Goal: Task Accomplishment & Management: Use online tool/utility

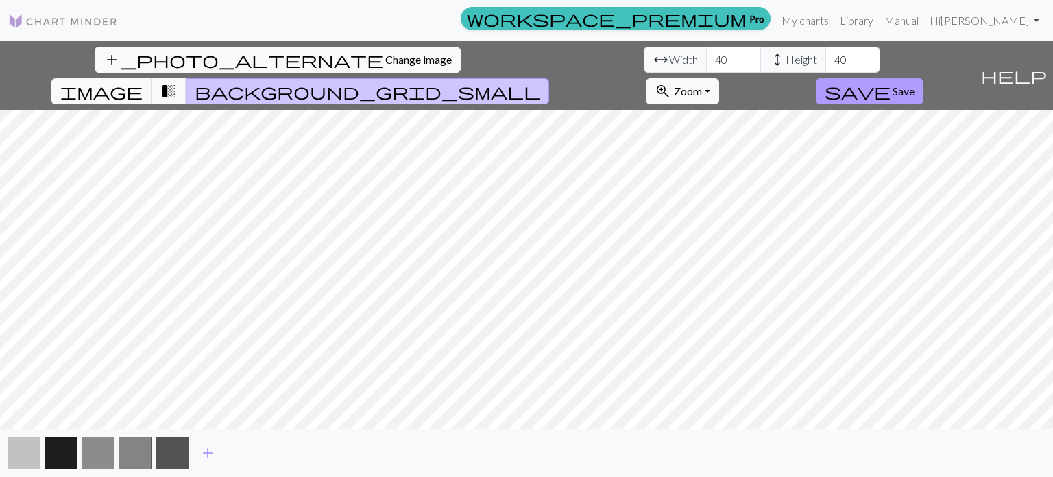
click at [891, 82] on span "save" at bounding box center [858, 91] width 66 height 19
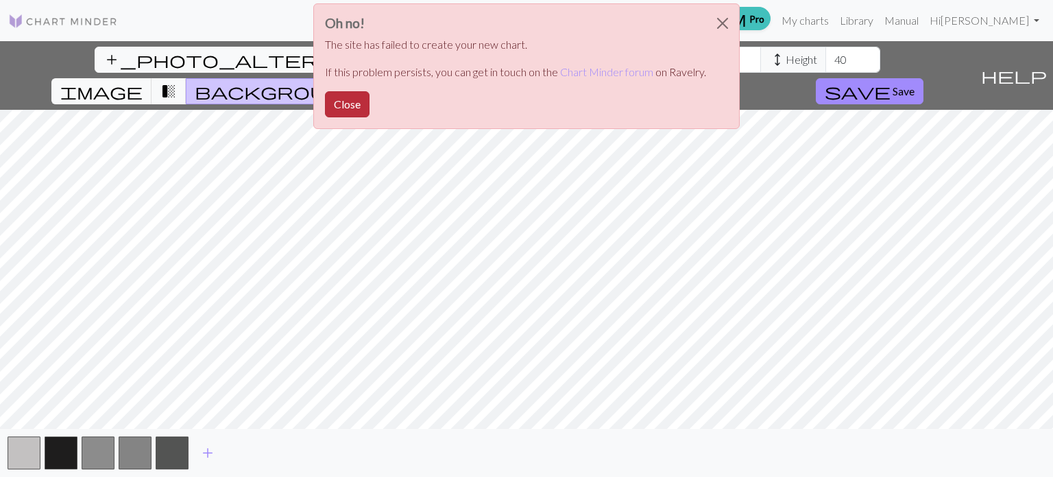
click at [346, 101] on button "Close" at bounding box center [347, 104] width 45 height 26
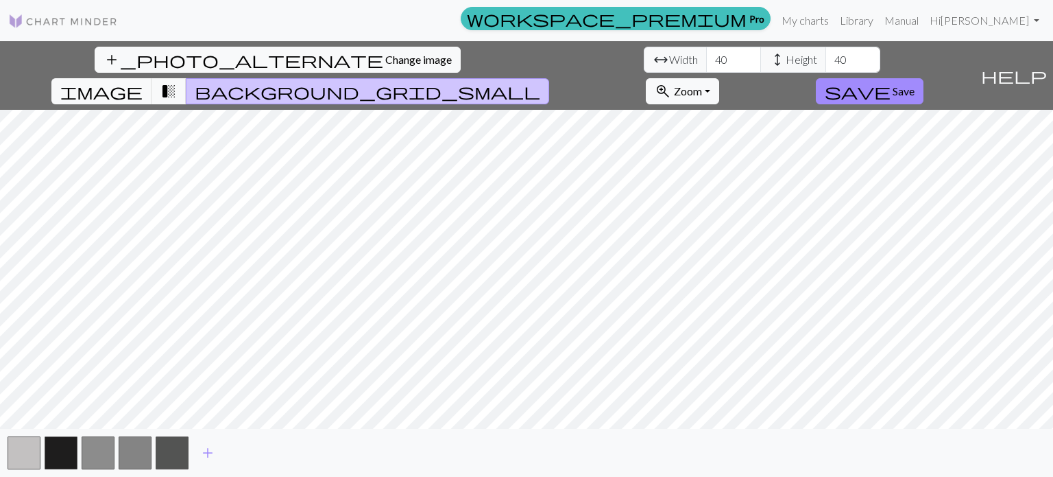
click at [85, 27] on img at bounding box center [63, 21] width 110 height 16
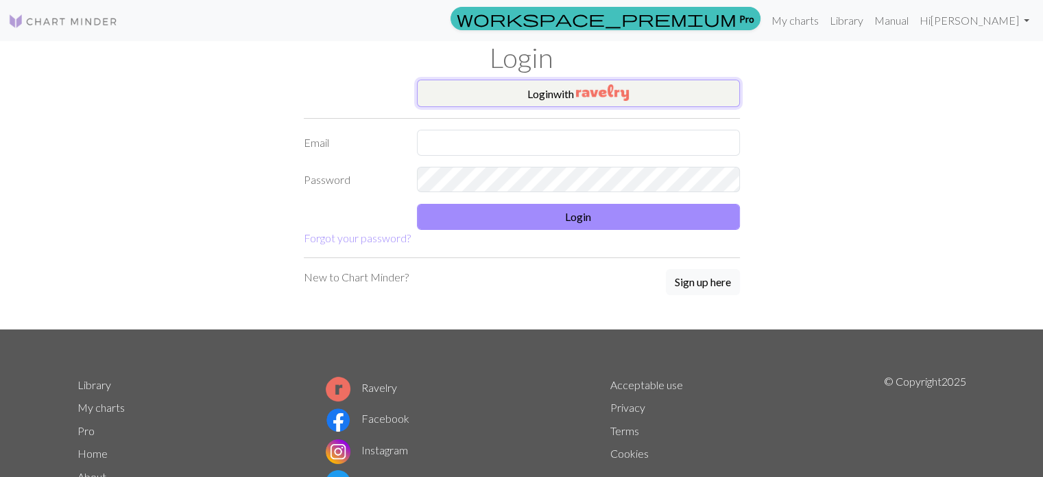
click at [517, 91] on button "Login with" at bounding box center [578, 93] width 323 height 27
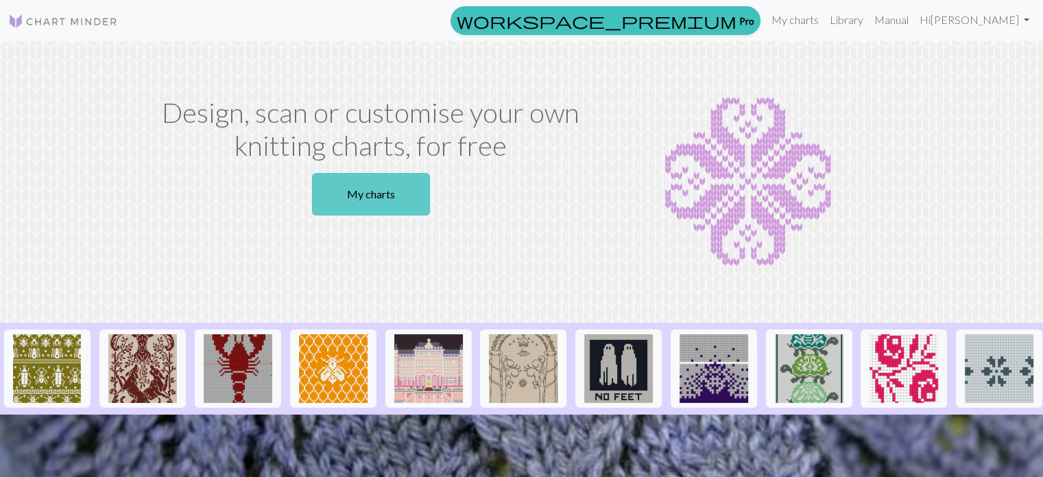
click at [374, 201] on link "My charts" at bounding box center [371, 194] width 118 height 43
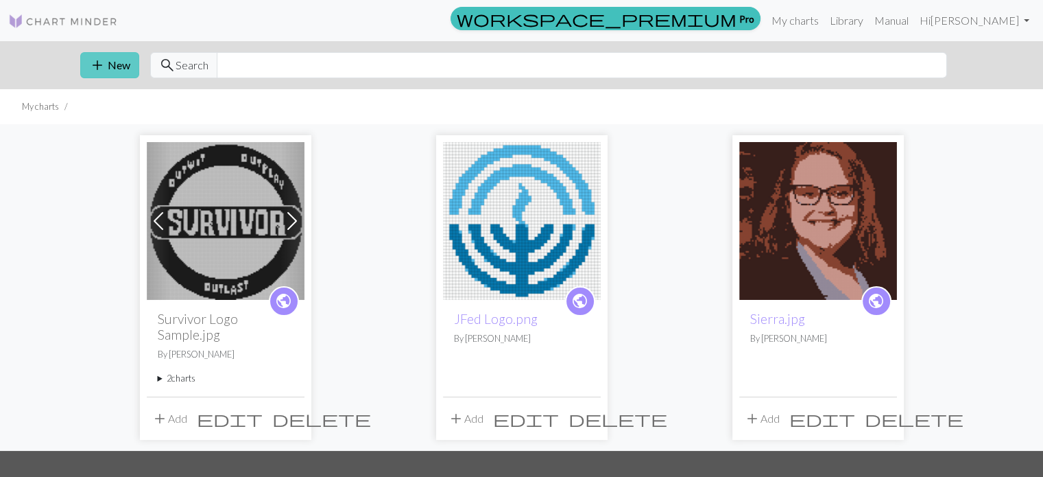
click at [108, 65] on button "add New" at bounding box center [109, 65] width 59 height 26
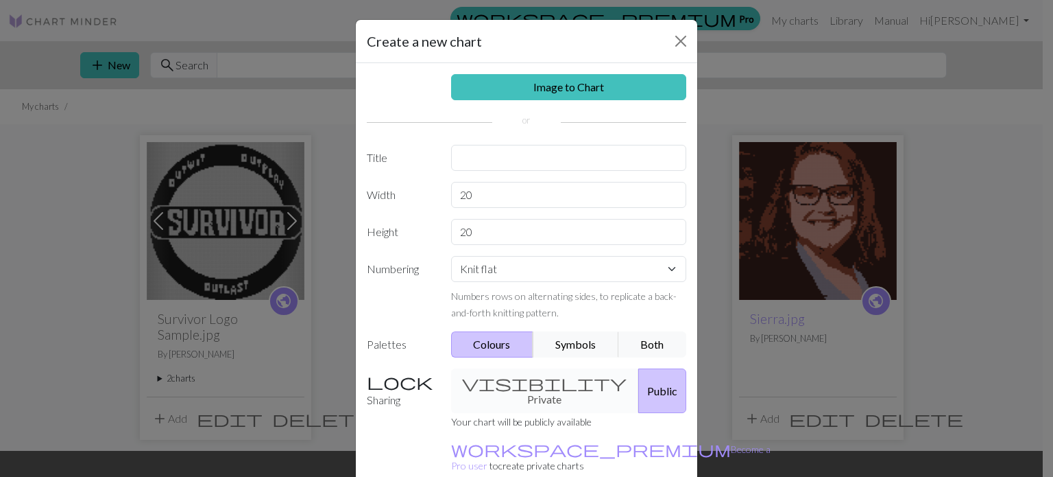
click at [517, 66] on div "Image to Chart Title Width 20 Height 20 Numbering Knit flat Knit in the round L…" at bounding box center [527, 284] width 342 height 443
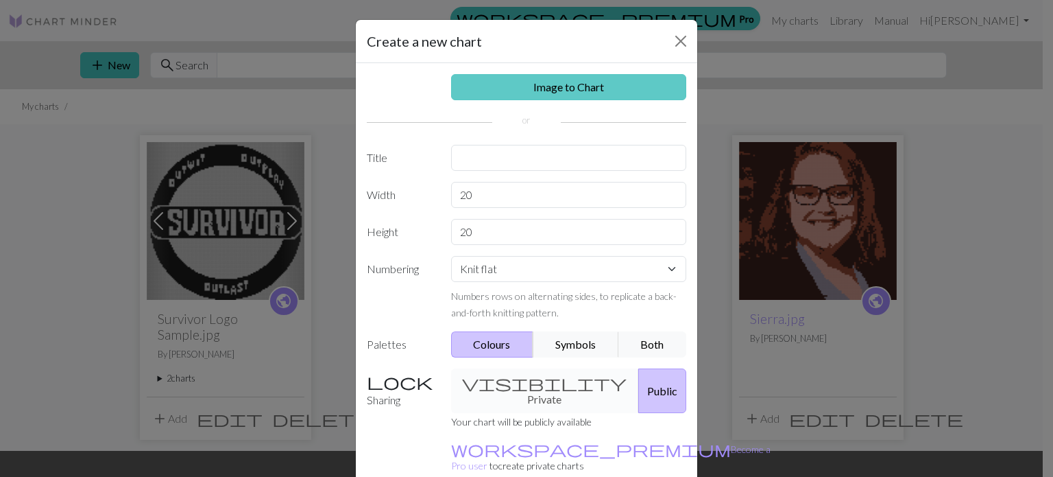
click at [503, 97] on link "Image to Chart" at bounding box center [569, 87] width 236 height 26
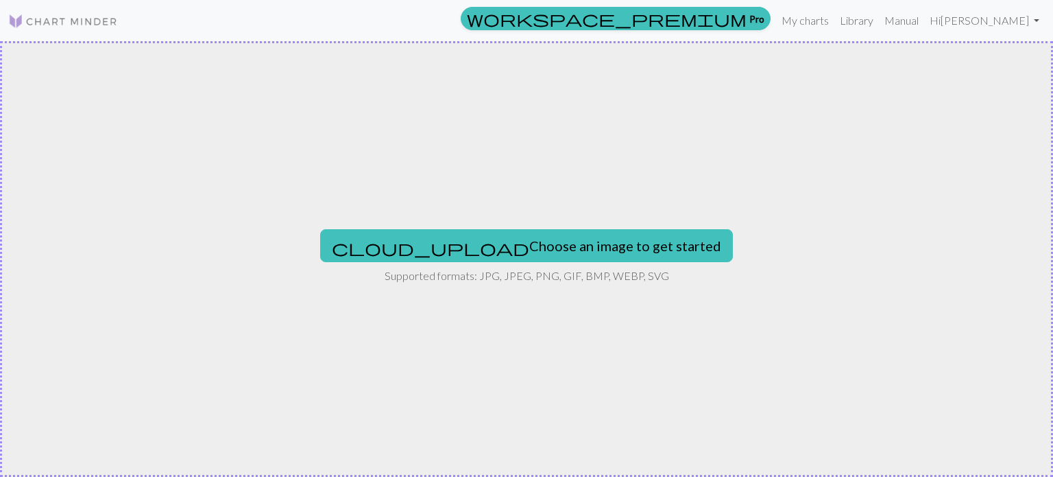
click at [451, 218] on div "cloud_upload Choose an image to get started Supported formats: JPG, JPEG, PNG, …" at bounding box center [526, 258] width 1053 height 435
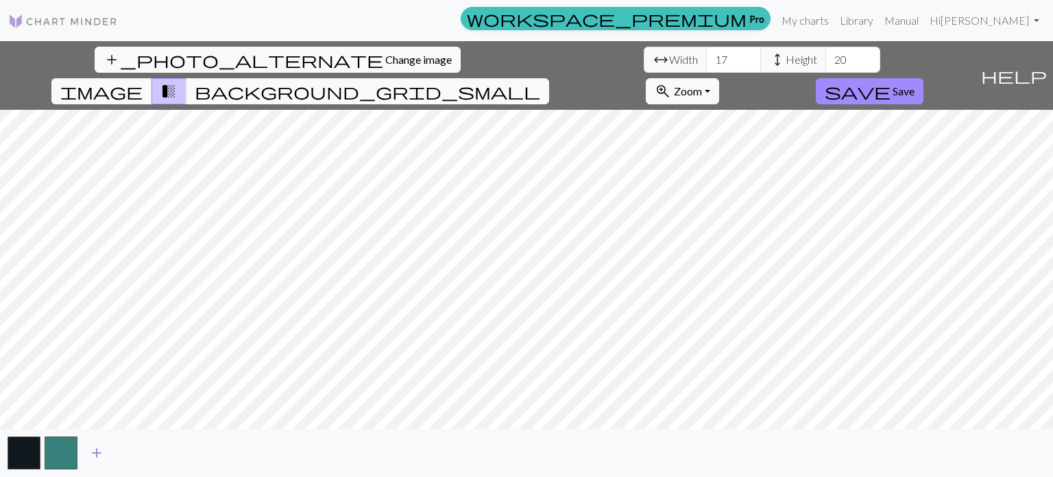
click at [99, 452] on span "add" at bounding box center [96, 452] width 16 height 19
click at [143, 453] on button "add" at bounding box center [134, 453] width 34 height 26
click at [167, 453] on span "add" at bounding box center [171, 452] width 16 height 19
click at [167, 453] on button "button" at bounding box center [172, 452] width 33 height 33
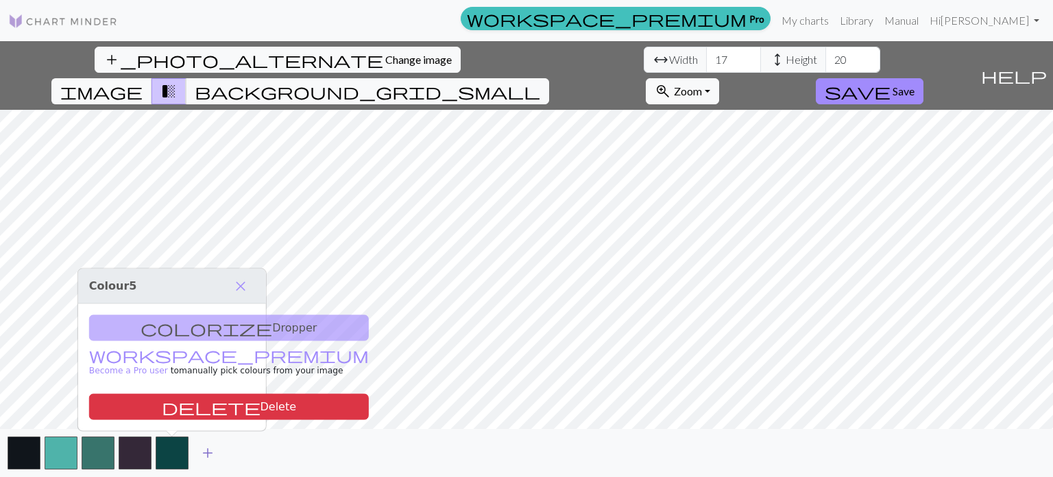
click at [167, 453] on button "button" at bounding box center [172, 452] width 33 height 33
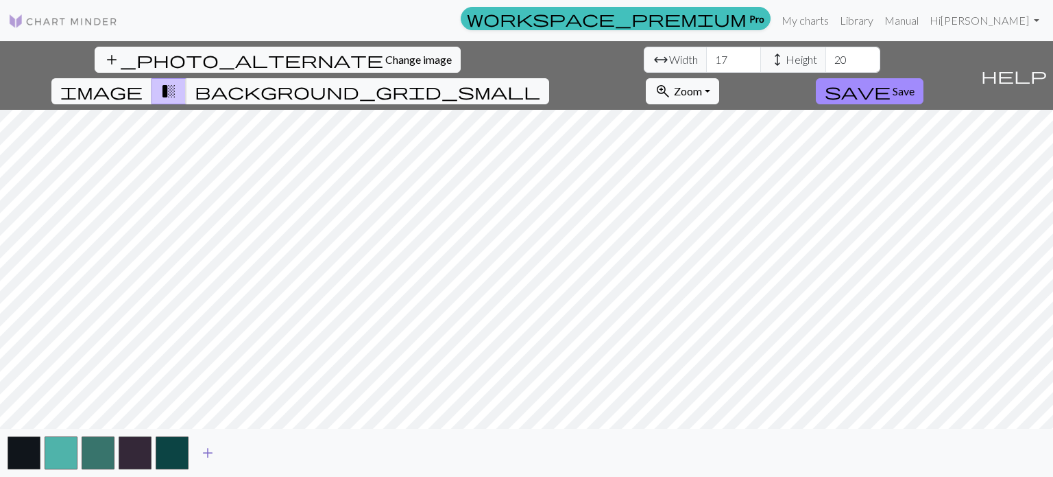
click at [216, 452] on button "add" at bounding box center [208, 453] width 34 height 26
click at [237, 448] on span "add" at bounding box center [245, 452] width 16 height 19
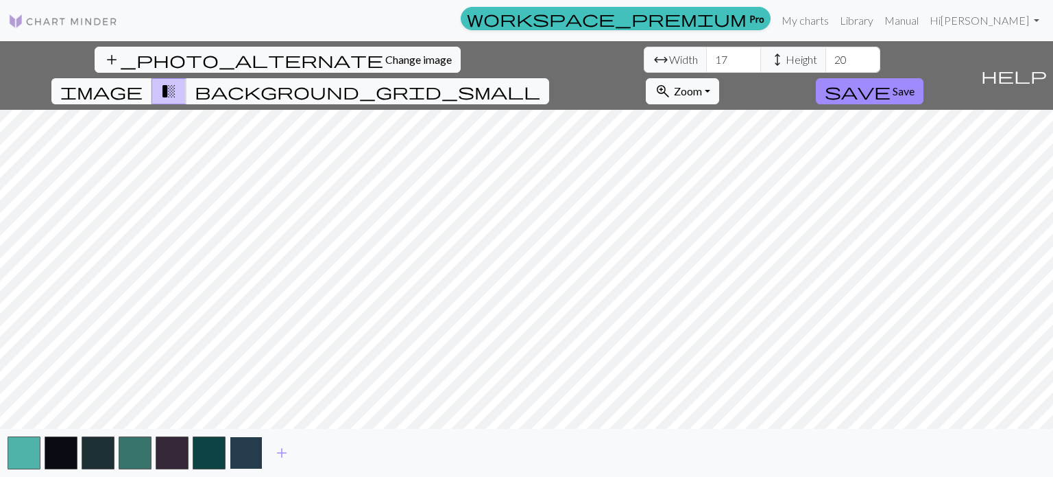
click at [236, 448] on button "button" at bounding box center [246, 452] width 33 height 33
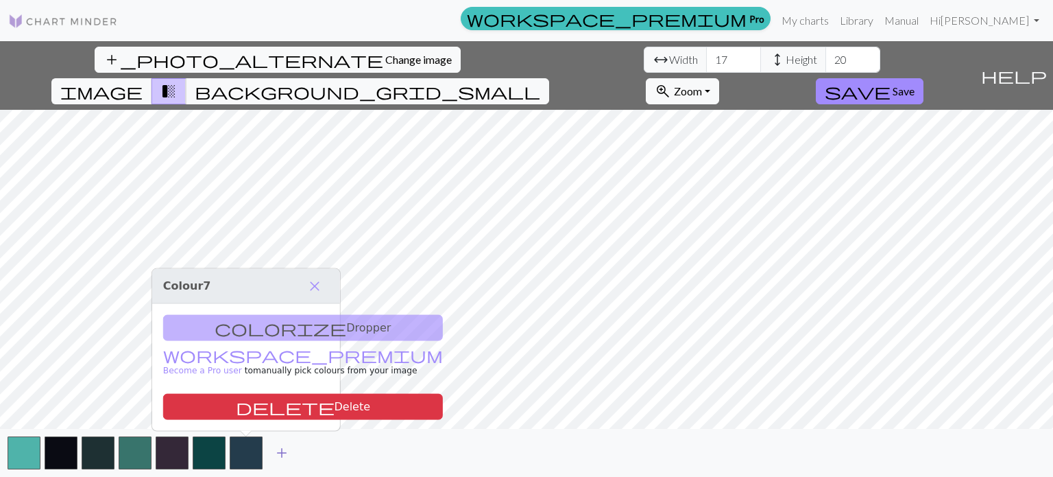
click at [272, 457] on button "add" at bounding box center [282, 453] width 34 height 26
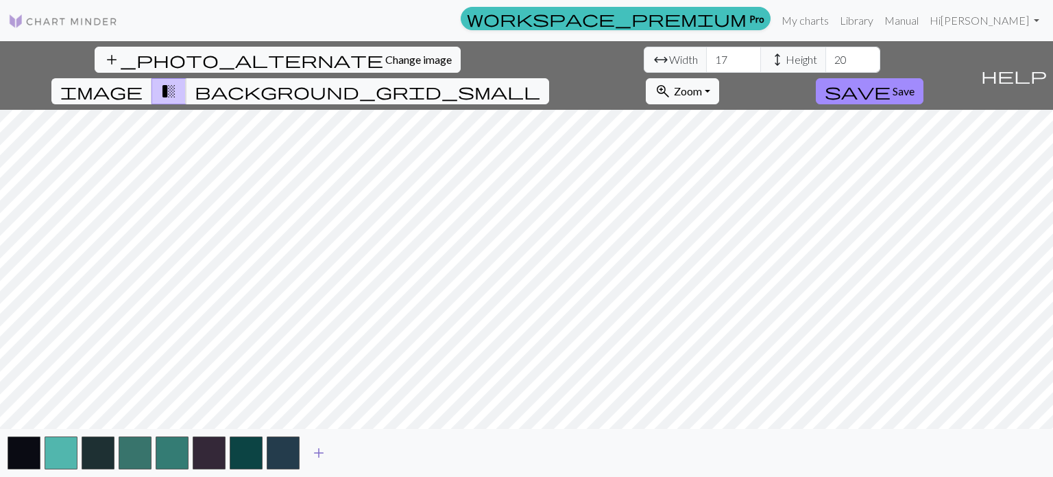
click at [317, 449] on span "add" at bounding box center [319, 452] width 16 height 19
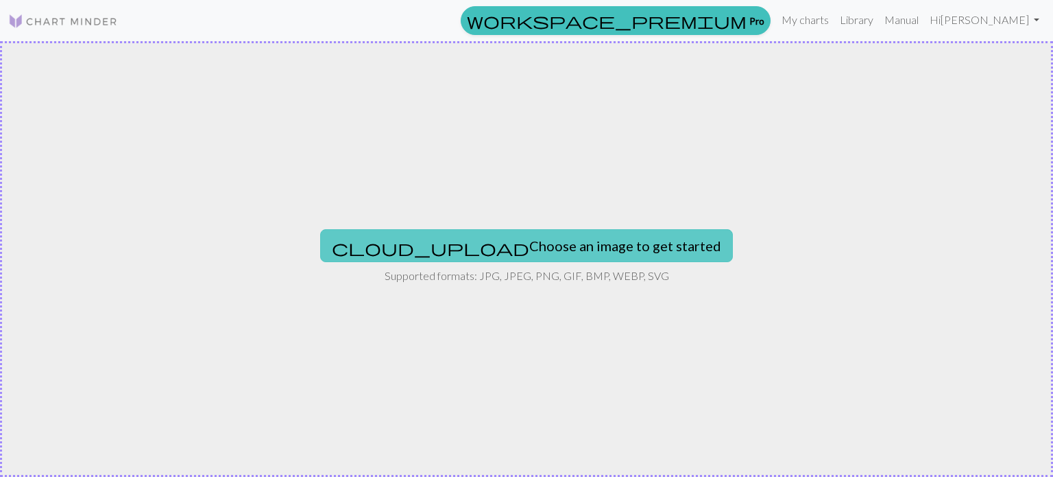
click at [441, 236] on button "cloud_upload Choose an image to get started" at bounding box center [526, 245] width 413 height 33
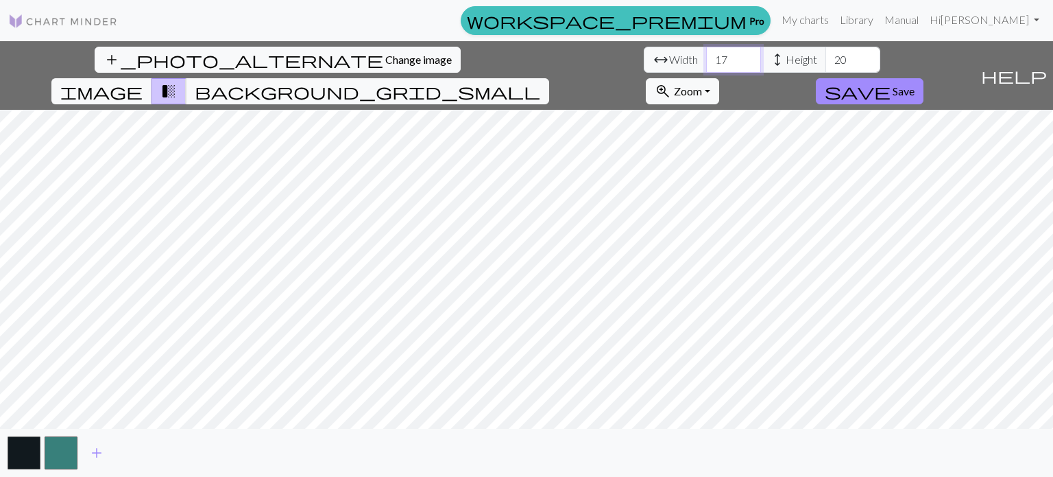
click at [706, 67] on input "17" at bounding box center [733, 60] width 55 height 26
type input "1"
type input "40"
click at [516, 446] on div "add_photo_alternate Change image arrow_range Width 40 height Height 40 image tr…" at bounding box center [526, 258] width 1053 height 435
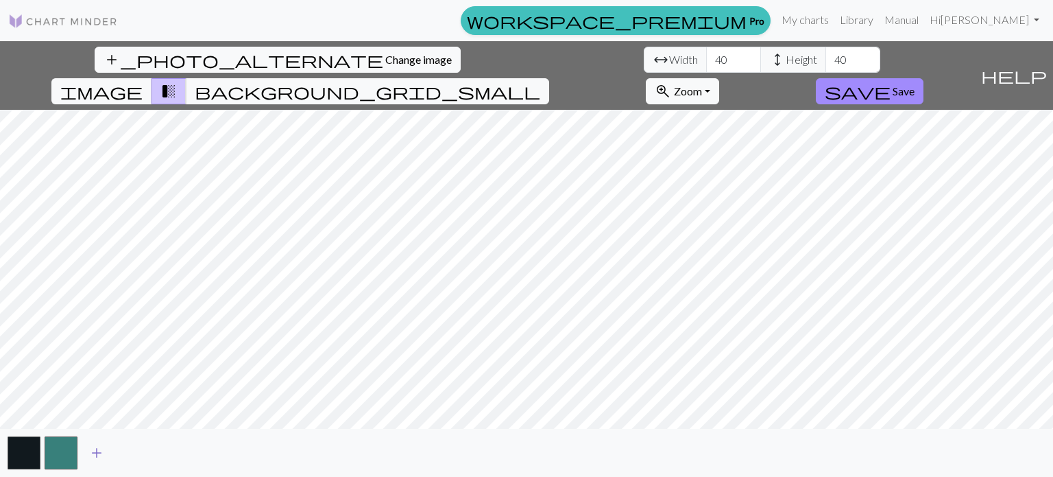
click at [99, 458] on span "add" at bounding box center [96, 452] width 16 height 19
click at [132, 447] on span "add" at bounding box center [133, 452] width 16 height 19
click at [169, 453] on span "add" at bounding box center [171, 452] width 16 height 19
click at [206, 449] on span "add" at bounding box center [208, 452] width 16 height 19
click at [239, 451] on span "add" at bounding box center [245, 452] width 16 height 19
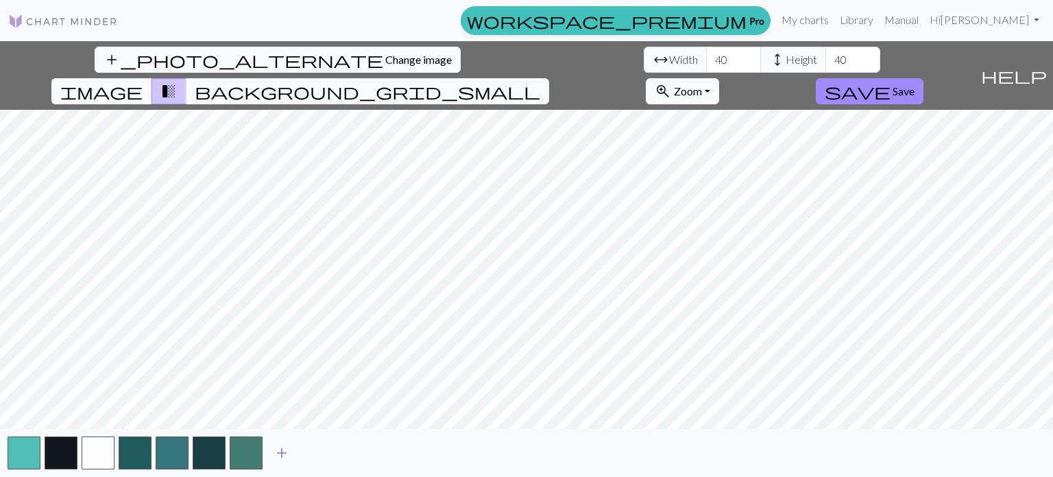
click at [285, 448] on span "add" at bounding box center [282, 452] width 16 height 19
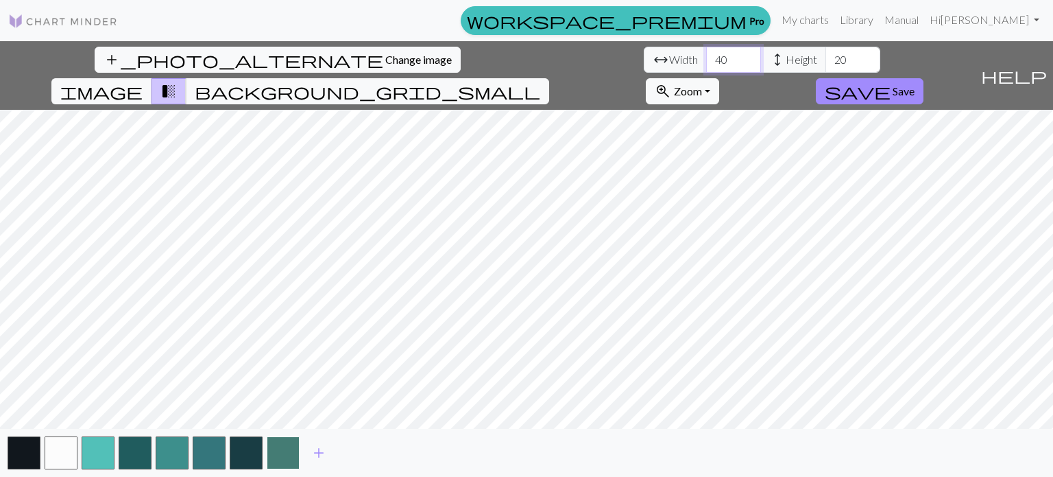
type input "20"
click at [264, 460] on div "add" at bounding box center [526, 453] width 1053 height 48
click at [274, 458] on button "button" at bounding box center [283, 452] width 33 height 33
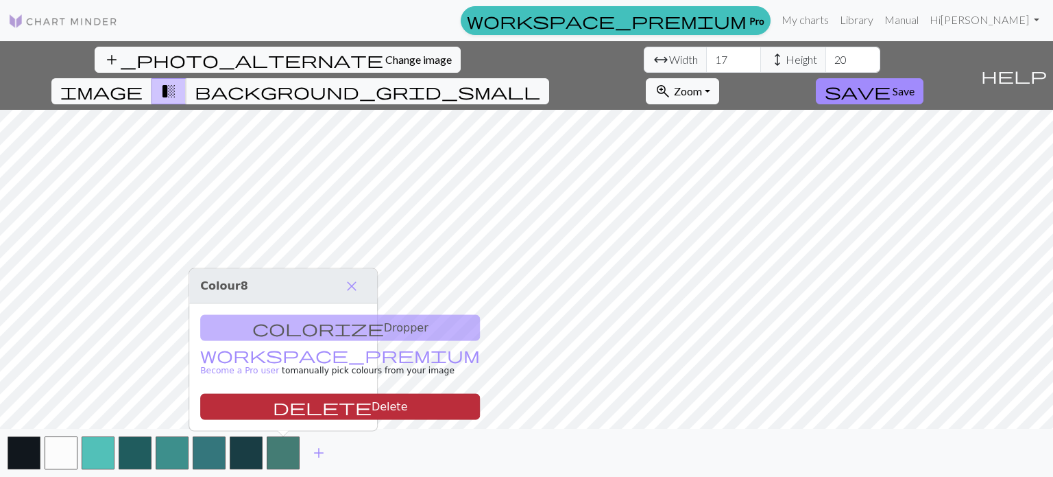
click at [280, 397] on button "delete Delete" at bounding box center [340, 407] width 280 height 26
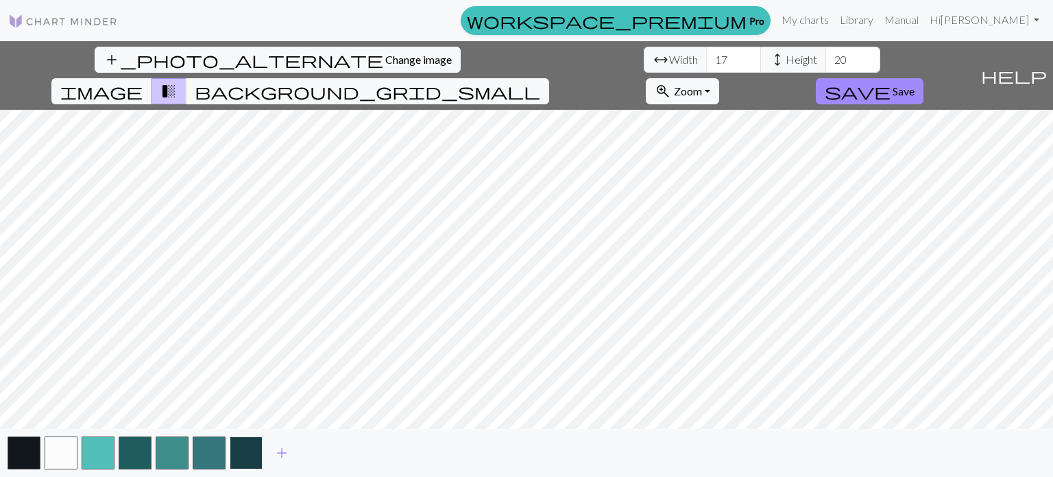
click at [243, 444] on button "button" at bounding box center [246, 452] width 33 height 33
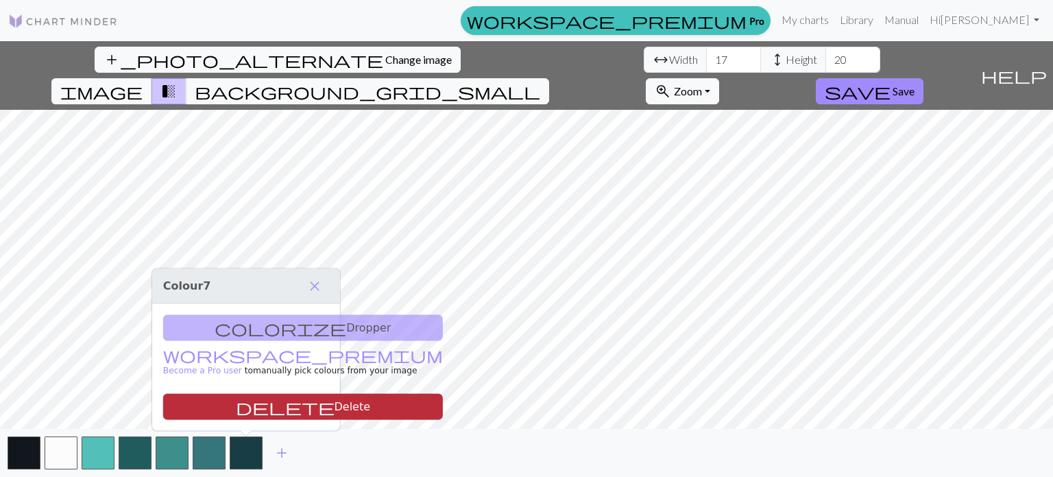
click at [244, 416] on button "delete Delete" at bounding box center [303, 407] width 280 height 26
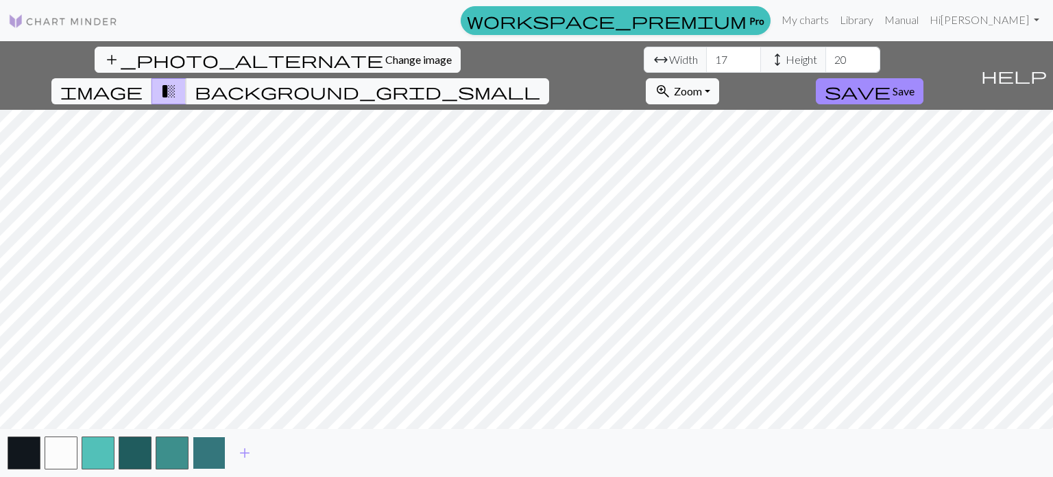
click at [219, 441] on button "button" at bounding box center [209, 452] width 33 height 33
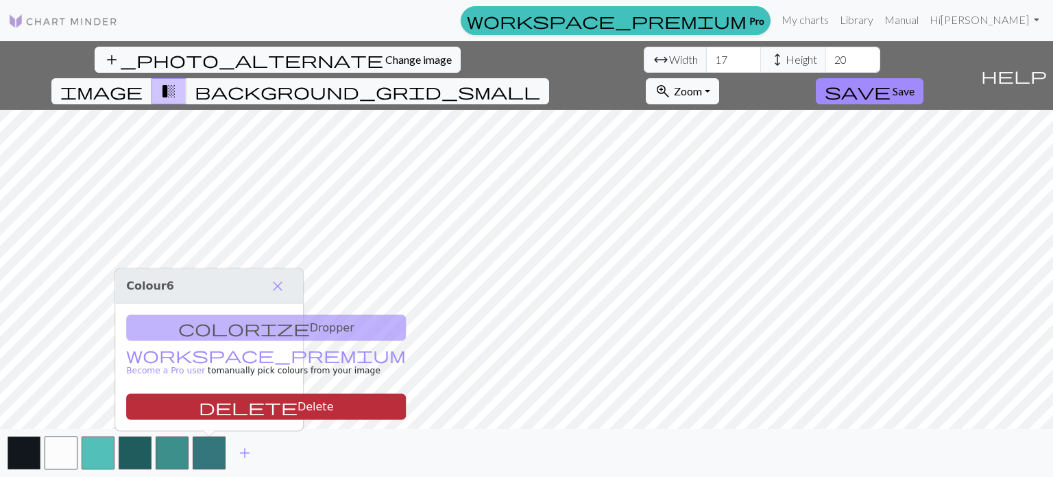
click at [220, 407] on button "delete Delete" at bounding box center [266, 407] width 280 height 26
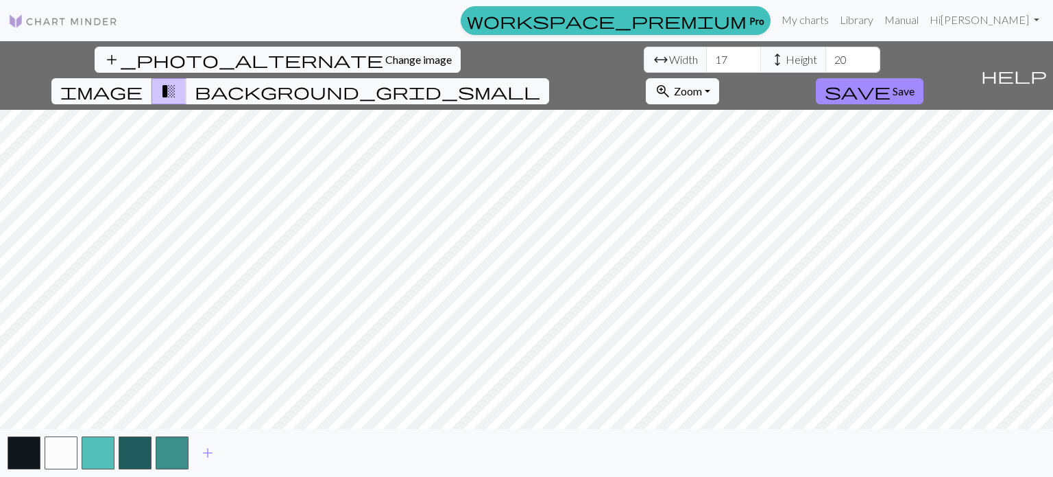
click at [153, 446] on div "add" at bounding box center [526, 453] width 1053 height 48
click at [140, 445] on button "button" at bounding box center [135, 452] width 33 height 33
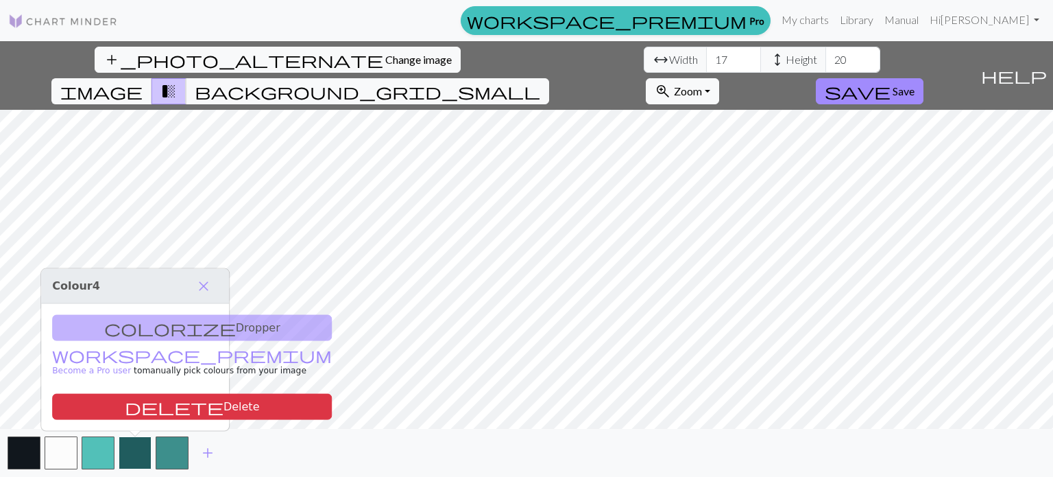
click at [137, 444] on button "button" at bounding box center [135, 452] width 33 height 33
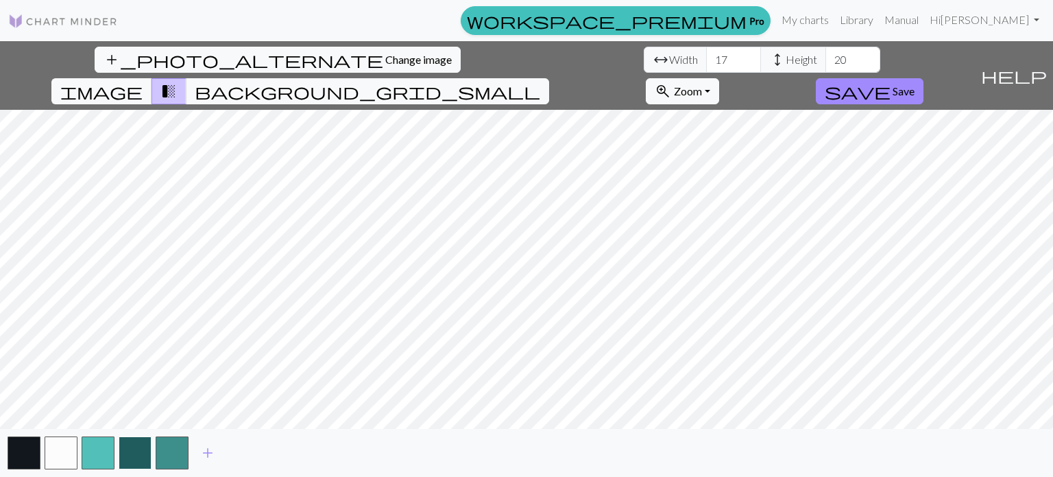
click at [137, 453] on button "button" at bounding box center [135, 452] width 33 height 33
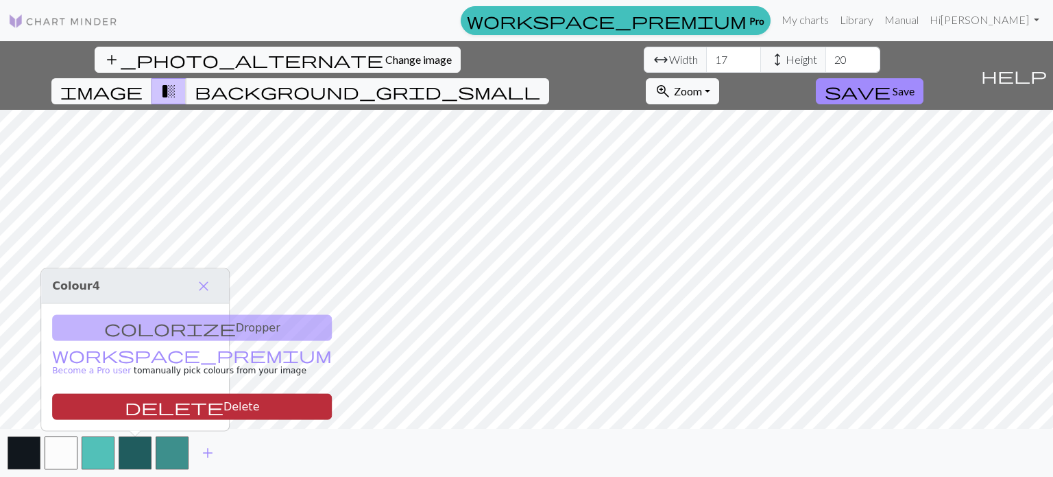
click at [137, 407] on button "delete Delete" at bounding box center [192, 407] width 280 height 26
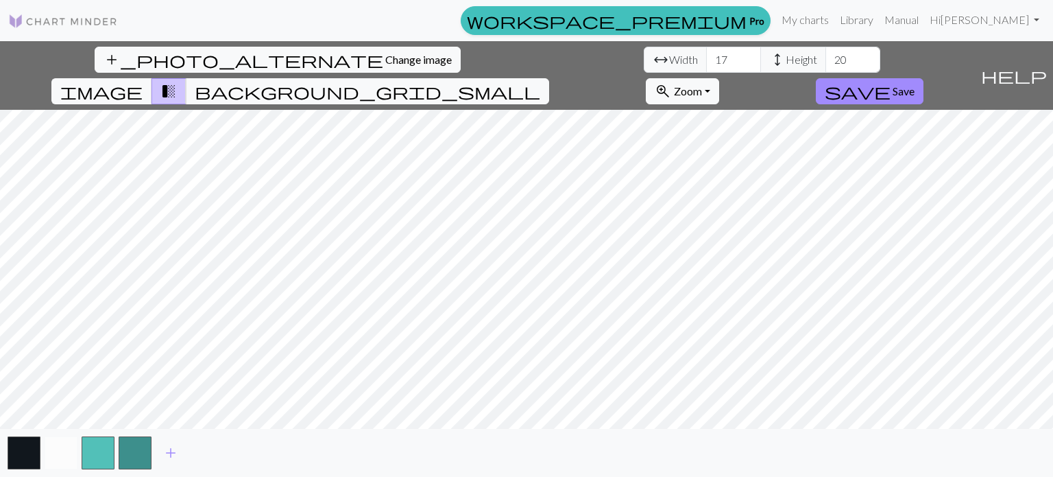
click at [52, 455] on button "button" at bounding box center [61, 452] width 33 height 33
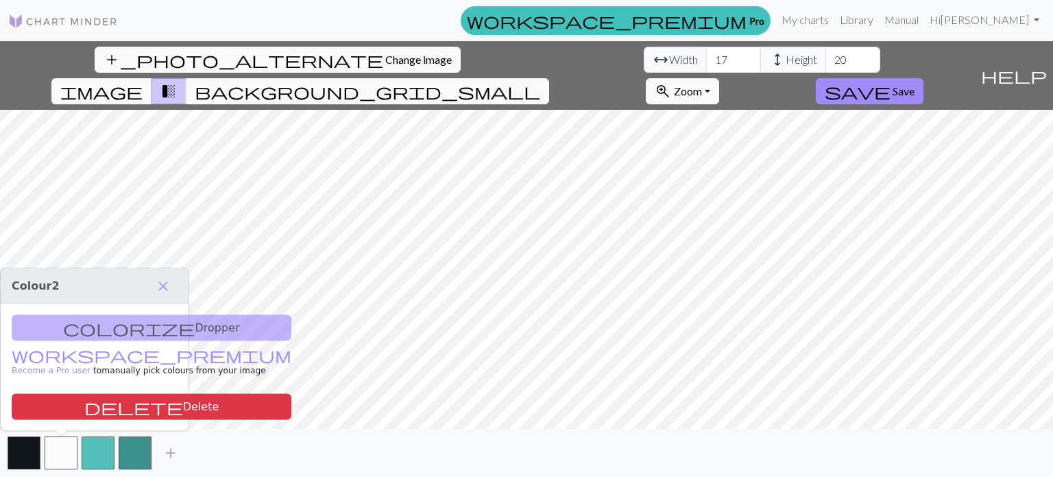
click at [69, 423] on div "colorize Dropper workspace_premium Become a Pro user to manually pick colours f…" at bounding box center [95, 367] width 188 height 127
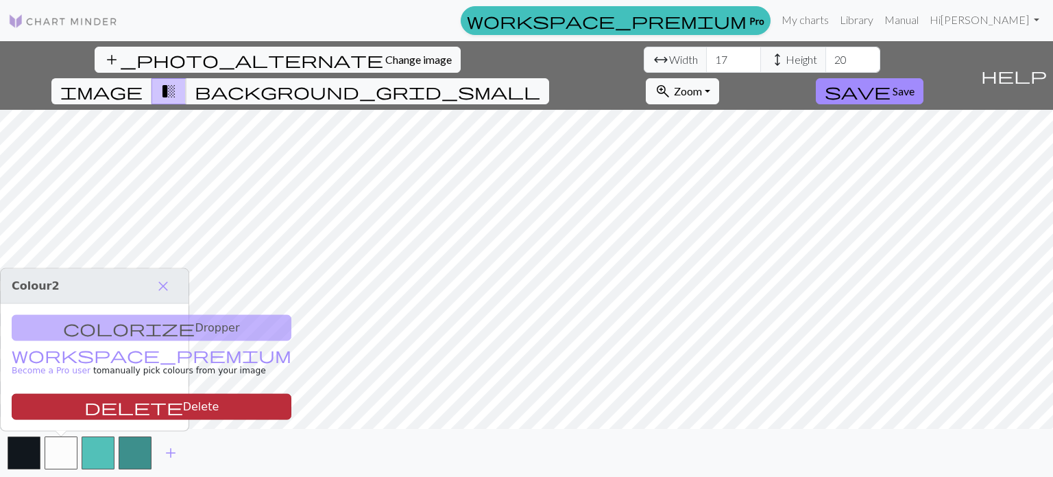
click at [69, 407] on button "delete Delete" at bounding box center [152, 407] width 280 height 26
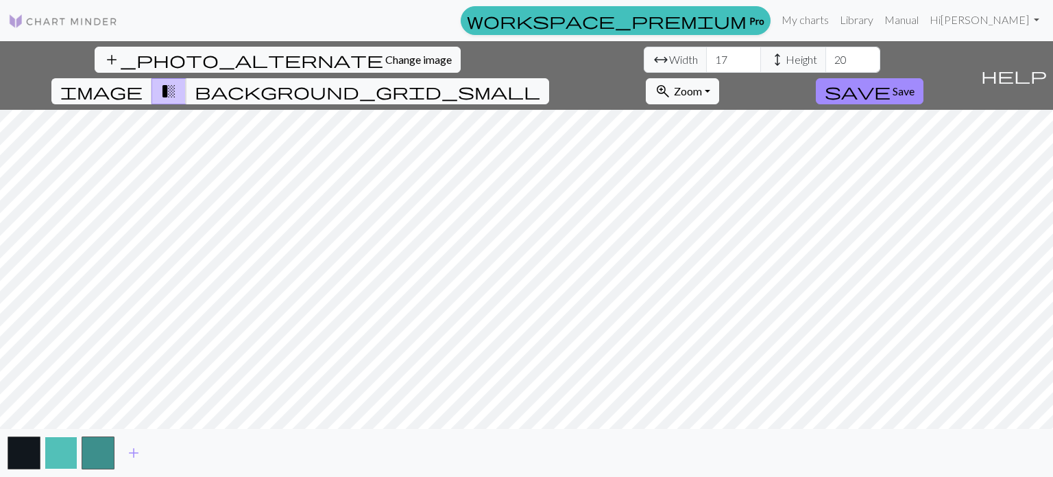
click at [64, 441] on button "button" at bounding box center [61, 452] width 33 height 33
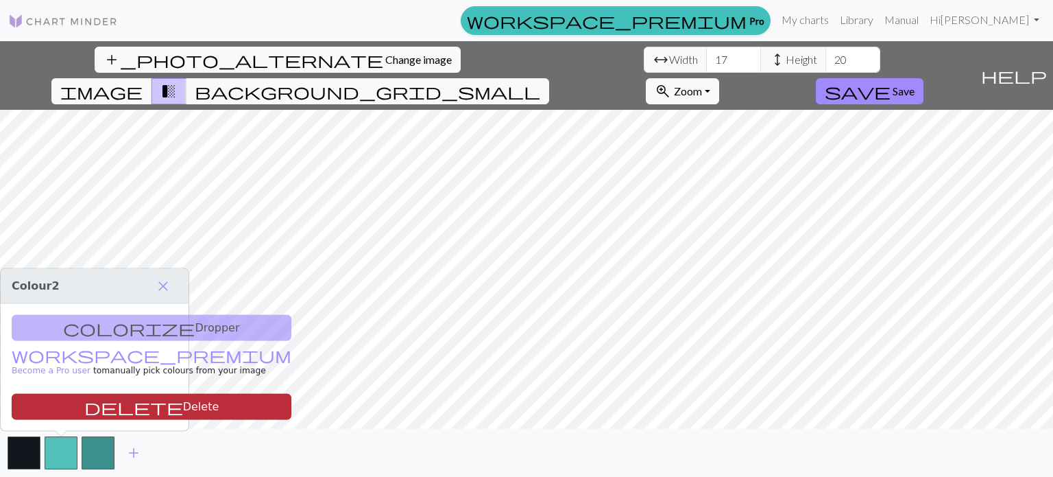
click at [84, 400] on span "delete" at bounding box center [133, 406] width 99 height 19
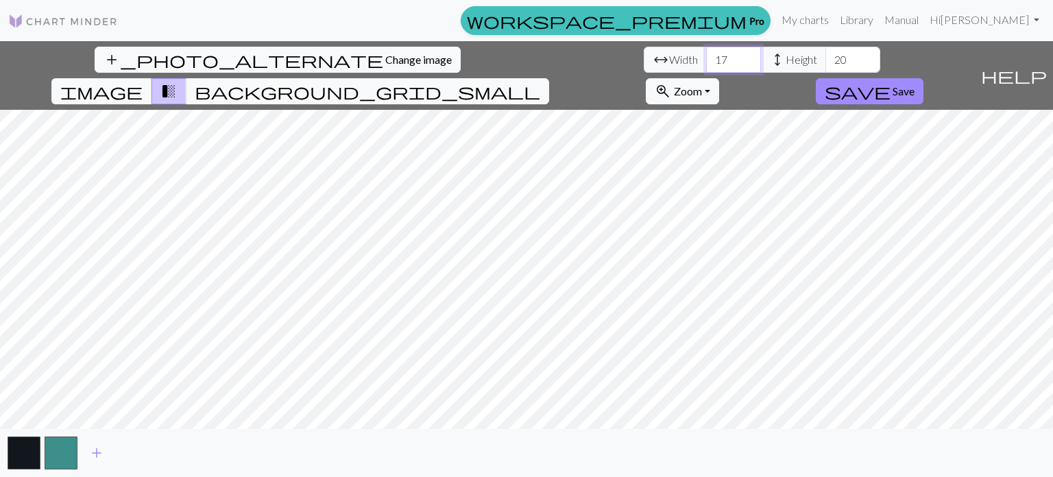
click at [706, 71] on input "17" at bounding box center [733, 60] width 55 height 26
type input "1"
type input "50"
click at [826, 60] on input "20" at bounding box center [853, 60] width 55 height 26
type input "50"
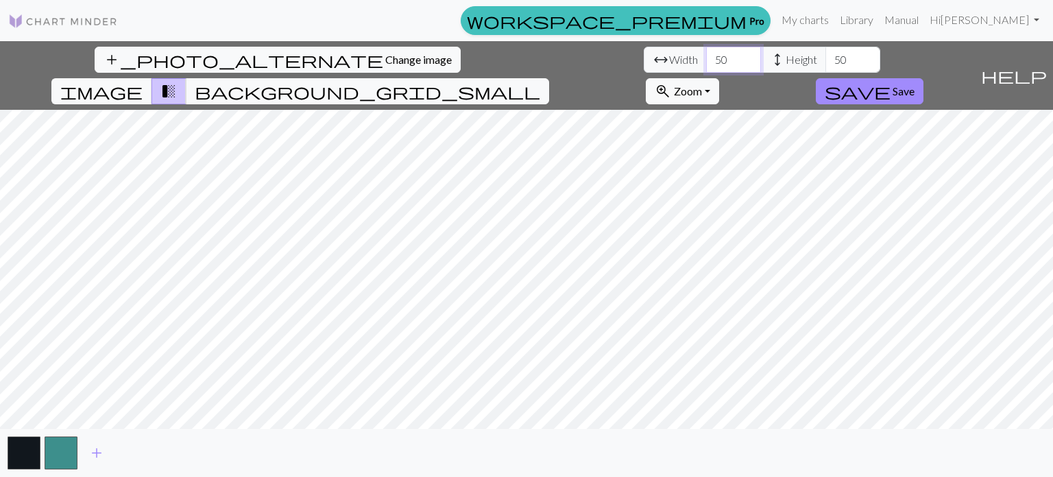
click at [706, 54] on input "50" at bounding box center [733, 60] width 55 height 26
type input "60"
type input "5"
type input "60"
click at [549, 78] on button "background_grid_small" at bounding box center [367, 91] width 363 height 26
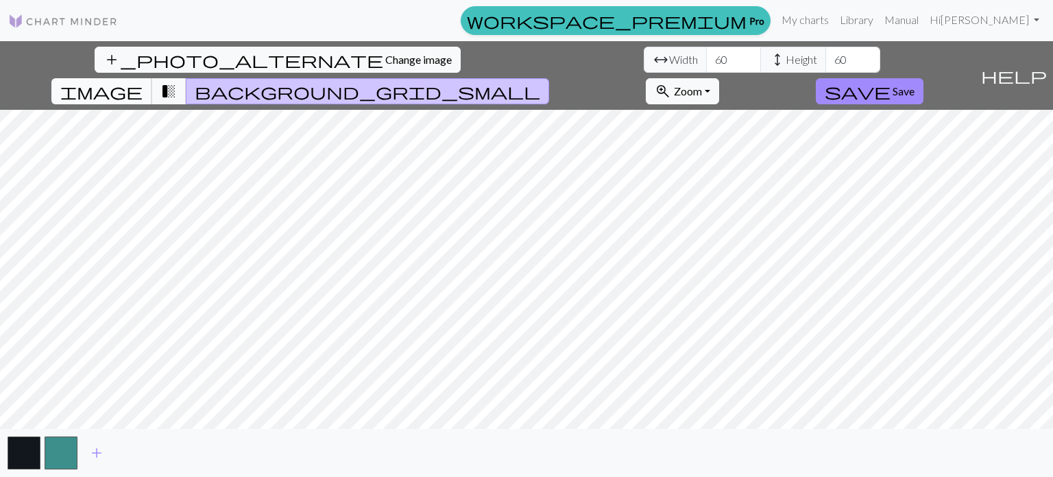
click at [143, 82] on span "image" at bounding box center [101, 91] width 82 height 19
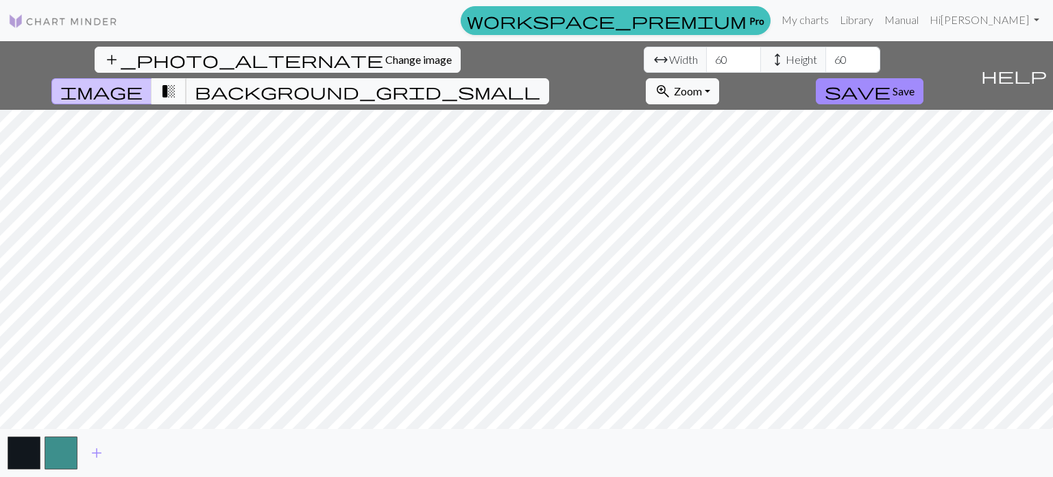
click at [187, 78] on button "transition_fade" at bounding box center [169, 91] width 35 height 26
click at [143, 82] on span "image" at bounding box center [101, 91] width 82 height 19
click at [177, 82] on span "transition_fade" at bounding box center [168, 91] width 16 height 19
drag, startPoint x: 320, startPoint y: 62, endPoint x: 287, endPoint y: 62, distance: 33.6
click at [644, 62] on div "arrow_range Width 60 height Height 60" at bounding box center [762, 60] width 237 height 26
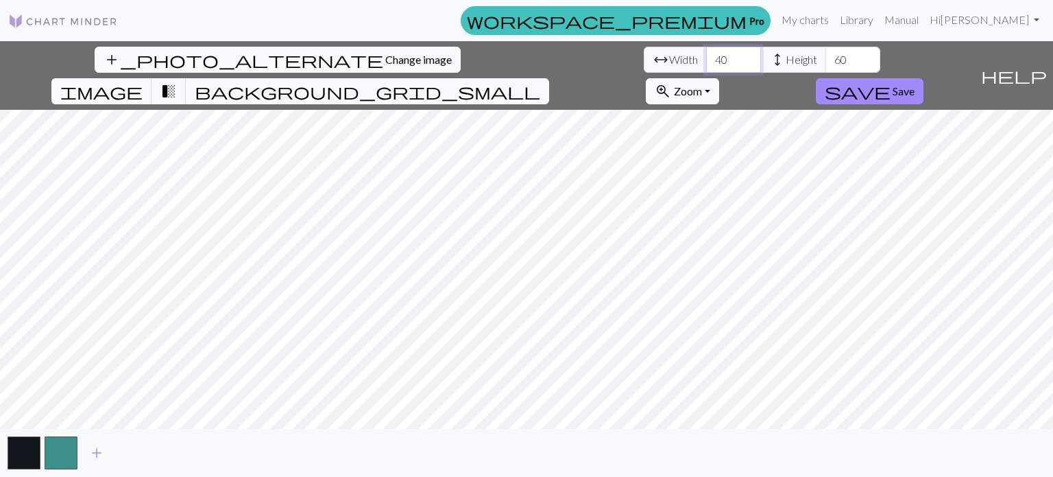
type input "40"
click at [826, 58] on input "60" at bounding box center [853, 60] width 55 height 26
type input "40"
click at [86, 449] on button "add" at bounding box center [97, 453] width 34 height 26
click at [86, 449] on button "button" at bounding box center [98, 452] width 33 height 33
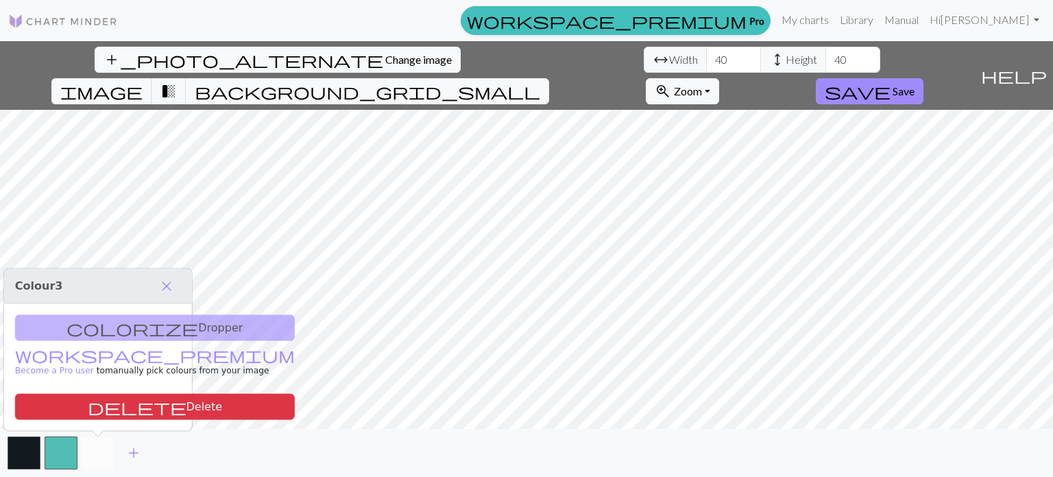
click at [98, 449] on button "button" at bounding box center [98, 452] width 33 height 33
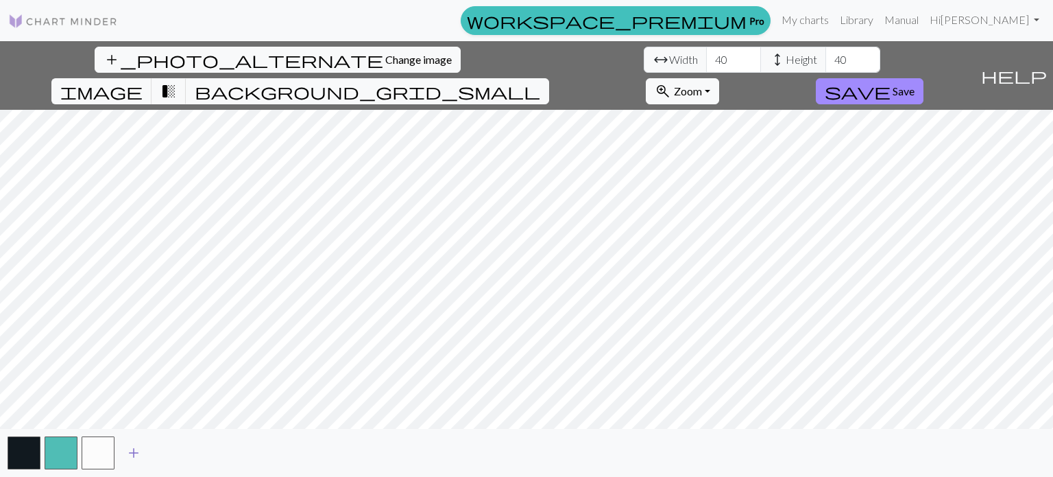
click at [141, 452] on span "add" at bounding box center [133, 452] width 16 height 19
click at [158, 450] on button "add" at bounding box center [171, 453] width 34 height 26
click at [219, 454] on button "add" at bounding box center [208, 453] width 34 height 26
click at [245, 451] on span "add" at bounding box center [245, 452] width 16 height 19
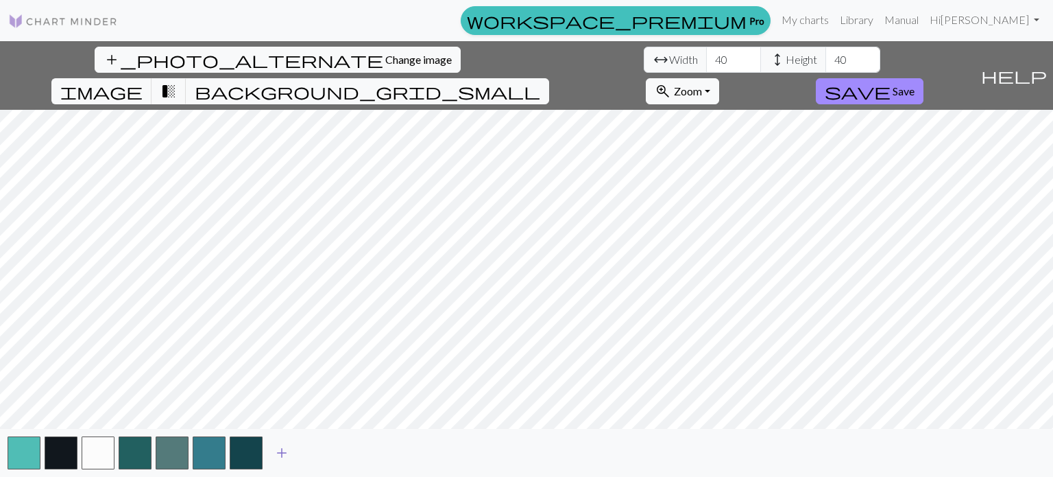
click at [286, 448] on span "add" at bounding box center [282, 452] width 16 height 19
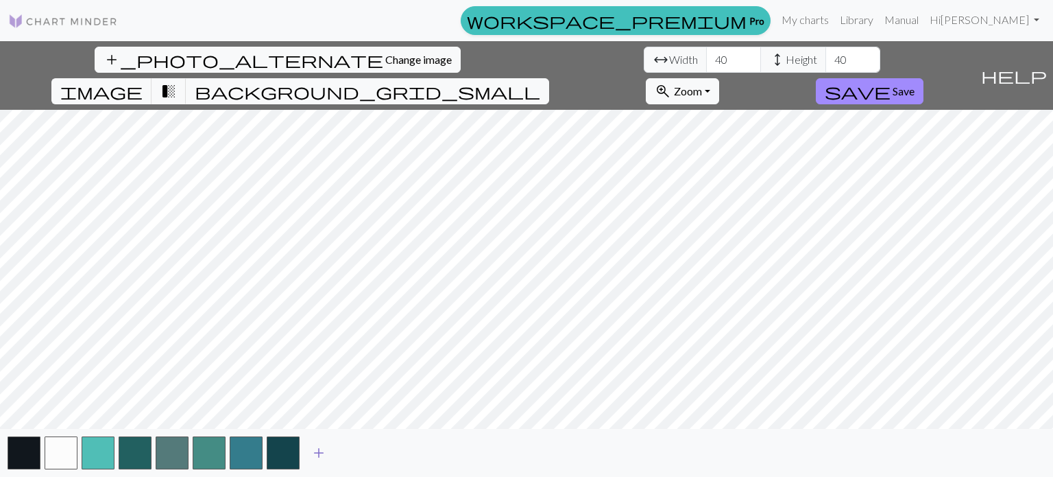
click at [286, 448] on button "button" at bounding box center [283, 452] width 33 height 33
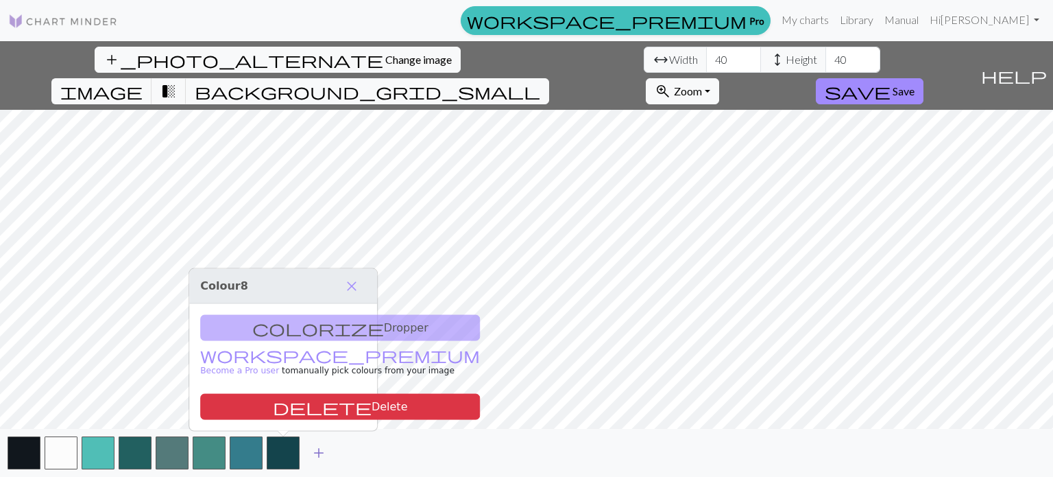
click at [313, 448] on button "add" at bounding box center [319, 453] width 34 height 26
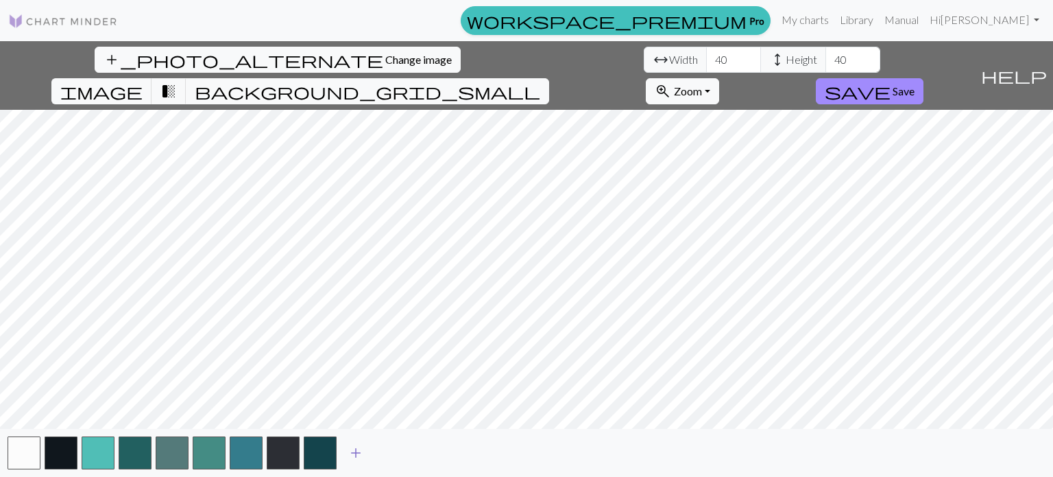
click at [362, 450] on span "add" at bounding box center [356, 452] width 16 height 19
click at [402, 451] on button "add" at bounding box center [393, 453] width 34 height 26
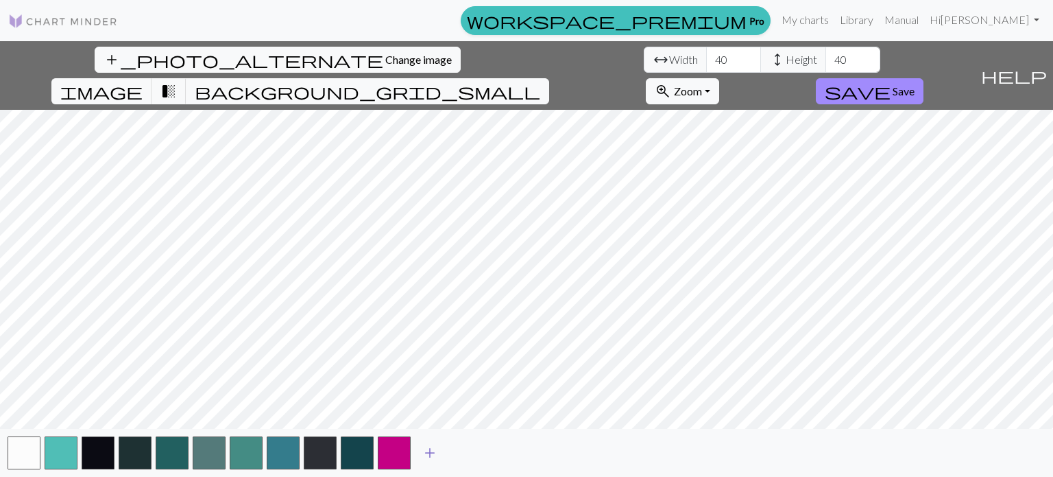
click at [418, 451] on button "add" at bounding box center [430, 453] width 34 height 26
click at [464, 456] on span "add" at bounding box center [467, 452] width 16 height 19
click at [503, 457] on span "add" at bounding box center [504, 452] width 16 height 19
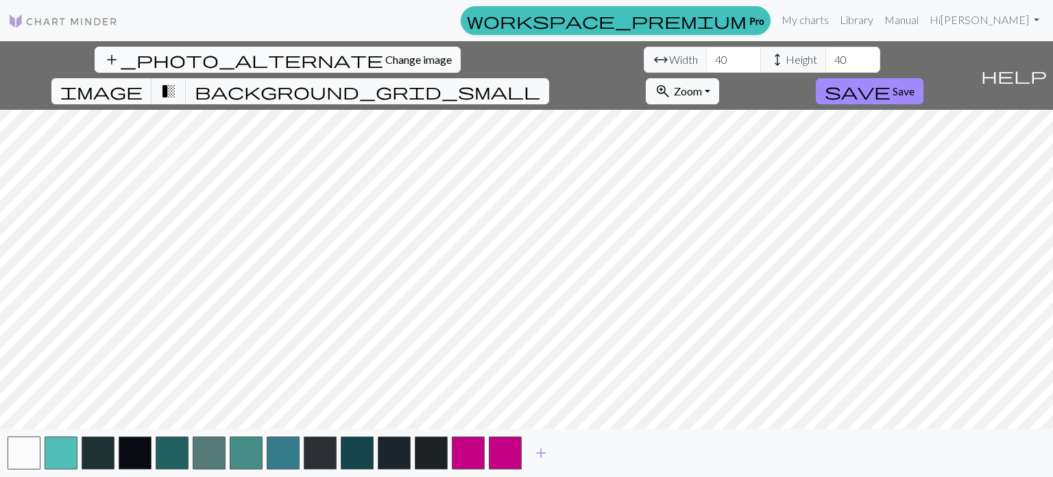
click at [385, 57] on span "Change image" at bounding box center [418, 59] width 67 height 13
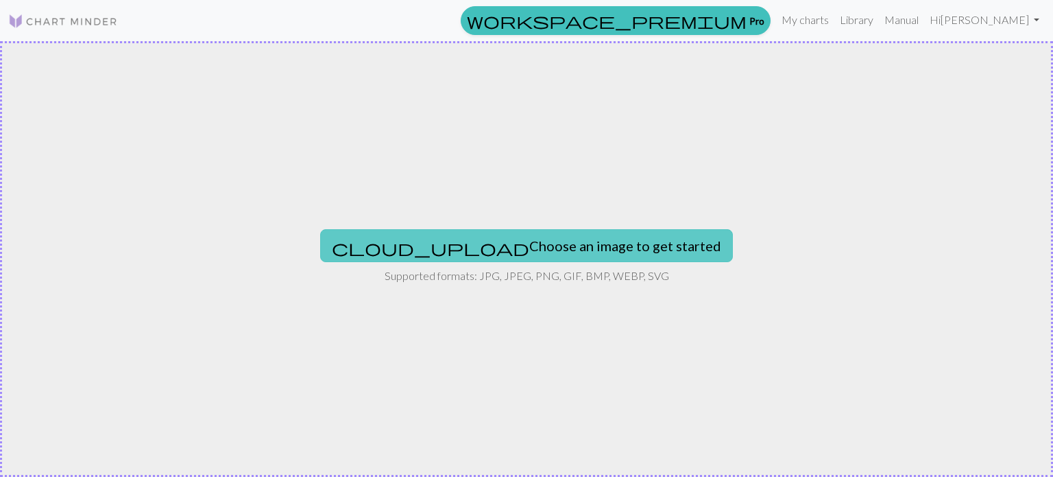
click at [492, 230] on button "cloud_upload Choose an image to get started" at bounding box center [526, 245] width 413 height 33
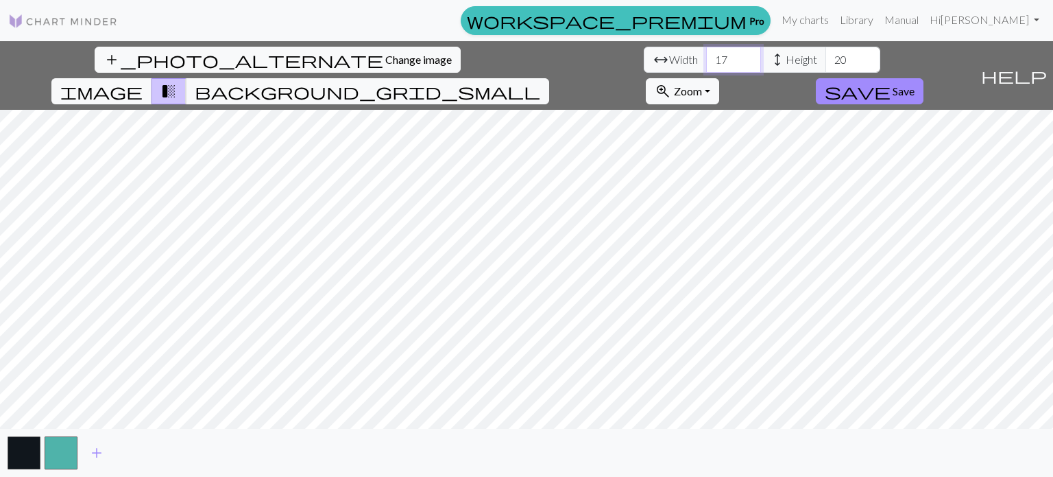
drag, startPoint x: 329, startPoint y: 54, endPoint x: 277, endPoint y: 40, distance: 53.9
click at [278, 40] on div "workspace_premium Pro My charts Library Manual Hi jaymanji Account settings Log…" at bounding box center [526, 238] width 1053 height 477
type input "100"
click at [706, 68] on input "100" at bounding box center [733, 60] width 55 height 26
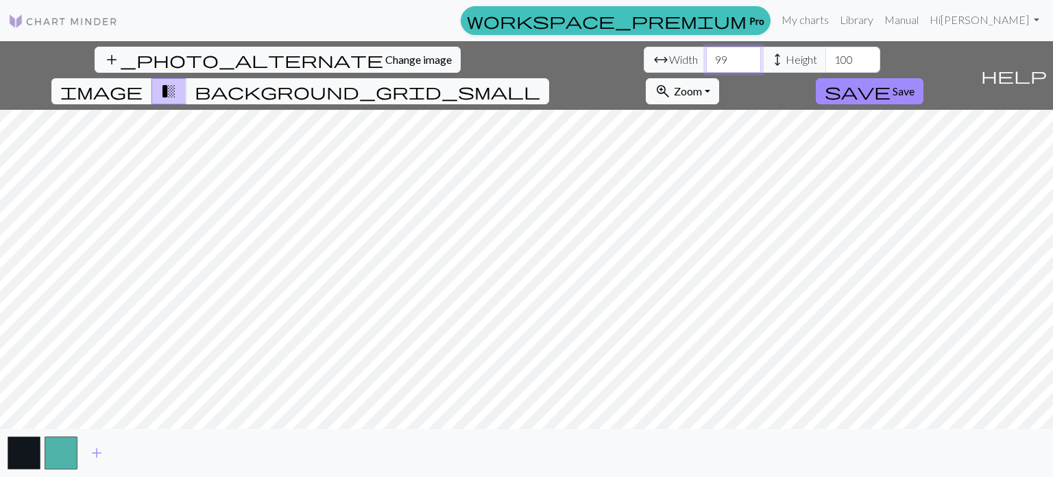
click at [706, 60] on input "99" at bounding box center [733, 60] width 55 height 26
click at [706, 62] on input "98" at bounding box center [733, 60] width 55 height 26
click at [706, 62] on input "97" at bounding box center [733, 60] width 55 height 26
click at [706, 62] on input "96" at bounding box center [733, 60] width 55 height 26
click at [706, 62] on input "95" at bounding box center [733, 60] width 55 height 26
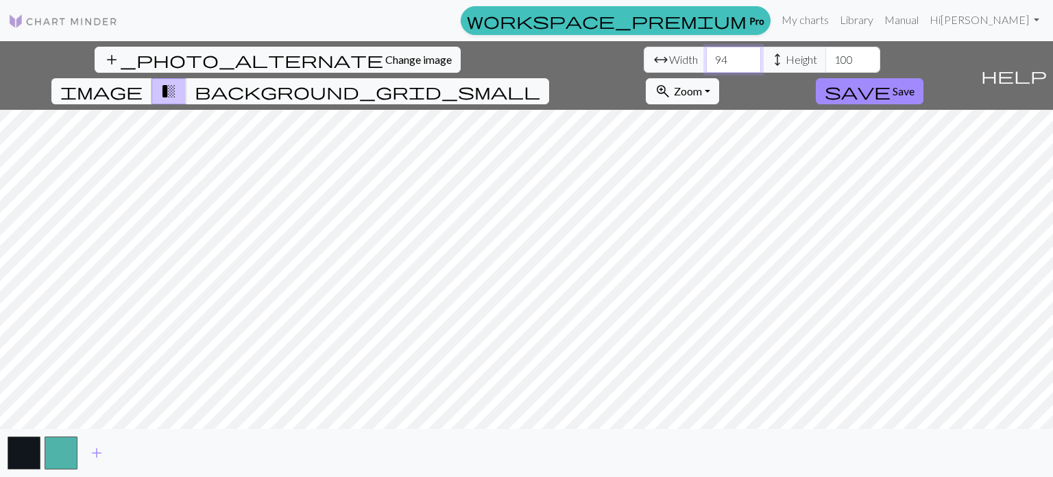
click at [706, 62] on input "94" at bounding box center [733, 60] width 55 height 26
click at [706, 62] on input "93" at bounding box center [733, 60] width 55 height 26
click at [706, 62] on input "92" at bounding box center [733, 60] width 55 height 26
click at [706, 62] on input "91" at bounding box center [733, 60] width 55 height 26
type input "90"
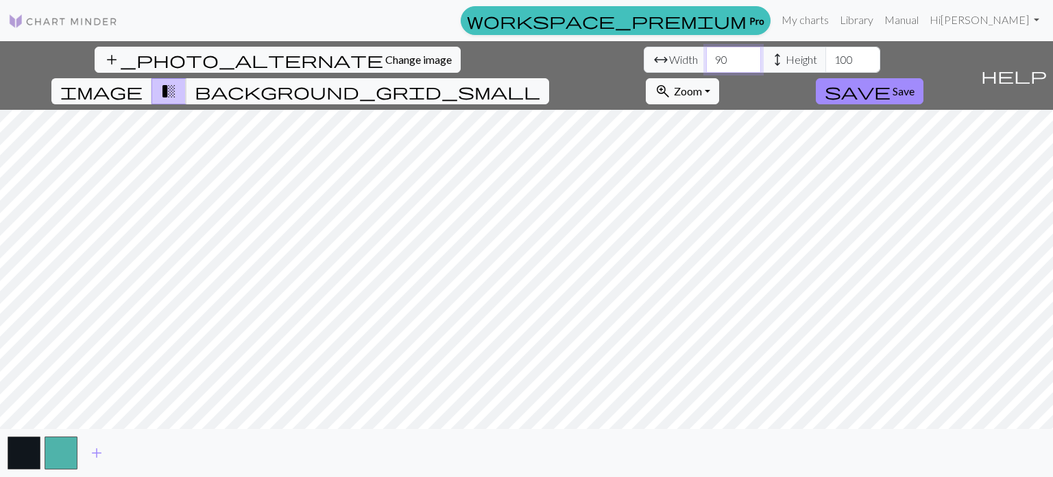
click at [706, 63] on input "90" at bounding box center [733, 60] width 55 height 26
click at [826, 63] on input "99" at bounding box center [853, 60] width 55 height 26
click at [826, 63] on input "98" at bounding box center [853, 60] width 55 height 26
click at [826, 63] on input "97" at bounding box center [853, 60] width 55 height 26
click at [826, 63] on input "96" at bounding box center [853, 60] width 55 height 26
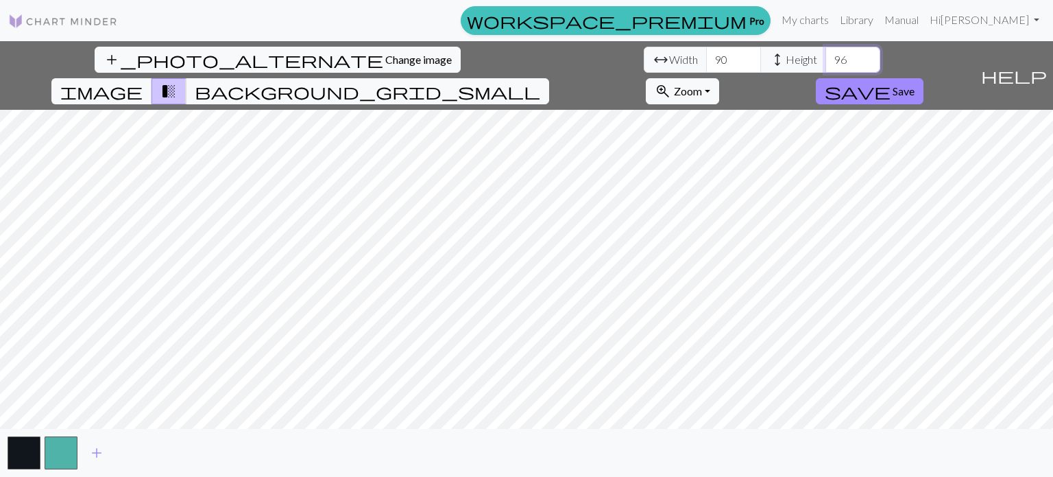
click at [826, 63] on input "95" at bounding box center [853, 60] width 55 height 26
click at [826, 63] on input "94" at bounding box center [853, 60] width 55 height 26
click at [826, 63] on input "93" at bounding box center [853, 60] width 55 height 26
click at [826, 63] on input "92" at bounding box center [853, 60] width 55 height 26
click at [826, 63] on input "91" at bounding box center [853, 60] width 55 height 26
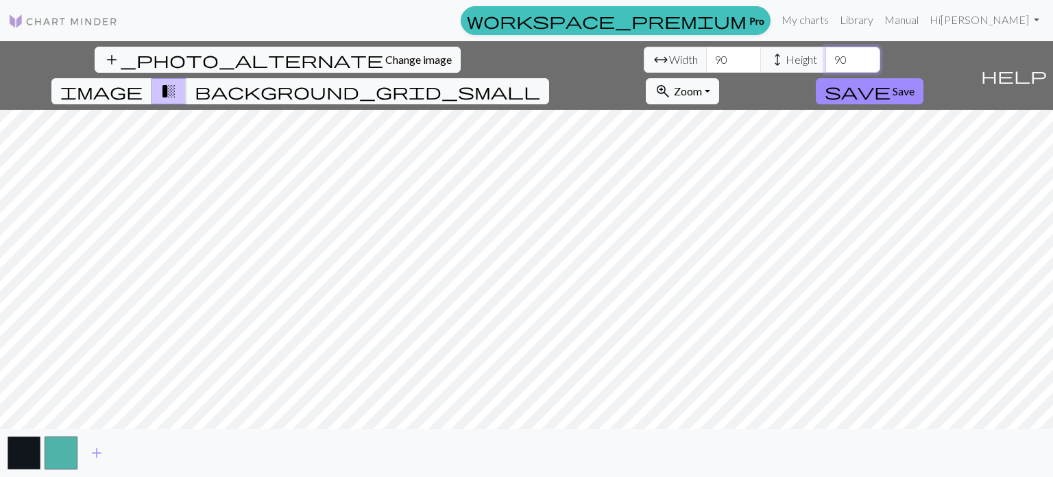
type input "90"
click at [826, 63] on input "90" at bounding box center [853, 60] width 55 height 26
click at [706, 67] on input "89" at bounding box center [733, 60] width 55 height 26
click at [706, 67] on input "88" at bounding box center [733, 60] width 55 height 26
click at [706, 67] on input "87" at bounding box center [733, 60] width 55 height 26
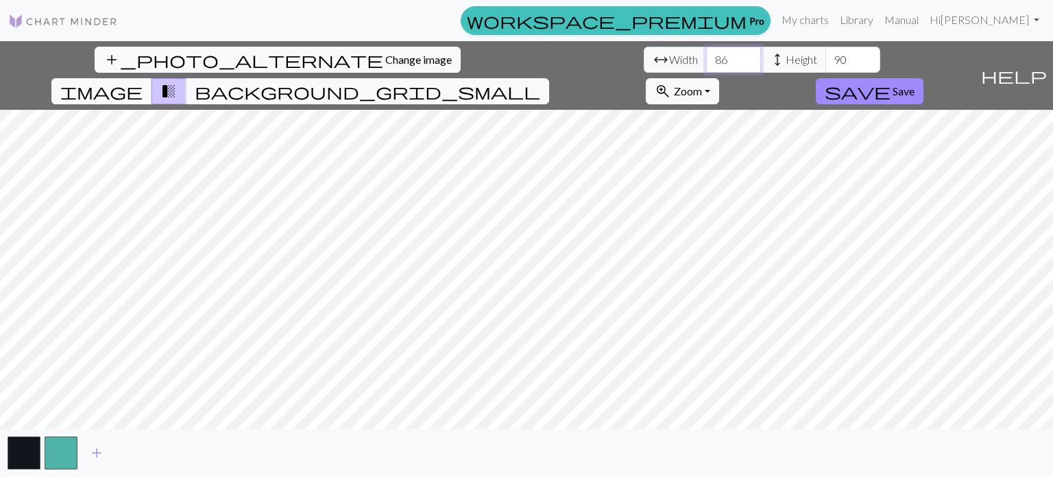
click at [706, 67] on input "86" at bounding box center [733, 60] width 55 height 26
click at [706, 67] on input "85" at bounding box center [733, 60] width 55 height 26
click at [706, 67] on input "84" at bounding box center [733, 60] width 55 height 26
click at [706, 67] on input "83" at bounding box center [733, 60] width 55 height 26
click at [706, 67] on input "82" at bounding box center [733, 60] width 55 height 26
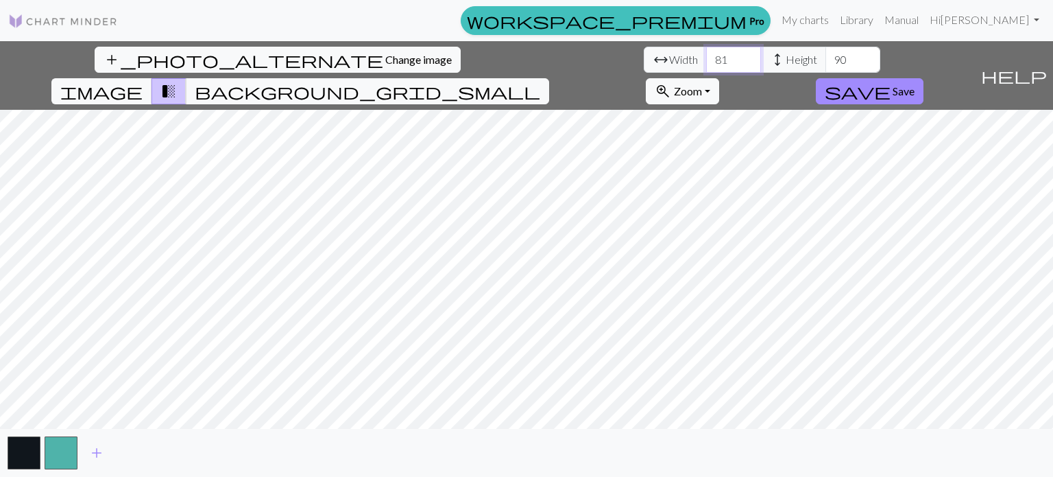
click at [706, 67] on input "81" at bounding box center [733, 60] width 55 height 26
type input "80"
click at [706, 67] on input "80" at bounding box center [733, 60] width 55 height 26
click at [826, 66] on input "89" at bounding box center [853, 60] width 55 height 26
click at [826, 65] on input "88" at bounding box center [853, 60] width 55 height 26
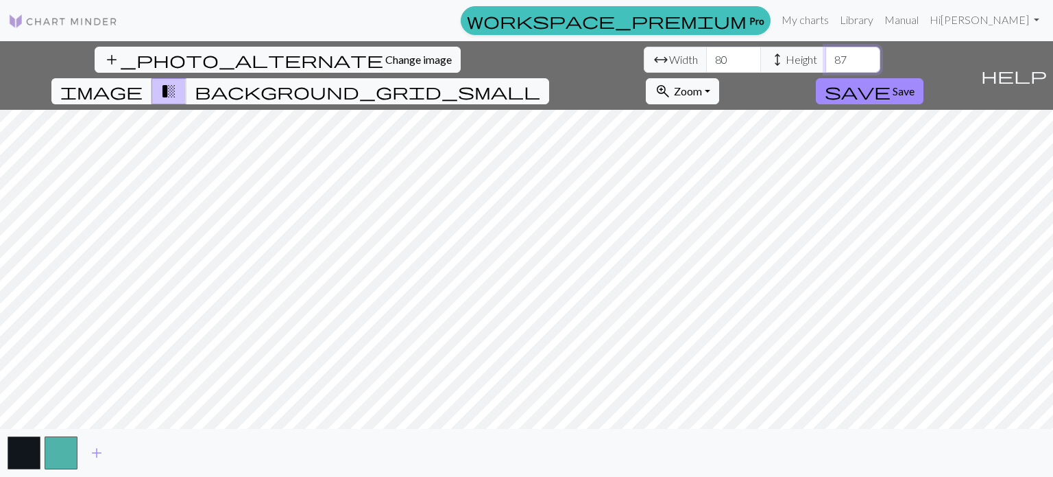
click at [826, 65] on input "87" at bounding box center [853, 60] width 55 height 26
click at [826, 65] on input "86" at bounding box center [853, 60] width 55 height 26
click at [826, 65] on input "85" at bounding box center [853, 60] width 55 height 26
click at [826, 65] on input "84" at bounding box center [853, 60] width 55 height 26
click at [826, 65] on input "83" at bounding box center [853, 60] width 55 height 26
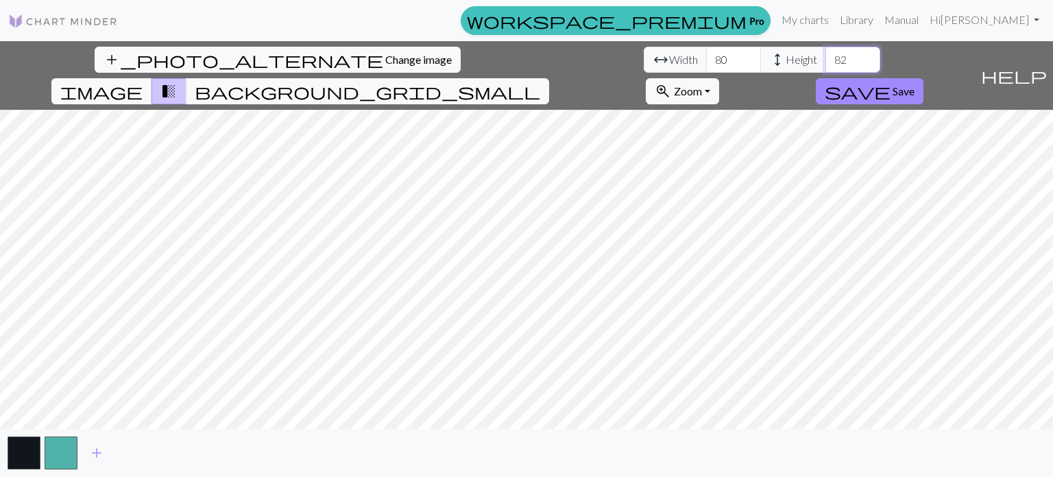
click at [826, 65] on input "82" at bounding box center [853, 60] width 55 height 26
click at [826, 65] on input "81" at bounding box center [853, 60] width 55 height 26
click at [826, 65] on input "80" at bounding box center [853, 60] width 55 height 26
click at [826, 53] on input "81" at bounding box center [853, 60] width 55 height 26
click at [826, 53] on input "82" at bounding box center [853, 60] width 55 height 26
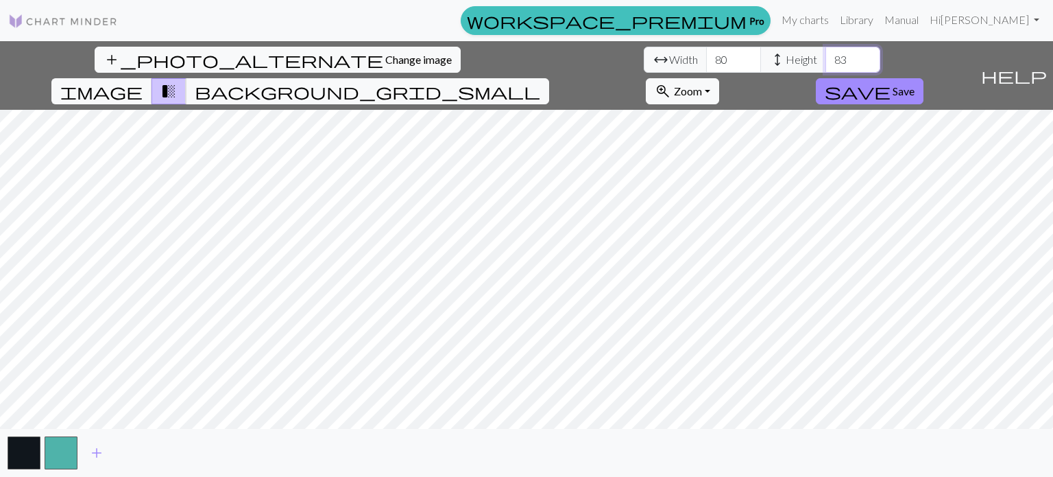
click at [826, 54] on input "83" at bounding box center [853, 60] width 55 height 26
click at [826, 54] on input "84" at bounding box center [853, 60] width 55 height 26
click at [826, 54] on input "85" at bounding box center [853, 60] width 55 height 26
click at [826, 54] on input "86" at bounding box center [853, 60] width 55 height 26
click at [826, 54] on input "87" at bounding box center [853, 60] width 55 height 26
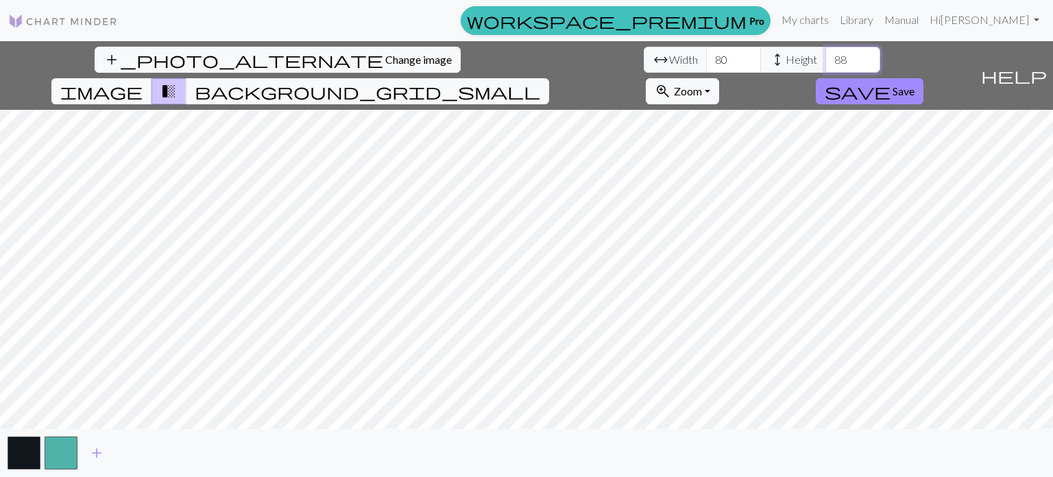
click at [826, 54] on input "88" at bounding box center [853, 60] width 55 height 26
click at [826, 54] on input "89" at bounding box center [853, 60] width 55 height 26
type input "90"
click at [826, 54] on input "90" at bounding box center [853, 60] width 55 height 26
click at [706, 61] on input "79" at bounding box center [733, 60] width 55 height 26
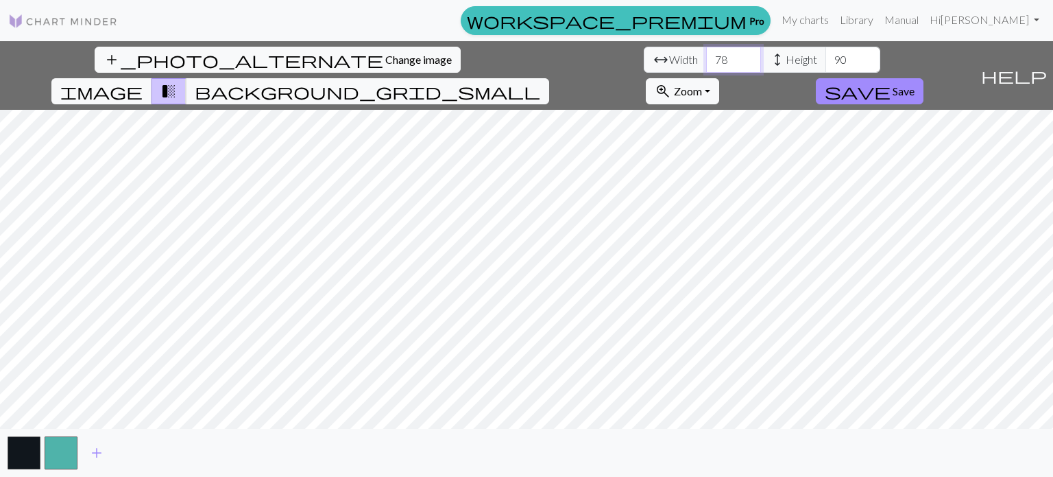
click at [706, 61] on input "78" at bounding box center [733, 60] width 55 height 26
click at [706, 61] on input "77" at bounding box center [733, 60] width 55 height 26
click at [706, 61] on input "76" at bounding box center [733, 60] width 55 height 26
click at [706, 61] on input "75" at bounding box center [733, 60] width 55 height 26
click at [706, 61] on input "74" at bounding box center [733, 60] width 55 height 26
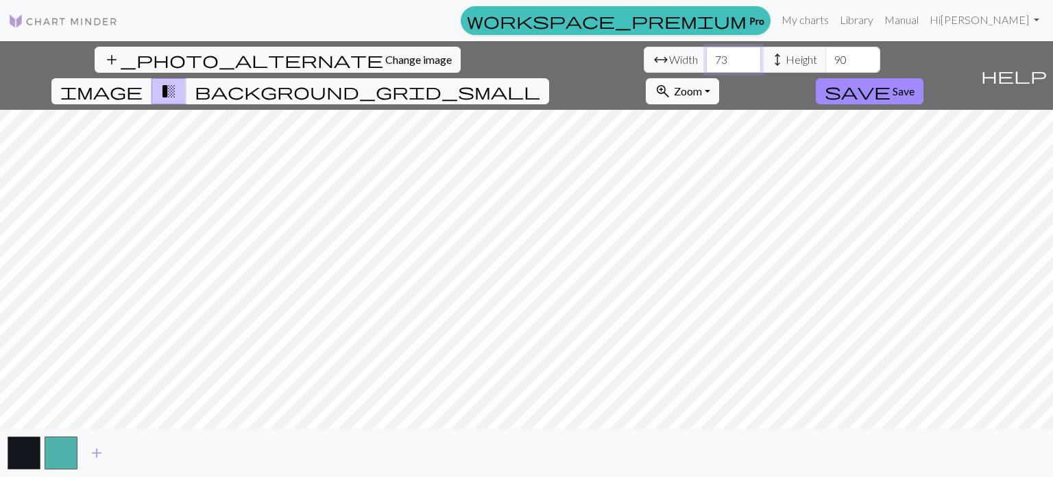
click at [706, 61] on input "73" at bounding box center [733, 60] width 55 height 26
click at [706, 61] on input "72" at bounding box center [733, 60] width 55 height 26
click at [706, 61] on input "71" at bounding box center [733, 60] width 55 height 26
click at [706, 61] on input "70" at bounding box center [733, 60] width 55 height 26
click at [706, 61] on input "69" at bounding box center [733, 60] width 55 height 26
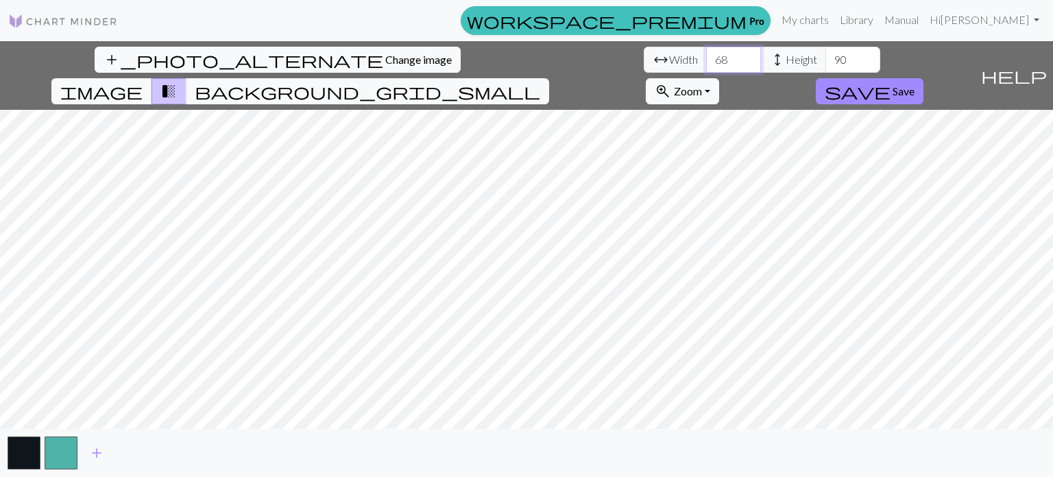
click at [706, 61] on input "68" at bounding box center [733, 60] width 55 height 26
click at [706, 61] on input "67" at bounding box center [733, 60] width 55 height 26
click at [706, 61] on input "66" at bounding box center [733, 60] width 55 height 26
click at [706, 61] on input "65" at bounding box center [733, 60] width 55 height 26
click at [706, 61] on input "64" at bounding box center [733, 60] width 55 height 26
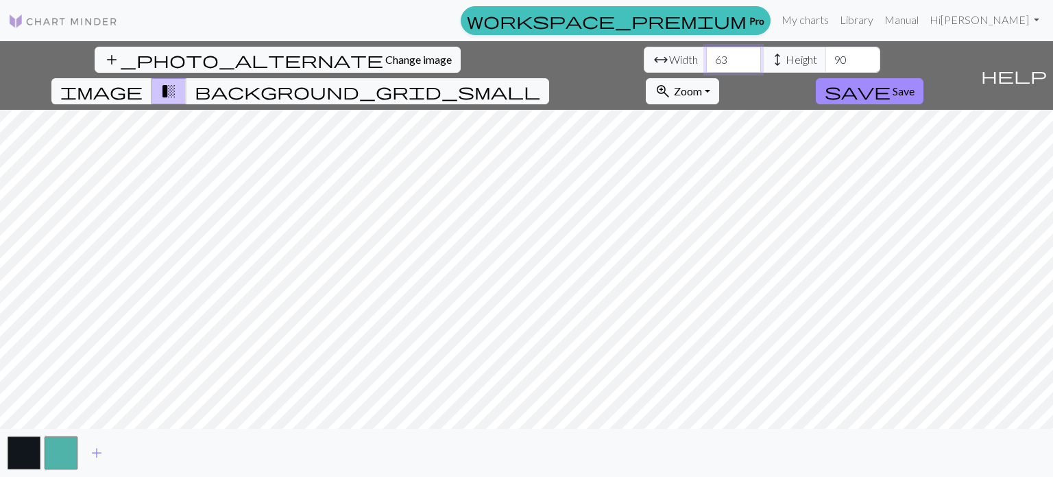
click at [706, 61] on input "63" at bounding box center [733, 60] width 55 height 26
click at [706, 61] on input "62" at bounding box center [733, 60] width 55 height 26
click at [706, 61] on input "61" at bounding box center [733, 60] width 55 height 26
click at [706, 61] on input "60" at bounding box center [733, 60] width 55 height 26
click at [706, 61] on input "59" at bounding box center [733, 60] width 55 height 26
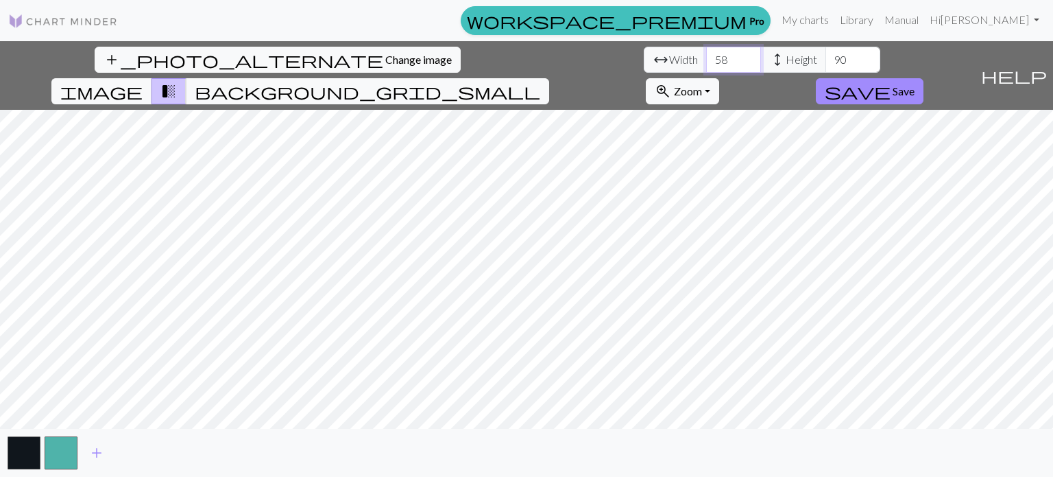
click at [706, 61] on input "58" at bounding box center [733, 60] width 55 height 26
click at [706, 61] on input "57" at bounding box center [733, 60] width 55 height 26
click at [706, 61] on input "56" at bounding box center [733, 60] width 55 height 26
click at [706, 61] on input "55" at bounding box center [733, 60] width 55 height 26
click at [706, 61] on input "54" at bounding box center [733, 60] width 55 height 26
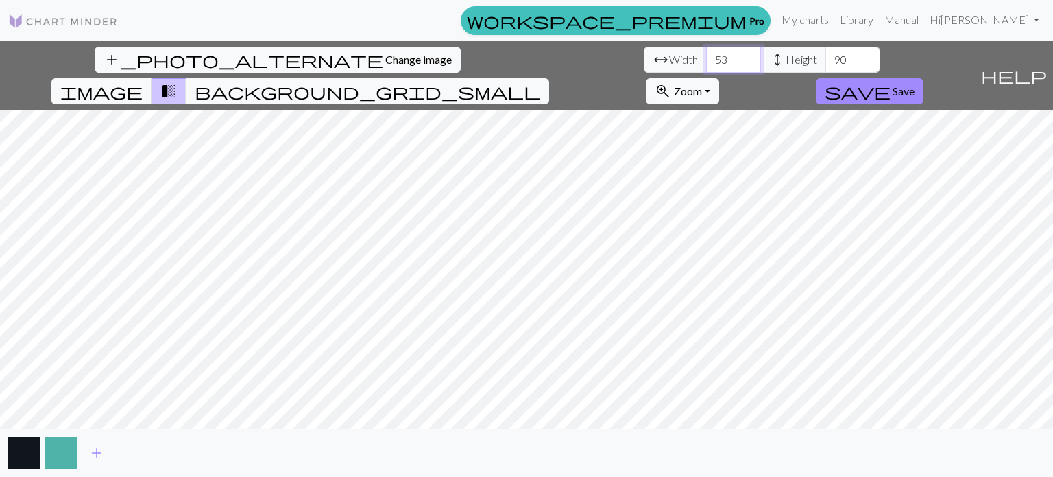
click at [706, 61] on input "53" at bounding box center [733, 60] width 55 height 26
click at [706, 61] on input "52" at bounding box center [733, 60] width 55 height 26
click at [706, 61] on input "51" at bounding box center [733, 60] width 55 height 26
click at [706, 61] on input "50" at bounding box center [733, 60] width 55 height 26
click at [706, 61] on input "49" at bounding box center [733, 60] width 55 height 26
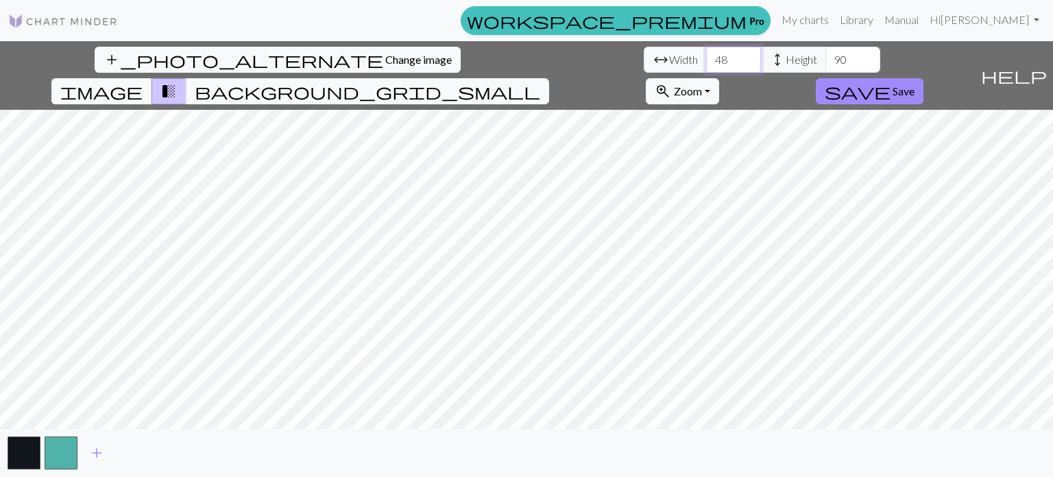
click at [706, 61] on input "48" at bounding box center [733, 60] width 55 height 26
click at [706, 61] on input "47" at bounding box center [733, 60] width 55 height 26
click at [706, 49] on input "47" at bounding box center [733, 60] width 55 height 26
click at [706, 57] on input "48" at bounding box center [733, 60] width 55 height 26
click at [706, 57] on input "49" at bounding box center [733, 60] width 55 height 26
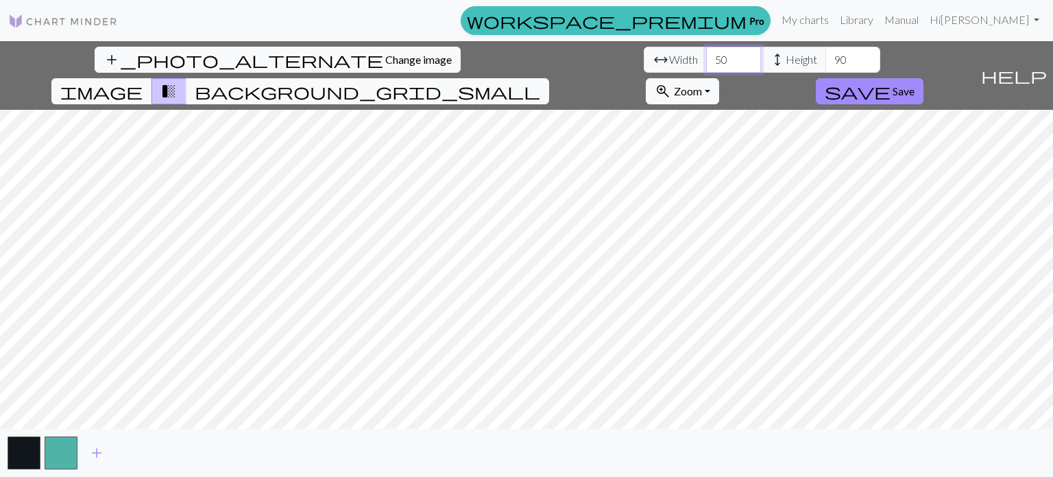
click at [706, 57] on input "50" at bounding box center [733, 60] width 55 height 26
click at [706, 57] on input "51" at bounding box center [733, 60] width 55 height 26
click at [706, 57] on input "52" at bounding box center [733, 60] width 55 height 26
click at [706, 57] on input "53" at bounding box center [733, 60] width 55 height 26
click at [706, 57] on input "54" at bounding box center [733, 60] width 55 height 26
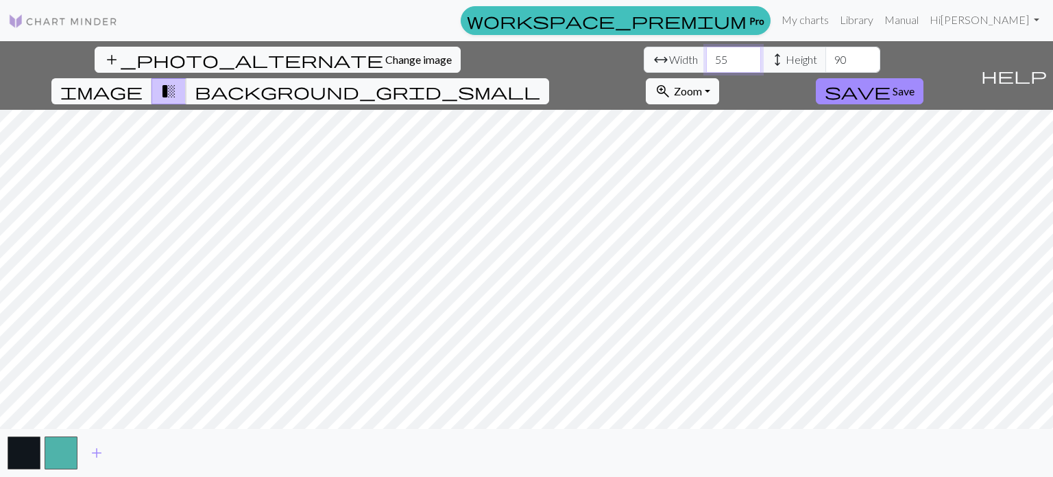
click at [706, 57] on input "55" at bounding box center [733, 60] width 55 height 26
click at [706, 57] on input "56" at bounding box center [733, 60] width 55 height 26
click at [706, 57] on input "57" at bounding box center [733, 60] width 55 height 26
click at [706, 57] on input "58" at bounding box center [733, 60] width 55 height 26
click at [706, 57] on input "59" at bounding box center [733, 60] width 55 height 26
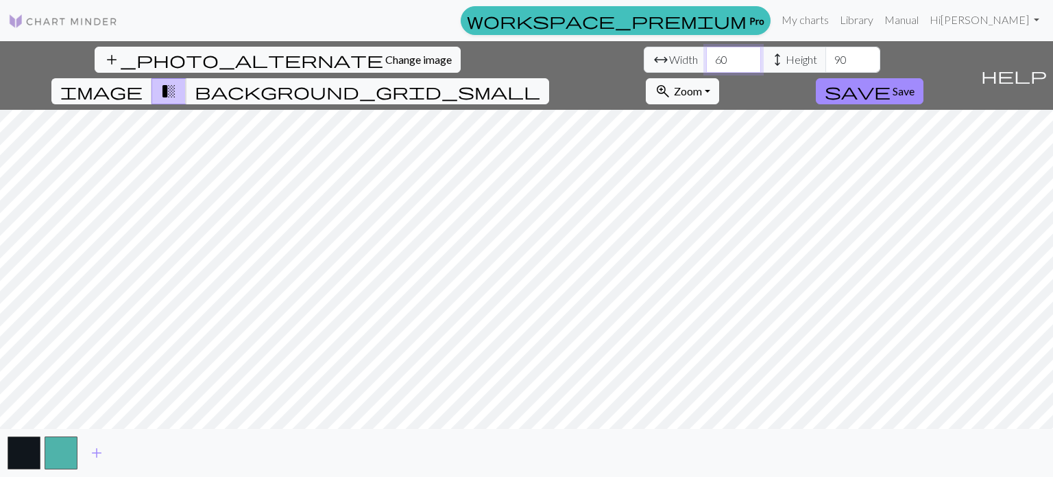
click at [706, 57] on input "60" at bounding box center [733, 60] width 55 height 26
click at [706, 57] on input "61" at bounding box center [733, 60] width 55 height 26
click at [706, 57] on input "62" at bounding box center [733, 60] width 55 height 26
click at [706, 57] on input "63" at bounding box center [733, 60] width 55 height 26
click at [706, 57] on input "64" at bounding box center [733, 60] width 55 height 26
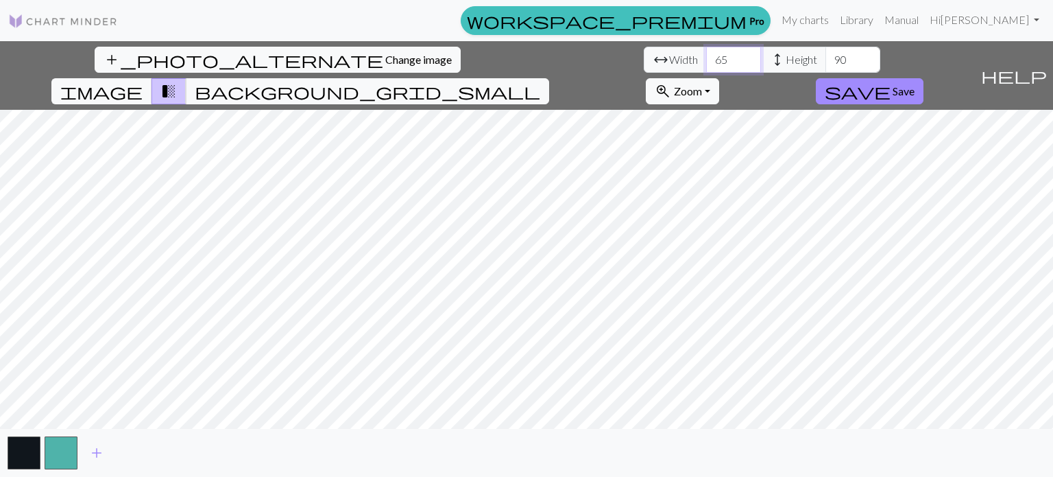
click at [706, 57] on input "65" at bounding box center [733, 60] width 55 height 26
click at [706, 57] on input "66" at bounding box center [733, 60] width 55 height 26
click at [706, 57] on input "67" at bounding box center [733, 60] width 55 height 26
click at [706, 57] on input "68" at bounding box center [733, 60] width 55 height 26
click at [706, 57] on input "69" at bounding box center [733, 60] width 55 height 26
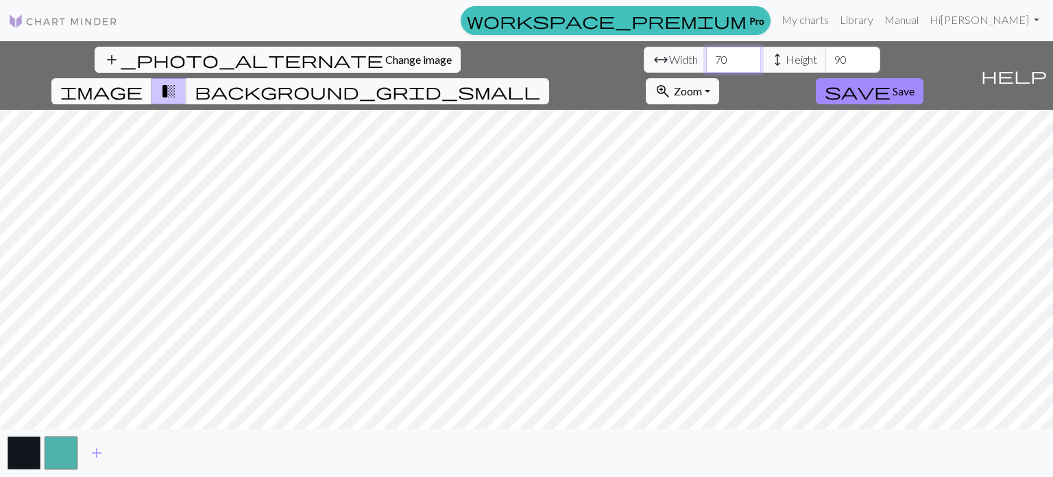
click at [706, 57] on input "70" at bounding box center [733, 60] width 55 height 26
click at [706, 57] on input "71" at bounding box center [733, 60] width 55 height 26
click at [706, 57] on input "72" at bounding box center [733, 60] width 55 height 26
click at [706, 65] on input "71" at bounding box center [733, 60] width 55 height 26
click at [706, 65] on input "70" at bounding box center [733, 60] width 55 height 26
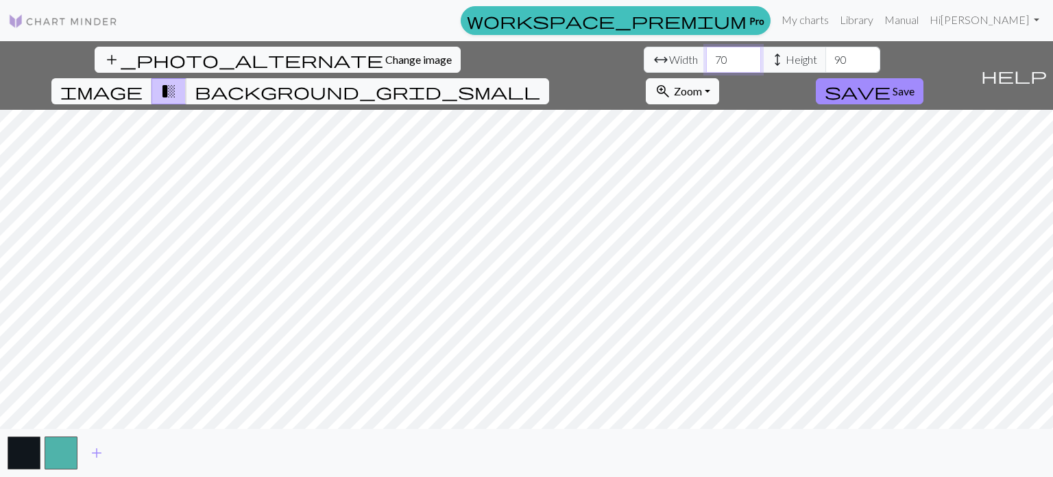
click at [706, 47] on input "70" at bounding box center [733, 60] width 55 height 26
click at [706, 57] on input "71" at bounding box center [733, 60] width 55 height 26
click at [706, 57] on input "72" at bounding box center [733, 60] width 55 height 26
click at [706, 57] on input "73" at bounding box center [733, 60] width 55 height 26
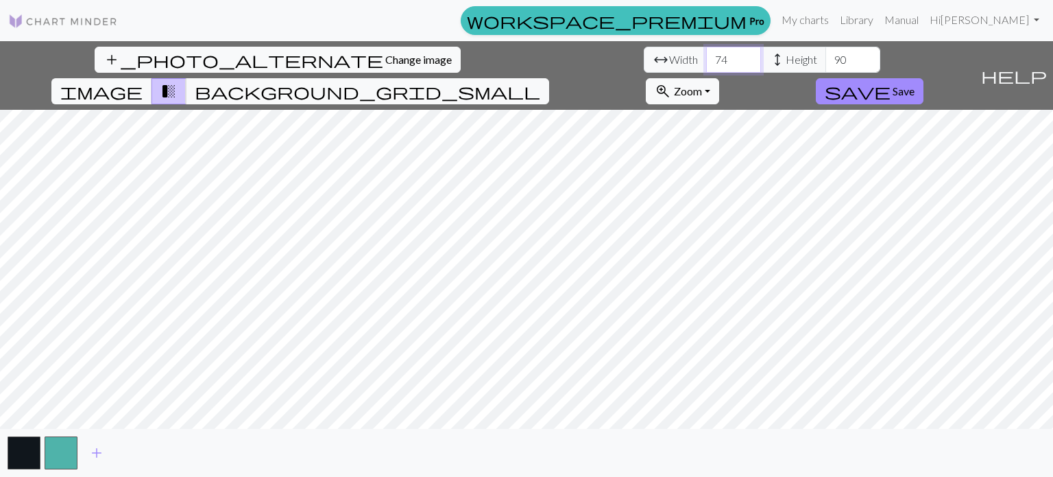
click at [706, 57] on input "74" at bounding box center [733, 60] width 55 height 26
click at [706, 65] on input "73" at bounding box center [733, 60] width 55 height 26
click at [706, 64] on input "72" at bounding box center [733, 60] width 55 height 26
type input "7"
type input "4"
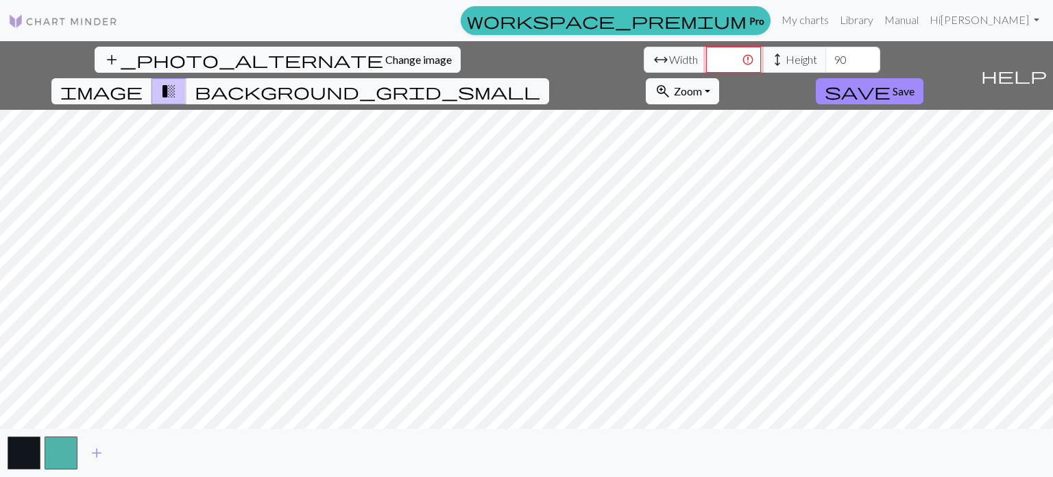
type input "3"
type input "50"
click at [891, 82] on span "save" at bounding box center [858, 91] width 66 height 19
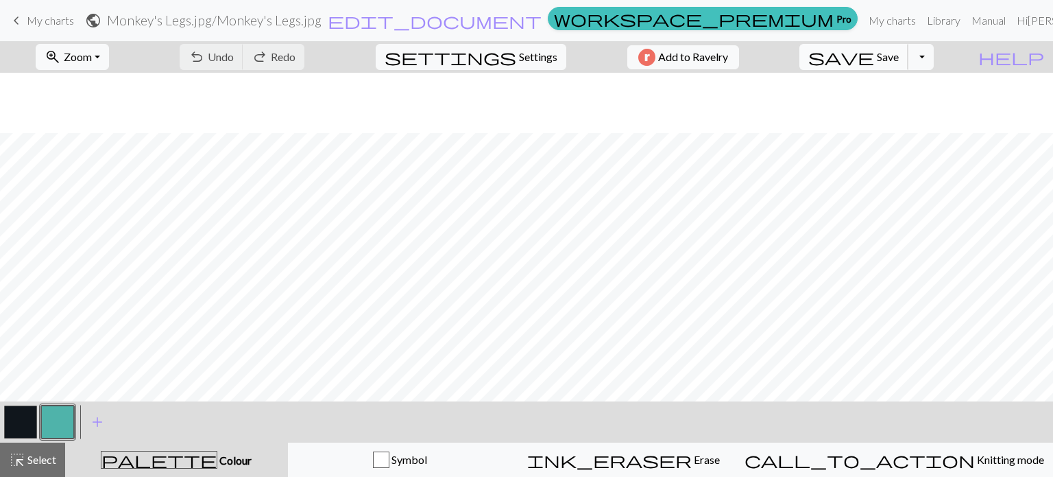
scroll to position [60, 0]
click at [523, 65] on button "settings Settings" at bounding box center [471, 57] width 191 height 26
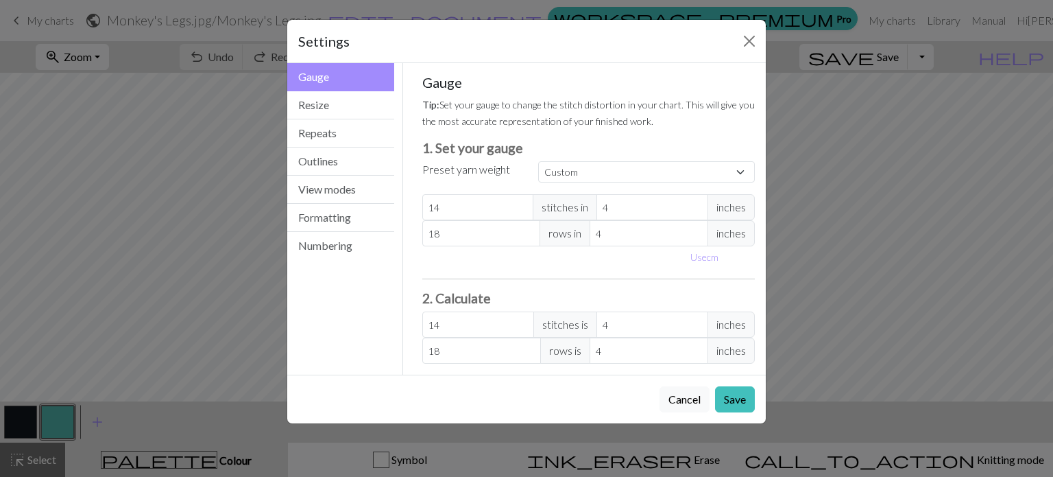
click at [523, 65] on div "Gauge Tip: Set your gauge to change the stitch distortion in your chart. This w…" at bounding box center [588, 218] width 355 height 311
click at [352, 107] on button "Resize" at bounding box center [340, 105] width 107 height 28
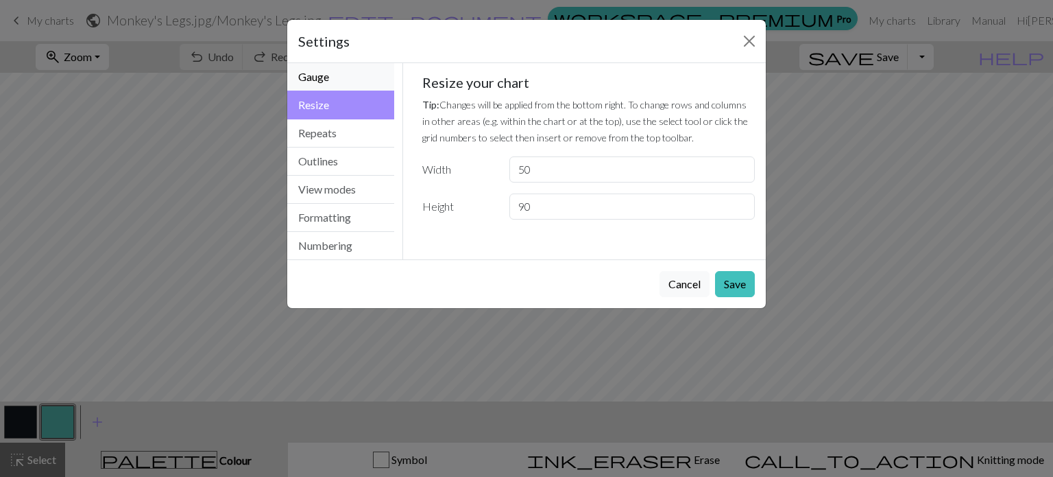
click at [346, 71] on button "Gauge" at bounding box center [340, 77] width 107 height 28
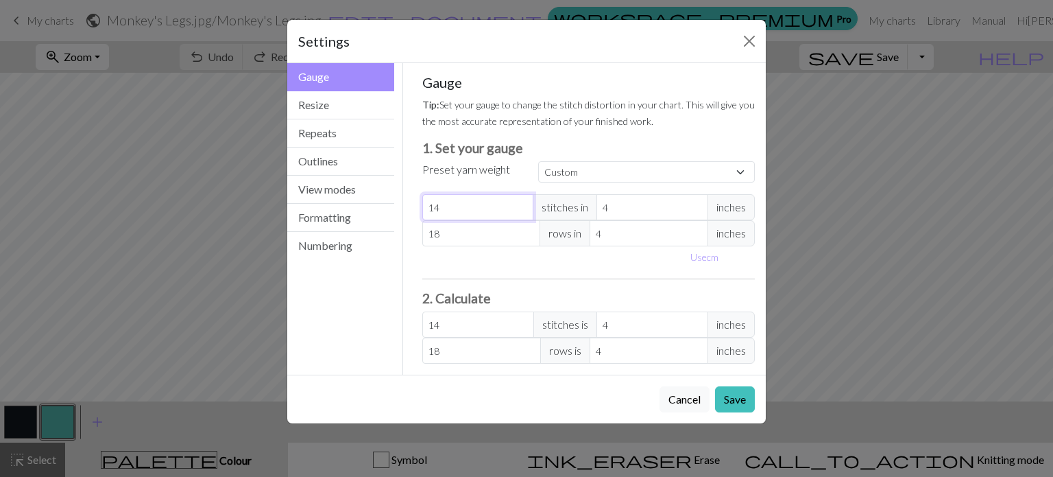
drag, startPoint x: 513, startPoint y: 200, endPoint x: 482, endPoint y: 209, distance: 32.1
click at [482, 209] on input "14" at bounding box center [478, 207] width 112 height 26
type input "1"
type input "0"
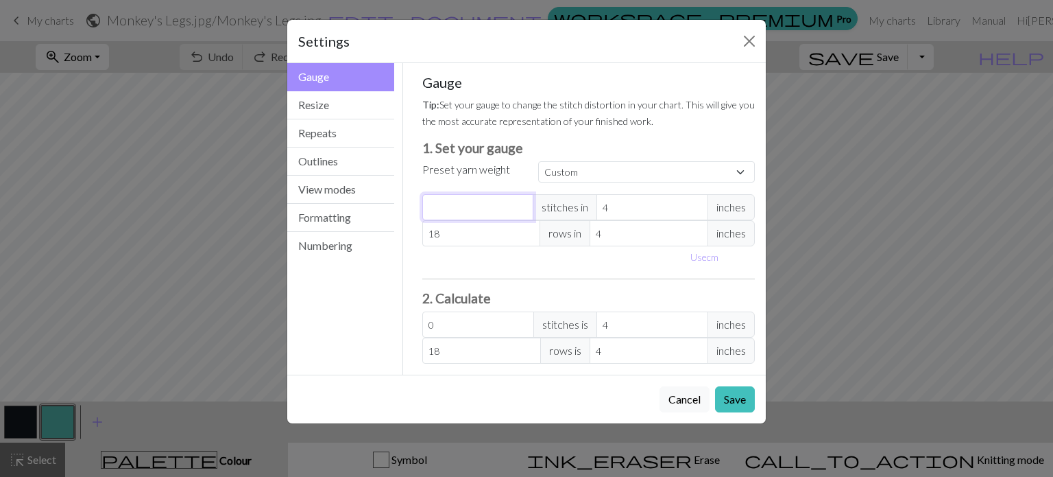
type input "3"
type input "0"
type input "2"
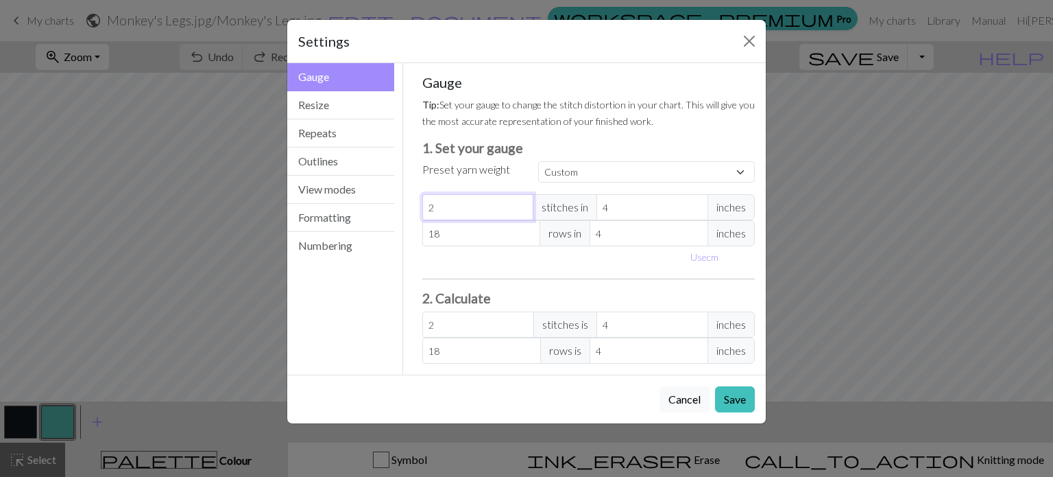
type input "26"
type input "4"
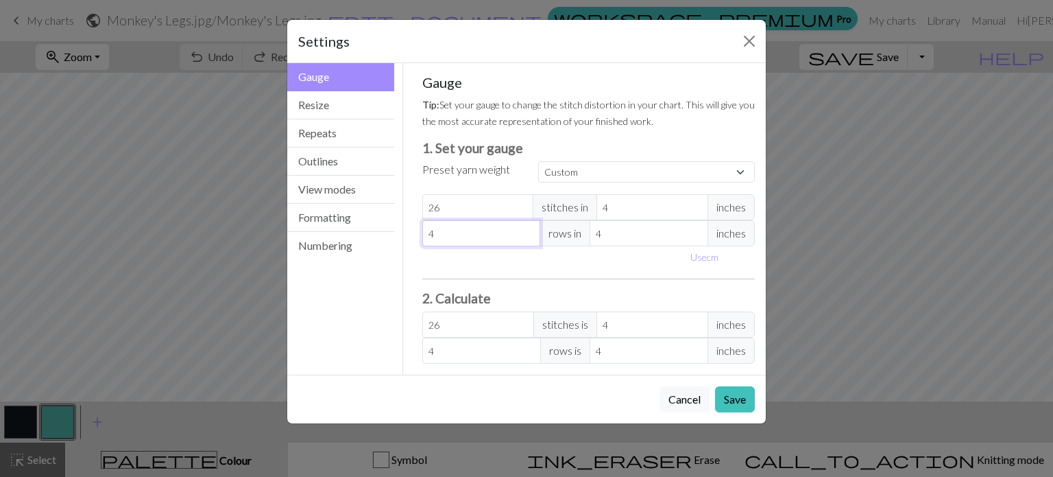
type input "40"
click at [315, 101] on button "Resize" at bounding box center [340, 105] width 107 height 28
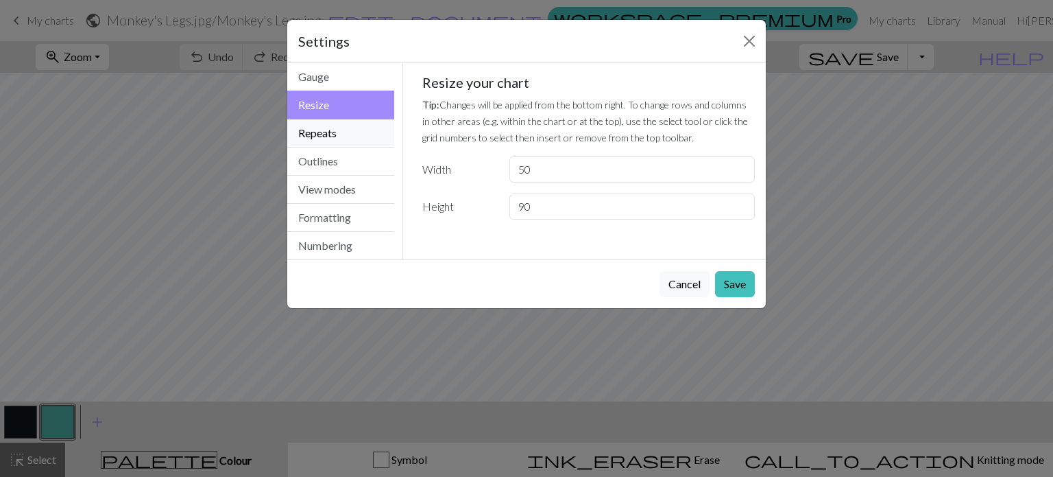
click at [317, 121] on button "Repeats" at bounding box center [340, 133] width 107 height 28
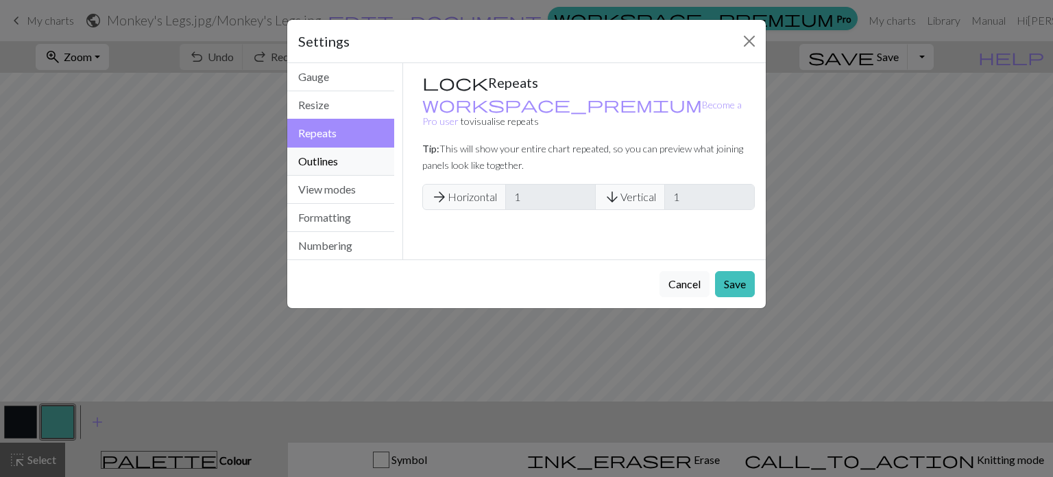
click at [314, 150] on button "Outlines" at bounding box center [340, 161] width 107 height 28
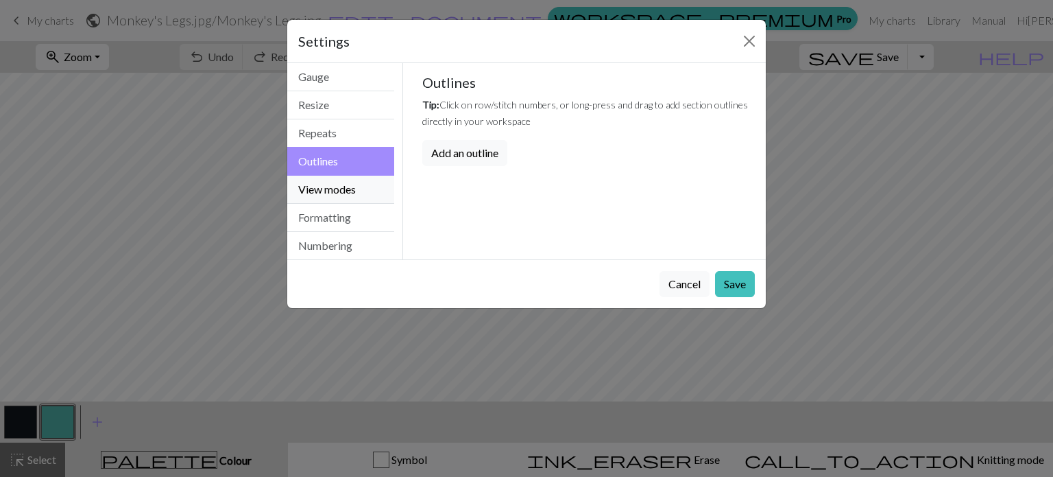
click at [314, 180] on button "View modes" at bounding box center [340, 190] width 107 height 28
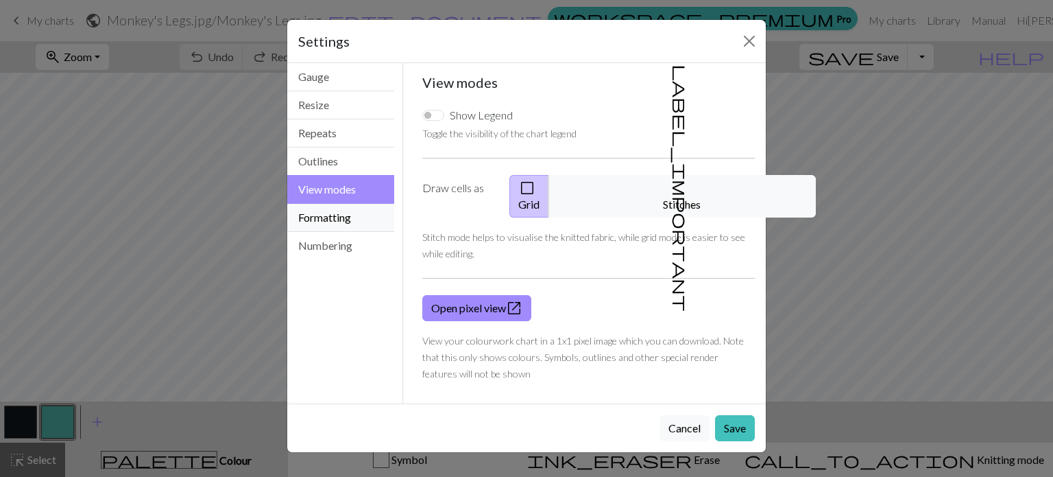
click at [341, 221] on button "Formatting" at bounding box center [340, 218] width 107 height 28
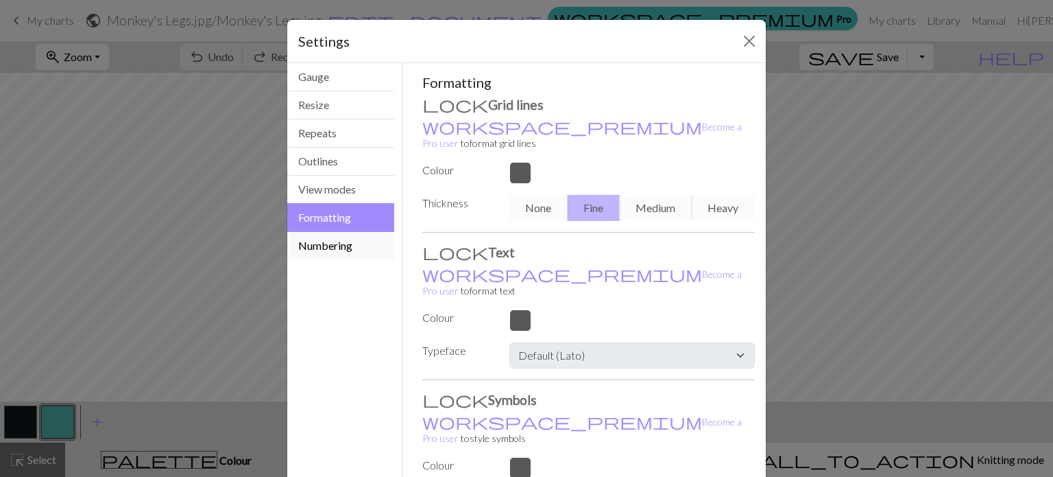
click at [339, 242] on button "Numbering" at bounding box center [340, 245] width 107 height 27
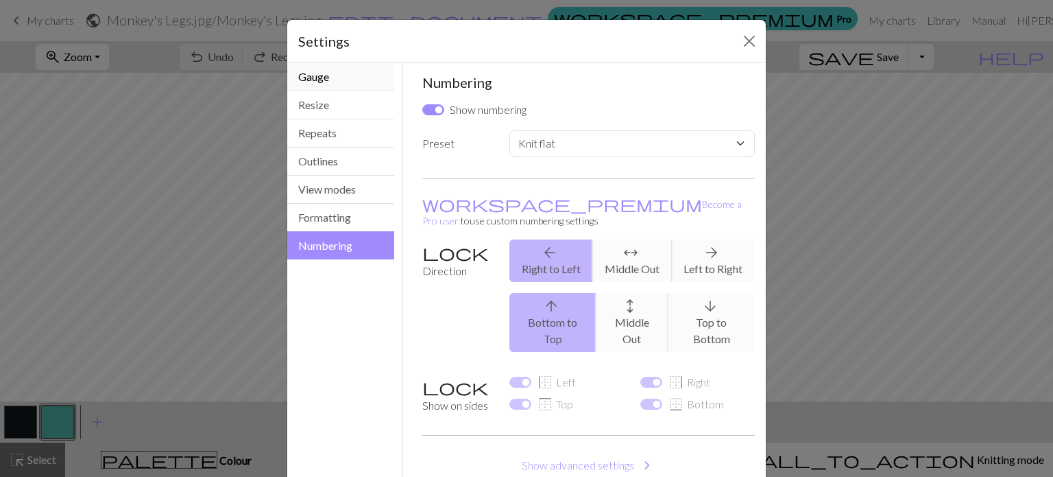
click at [334, 71] on button "Gauge" at bounding box center [340, 77] width 107 height 28
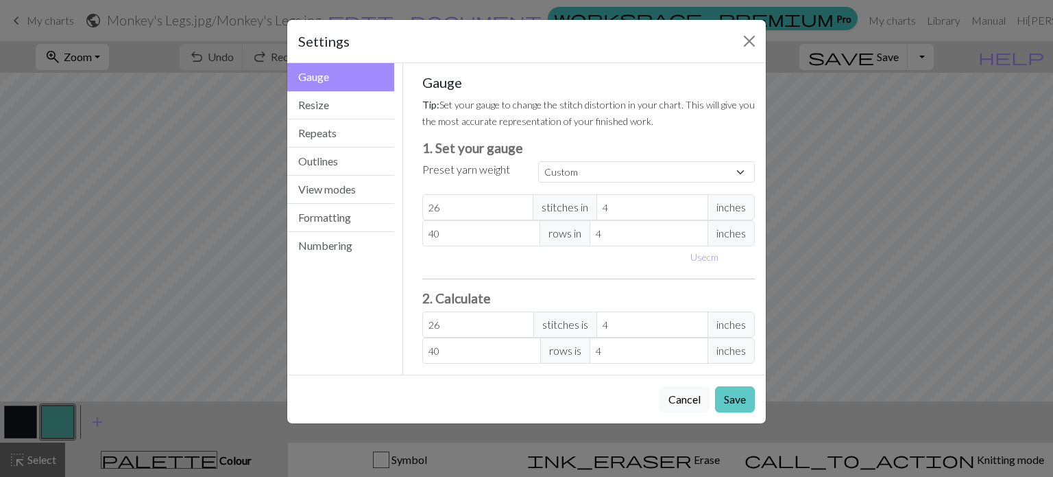
click at [743, 394] on button "Save" at bounding box center [735, 399] width 40 height 26
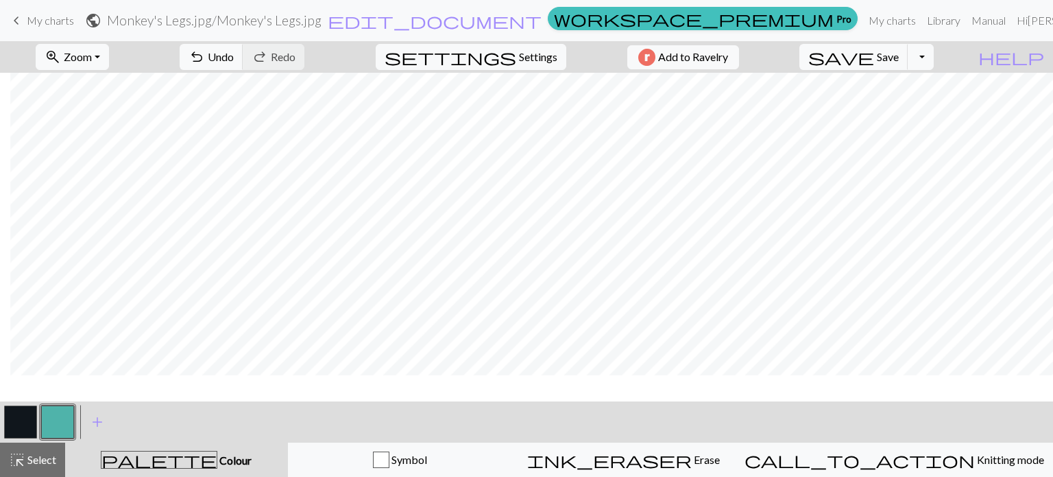
scroll to position [335, 10]
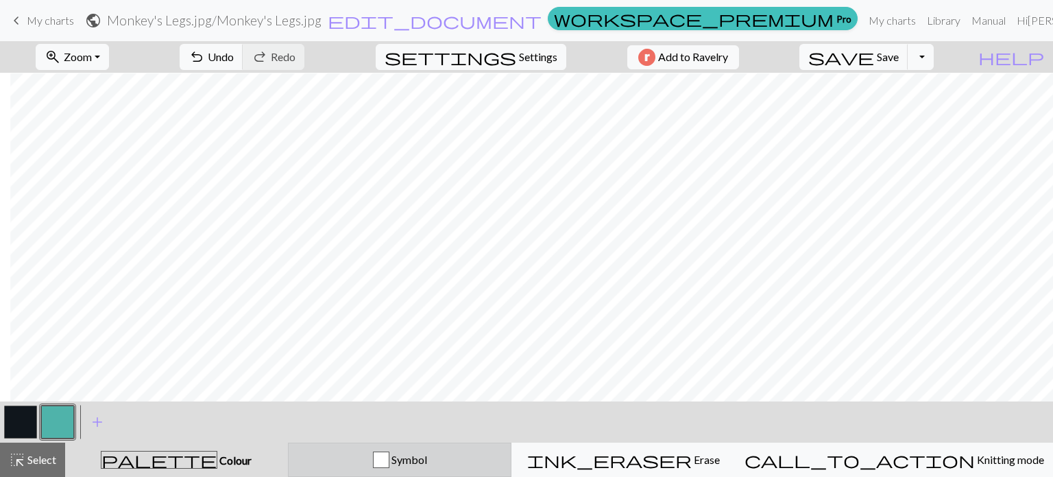
click at [471, 460] on div "Symbol" at bounding box center [400, 459] width 206 height 16
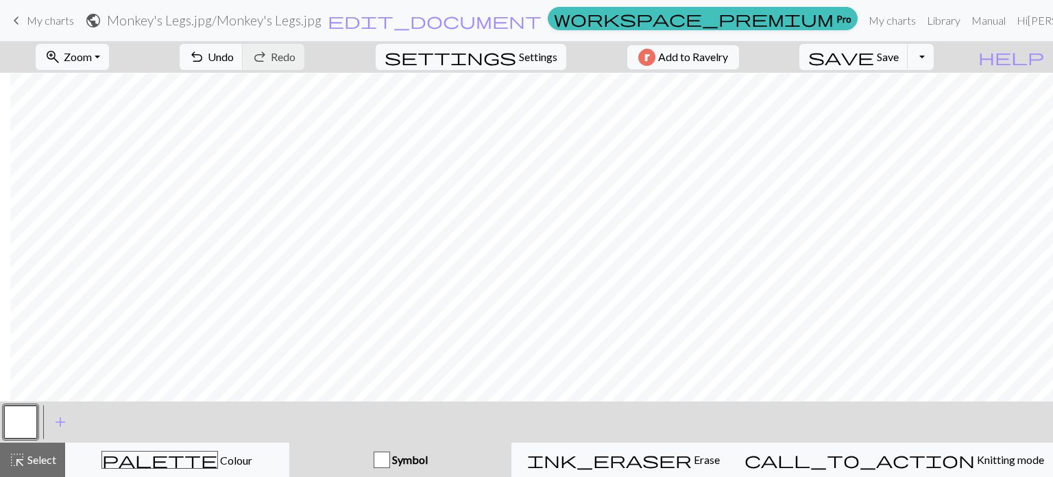
click at [470, 460] on div "Symbol" at bounding box center [401, 459] width 206 height 16
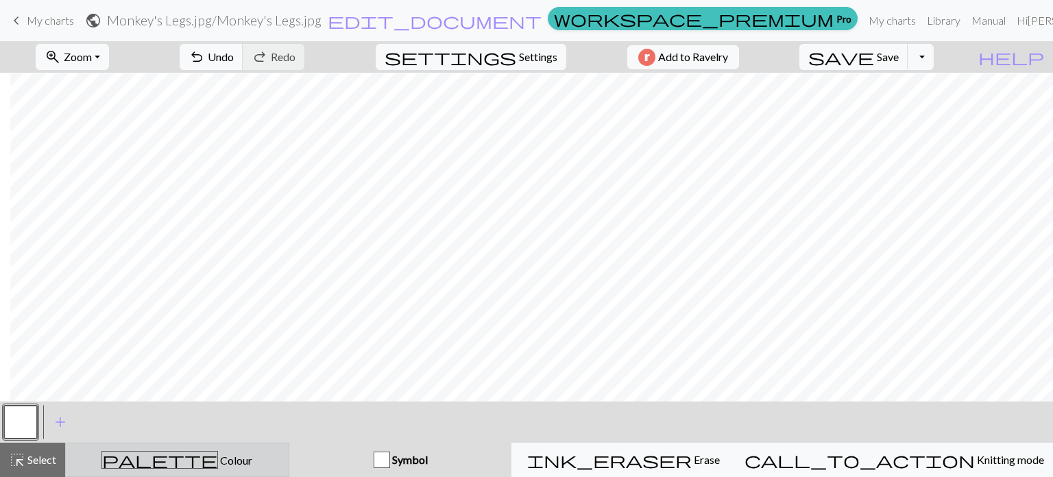
click at [266, 460] on div "palette Colour Colour" at bounding box center [177, 460] width 206 height 18
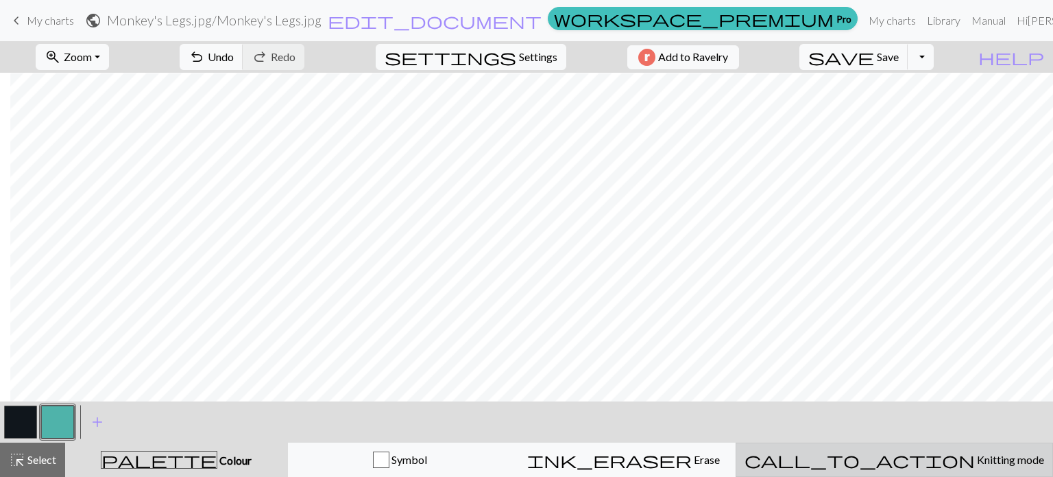
click at [896, 464] on span "call_to_action" at bounding box center [860, 459] width 230 height 19
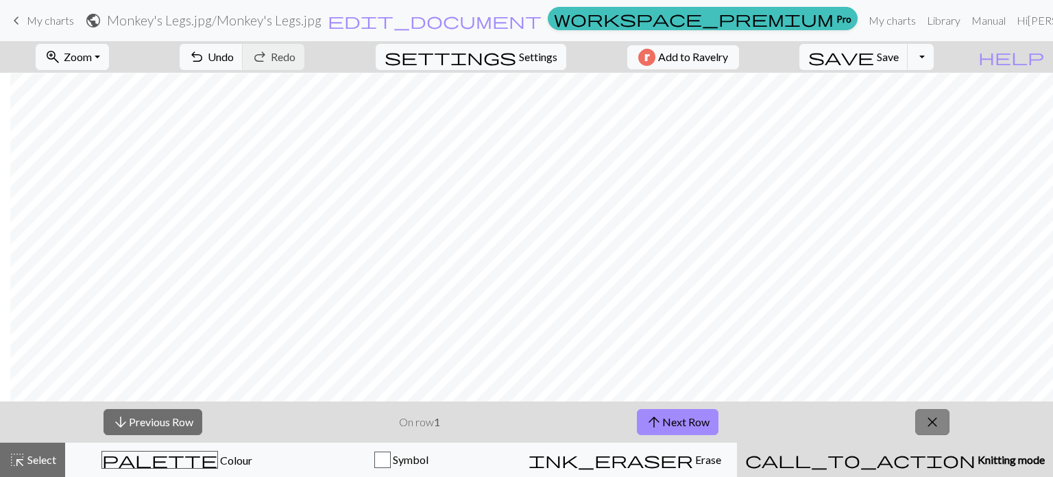
click at [935, 427] on span "close" at bounding box center [932, 421] width 16 height 19
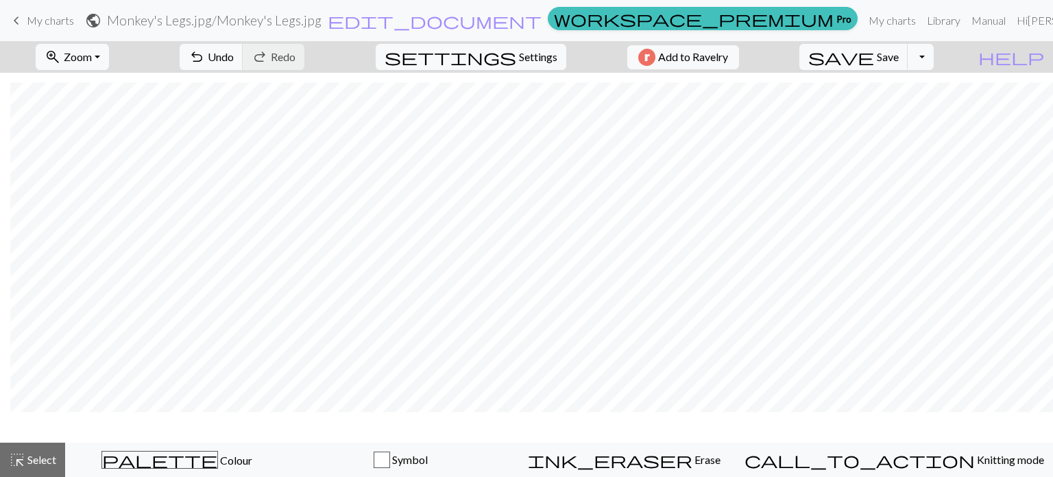
scroll to position [331, 10]
click at [243, 66] on button "undo Undo Undo" at bounding box center [212, 57] width 64 height 26
click at [243, 62] on button "undo Undo Undo" at bounding box center [212, 57] width 64 height 26
click at [234, 62] on span "Undo" at bounding box center [221, 56] width 26 height 13
click at [280, 62] on div "undo Undo Undo redo Redo Redo" at bounding box center [241, 57] width 145 height 32
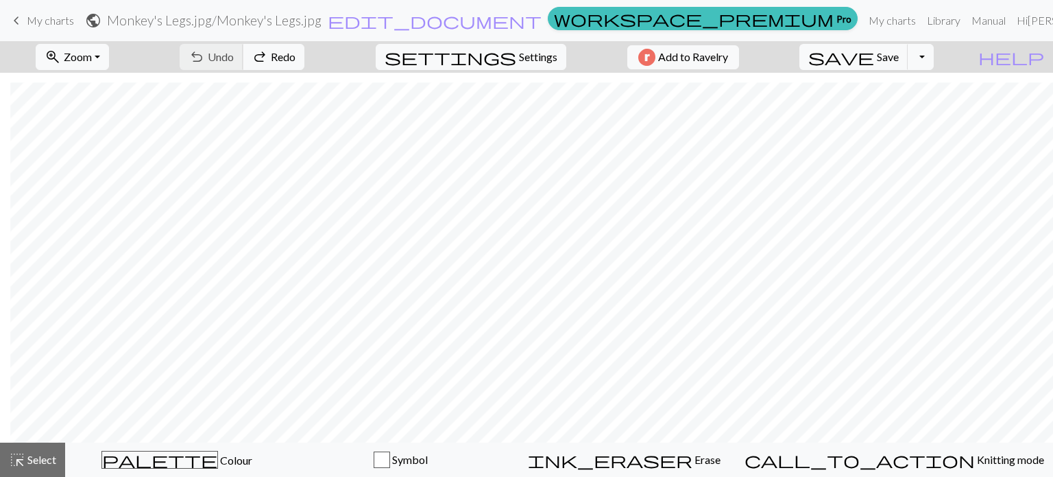
click at [280, 62] on div "undo Undo Undo redo Redo Redo" at bounding box center [241, 57] width 145 height 32
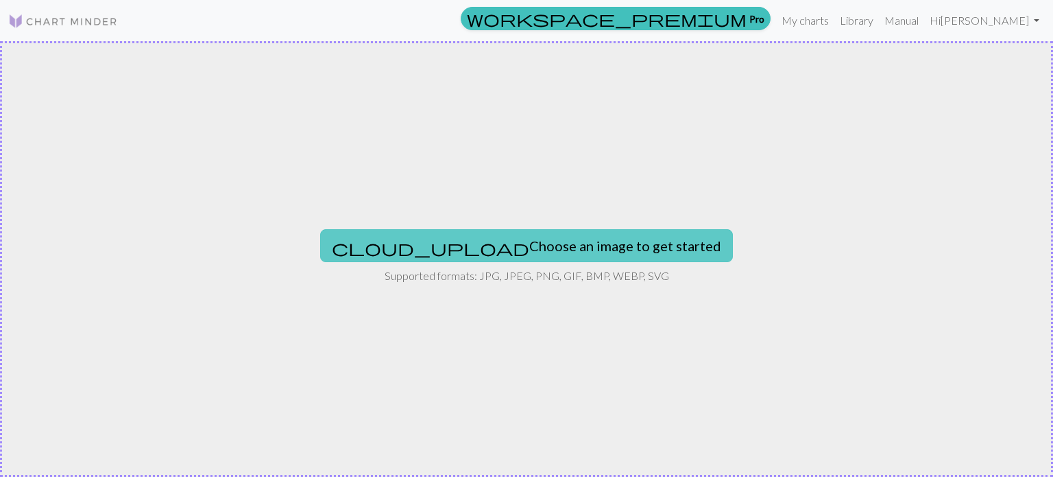
click at [466, 245] on button "cloud_upload Choose an image to get started" at bounding box center [526, 245] width 413 height 33
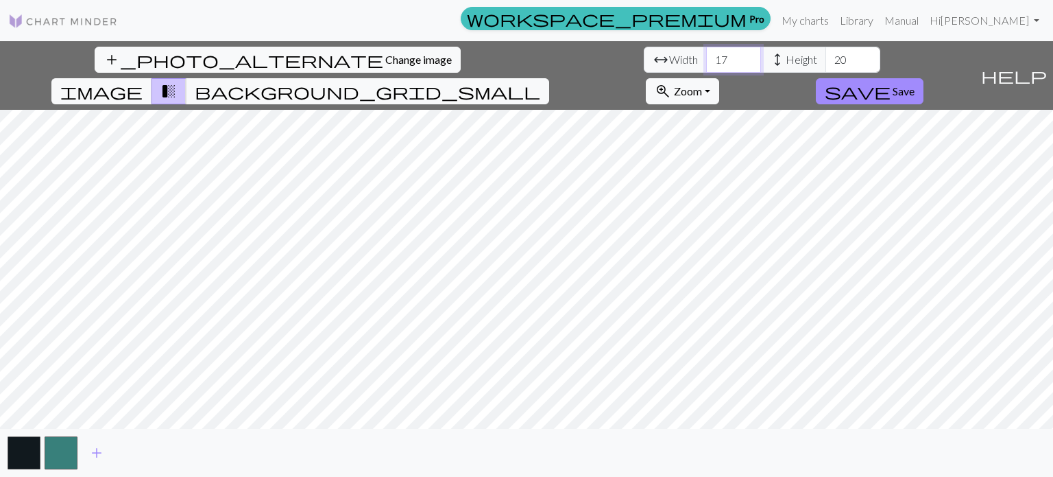
click at [706, 67] on input "17" at bounding box center [733, 60] width 55 height 26
type input "1"
type input "40"
type input "60"
click at [706, 65] on input "38" at bounding box center [733, 60] width 55 height 26
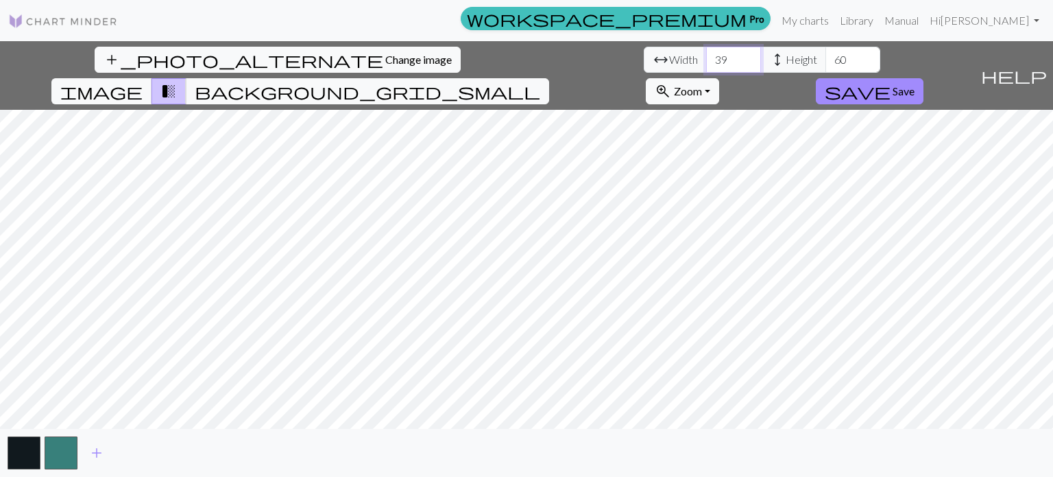
click at [706, 56] on input "39" at bounding box center [733, 60] width 55 height 26
click at [706, 56] on input "40" at bounding box center [733, 60] width 55 height 26
click at [706, 56] on input "41" at bounding box center [733, 60] width 55 height 26
click at [706, 56] on input "42" at bounding box center [733, 60] width 55 height 26
click at [706, 56] on input "43" at bounding box center [733, 60] width 55 height 26
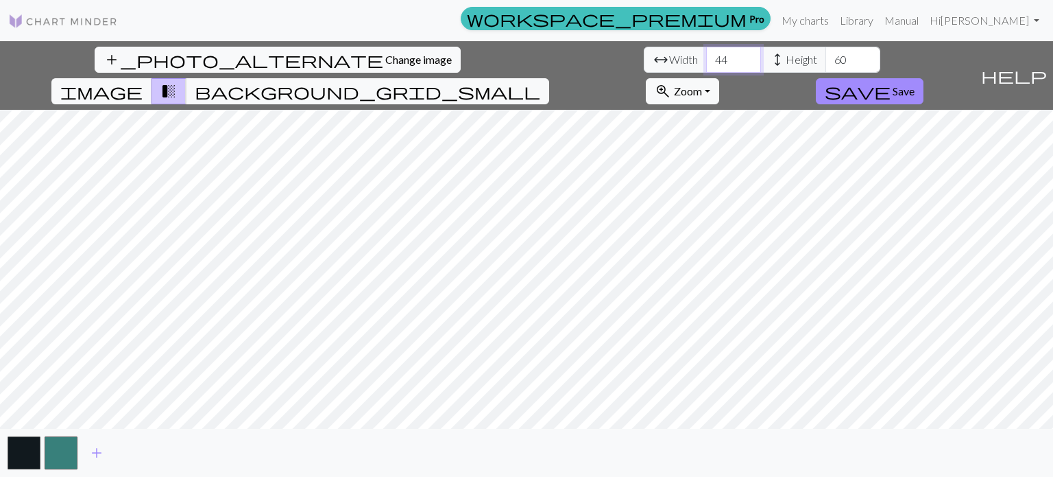
click at [706, 56] on input "44" at bounding box center [733, 60] width 55 height 26
click at [706, 56] on input "45" at bounding box center [733, 60] width 55 height 26
click at [706, 51] on input "46" at bounding box center [733, 60] width 55 height 26
click at [706, 51] on input "47" at bounding box center [733, 60] width 55 height 26
click at [706, 71] on input "47" at bounding box center [733, 60] width 55 height 26
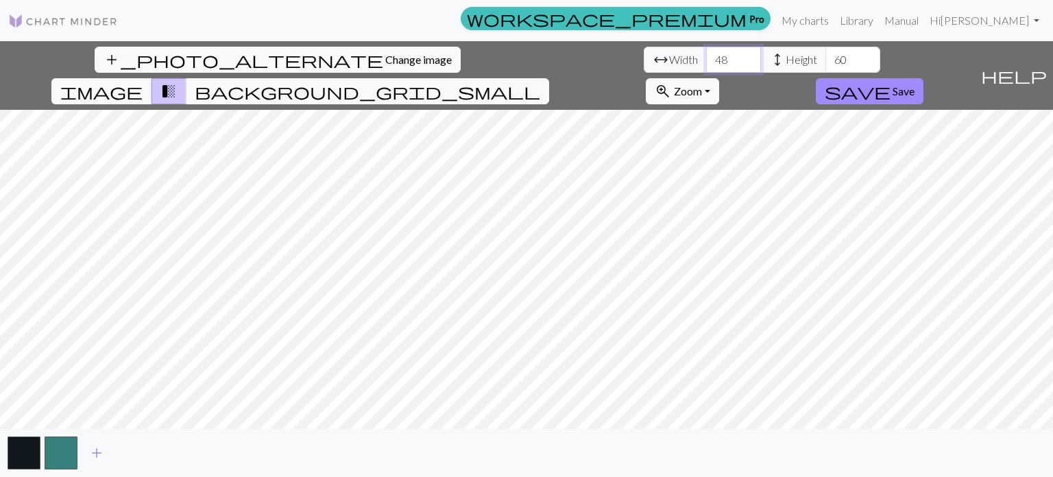
click at [706, 56] on input "48" at bounding box center [733, 60] width 55 height 26
click at [706, 56] on input "49" at bounding box center [733, 60] width 55 height 26
click at [706, 57] on input "63" at bounding box center [733, 60] width 55 height 26
click at [706, 55] on input "64" at bounding box center [733, 60] width 55 height 26
click at [706, 55] on input "65" at bounding box center [733, 60] width 55 height 26
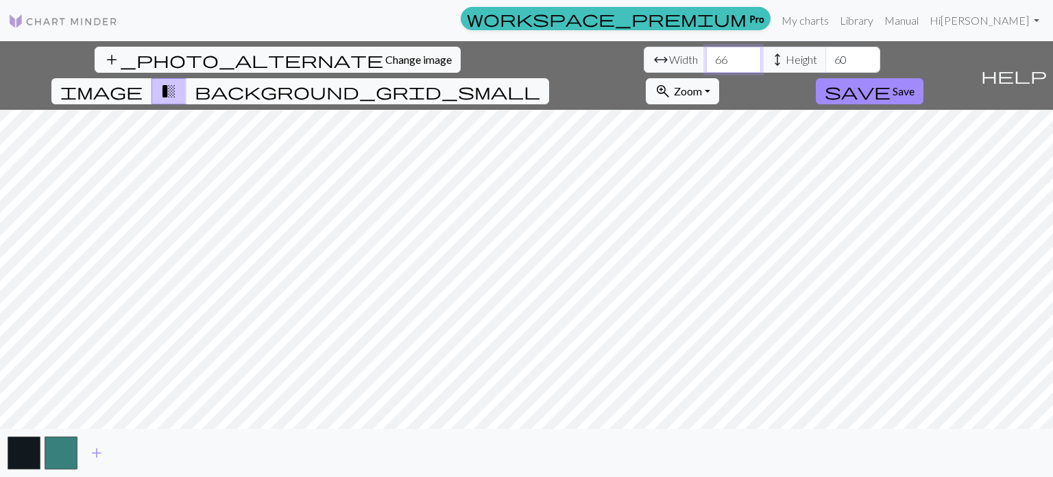
click at [706, 55] on input "66" at bounding box center [733, 60] width 55 height 26
click at [706, 55] on input "67" at bounding box center [733, 60] width 55 height 26
click at [706, 68] on input "67" at bounding box center [733, 60] width 55 height 26
type input "66"
click at [706, 67] on input "66" at bounding box center [733, 60] width 55 height 26
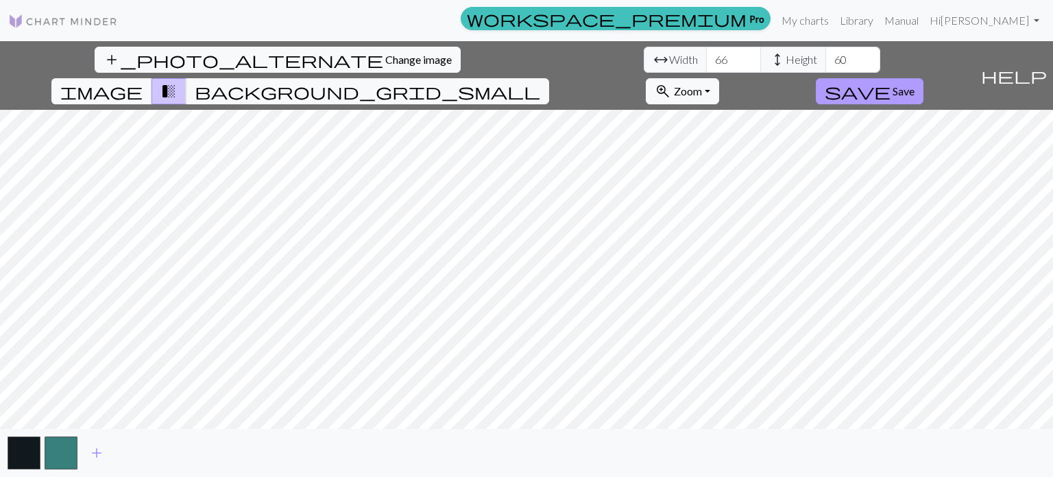
click at [891, 82] on span "save" at bounding box center [858, 91] width 66 height 19
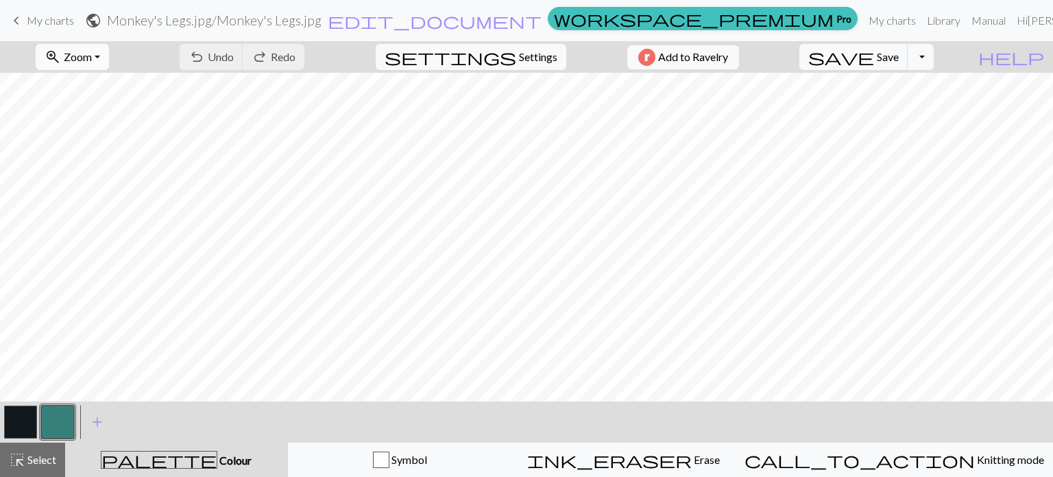
click at [109, 62] on button "zoom_in Zoom Zoom" at bounding box center [72, 57] width 73 height 26
click at [97, 79] on button "Fit all" at bounding box center [90, 87] width 108 height 22
click at [109, 54] on button "zoom_in Zoom Zoom" at bounding box center [72, 57] width 73 height 26
click at [95, 162] on button "50%" at bounding box center [90, 165] width 108 height 22
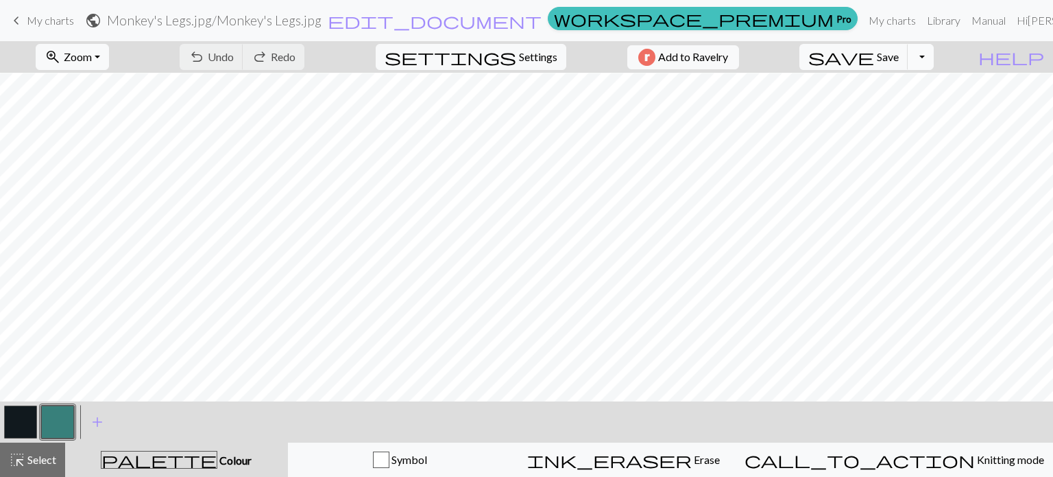
click at [934, 53] on button "Toggle Dropdown" at bounding box center [921, 57] width 26 height 26
click at [902, 106] on button "save_alt Download" at bounding box center [821, 109] width 226 height 22
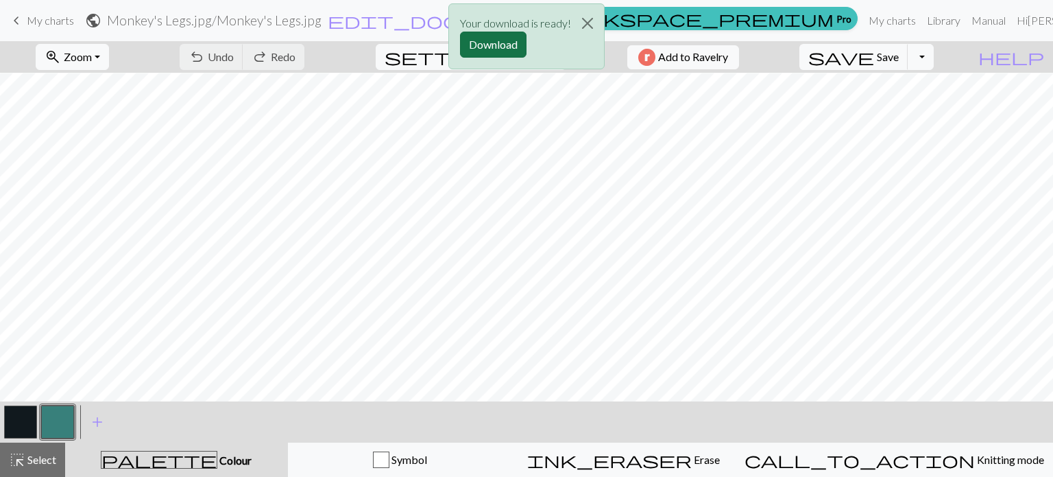
click at [506, 38] on button "Download" at bounding box center [493, 45] width 67 height 26
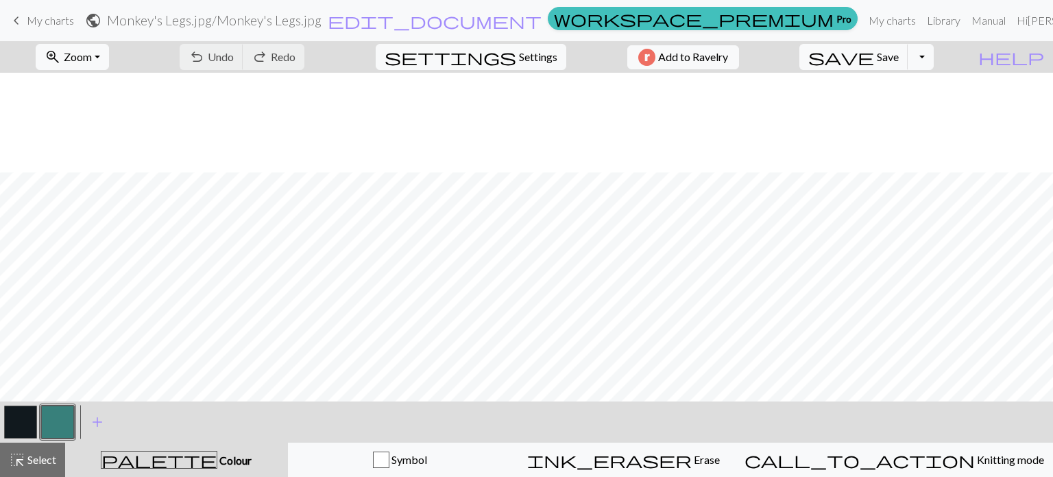
scroll to position [188, 0]
click at [289, 49] on div "undo Undo Undo redo Redo Redo" at bounding box center [241, 57] width 145 height 32
click at [285, 62] on div "undo Undo Undo redo Redo Redo" at bounding box center [241, 57] width 145 height 32
click at [23, 20] on span "keyboard_arrow_left" at bounding box center [16, 20] width 16 height 19
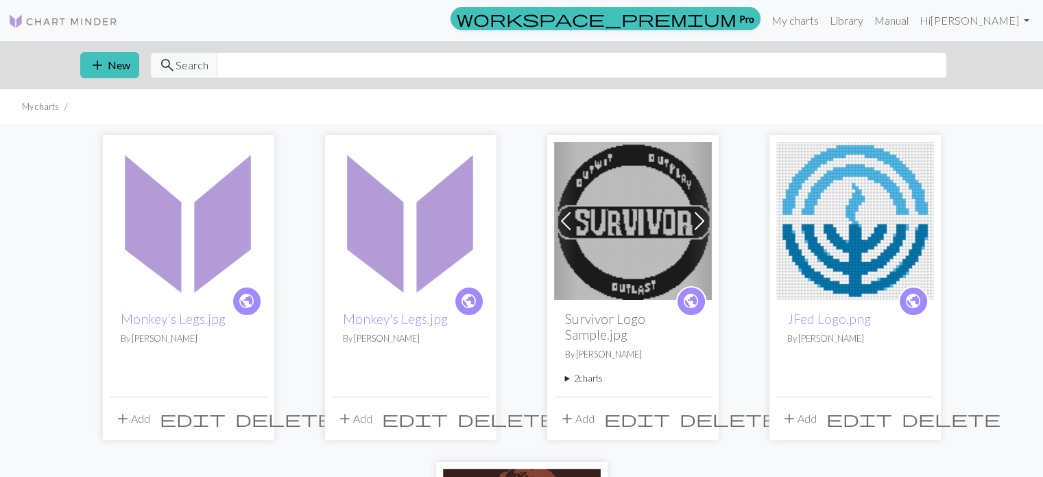
click at [192, 260] on img at bounding box center [189, 221] width 158 height 158
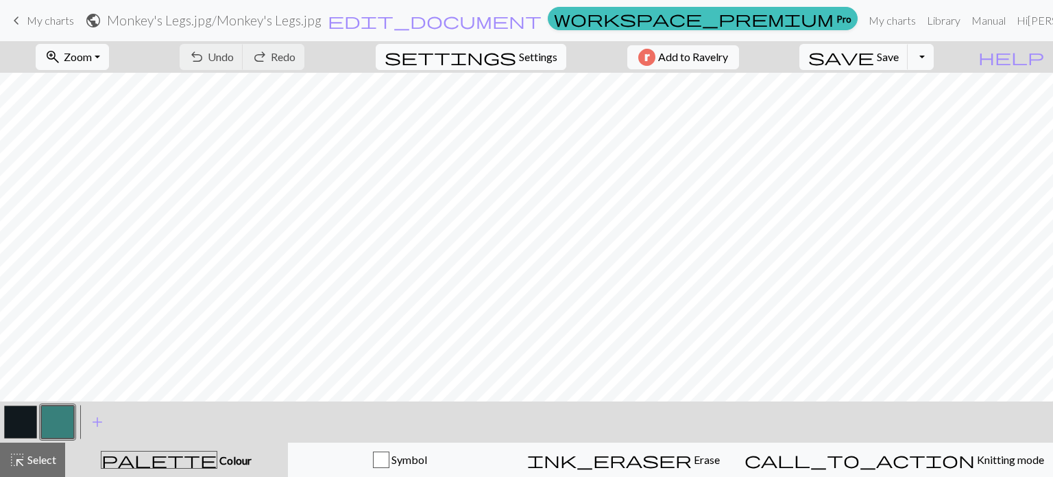
click at [536, 66] on button "settings Settings" at bounding box center [471, 57] width 191 height 26
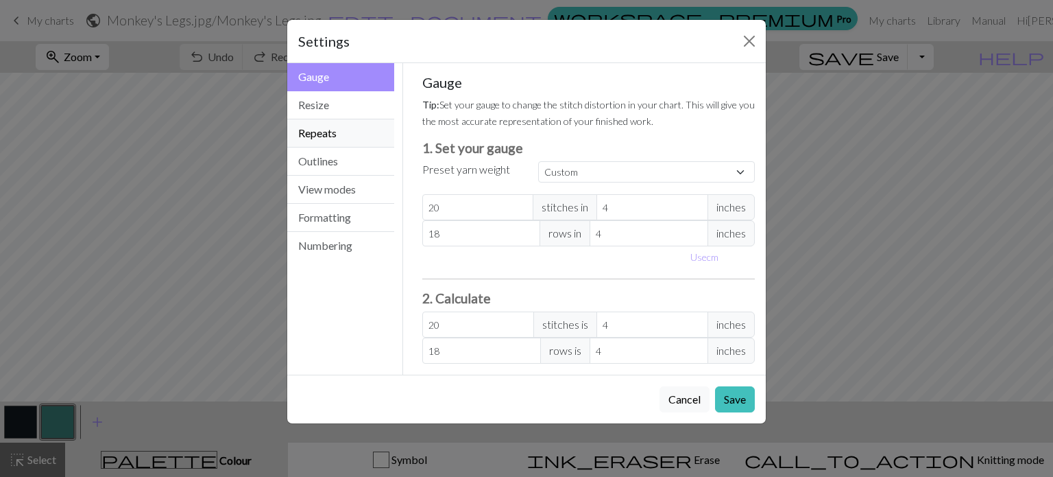
click at [314, 130] on button "Repeats" at bounding box center [340, 133] width 107 height 28
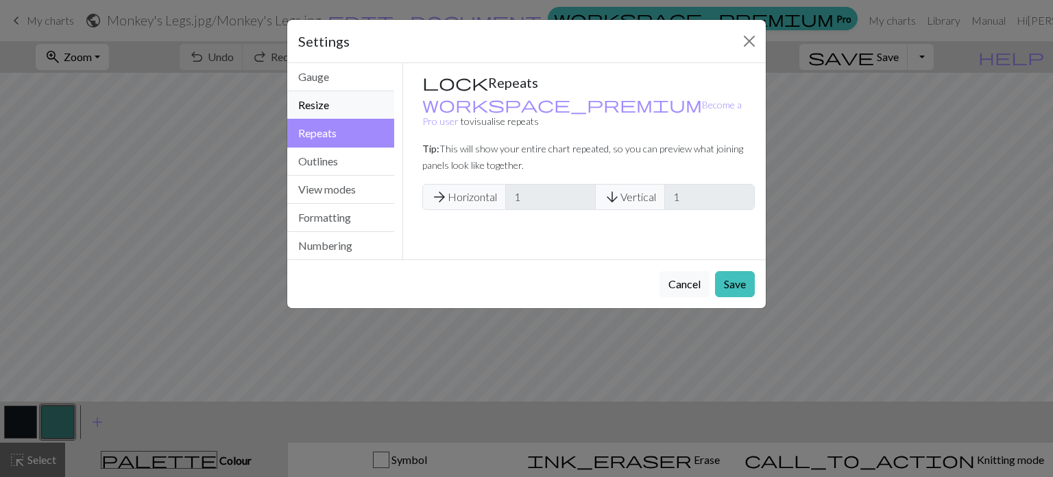
click at [315, 112] on button "Resize" at bounding box center [340, 105] width 107 height 28
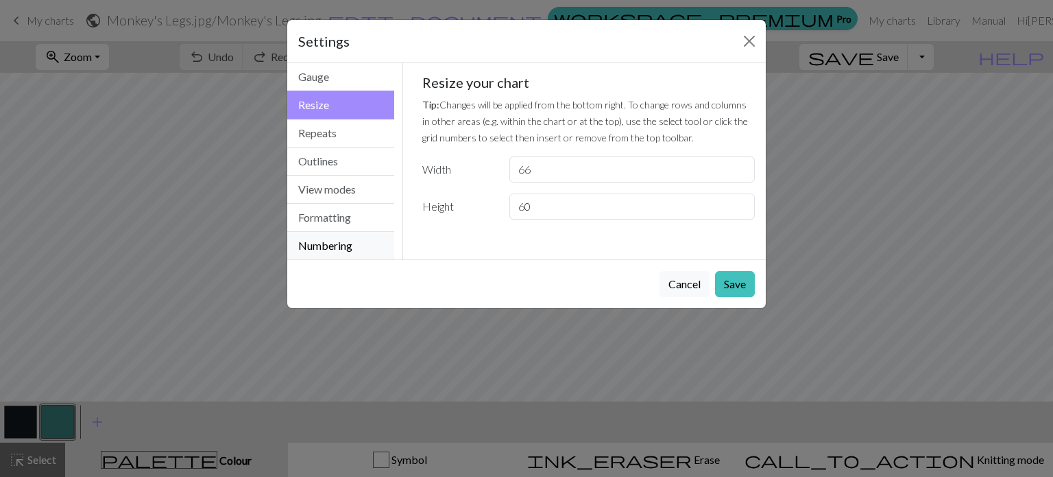
click at [331, 235] on button "Numbering" at bounding box center [340, 245] width 107 height 27
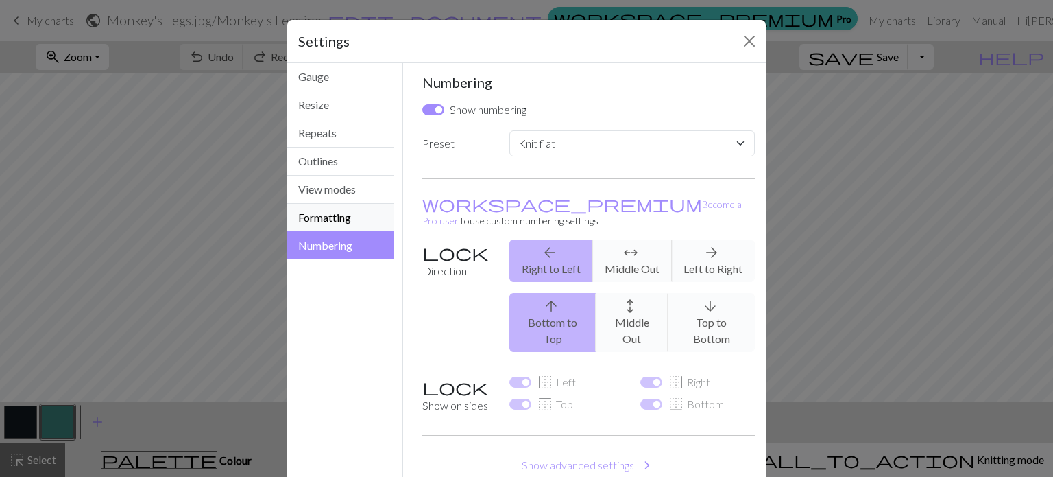
click at [318, 205] on button "Formatting" at bounding box center [340, 218] width 107 height 28
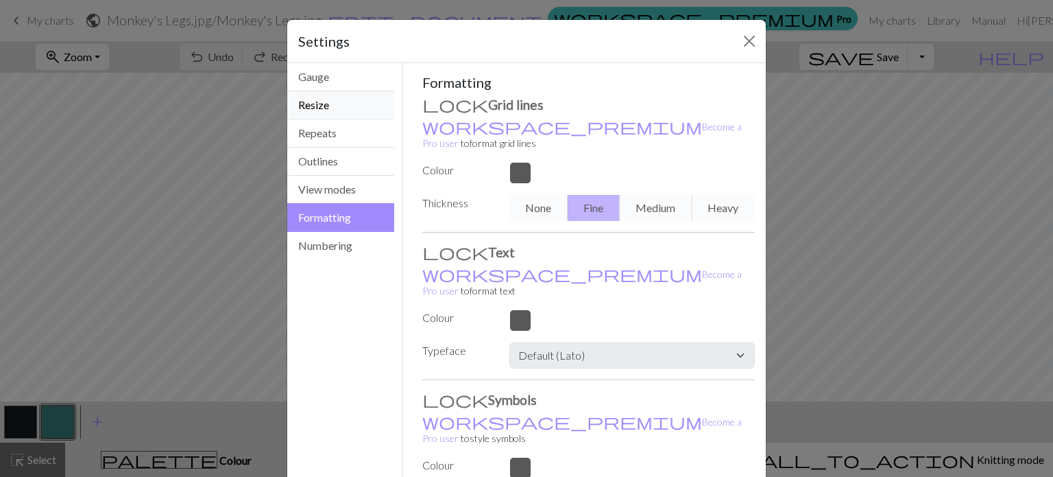
click at [313, 110] on button "Resize" at bounding box center [340, 105] width 107 height 28
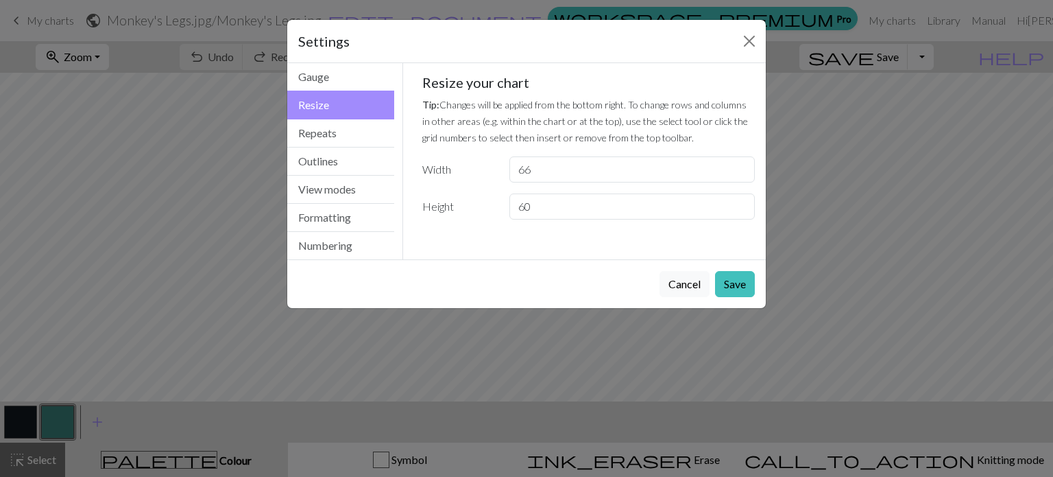
click at [742, 58] on div "Settings" at bounding box center [526, 41] width 479 height 43
click at [754, 32] on button "Close" at bounding box center [750, 41] width 22 height 22
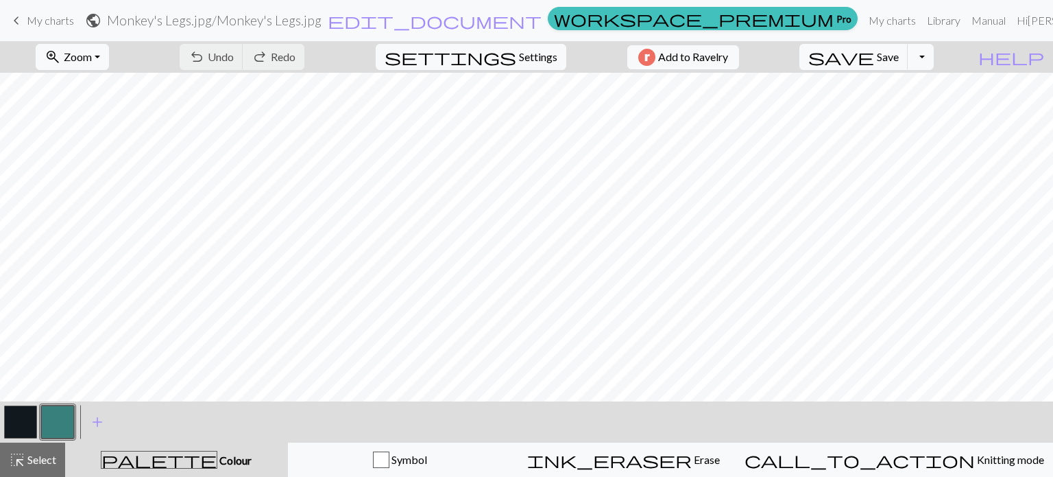
click at [66, 31] on link "keyboard_arrow_left My charts" at bounding box center [41, 20] width 66 height 23
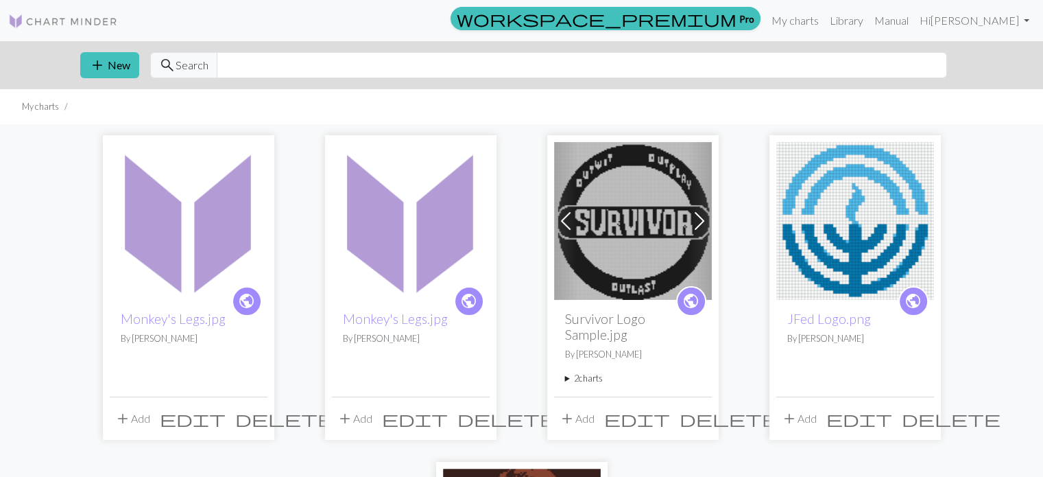
click at [368, 246] on img at bounding box center [411, 221] width 158 height 158
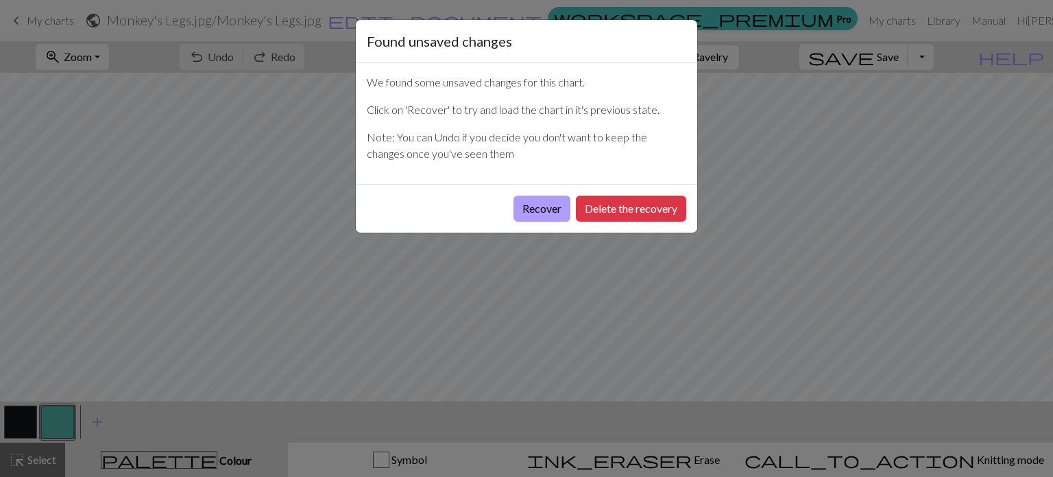
click at [542, 211] on button "Recover" at bounding box center [542, 208] width 57 height 26
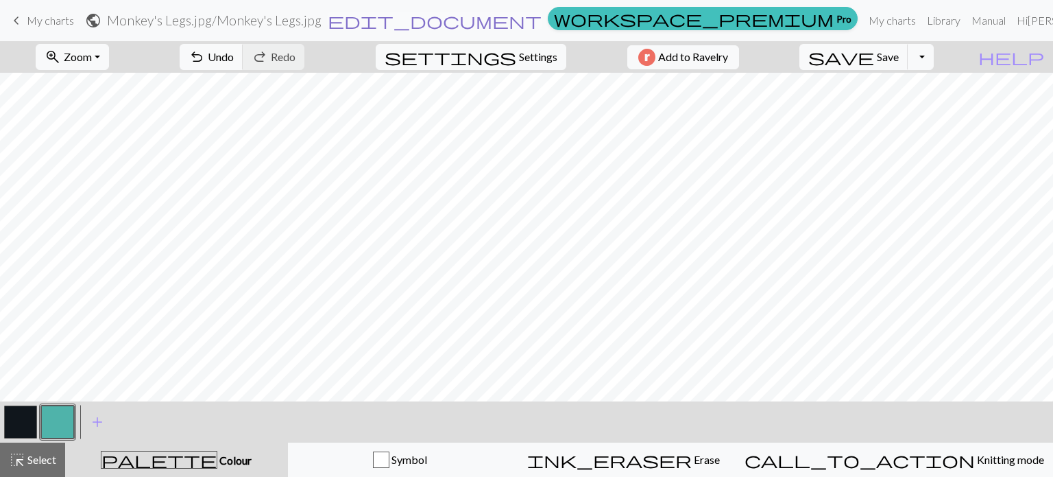
click at [542, 19] on span "edit_document" at bounding box center [435, 20] width 214 height 19
select select "68b4443e3eea154e6241ff36"
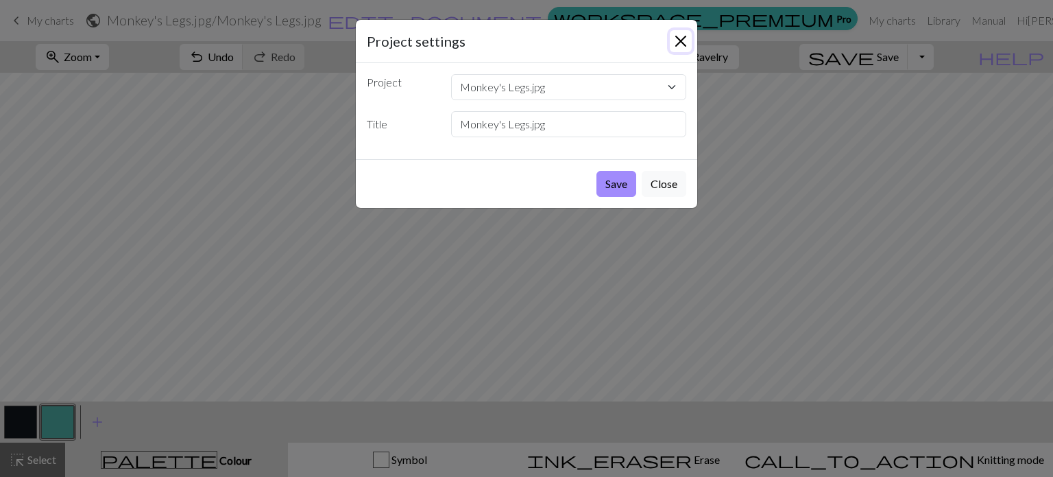
click at [676, 36] on button "Close" at bounding box center [681, 41] width 22 height 22
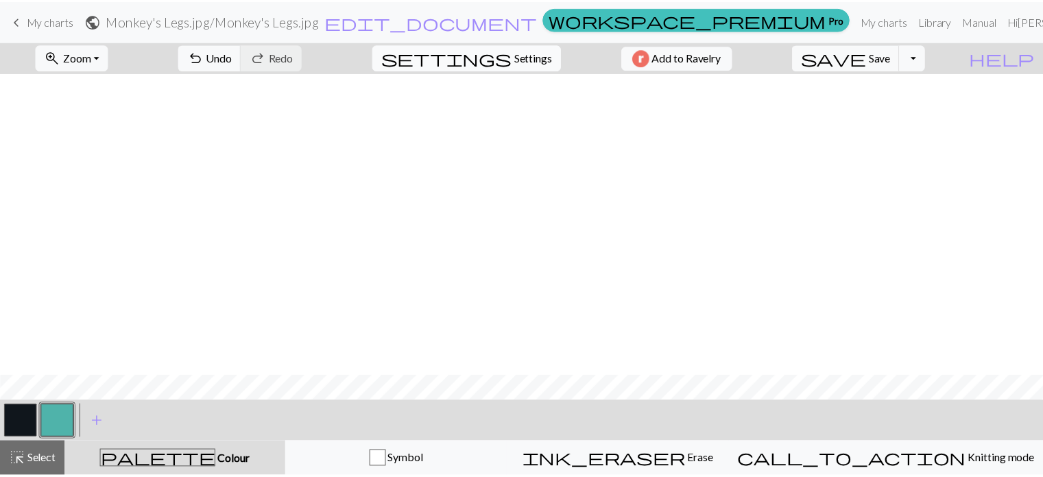
scroll to position [0, 4]
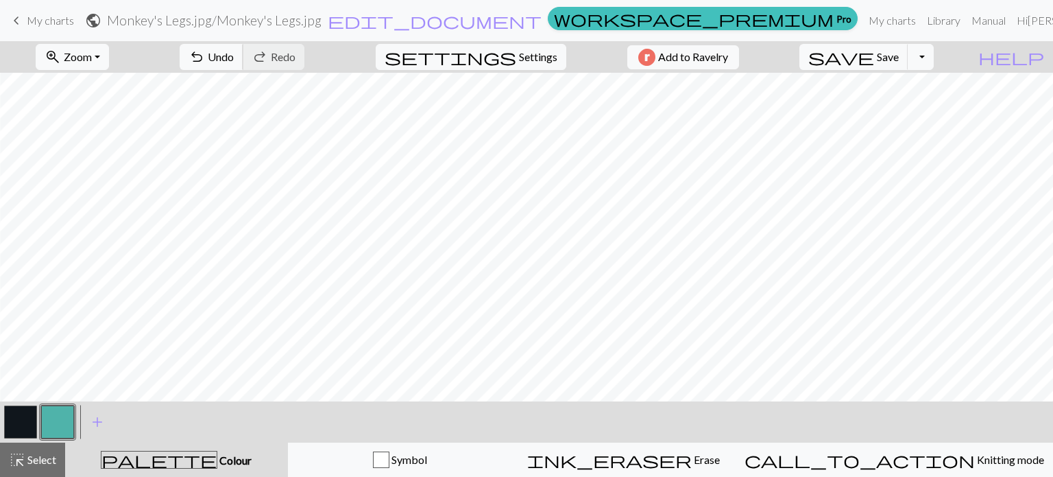
click at [205, 50] on span "undo" at bounding box center [197, 56] width 16 height 19
click at [256, 51] on div "undo Undo Undo redo Redo Redo" at bounding box center [241, 57] width 145 height 32
click at [507, 64] on button "settings Settings" at bounding box center [471, 57] width 191 height 26
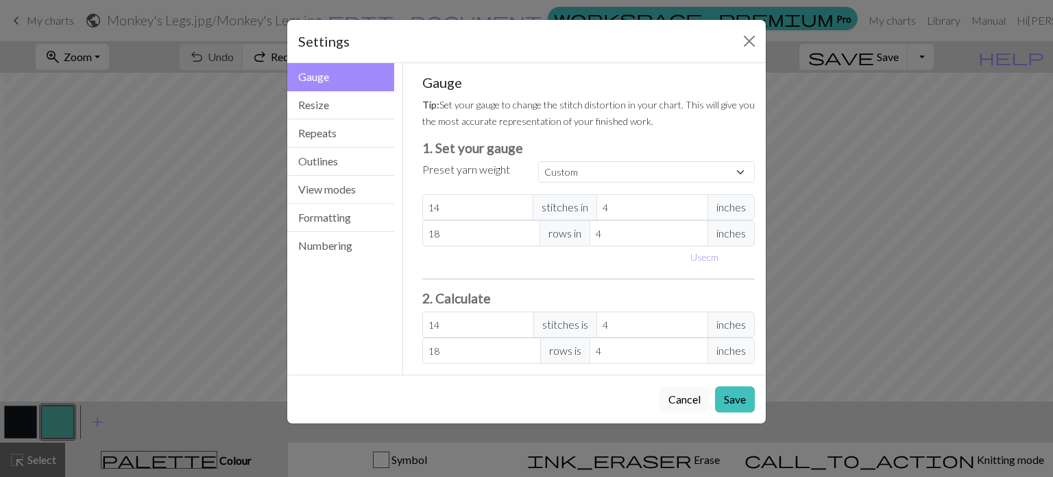
drag, startPoint x: 289, startPoint y: 27, endPoint x: 277, endPoint y: 27, distance: 11.7
click at [277, 27] on div "Settings Gauge Gauge Resize Repeats Outlines View modes Formatting Numbering Ga…" at bounding box center [526, 238] width 1053 height 477
click at [237, 24] on div "Settings Gauge Gauge Resize Repeats Outlines View modes Formatting Numbering Ga…" at bounding box center [526, 238] width 1053 height 477
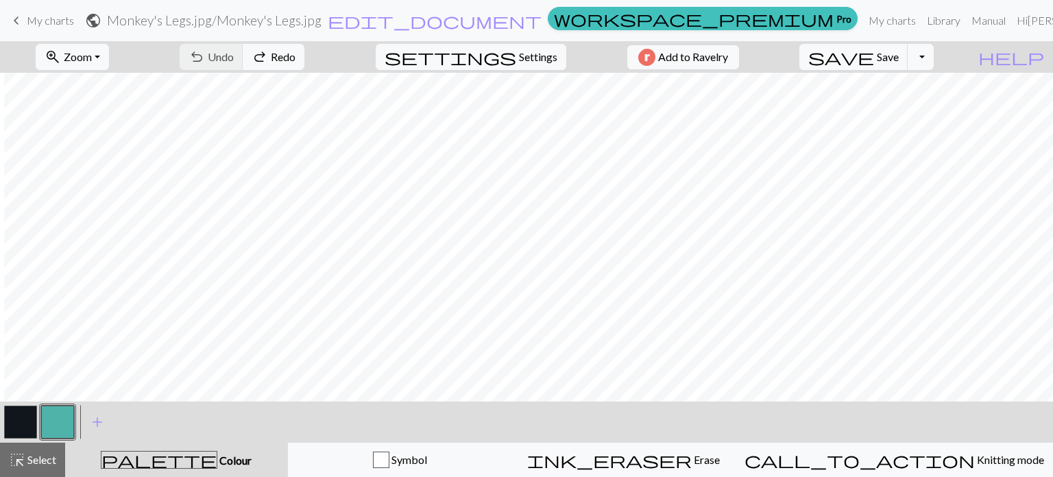
click at [56, 22] on span "My charts" at bounding box center [50, 20] width 47 height 13
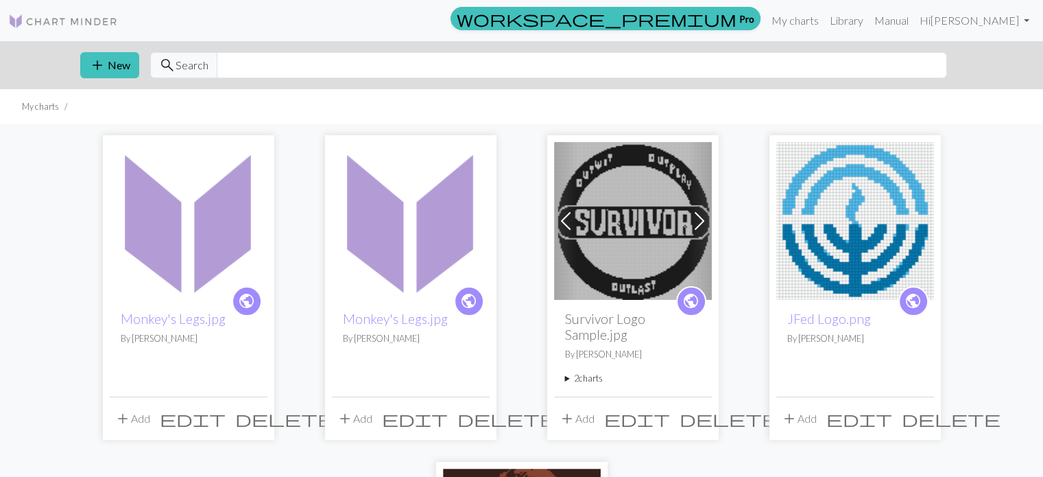
click at [473, 419] on span "delete" at bounding box center [506, 418] width 99 height 19
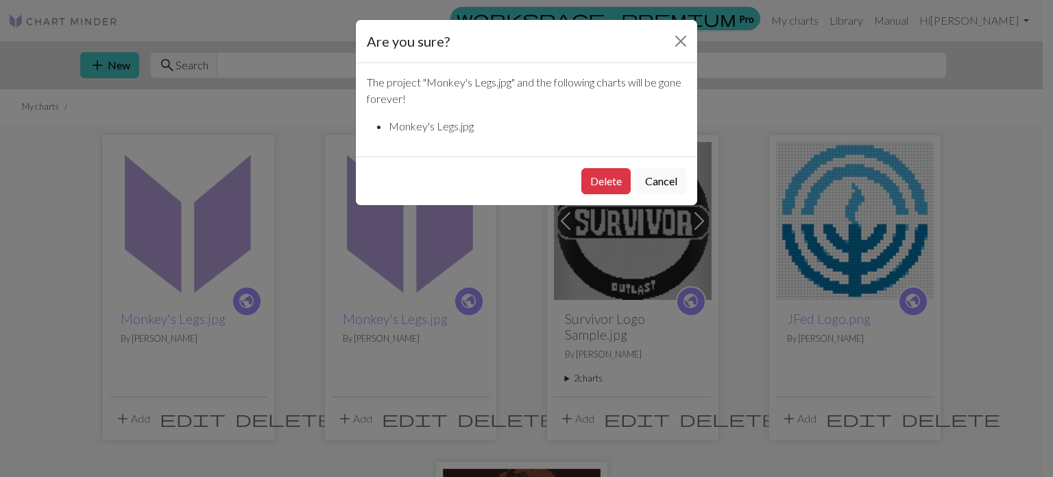
click at [668, 182] on button "Cancel" at bounding box center [661, 181] width 50 height 26
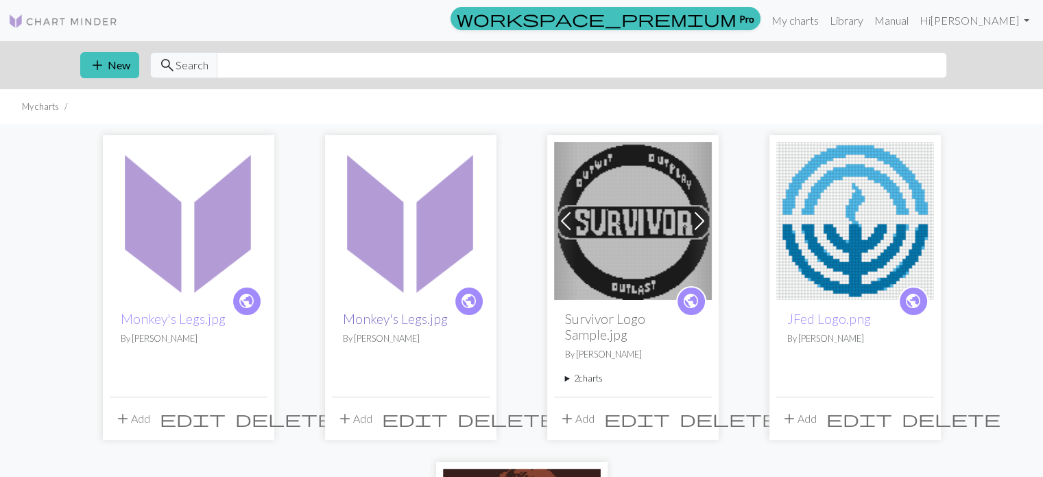
click at [405, 317] on link "Monkey's Legs.jpg" at bounding box center [395, 319] width 105 height 16
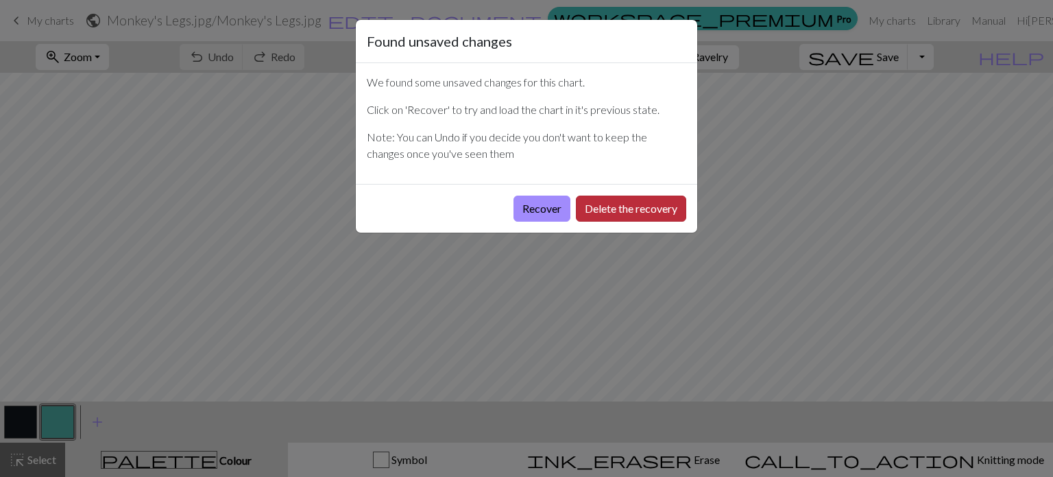
click at [621, 208] on button "Delete the recovery" at bounding box center [631, 208] width 110 height 26
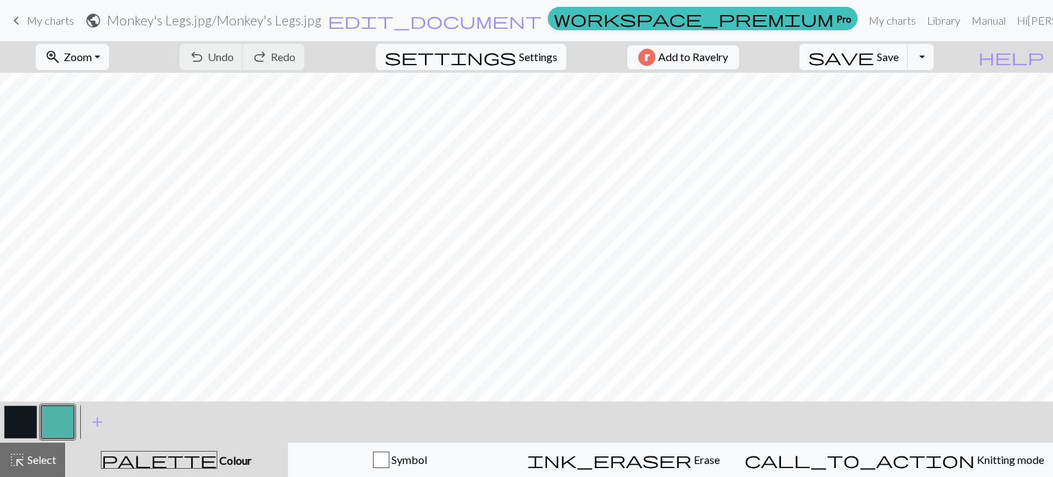
click at [49, 21] on span "My charts" at bounding box center [50, 20] width 47 height 13
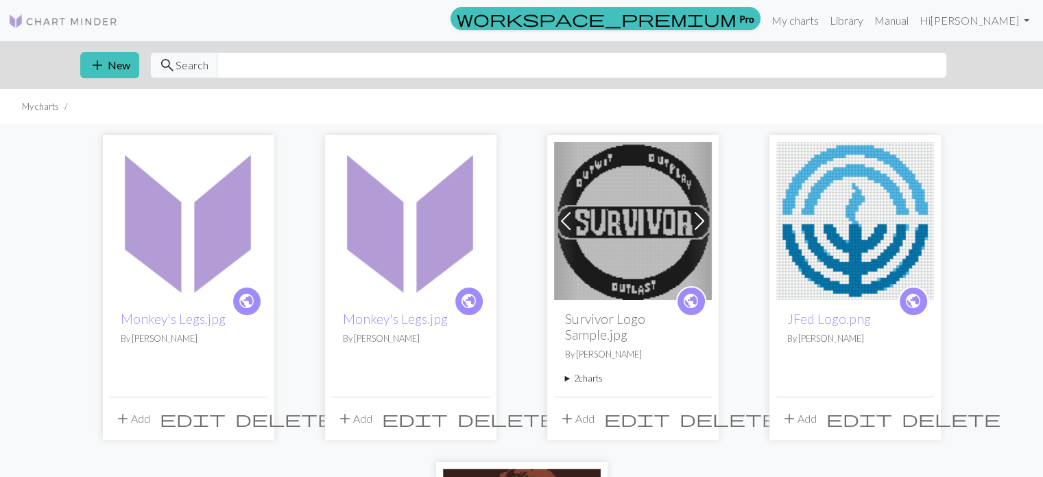
click at [224, 419] on span "edit" at bounding box center [193, 418] width 66 height 19
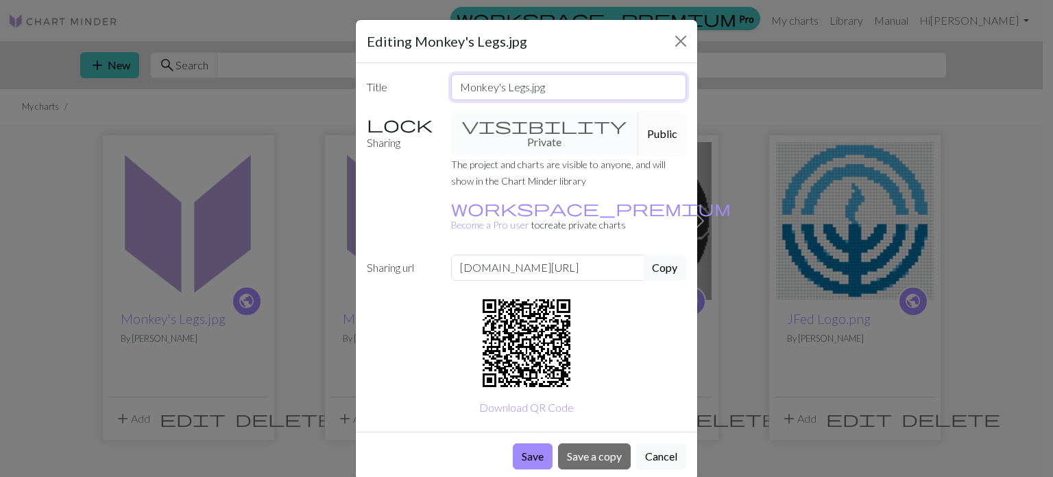
click at [506, 88] on input "Monkey's Legs.jpg" at bounding box center [569, 87] width 236 height 26
type input "Monkey's Paws.jpg"
click at [533, 443] on button "Save" at bounding box center [533, 456] width 40 height 26
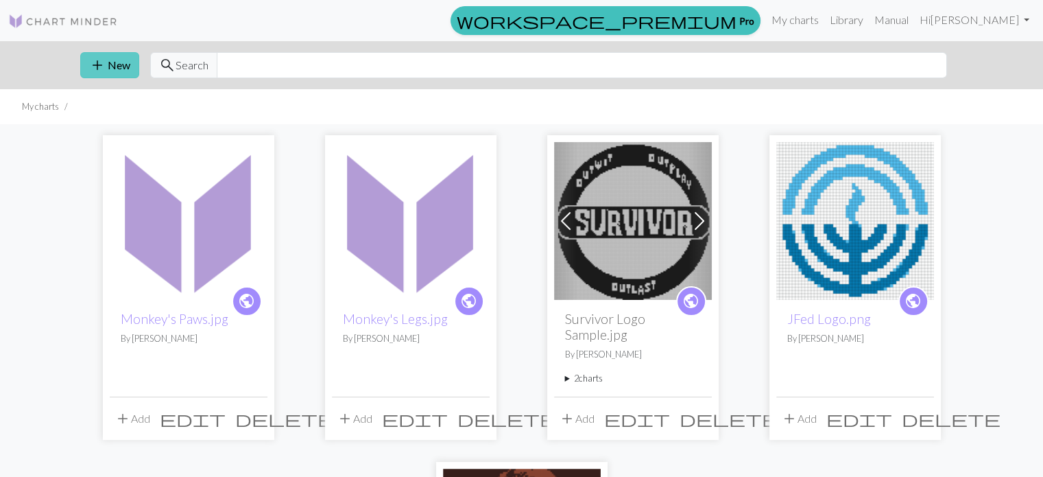
click at [99, 60] on span "add" at bounding box center [97, 65] width 16 height 19
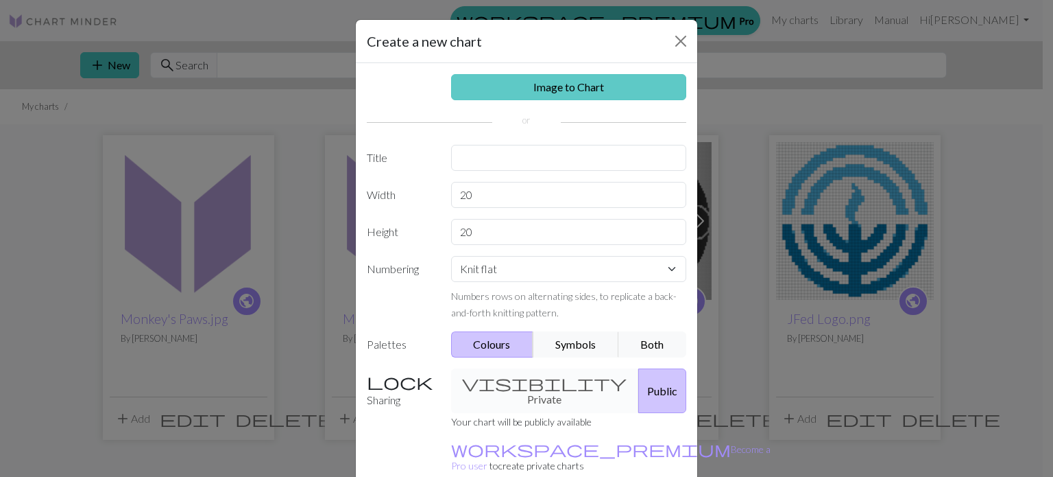
click at [525, 79] on link "Image to Chart" at bounding box center [569, 87] width 236 height 26
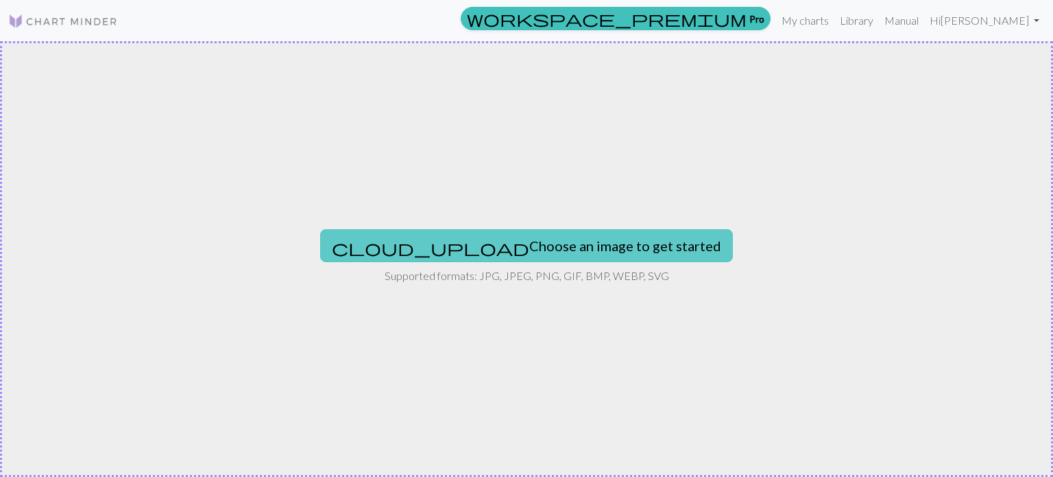
click at [455, 249] on button "cloud_upload Choose an image to get started" at bounding box center [526, 245] width 413 height 33
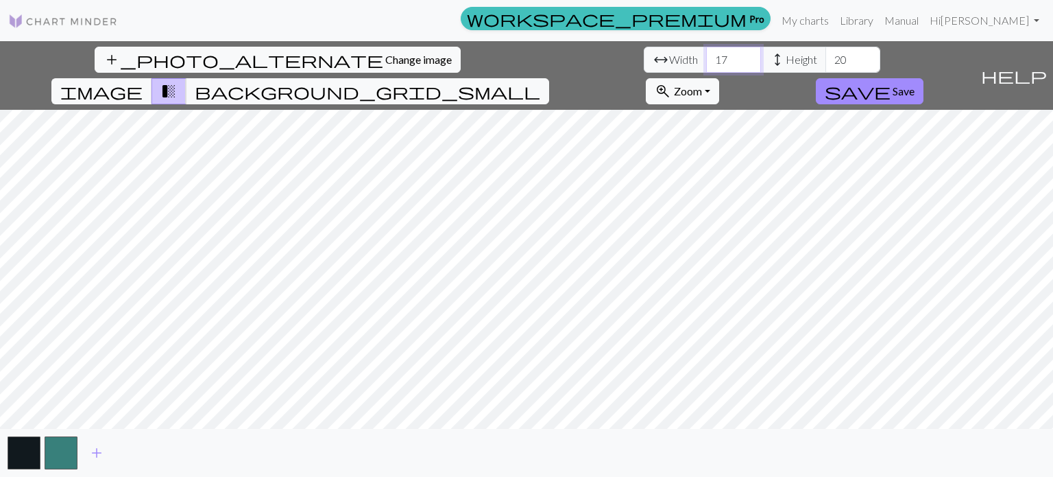
click at [252, 80] on div "add_photo_alternate Change image arrow_range Width 17 height Height 20 image tr…" at bounding box center [526, 258] width 1053 height 435
type input "66"
click at [826, 57] on input "20" at bounding box center [853, 60] width 55 height 26
type input "2"
click at [541, 476] on html "This website uses cookies to ensure you get the best experience on our website.…" at bounding box center [526, 238] width 1053 height 477
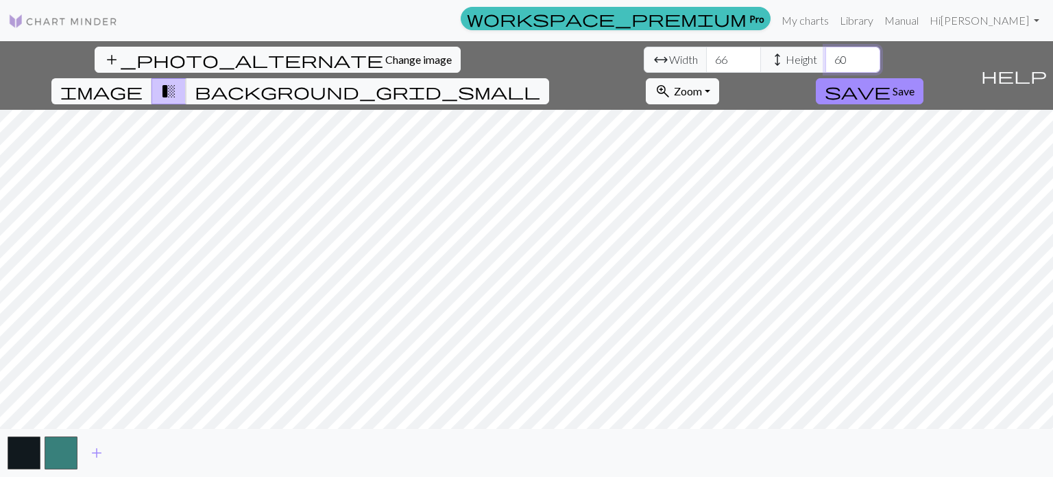
drag, startPoint x: 437, startPoint y: 51, endPoint x: 418, endPoint y: 54, distance: 19.4
click at [826, 54] on input "60" at bounding box center [853, 60] width 55 height 26
drag, startPoint x: 448, startPoint y: 56, endPoint x: 409, endPoint y: 58, distance: 39.1
click at [644, 60] on div "arrow_range Width 66 height Height 90" at bounding box center [762, 60] width 237 height 26
type input "160"
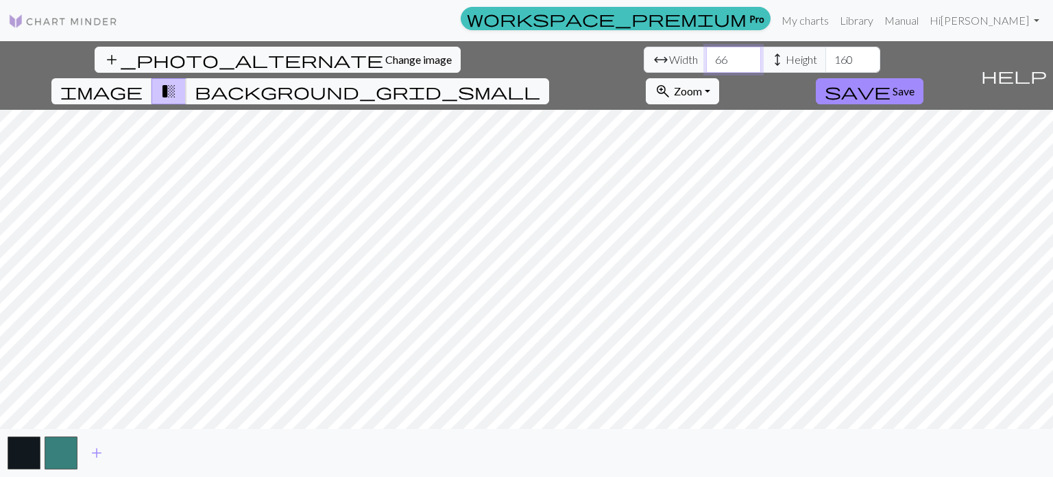
click at [706, 64] on input "66" at bounding box center [733, 60] width 55 height 26
type input "60"
click at [540, 82] on span "background_grid_small" at bounding box center [368, 91] width 346 height 19
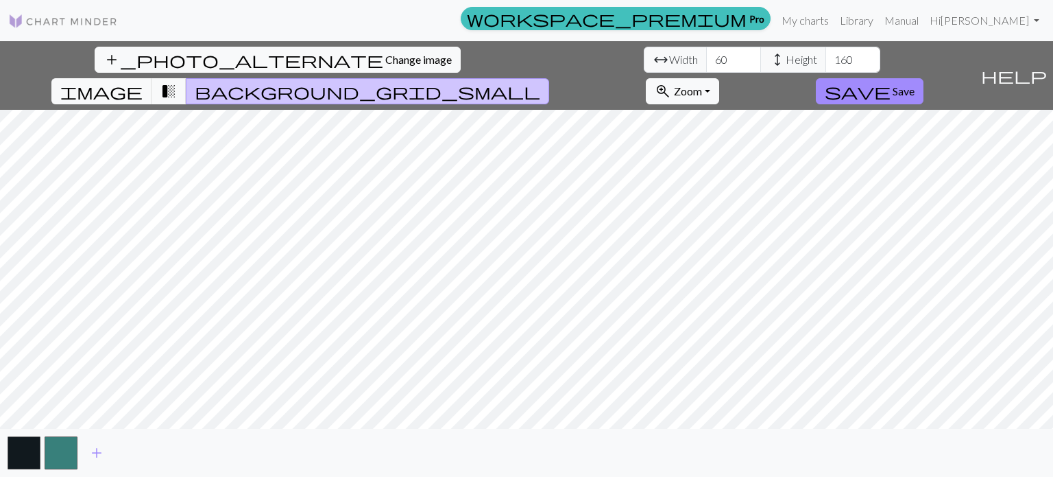
click at [540, 82] on span "background_grid_small" at bounding box center [368, 91] width 346 height 19
click at [143, 82] on span "image" at bounding box center [101, 91] width 82 height 19
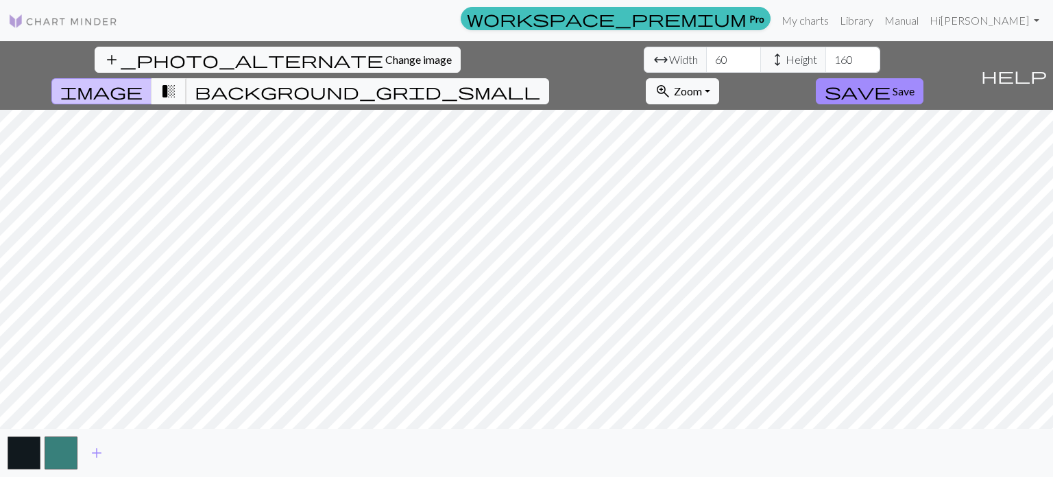
click at [177, 82] on span "transition_fade" at bounding box center [168, 91] width 16 height 19
click at [915, 84] on span "Save" at bounding box center [904, 90] width 22 height 13
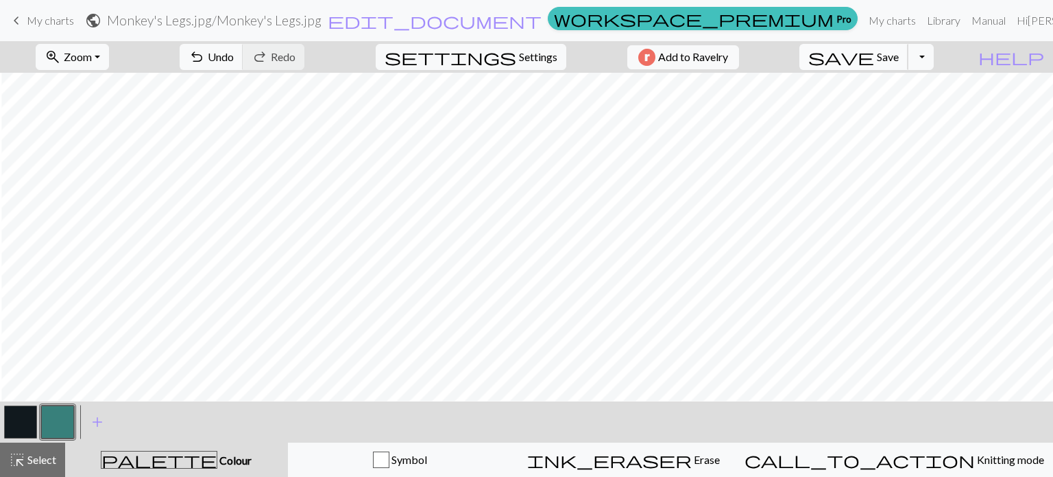
scroll to position [1016, 1]
click at [505, 58] on span "settings" at bounding box center [451, 56] width 132 height 19
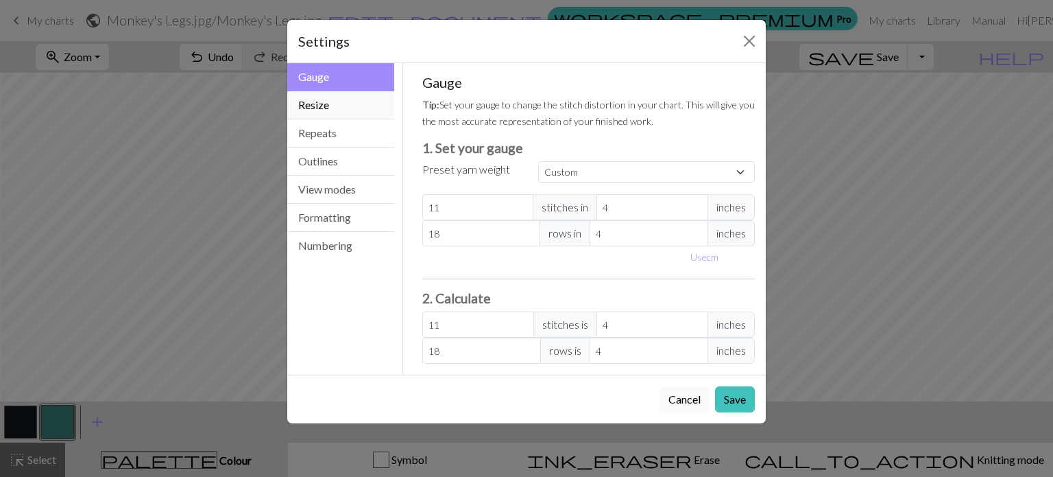
click at [349, 115] on button "Resize" at bounding box center [340, 105] width 107 height 28
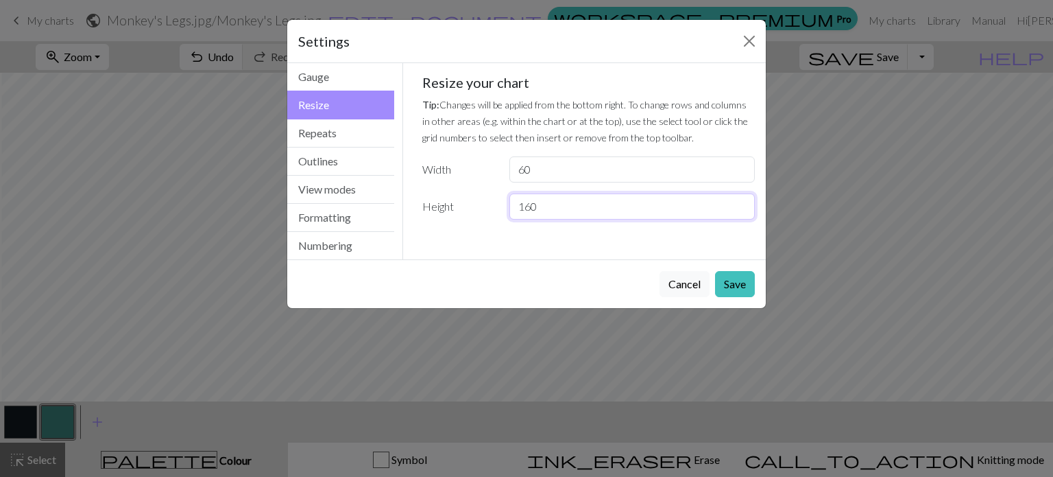
drag, startPoint x: 557, startPoint y: 203, endPoint x: 522, endPoint y: 211, distance: 35.8
click at [522, 211] on input "160" at bounding box center [632, 206] width 245 height 26
type input "145"
click at [723, 289] on button "Save" at bounding box center [735, 284] width 40 height 26
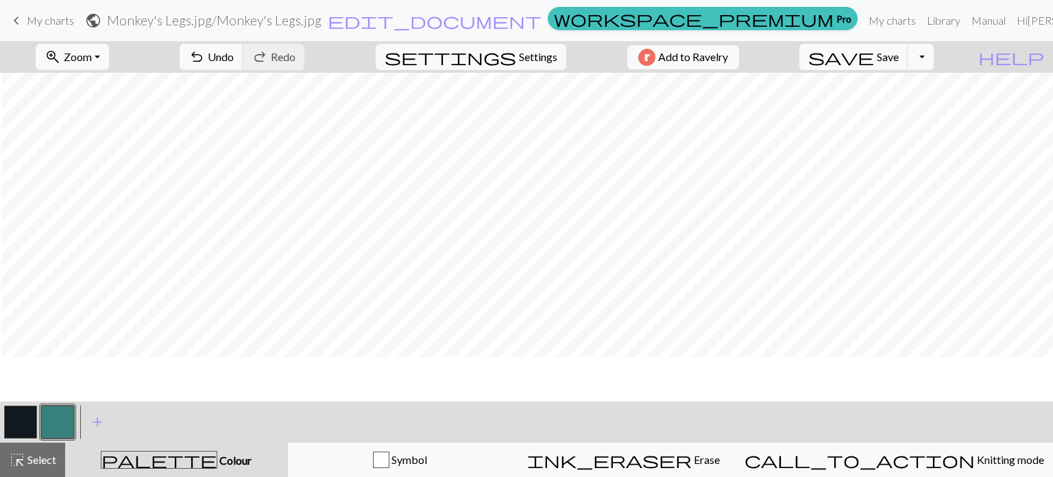
scroll to position [0, 1]
click at [531, 54] on span "Settings" at bounding box center [538, 57] width 38 height 16
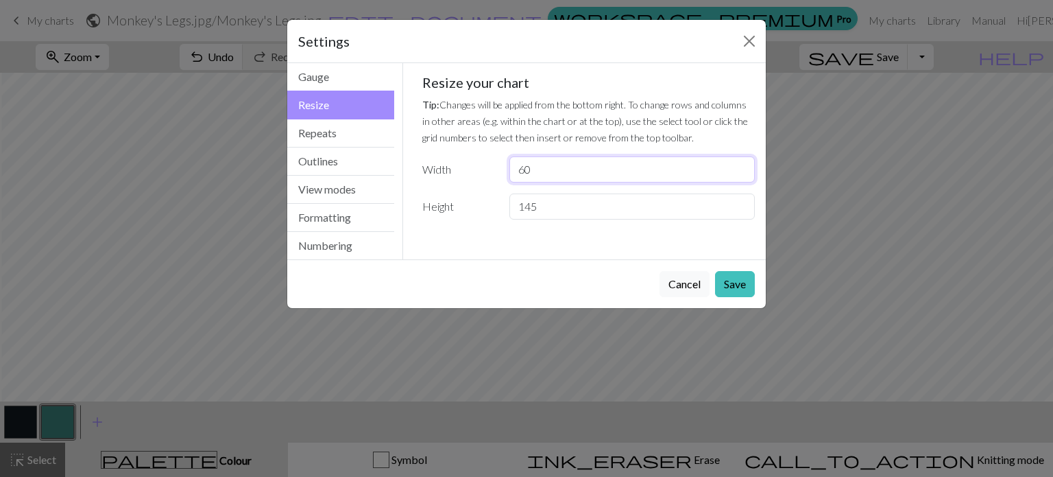
drag, startPoint x: 538, startPoint y: 165, endPoint x: 523, endPoint y: 171, distance: 16.1
click at [523, 171] on input "60" at bounding box center [632, 169] width 245 height 26
type input "62"
drag, startPoint x: 553, startPoint y: 213, endPoint x: 528, endPoint y: 215, distance: 24.8
click at [528, 215] on input "145" at bounding box center [632, 206] width 245 height 26
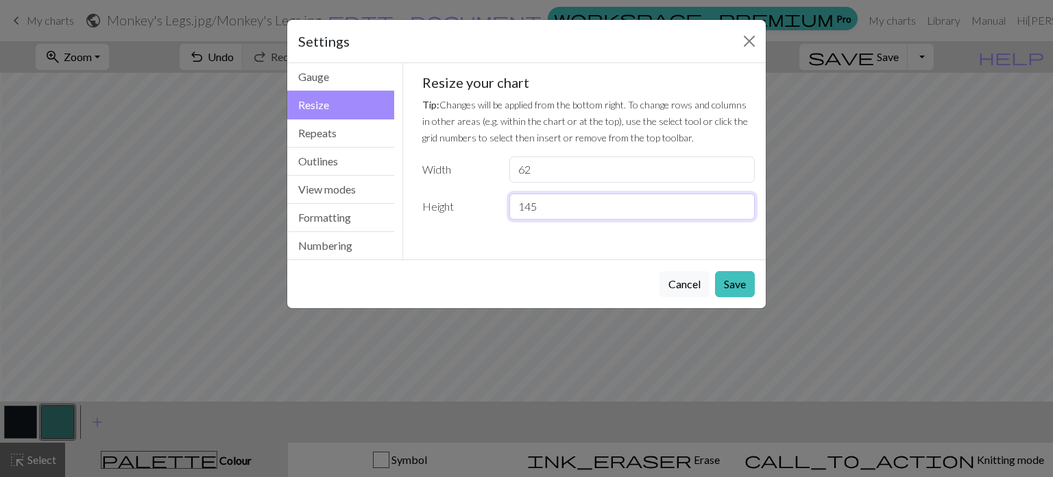
click at [528, 215] on input "145" at bounding box center [632, 206] width 245 height 26
drag, startPoint x: 527, startPoint y: 203, endPoint x: 560, endPoint y: 210, distance: 33.0
click at [560, 211] on input "145" at bounding box center [632, 206] width 245 height 26
type input "140"
click at [728, 279] on button "Save" at bounding box center [735, 284] width 40 height 26
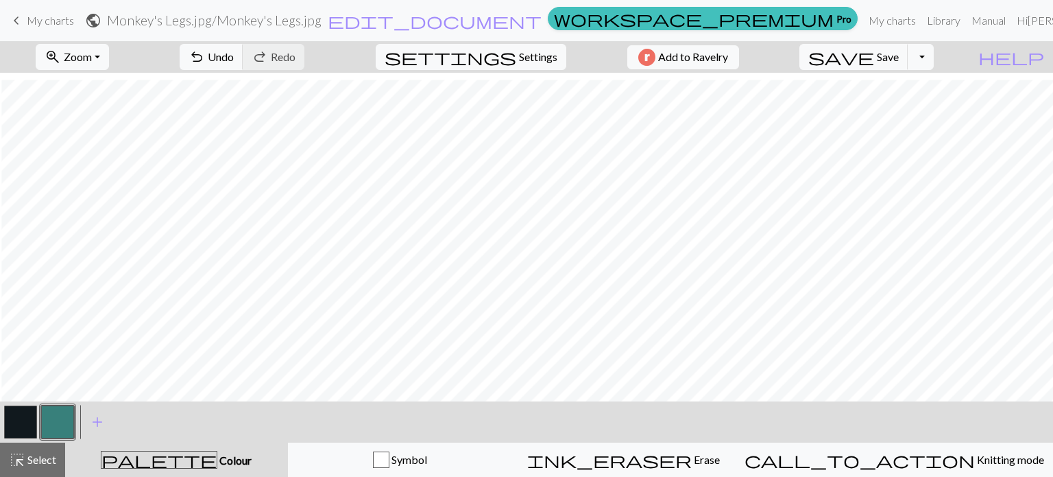
scroll to position [900, 1]
click at [519, 60] on span "Settings" at bounding box center [538, 57] width 38 height 16
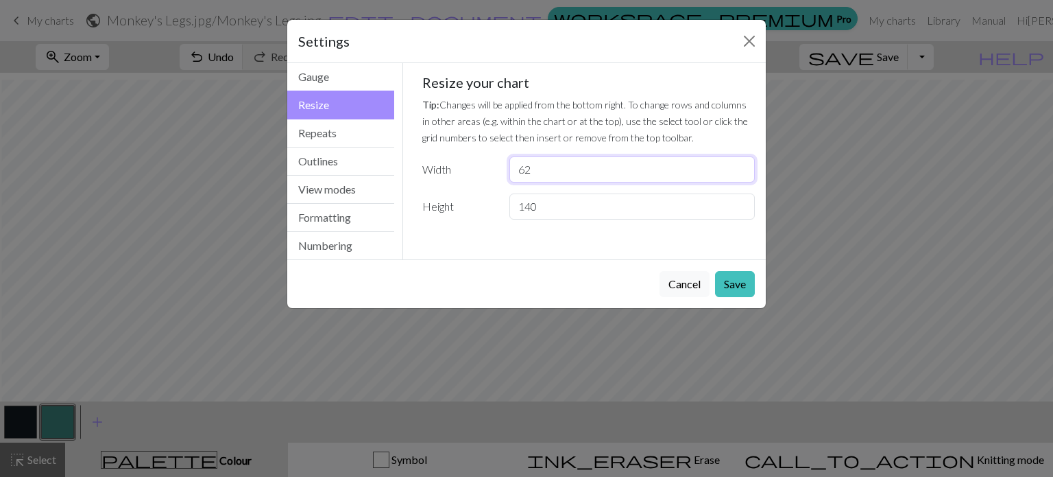
drag, startPoint x: 538, startPoint y: 171, endPoint x: 525, endPoint y: 173, distance: 13.1
click at [525, 173] on input "62" at bounding box center [632, 169] width 245 height 26
type input "60"
click at [730, 288] on button "Save" at bounding box center [735, 284] width 40 height 26
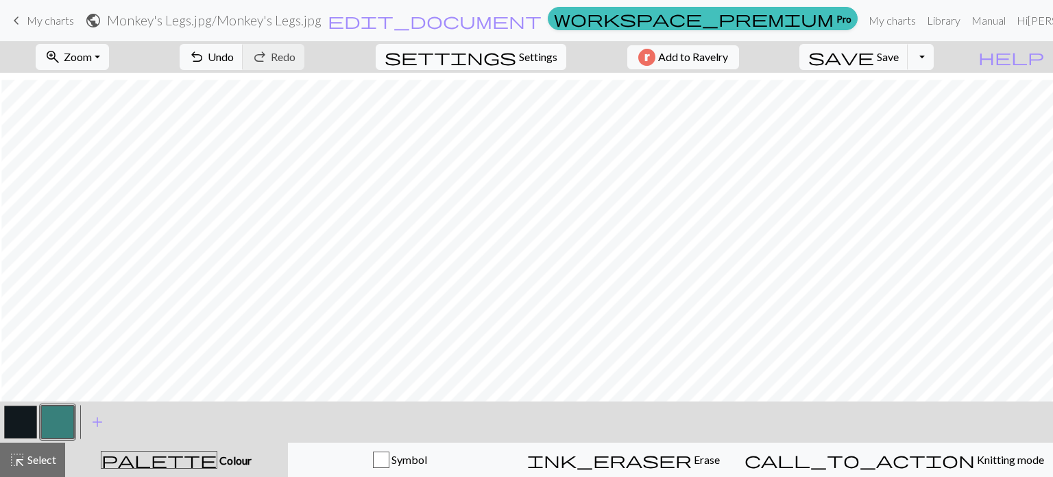
click at [551, 54] on button "settings Settings" at bounding box center [471, 57] width 191 height 26
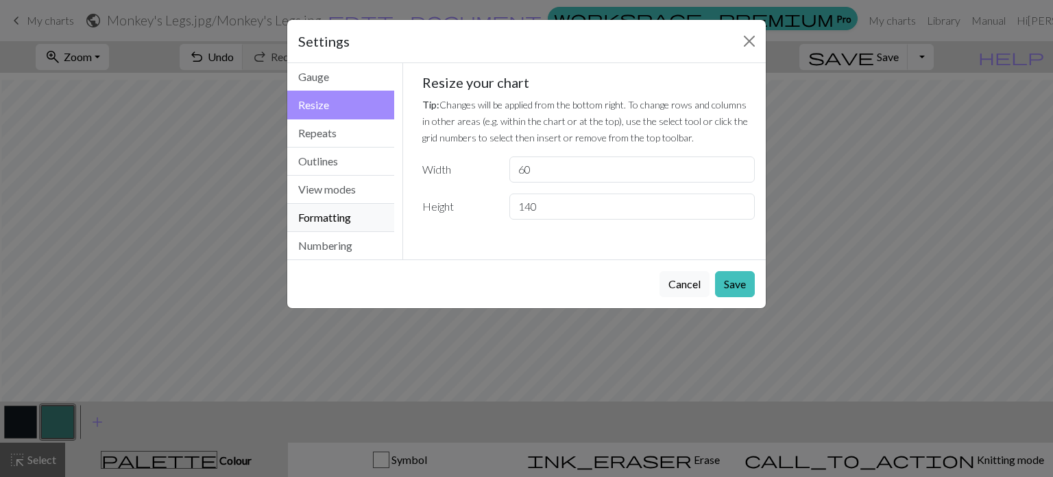
click at [353, 211] on button "Formatting" at bounding box center [340, 218] width 107 height 28
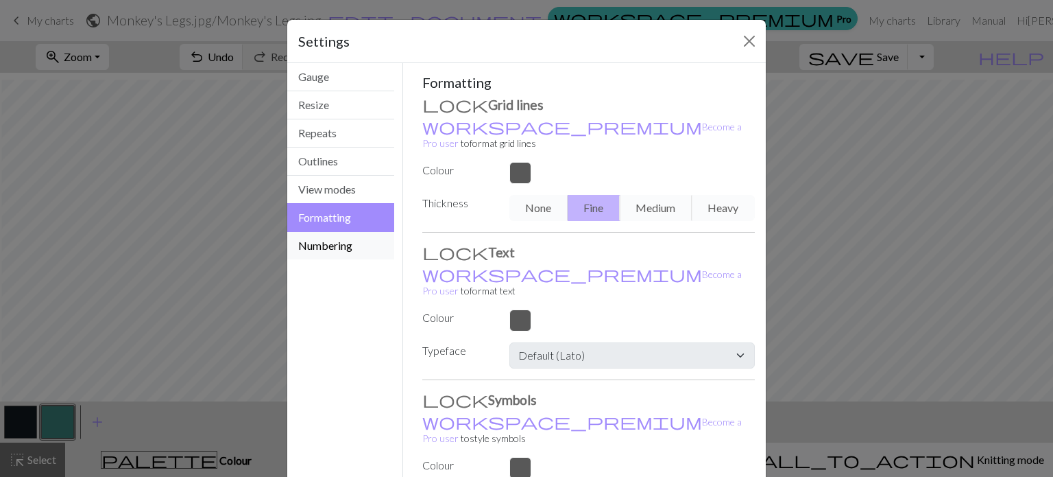
click at [346, 238] on button "Numbering" at bounding box center [340, 245] width 107 height 27
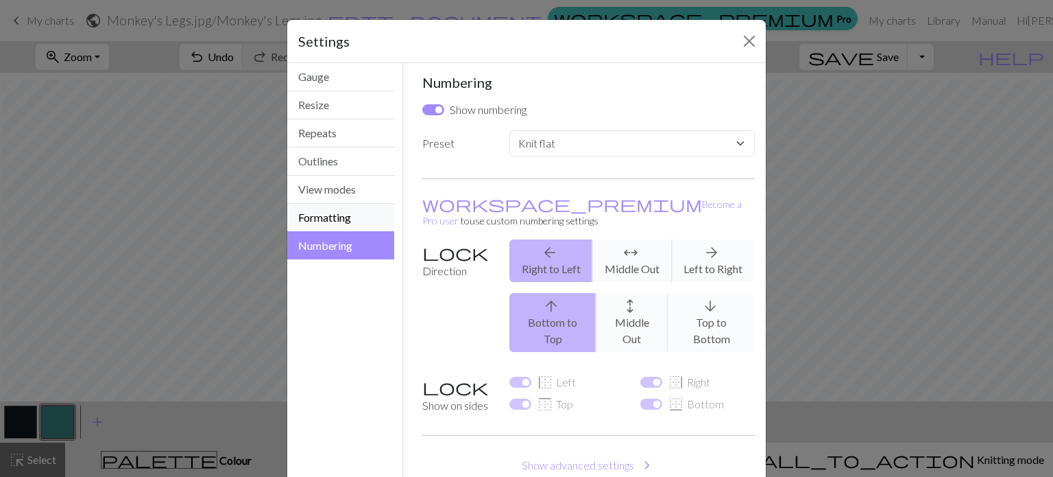
click at [339, 211] on button "Formatting" at bounding box center [340, 218] width 107 height 28
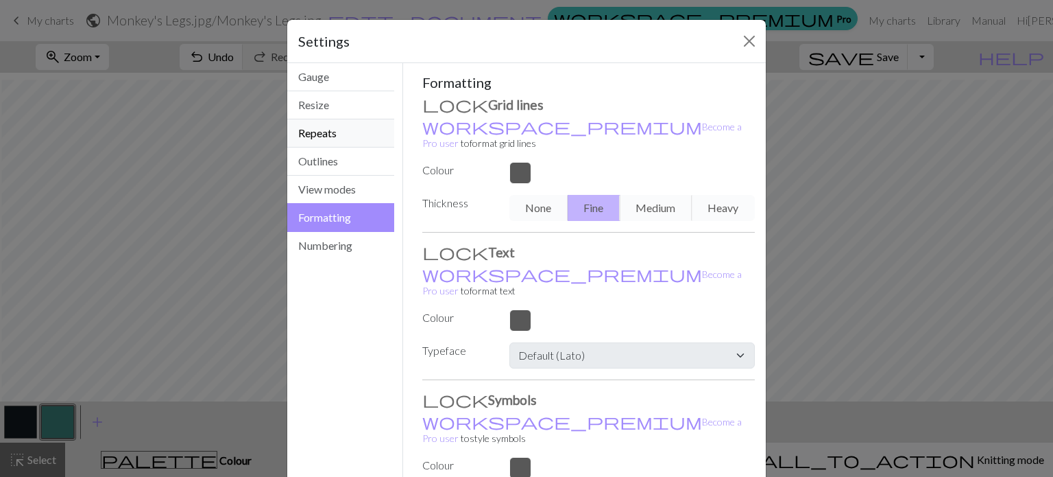
click at [322, 134] on button "Repeats" at bounding box center [340, 133] width 107 height 28
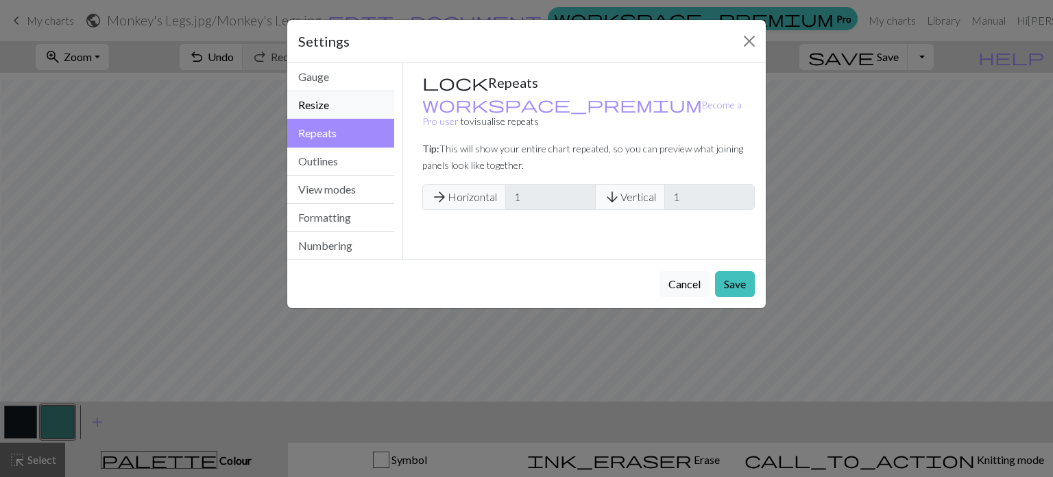
click at [318, 115] on button "Resize" at bounding box center [340, 105] width 107 height 28
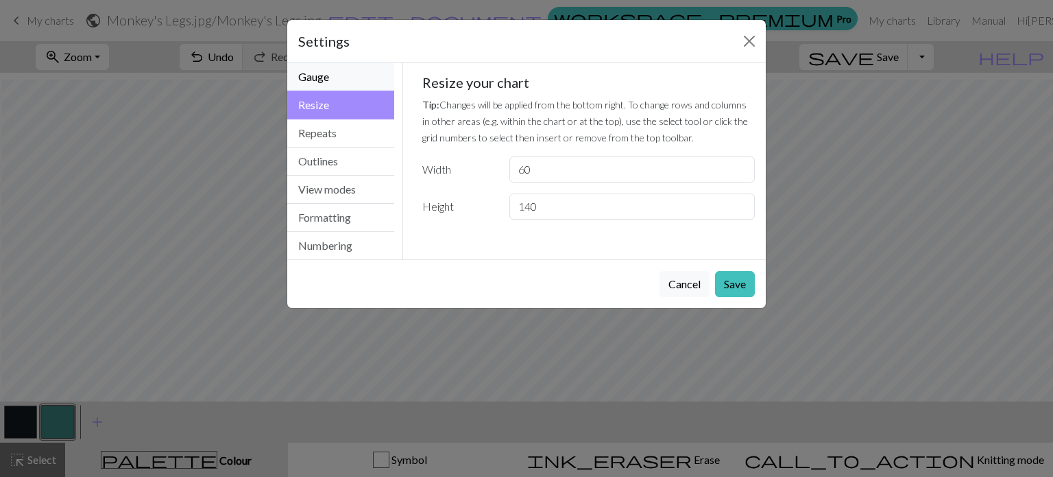
click at [356, 84] on button "Gauge" at bounding box center [340, 77] width 107 height 28
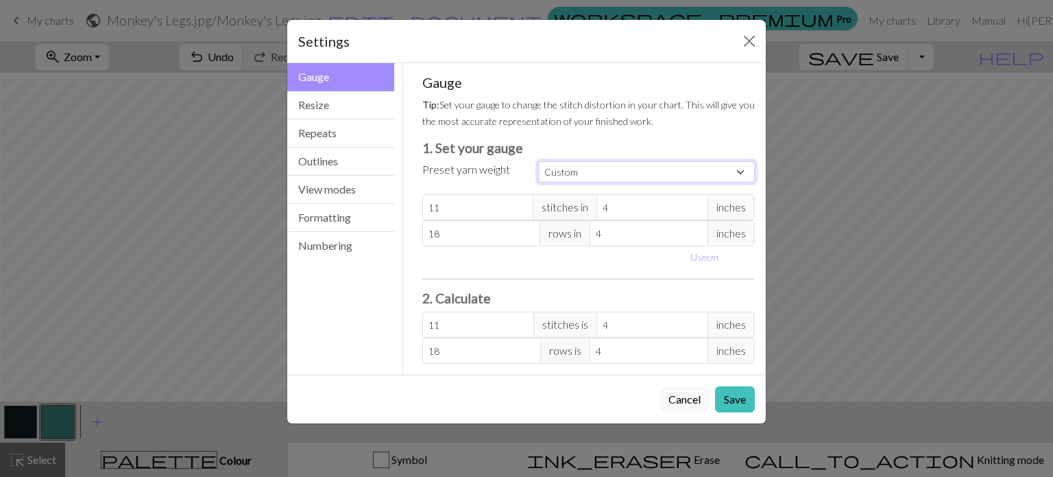
click at [571, 171] on select "Custom Square Lace Light Fingering Fingering Sport Double knit Worsted Aran Bul…" at bounding box center [646, 171] width 217 height 21
select select "fingering"
click at [538, 161] on select "Custom Square Lace Light Fingering Fingering Sport Double knit Worsted Aran Bul…" at bounding box center [646, 171] width 217 height 21
type input "28"
type input "36"
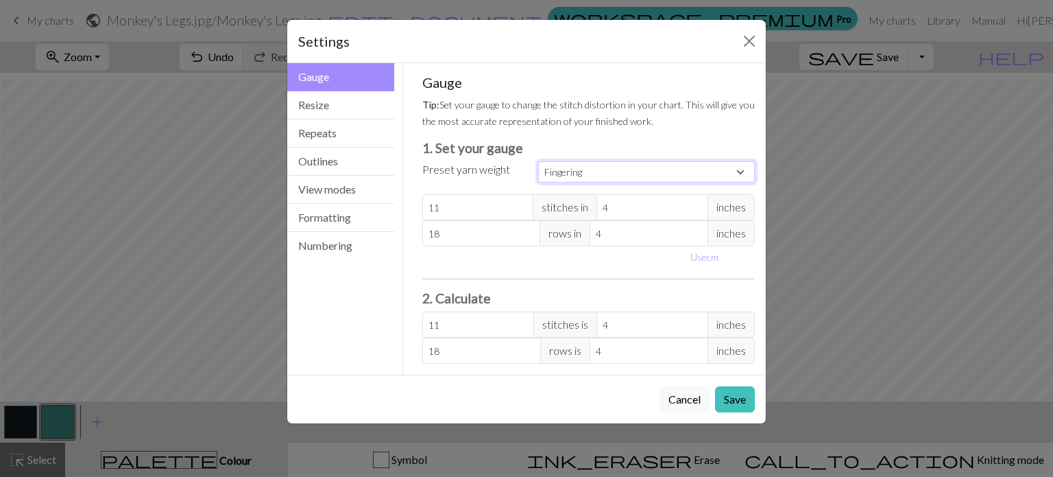
type input "28"
type input "36"
click at [721, 403] on button "Save" at bounding box center [735, 399] width 40 height 26
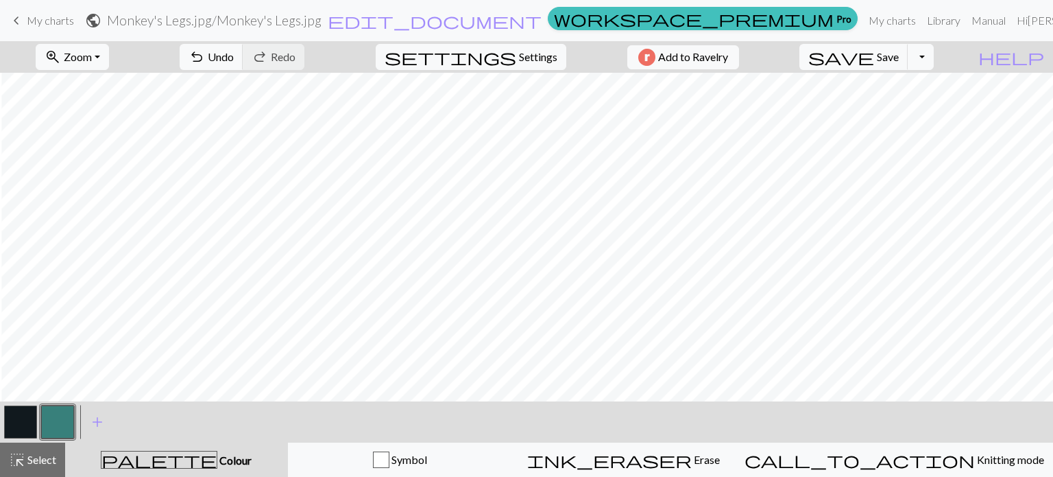
scroll to position [903, 1]
click at [934, 60] on button "Toggle Dropdown" at bounding box center [921, 57] width 26 height 26
click at [918, 112] on button "save_alt Download" at bounding box center [821, 109] width 226 height 22
click at [944, 62] on div "save Save Save Toggle Dropdown file_copy Save a copy save_alt Download" at bounding box center [866, 57] width 155 height 32
click at [934, 53] on button "Toggle Dropdown" at bounding box center [921, 57] width 26 height 26
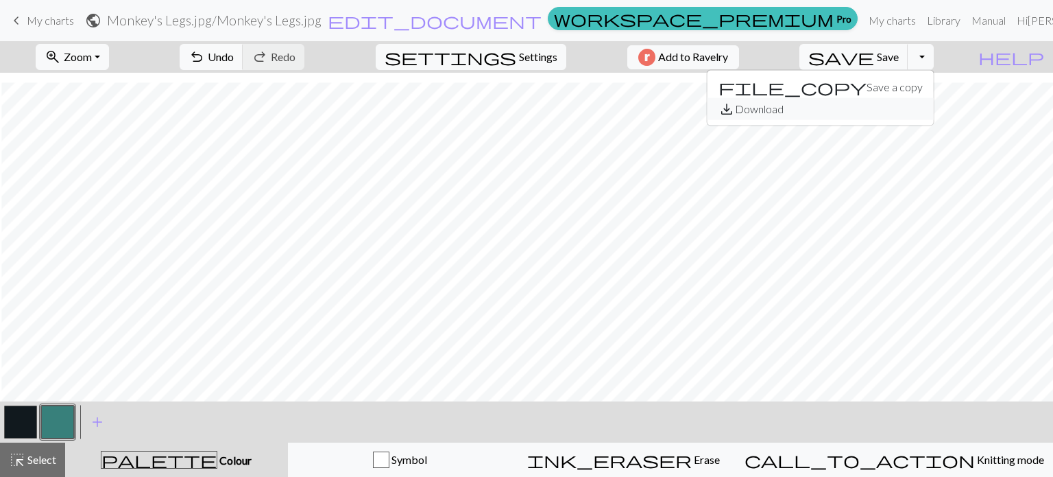
click at [906, 117] on button "save_alt Download" at bounding box center [821, 109] width 226 height 22
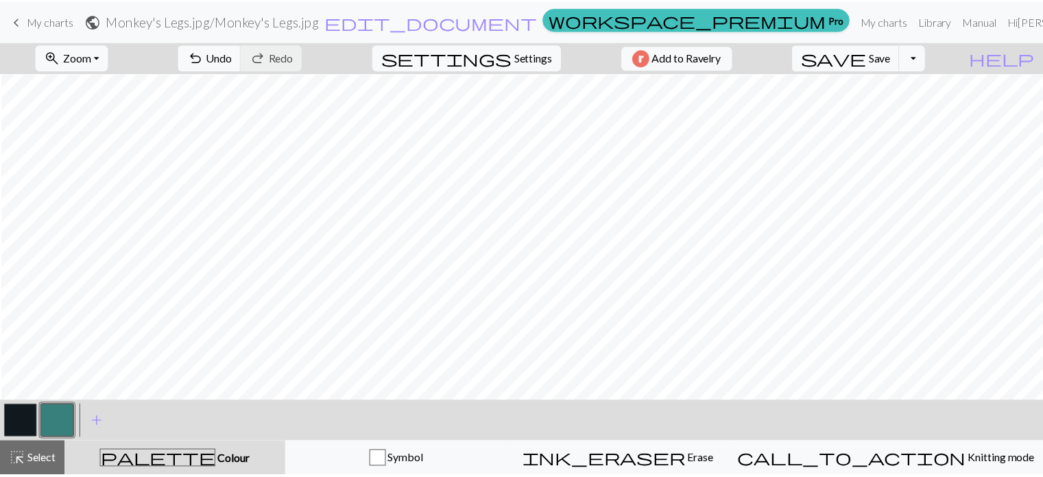
scroll to position [0, 1]
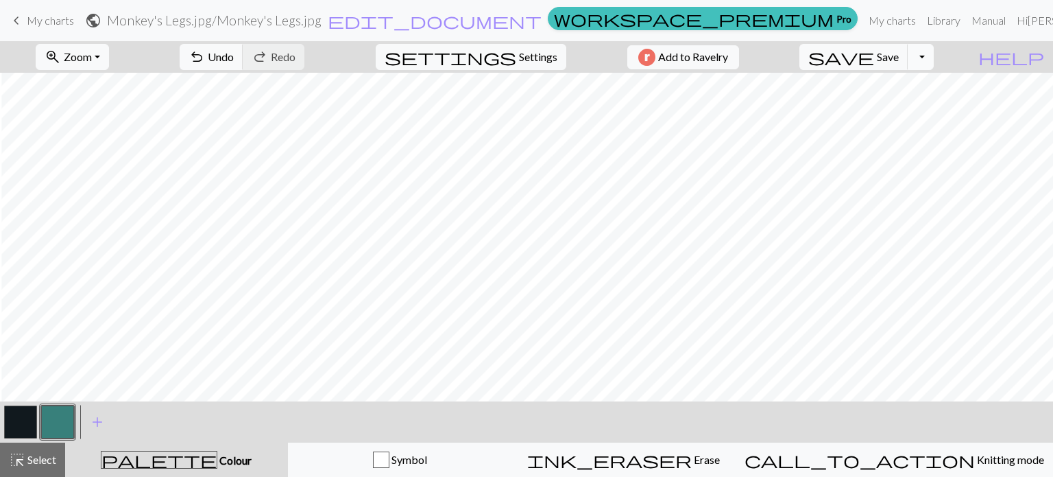
click at [934, 54] on button "Toggle Dropdown" at bounding box center [921, 57] width 26 height 26
click at [922, 82] on button "file_copy Save a copy" at bounding box center [821, 87] width 226 height 22
click at [874, 64] on span "save" at bounding box center [841, 56] width 66 height 19
click at [894, 64] on body "This website uses cookies to ensure you get the best experience on our website.…" at bounding box center [526, 238] width 1053 height 477
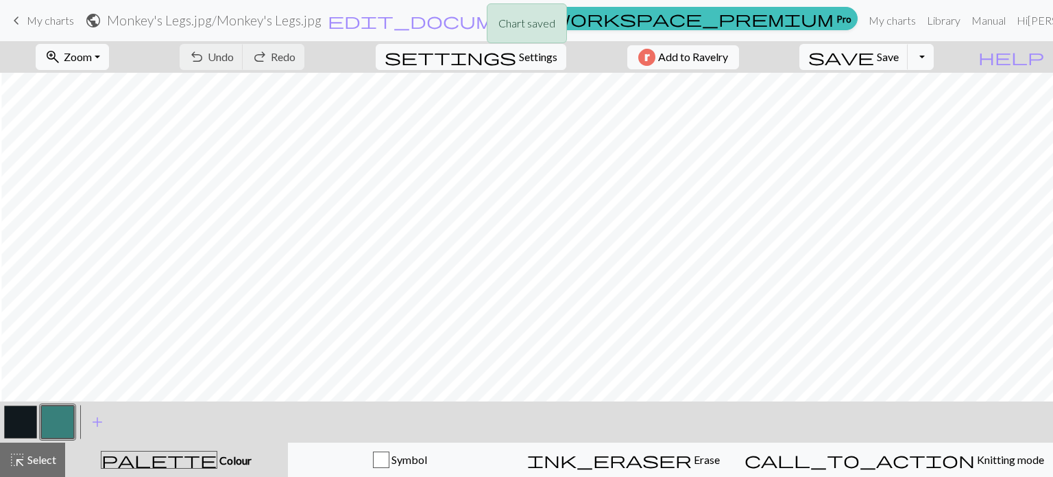
click at [920, 56] on div "Chart saved Chart saved" at bounding box center [526, 54] width 1053 height 108
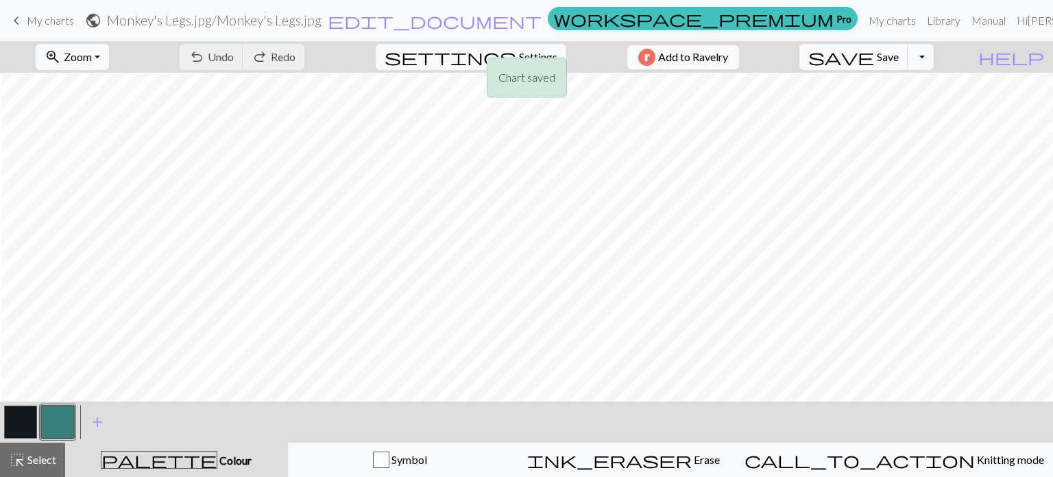
click at [956, 63] on div "Chart saved Chart saved" at bounding box center [526, 54] width 1053 height 108
click at [934, 62] on button "Toggle Dropdown" at bounding box center [921, 57] width 26 height 26
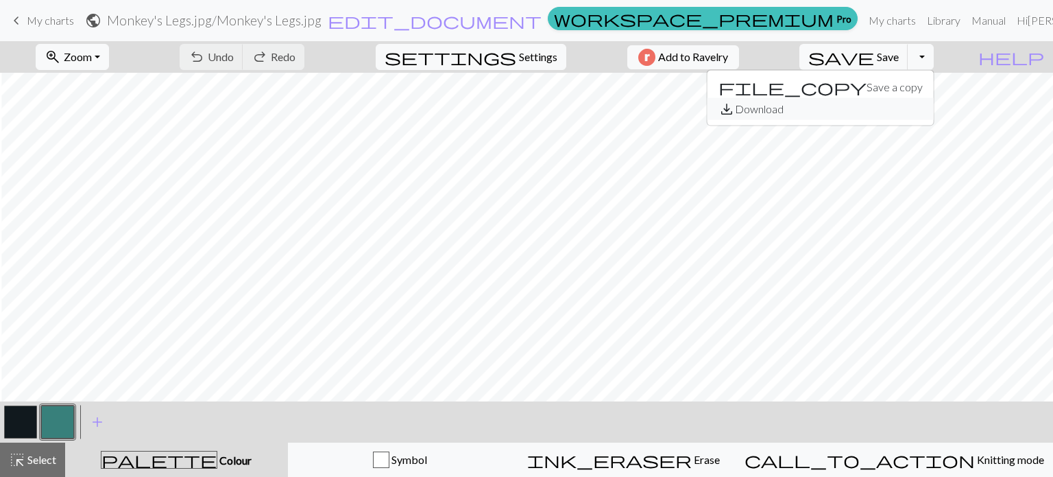
click at [893, 105] on button "save_alt Download" at bounding box center [821, 109] width 226 height 22
click at [934, 60] on button "Toggle Dropdown" at bounding box center [921, 57] width 26 height 26
click at [900, 87] on button "file_copy Save a copy" at bounding box center [821, 87] width 226 height 22
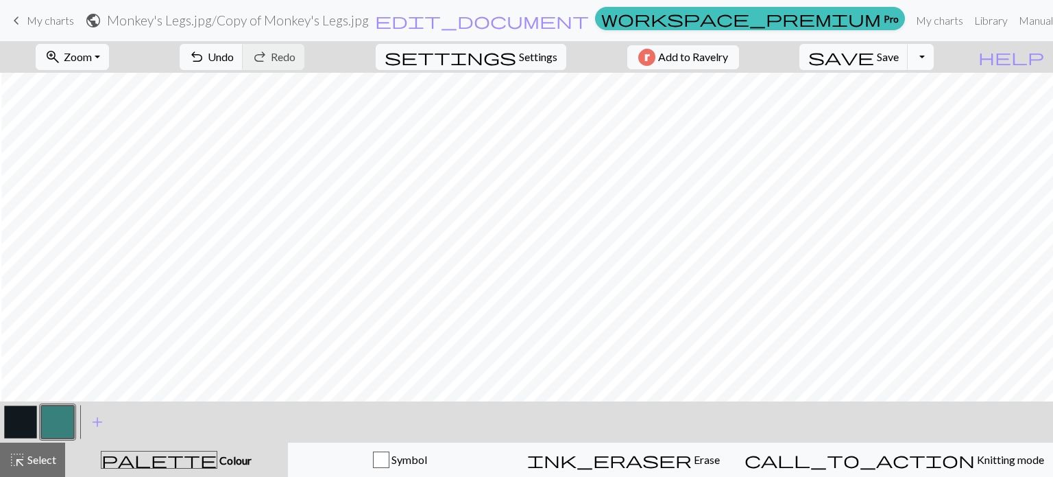
click at [934, 64] on button "Toggle Dropdown" at bounding box center [921, 57] width 26 height 26
click at [934, 83] on button "file_copy Save a copy" at bounding box center [821, 87] width 226 height 22
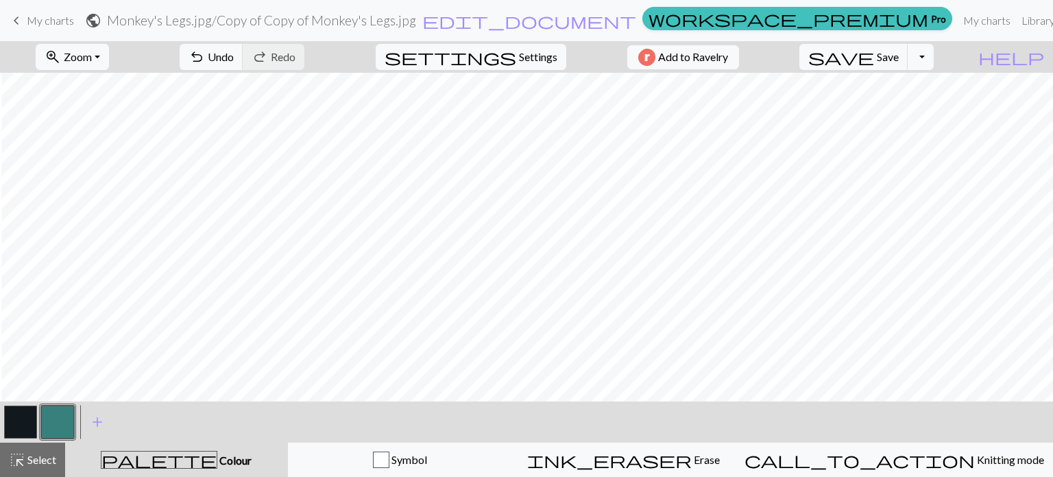
click at [55, 20] on span "My charts" at bounding box center [50, 20] width 47 height 13
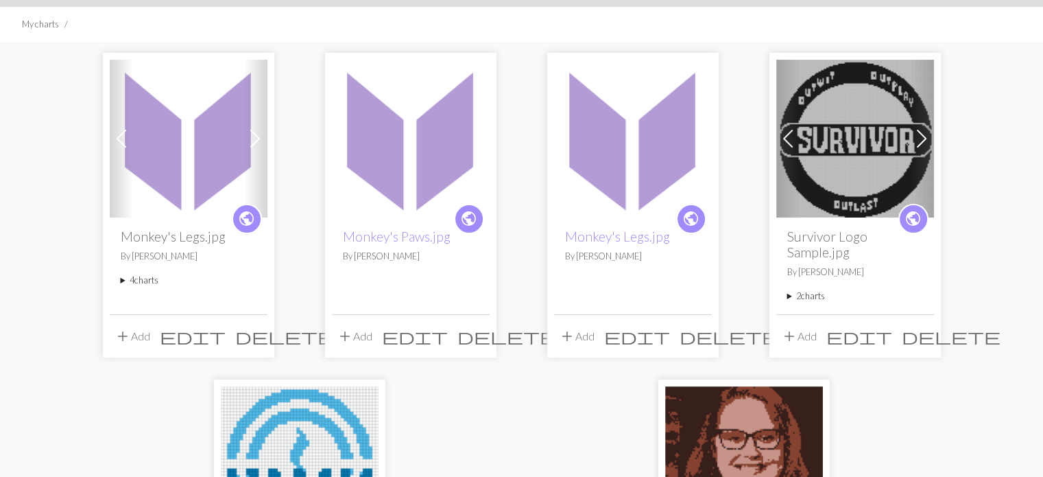
scroll to position [81, 0]
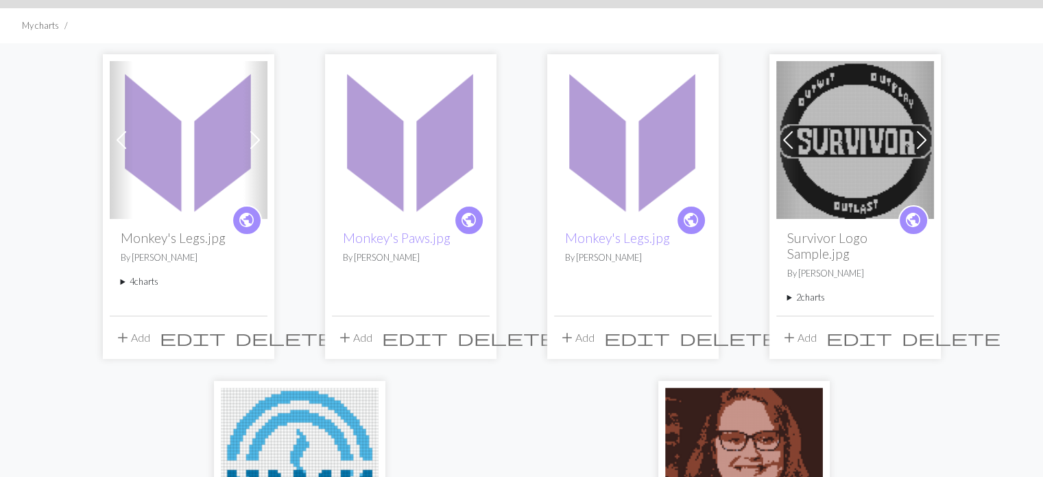
click at [209, 177] on img at bounding box center [189, 140] width 158 height 158
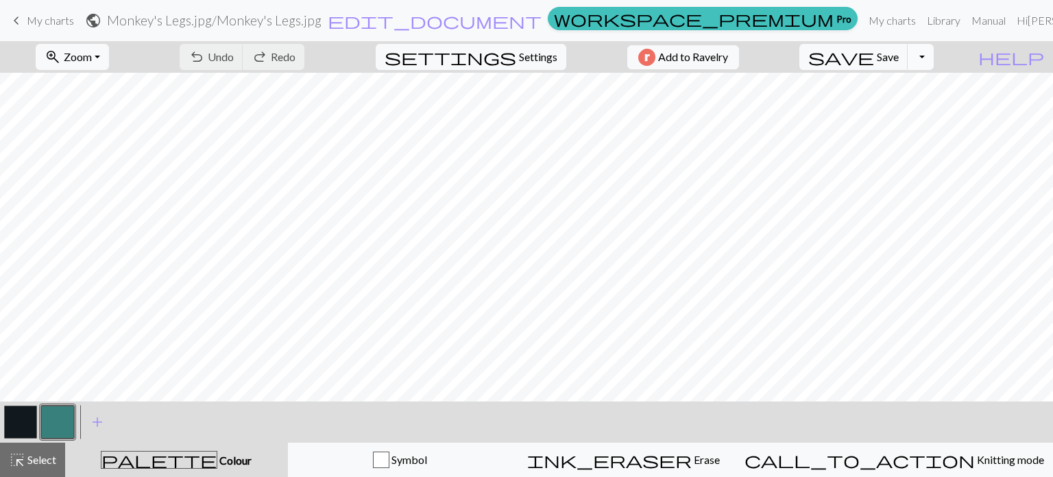
click at [934, 64] on button "Toggle Dropdown" at bounding box center [921, 57] width 26 height 26
click at [918, 102] on button "save_alt Download" at bounding box center [821, 109] width 226 height 22
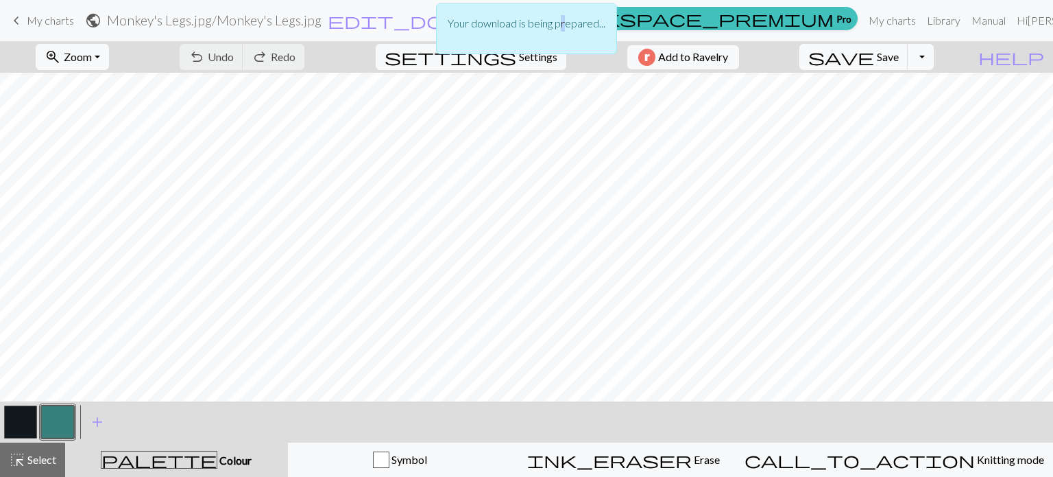
drag, startPoint x: 564, startPoint y: 29, endPoint x: 569, endPoint y: 34, distance: 7.8
click at [569, 34] on div "Your download is being prepared..." at bounding box center [526, 28] width 181 height 51
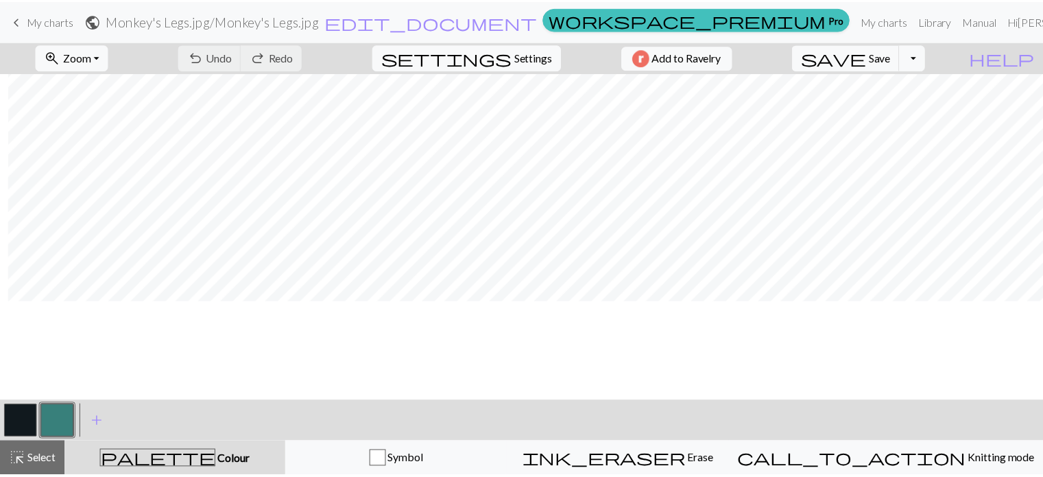
scroll to position [0, 8]
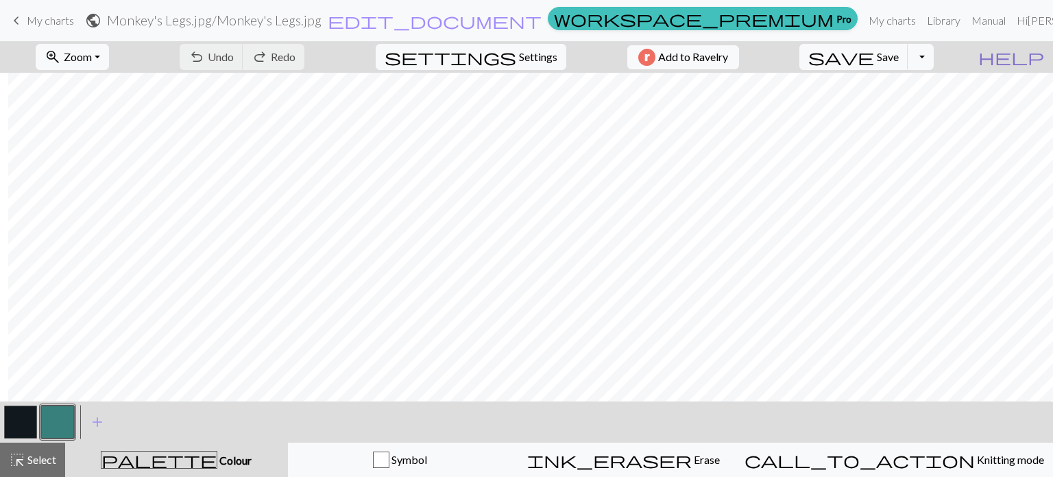
click at [1031, 57] on span "help" at bounding box center [1012, 56] width 66 height 19
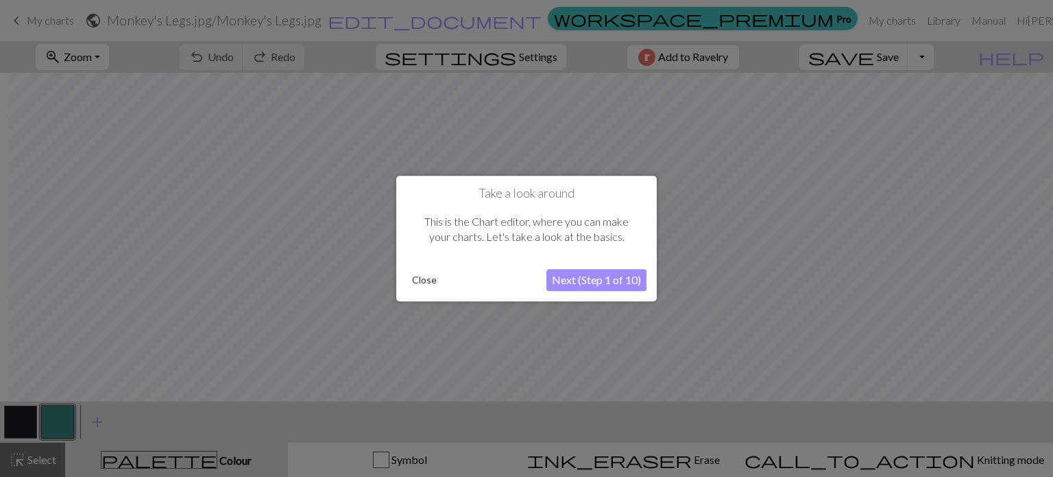
click at [417, 289] on button "Close" at bounding box center [425, 279] width 36 height 21
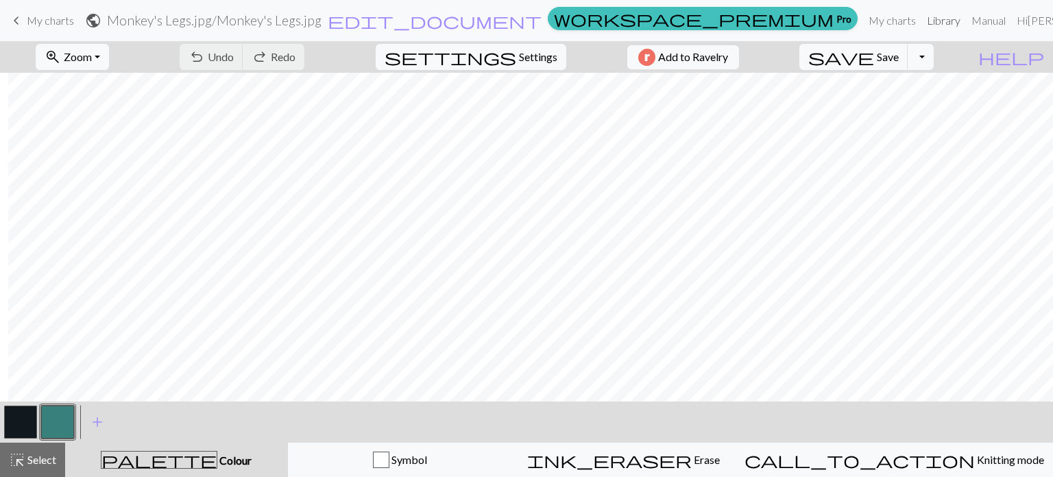
drag, startPoint x: 850, startPoint y: 26, endPoint x: 902, endPoint y: 19, distance: 51.9
click at [922, 19] on link "Library" at bounding box center [944, 20] width 45 height 27
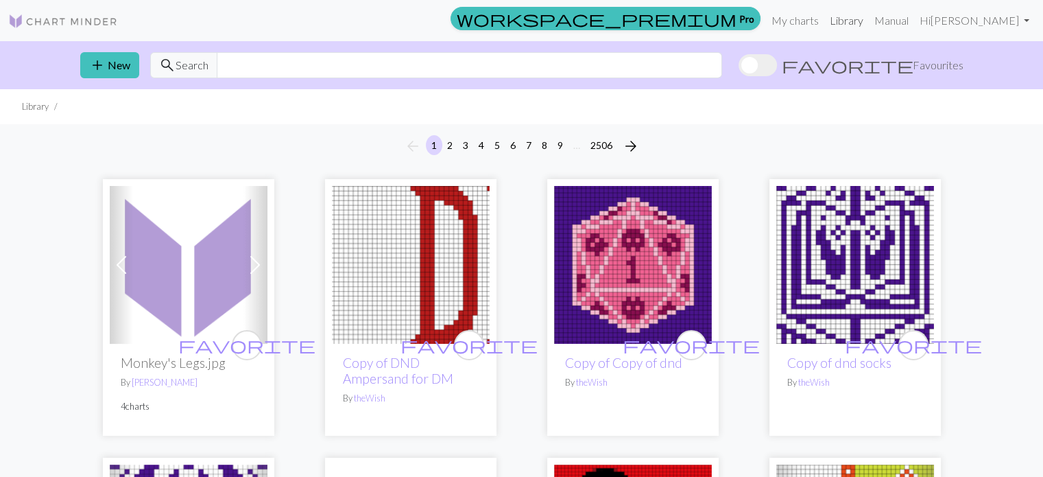
click at [869, 19] on link "Library" at bounding box center [846, 20] width 45 height 27
click at [230, 289] on img at bounding box center [189, 265] width 158 height 158
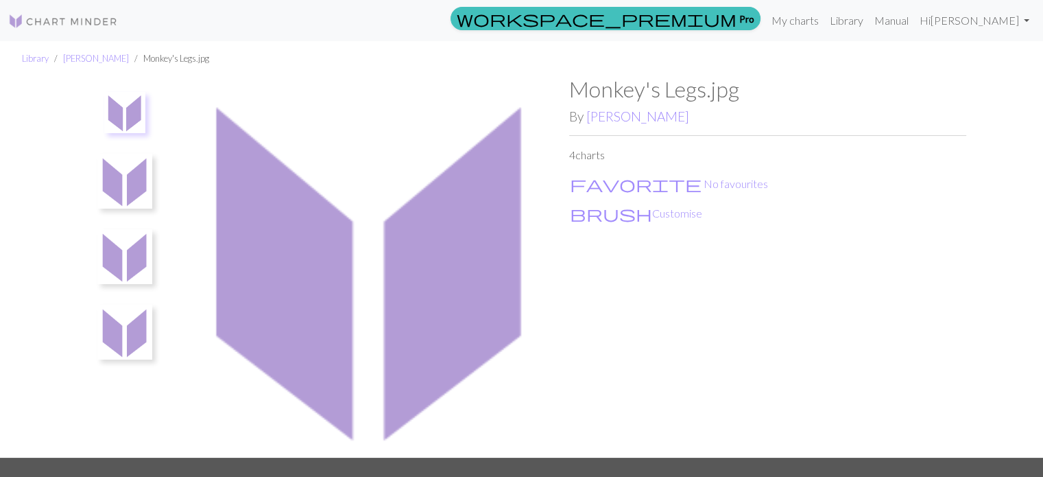
click at [431, 191] on img at bounding box center [370, 266] width 397 height 381
click at [614, 212] on button "brush Customise" at bounding box center [636, 213] width 134 height 18
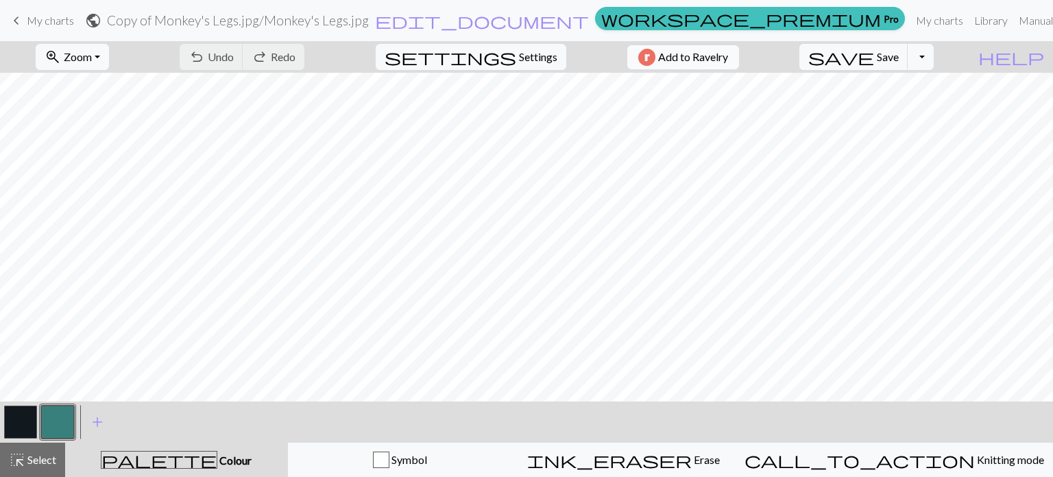
click at [728, 53] on span "Add to Ravelry" at bounding box center [693, 57] width 70 height 17
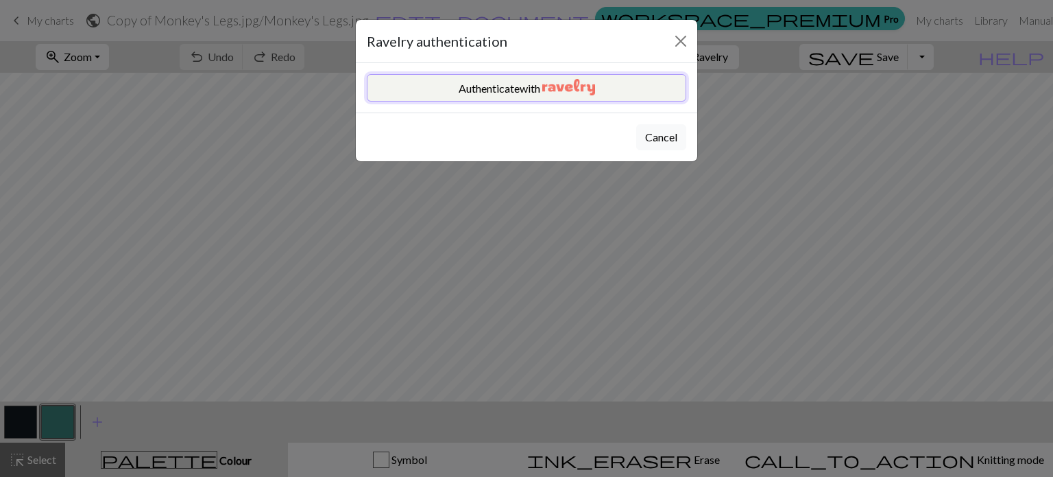
click at [625, 93] on button "Authenticate with" at bounding box center [527, 87] width 320 height 27
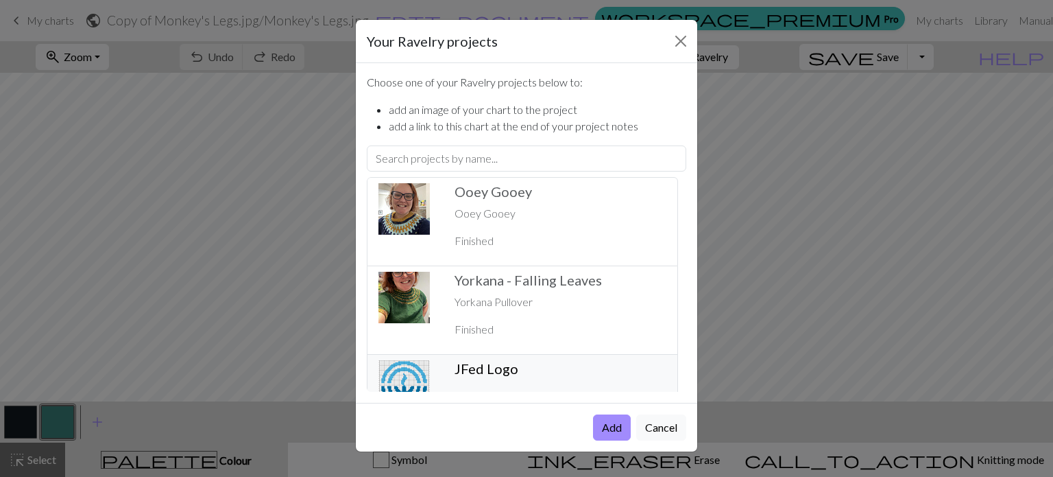
scroll to position [272, 0]
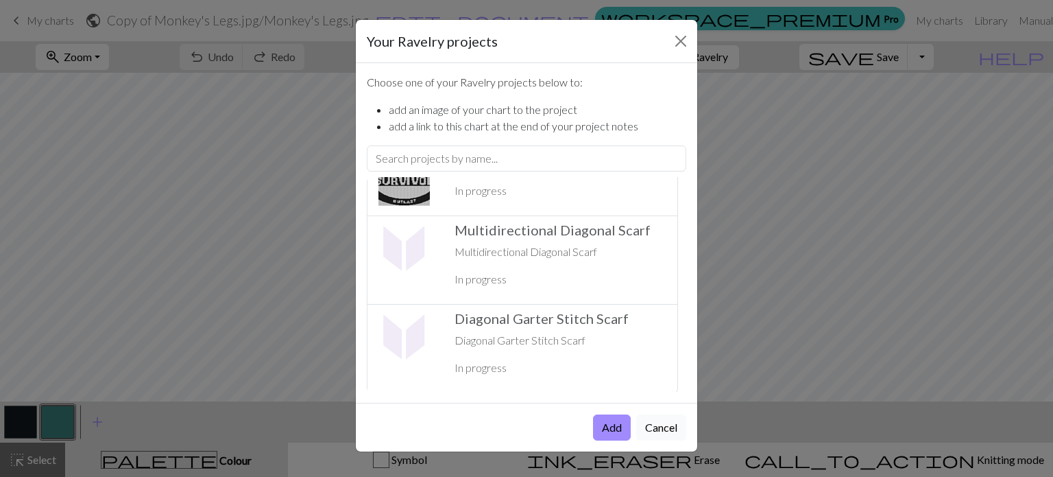
click at [664, 423] on button "Cancel" at bounding box center [661, 427] width 50 height 26
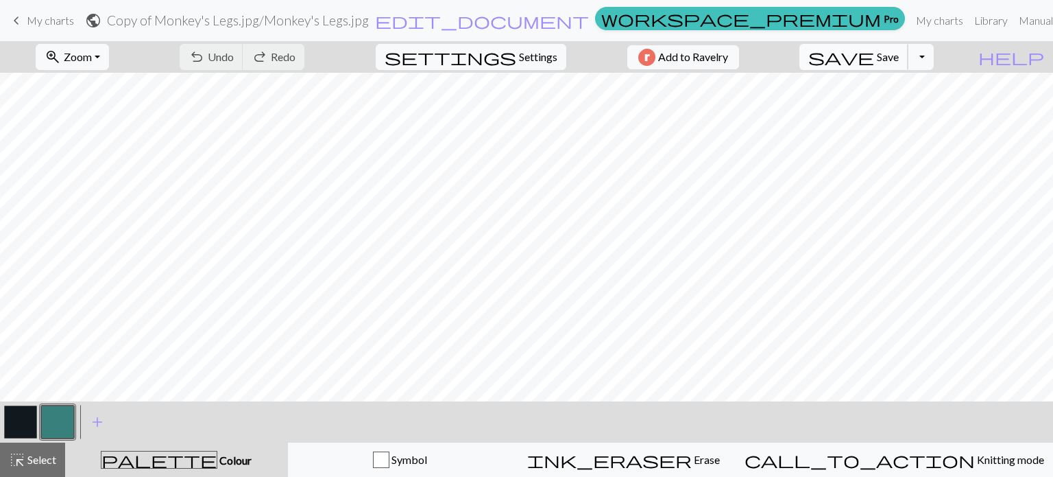
click at [909, 62] on button "save Save Save" at bounding box center [854, 57] width 109 height 26
click at [934, 57] on button "Toggle Dropdown" at bounding box center [921, 57] width 26 height 26
click at [926, 104] on button "save_alt Download" at bounding box center [821, 109] width 226 height 22
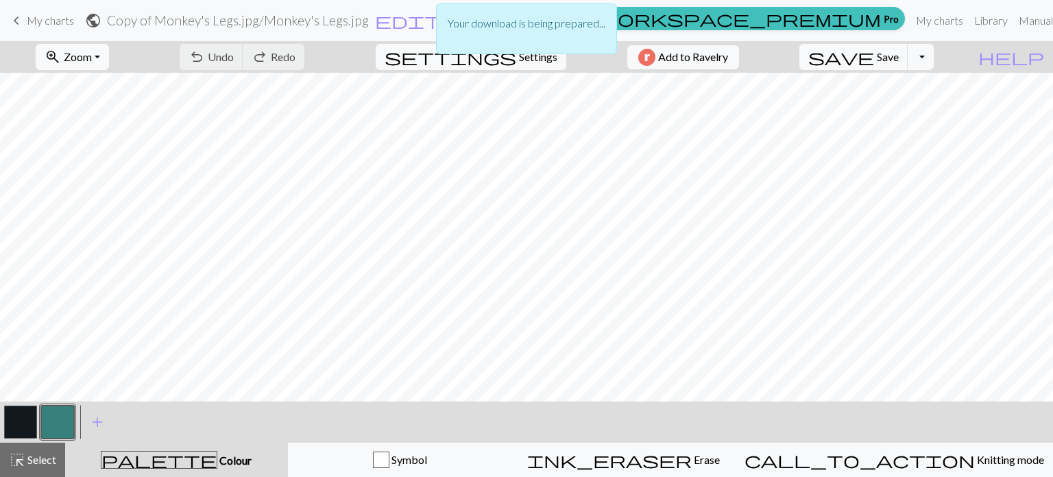
click at [595, 25] on p "Your download is being prepared..." at bounding box center [527, 23] width 158 height 16
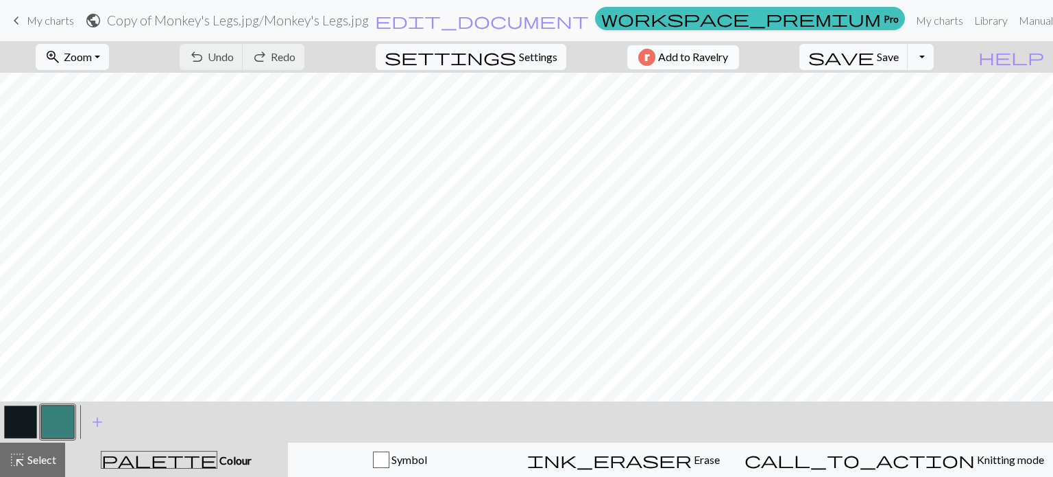
click at [693, 51] on span "Add to Ravelry" at bounding box center [693, 57] width 70 height 17
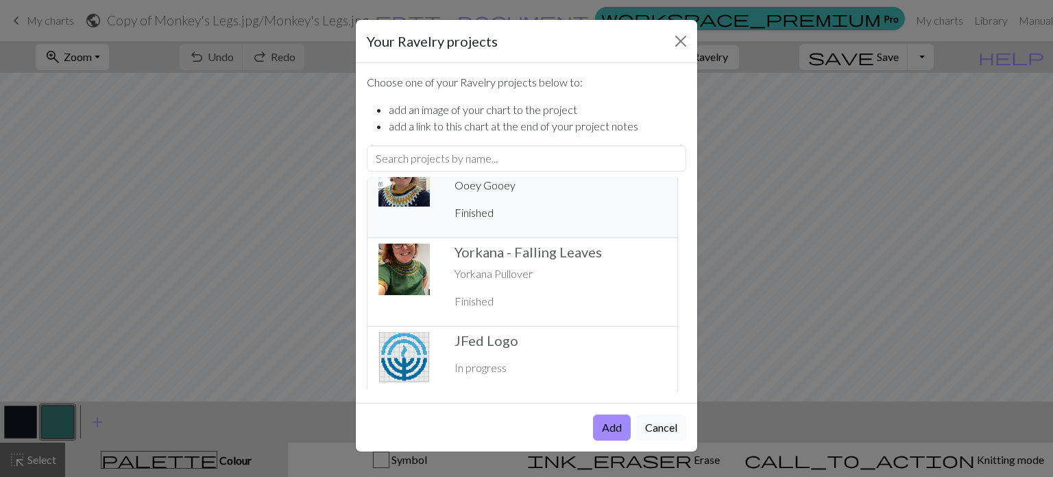
scroll to position [0, 0]
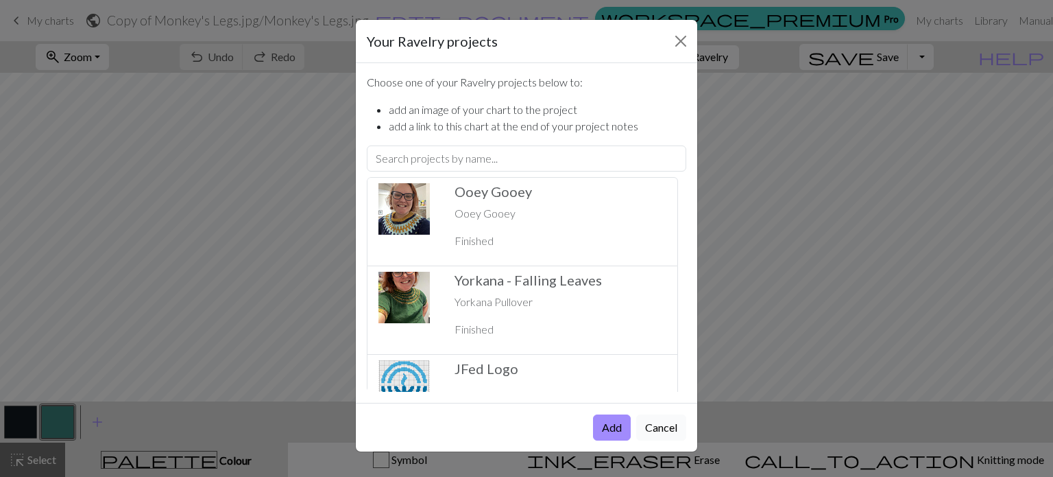
click at [666, 415] on button "Cancel" at bounding box center [661, 427] width 50 height 26
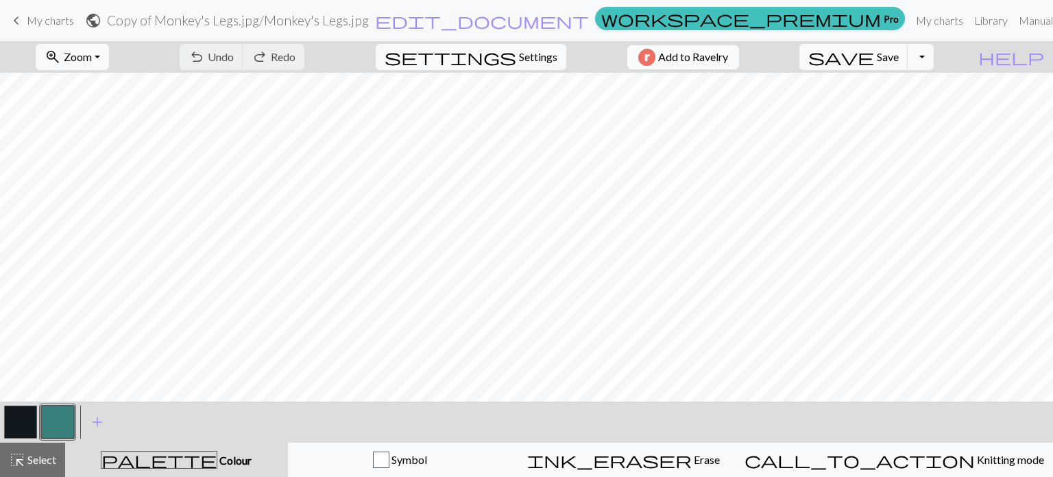
click at [725, 65] on span "Add to Ravelry" at bounding box center [693, 57] width 70 height 17
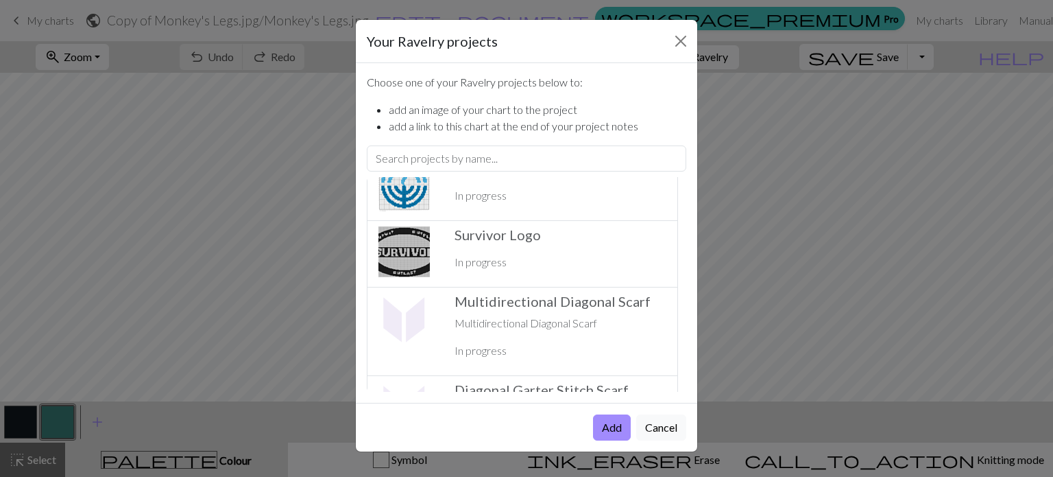
scroll to position [272, 0]
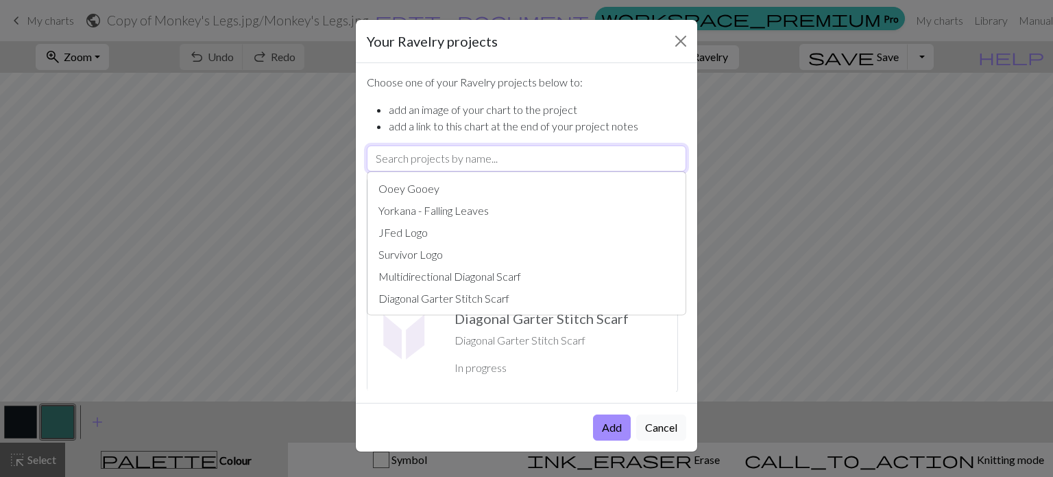
click at [512, 156] on input "text" at bounding box center [527, 158] width 320 height 26
type input "m"
type input "multidirectional Diagonal Scarf"
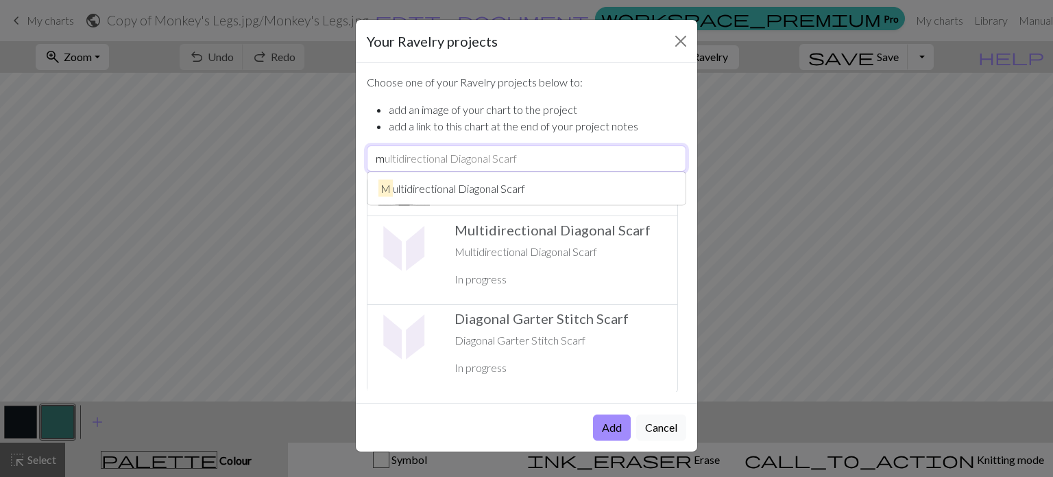
type input "mo"
type input "mon"
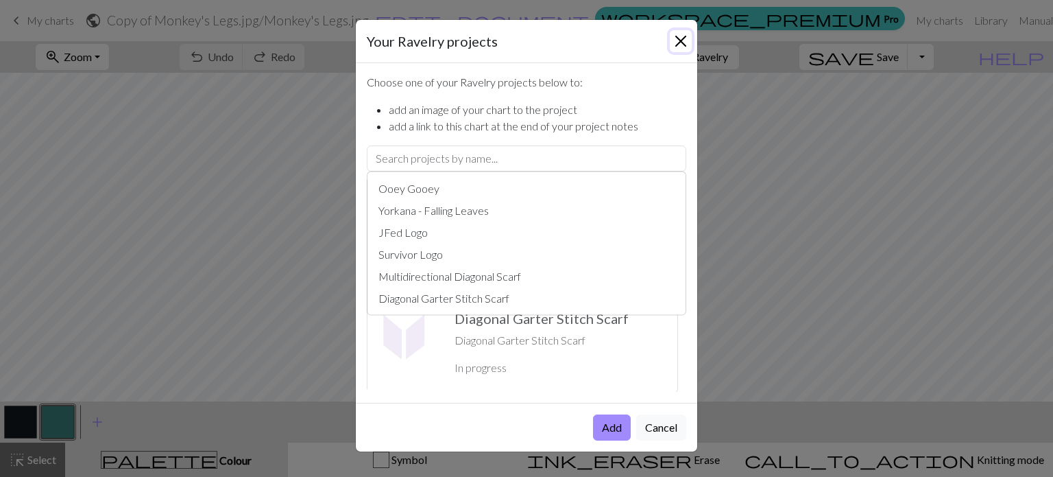
click at [685, 36] on button "Close" at bounding box center [681, 41] width 22 height 22
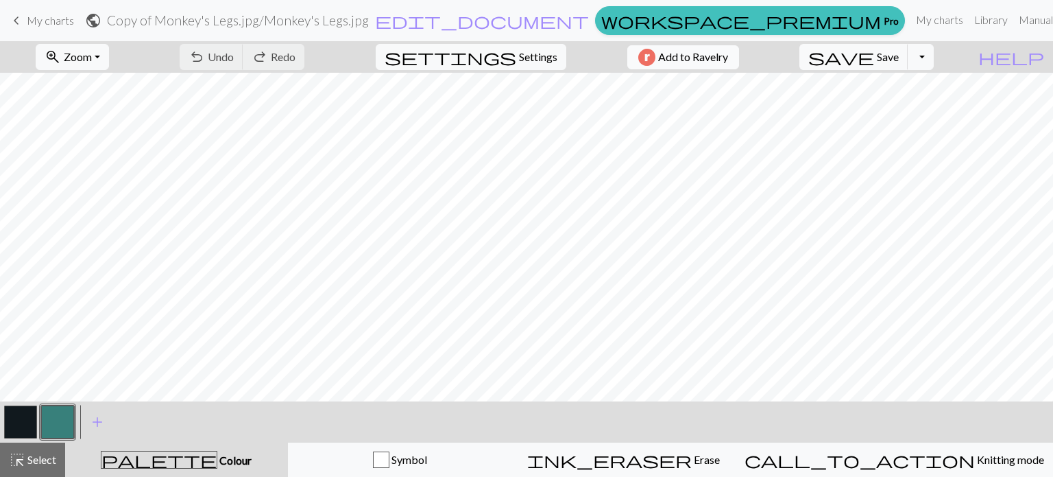
click at [656, 54] on img "button" at bounding box center [646, 57] width 17 height 17
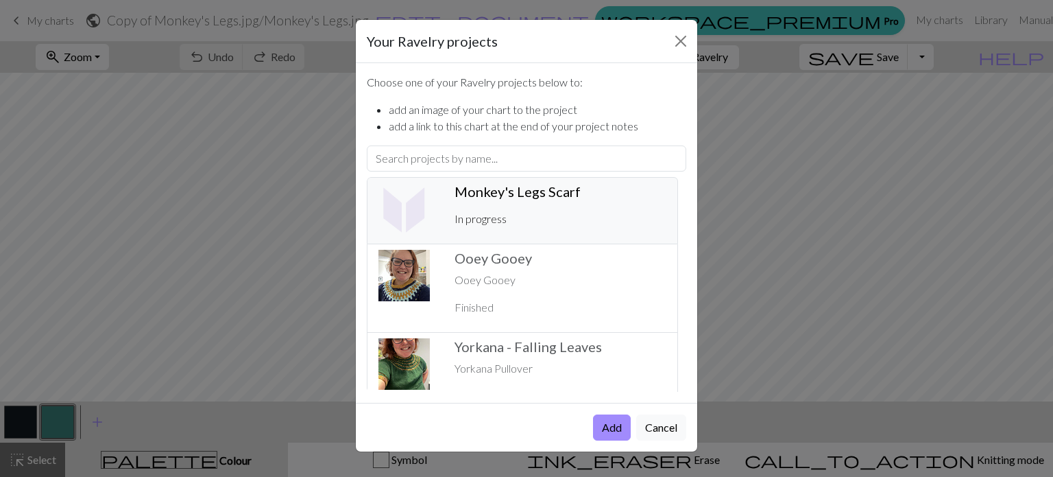
click at [531, 208] on div "Monkey's Legs Scarf ️ In progress" at bounding box center [560, 210] width 228 height 55
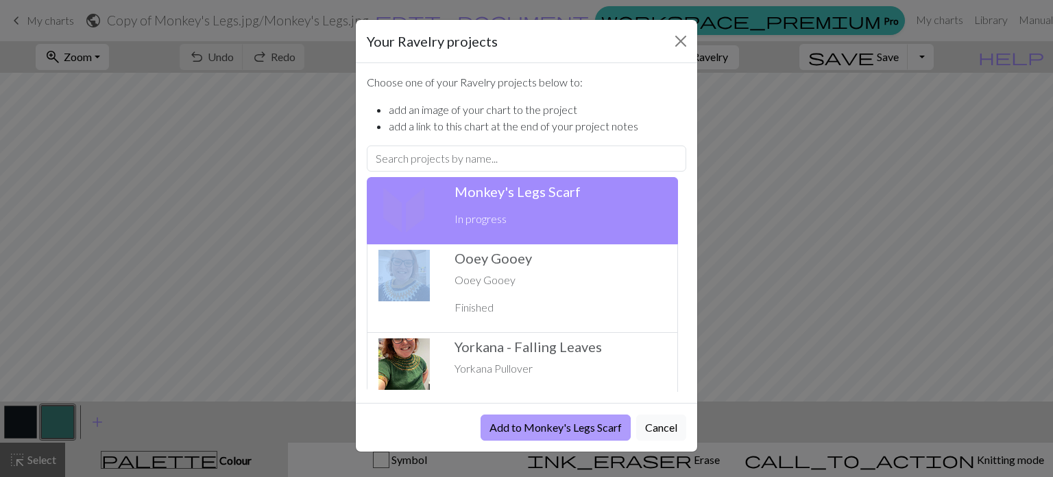
click at [514, 424] on button "Add to Monkey's Legs Scarf" at bounding box center [556, 427] width 150 height 26
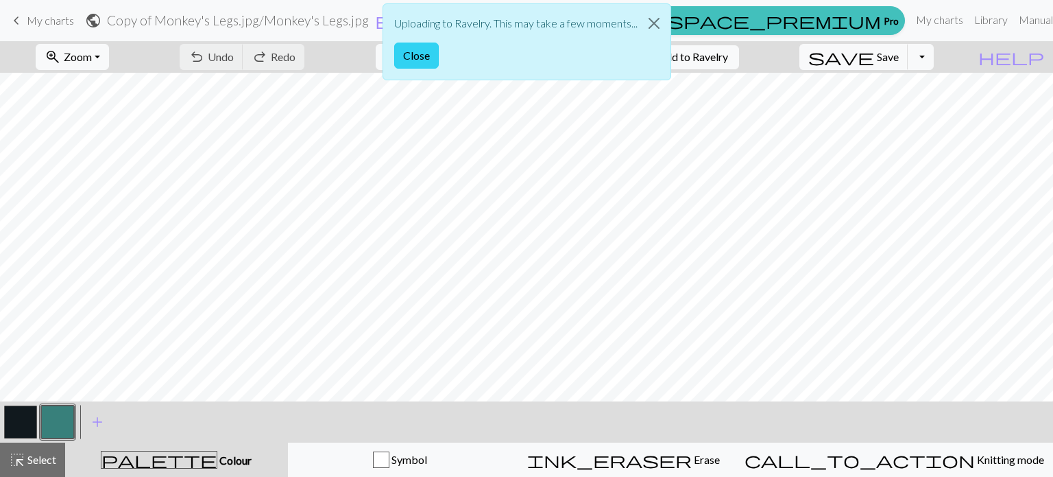
click at [429, 43] on button "Close" at bounding box center [416, 56] width 45 height 26
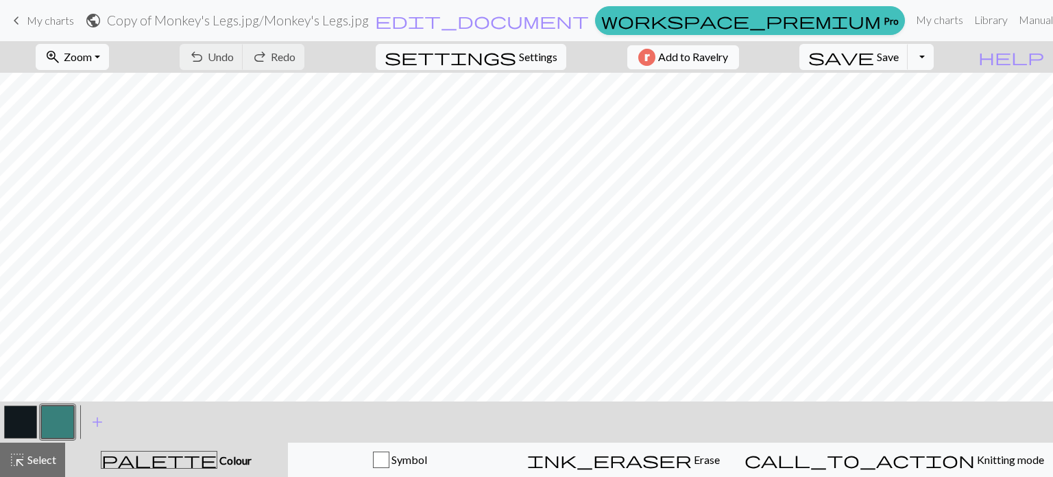
click at [707, 60] on span "Add to Ravelry" at bounding box center [693, 57] width 70 height 17
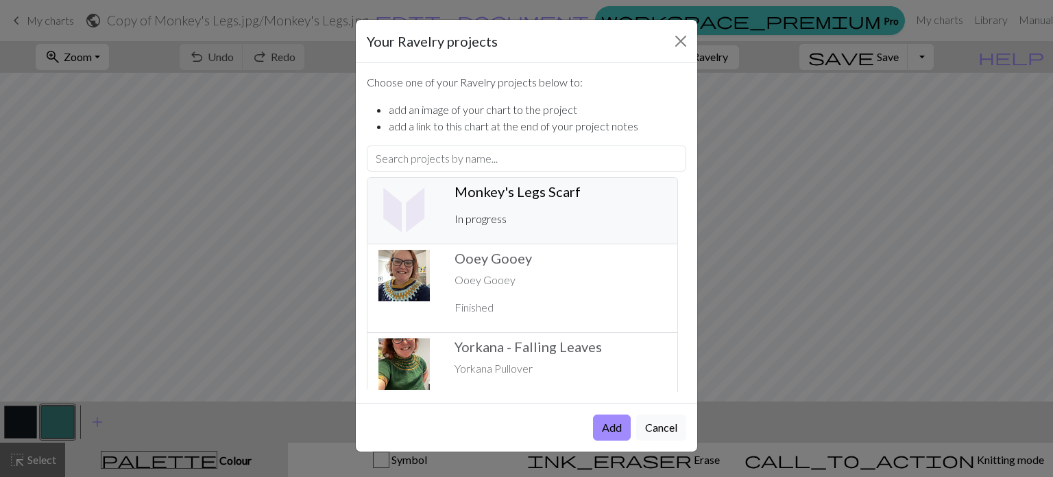
click at [577, 206] on div "Monkey's Legs Scarf ️ In progress" at bounding box center [560, 210] width 228 height 55
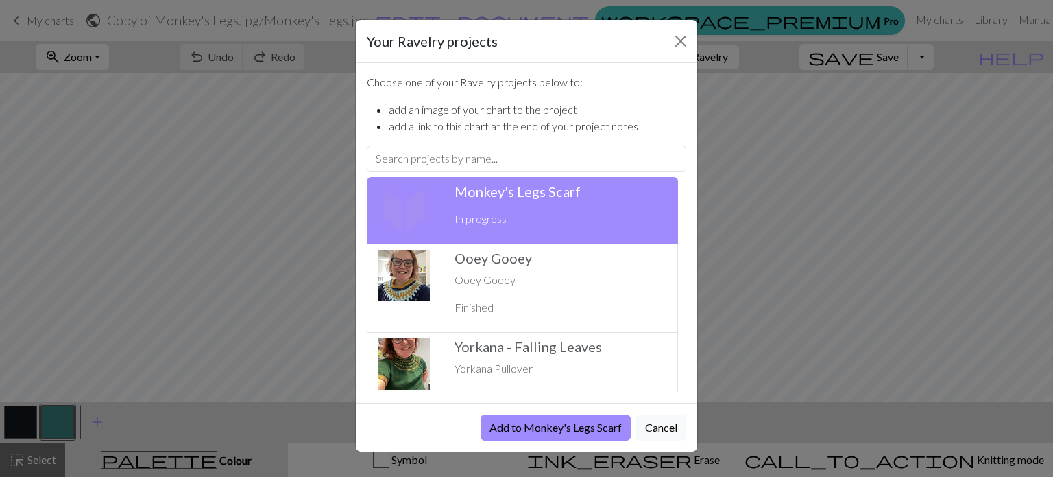
click at [577, 204] on div "Monkey's Legs Scarf ️ In progress" at bounding box center [560, 210] width 228 height 55
click at [581, 427] on button "Add to Monkey's Legs Scarf" at bounding box center [556, 427] width 150 height 26
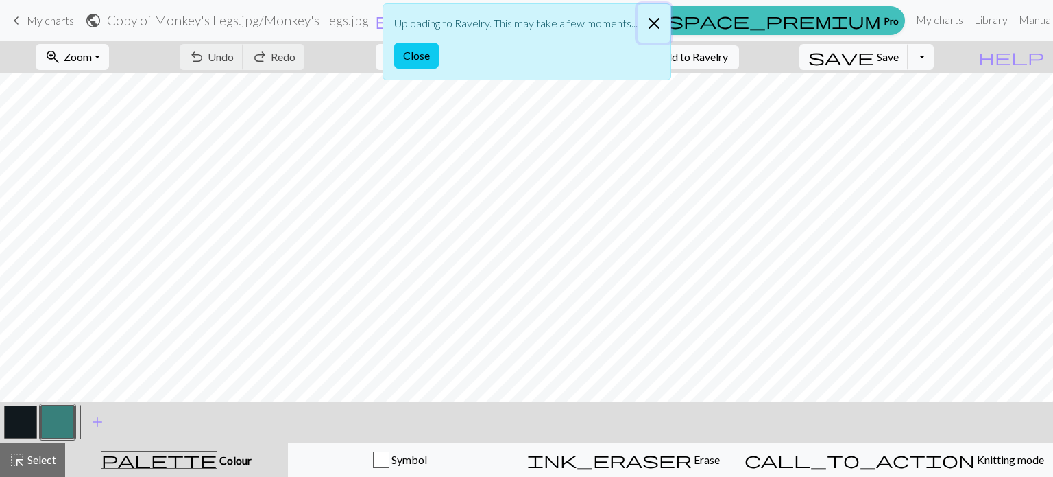
click at [653, 23] on button "Close" at bounding box center [654, 23] width 33 height 38
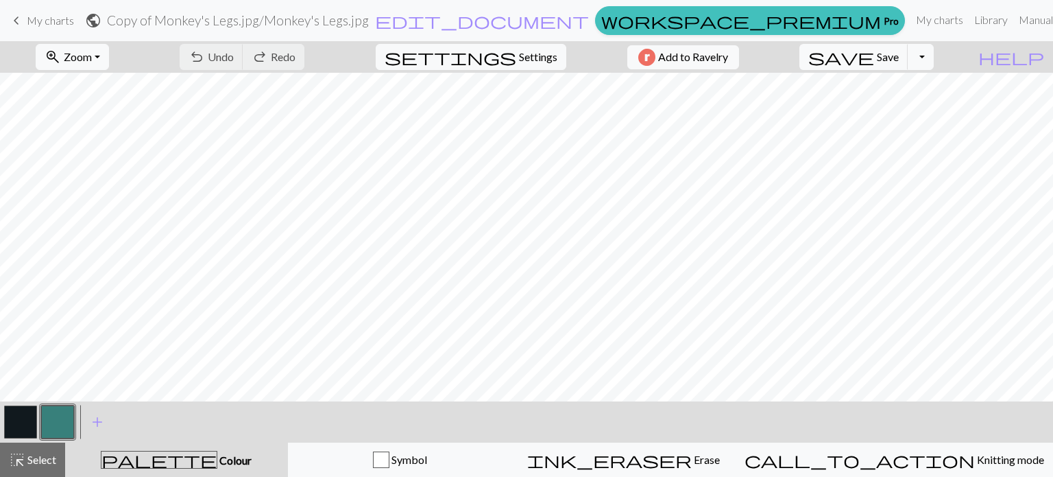
click at [57, 16] on span "My charts" at bounding box center [50, 20] width 47 height 13
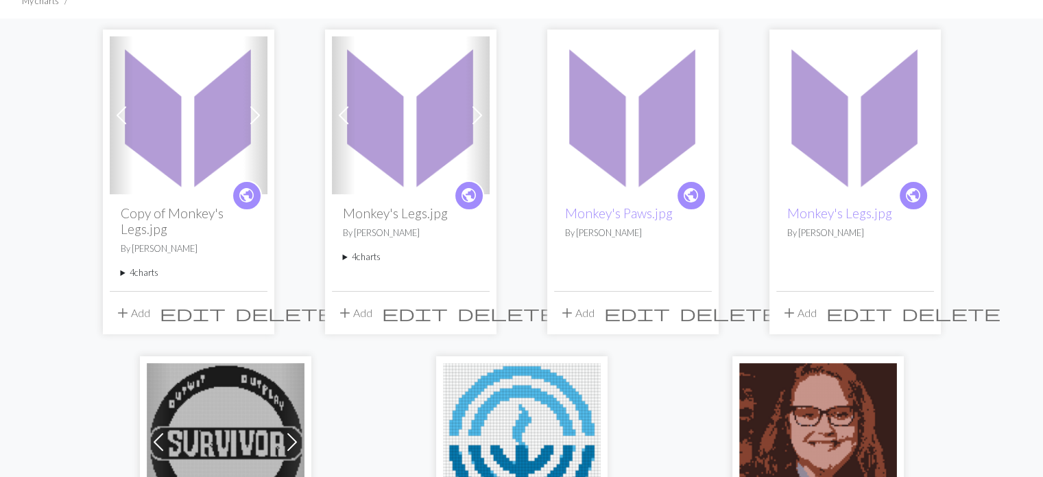
scroll to position [107, 0]
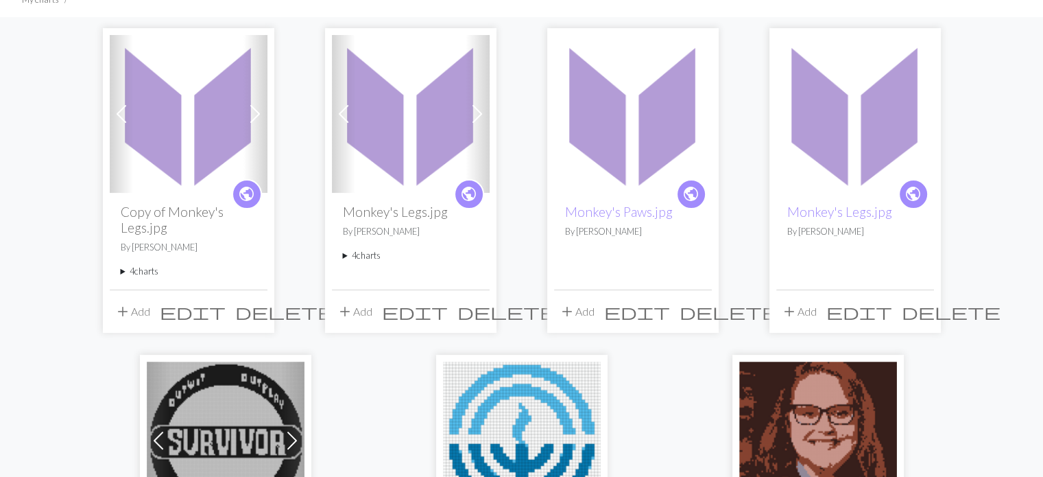
click at [254, 315] on span "delete" at bounding box center [284, 311] width 99 height 19
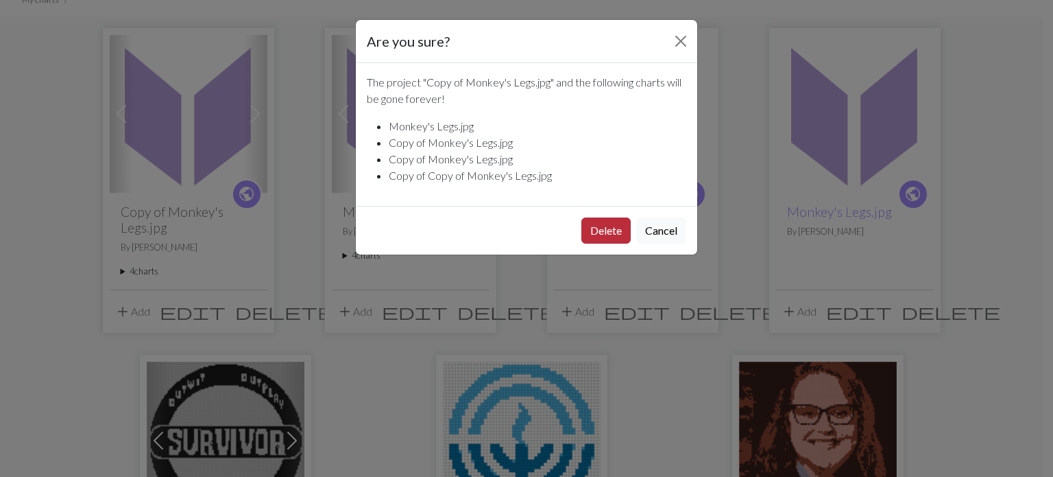
click at [593, 228] on button "Delete" at bounding box center [606, 230] width 49 height 26
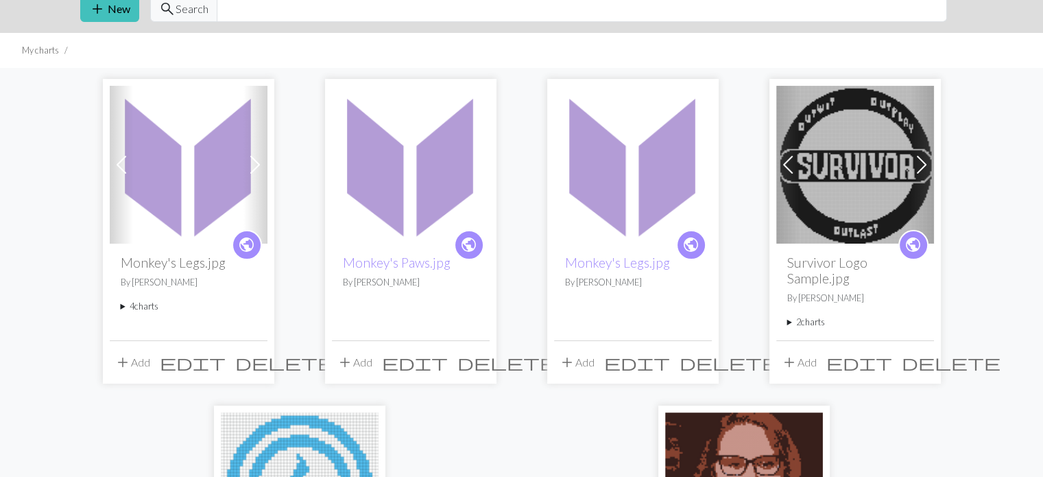
scroll to position [44, 0]
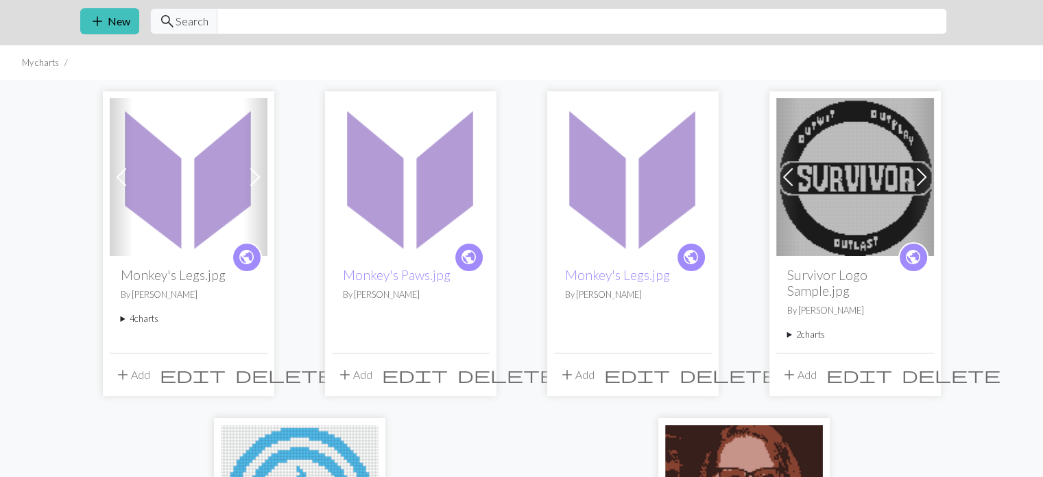
click at [657, 335] on div "public Monkey's Legs.jpg By [PERSON_NAME]" at bounding box center [633, 304] width 158 height 96
click at [622, 264] on div "public Monkey's Legs.jpg By [PERSON_NAME]" at bounding box center [633, 304] width 158 height 96
click at [614, 287] on div "public Monkey's Legs.jpg By [PERSON_NAME]" at bounding box center [633, 304] width 158 height 96
click at [612, 277] on link "Monkey's Legs.jpg" at bounding box center [617, 275] width 105 height 16
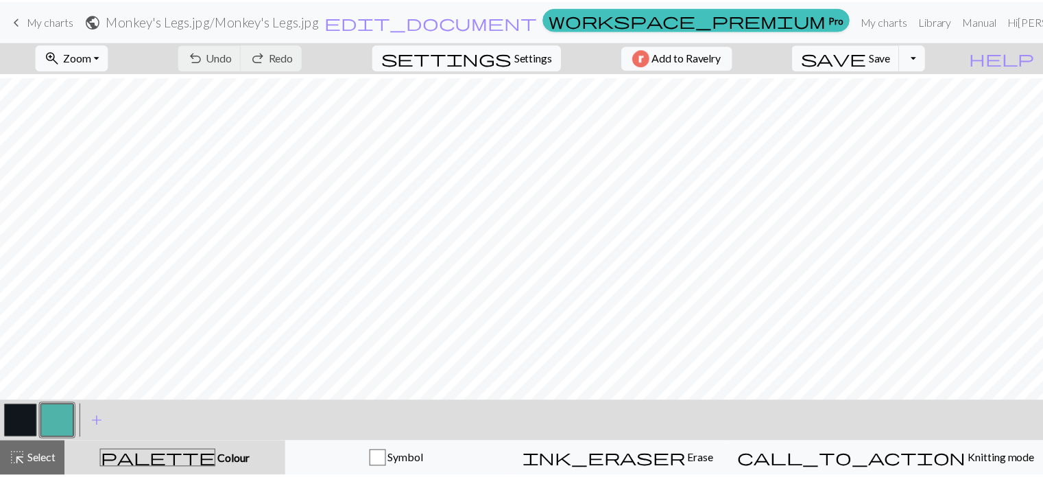
scroll to position [586, 0]
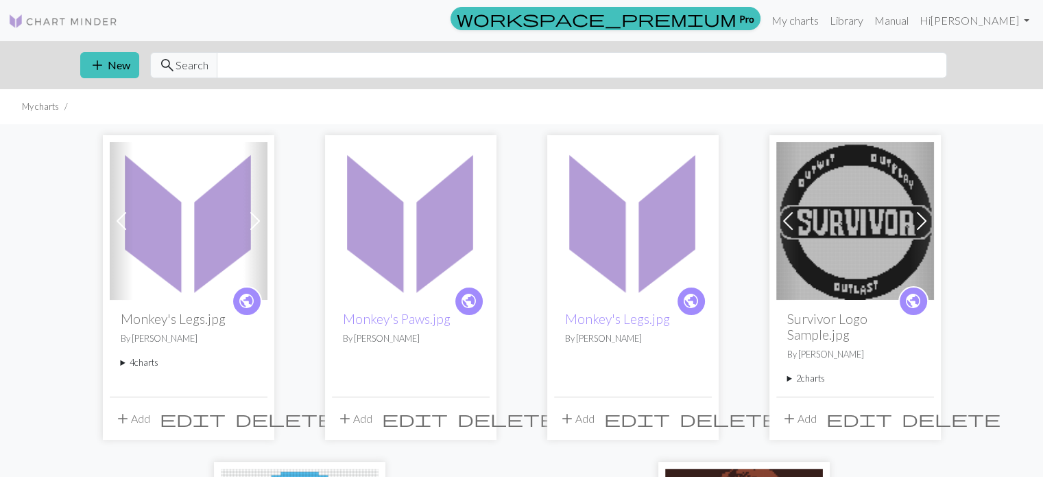
click at [693, 414] on span "delete" at bounding box center [729, 418] width 99 height 19
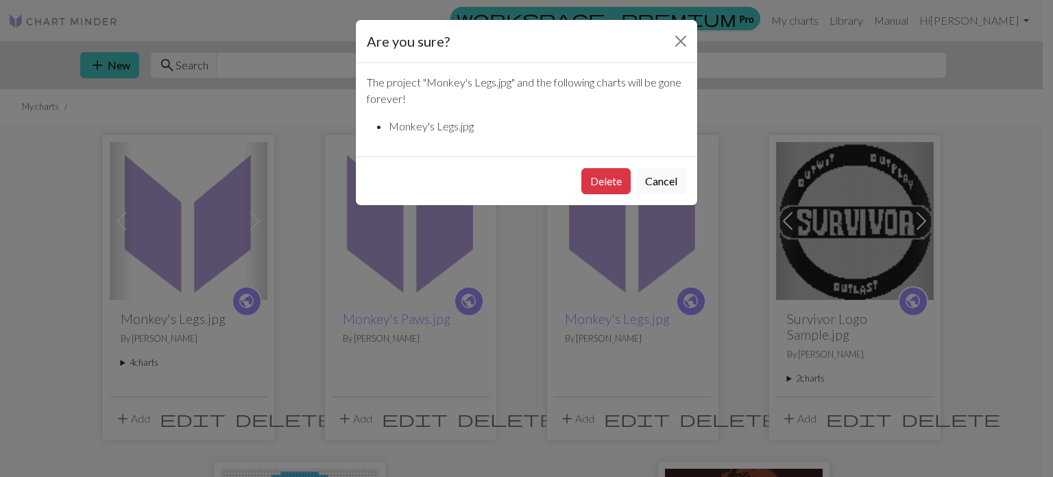
click at [608, 195] on div "Delete Cancel" at bounding box center [527, 180] width 342 height 49
click at [592, 171] on button "Delete" at bounding box center [606, 181] width 49 height 26
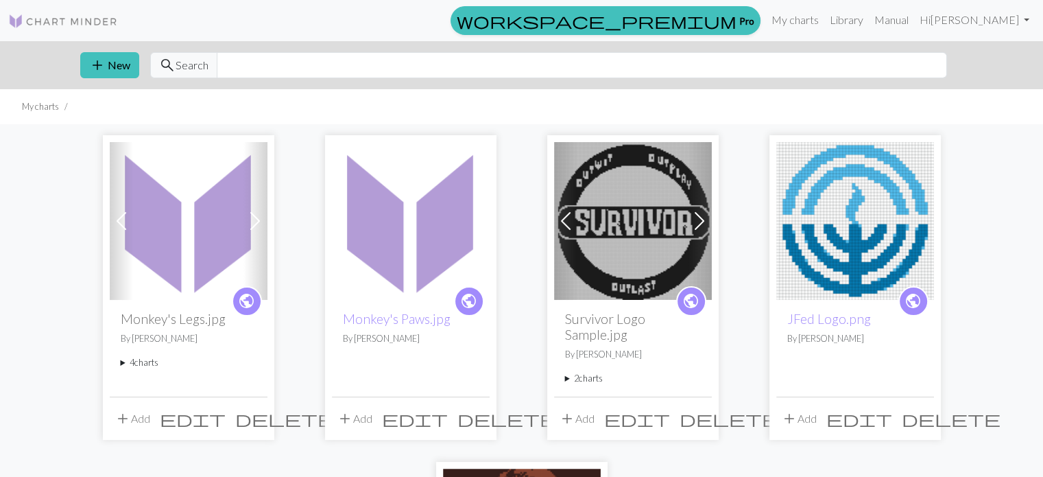
click at [195, 320] on h2 "Monkey's Legs.jpg" at bounding box center [189, 319] width 136 height 16
click at [176, 269] on img at bounding box center [189, 221] width 158 height 158
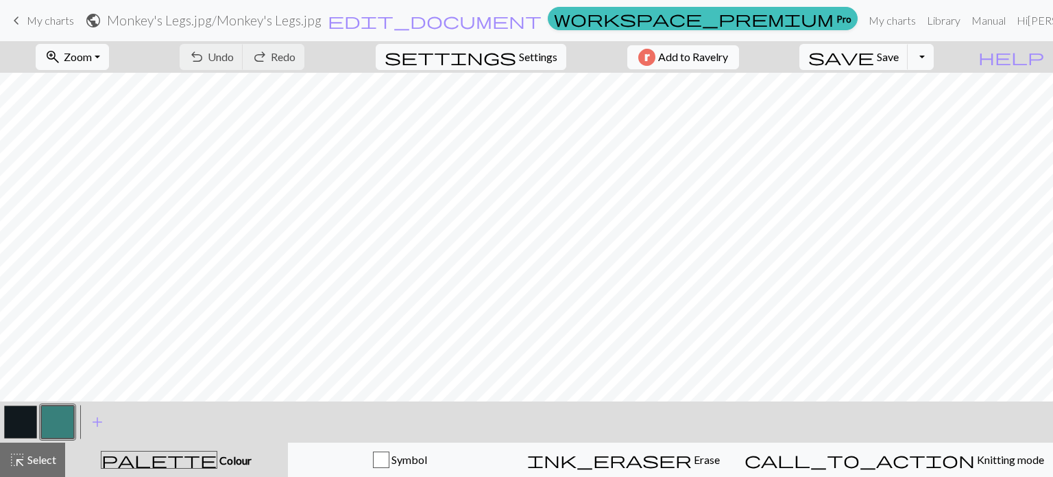
click at [728, 55] on span "Add to Ravelry" at bounding box center [693, 57] width 70 height 17
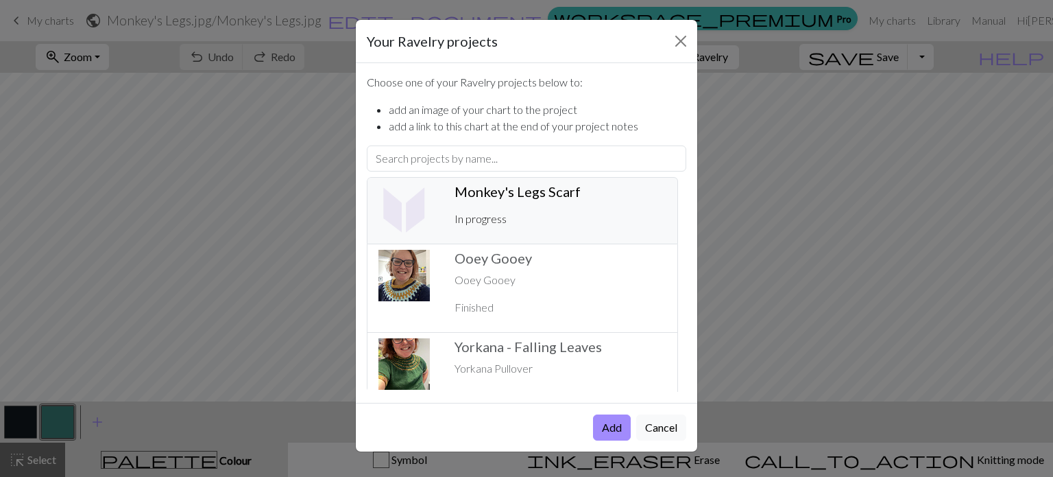
click at [492, 235] on div "Monkey's Legs Scarf ️ In progress" at bounding box center [560, 210] width 228 height 55
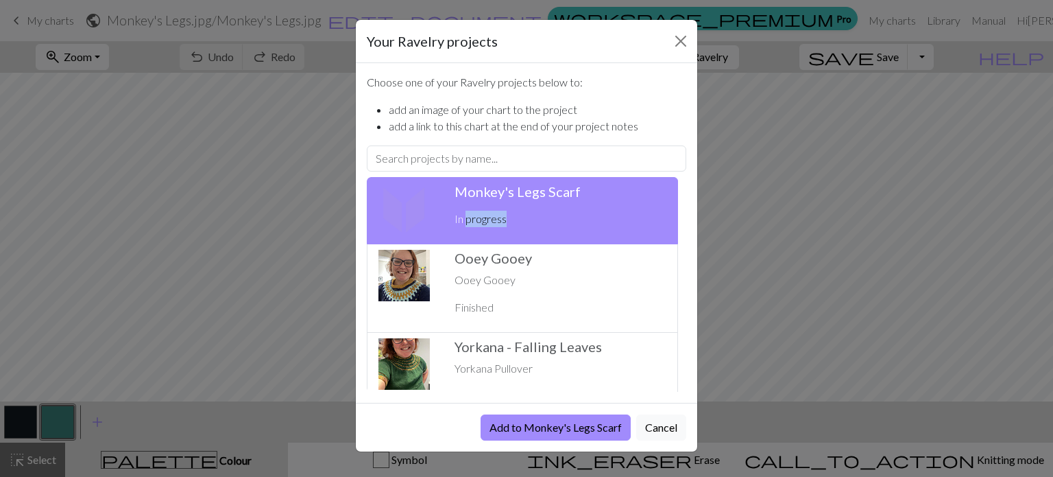
click at [492, 235] on div "Monkey's Legs Scarf ️ In progress" at bounding box center [560, 210] width 228 height 55
click at [490, 213] on p "In progress" at bounding box center [561, 219] width 212 height 16
click at [569, 422] on button "Add to Monkey's Legs Scarf" at bounding box center [556, 427] width 150 height 26
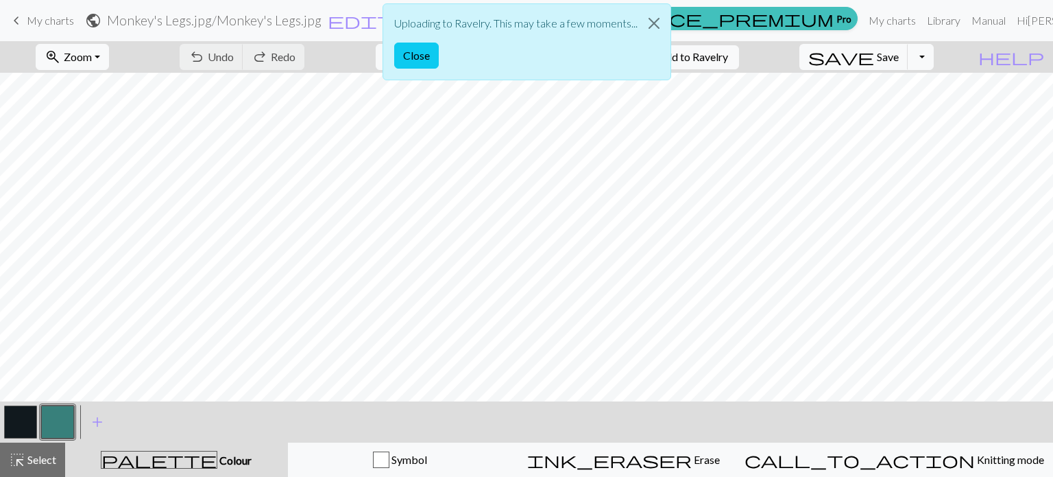
click at [64, 21] on div "Uploading to Ravelry. This may take a few moments... Close" at bounding box center [526, 45] width 1053 height 91
click at [56, 27] on div "Uploading to Ravelry. This may take a few moments... Close" at bounding box center [526, 45] width 1053 height 91
click at [416, 51] on button "Close" at bounding box center [416, 56] width 45 height 26
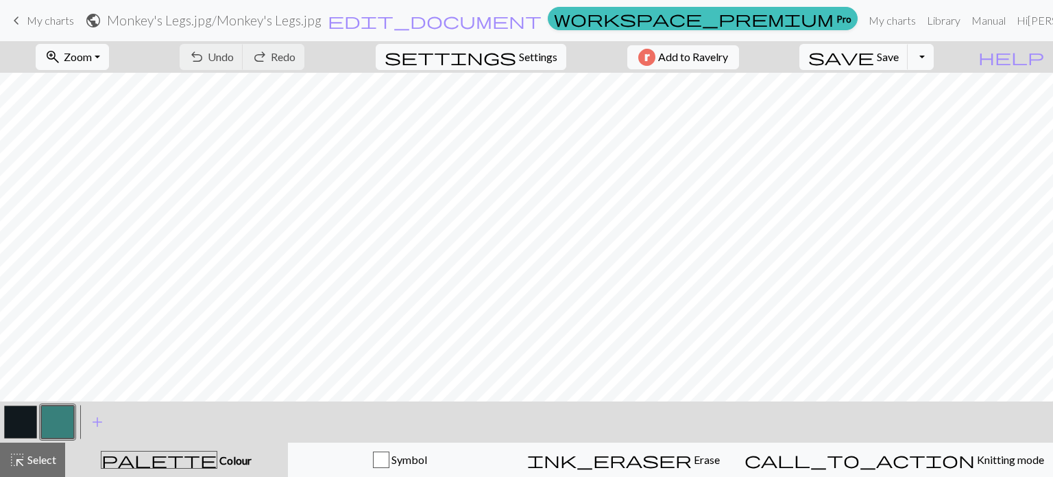
click at [33, 16] on span "My charts" at bounding box center [50, 20] width 47 height 13
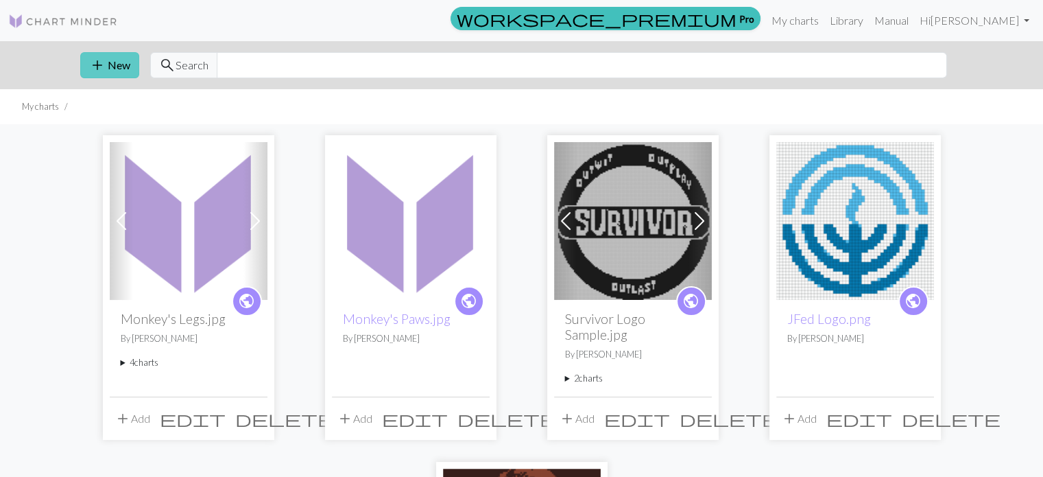
click at [115, 71] on button "add New" at bounding box center [109, 65] width 59 height 26
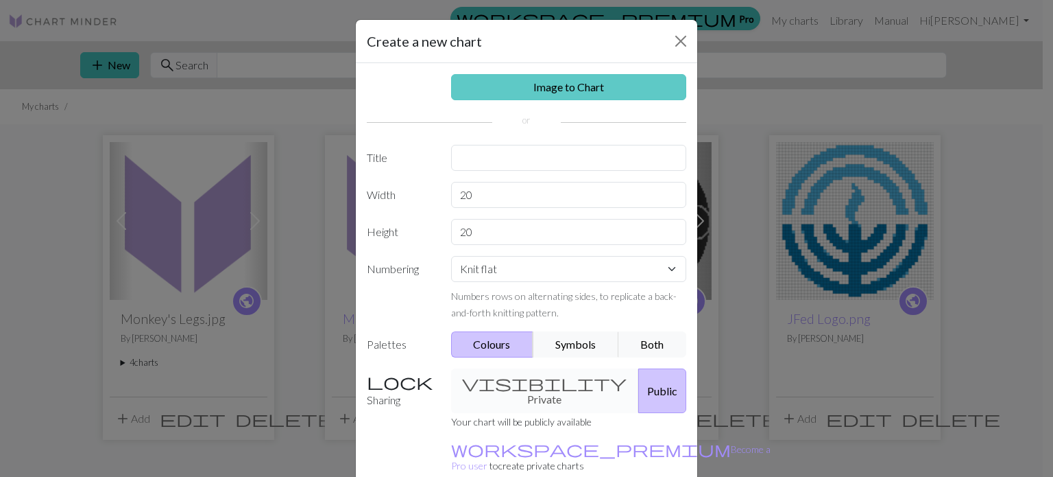
click at [544, 91] on link "Image to Chart" at bounding box center [569, 87] width 236 height 26
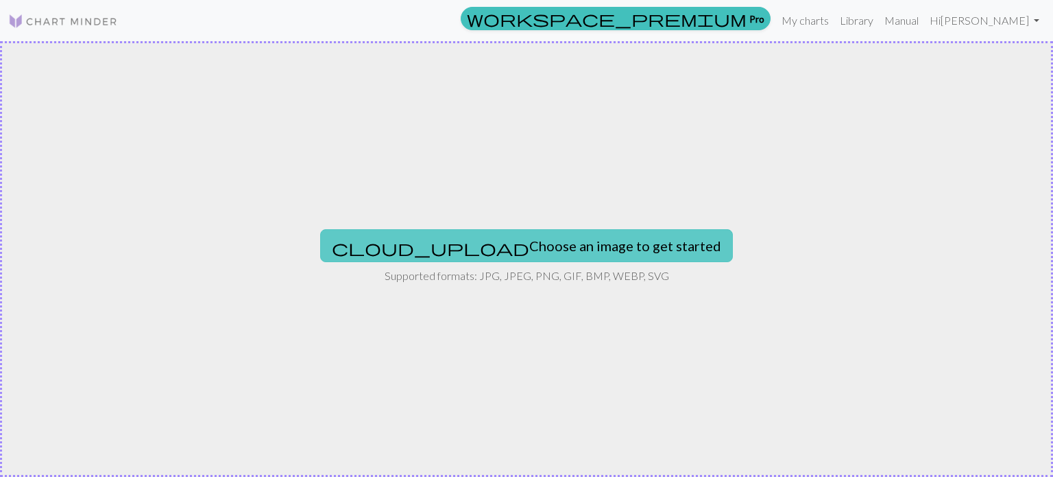
click at [494, 237] on button "cloud_upload Choose an image to get started" at bounding box center [526, 245] width 413 height 33
click at [476, 254] on button "cloud_upload Choose an image to get started" at bounding box center [526, 245] width 413 height 33
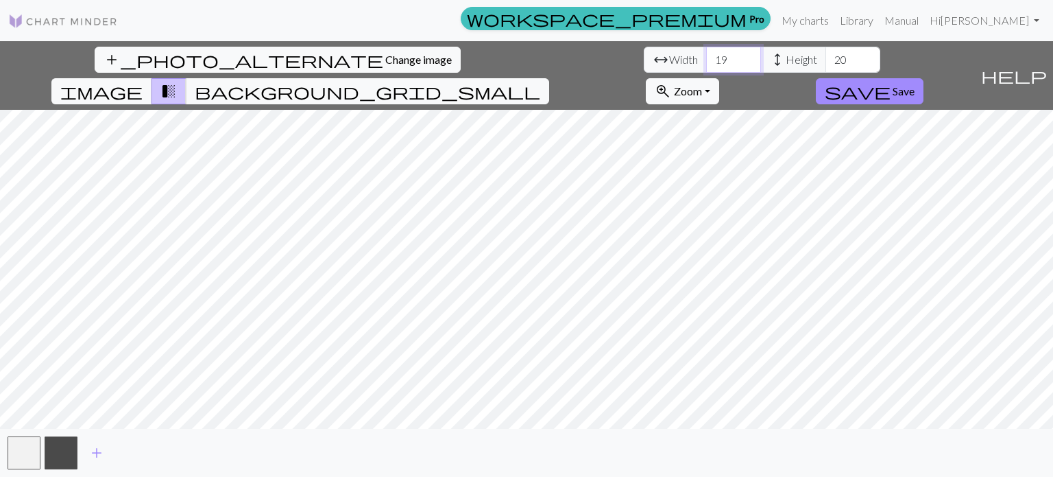
drag, startPoint x: 327, startPoint y: 56, endPoint x: 282, endPoint y: 53, distance: 45.4
click at [644, 53] on div "arrow_range Width 19 height Height 20" at bounding box center [762, 60] width 237 height 26
type input "60"
drag, startPoint x: 451, startPoint y: 59, endPoint x: 412, endPoint y: 61, distance: 39.1
click at [644, 61] on div "arrow_range Width 60 height Height 20" at bounding box center [762, 60] width 237 height 26
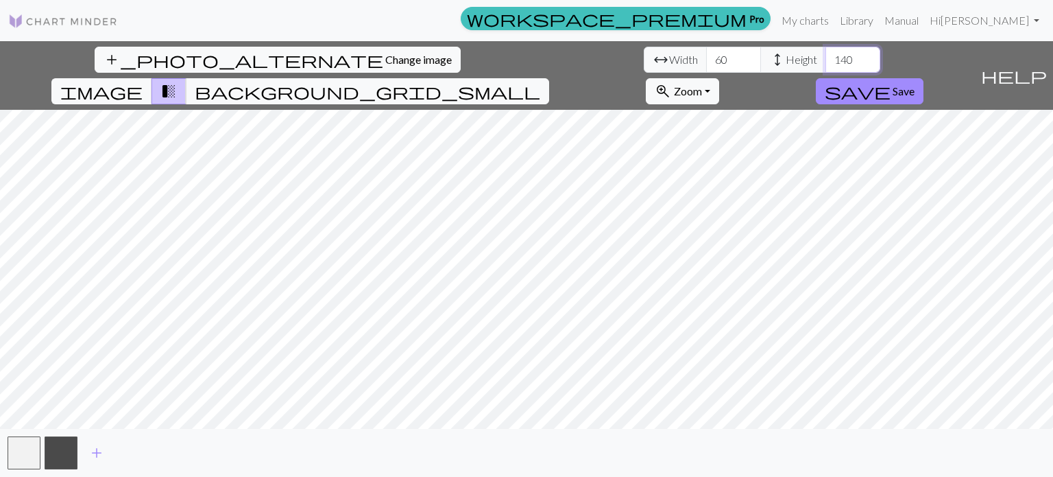
type input "140"
click at [540, 82] on span "background_grid_small" at bounding box center [368, 91] width 346 height 19
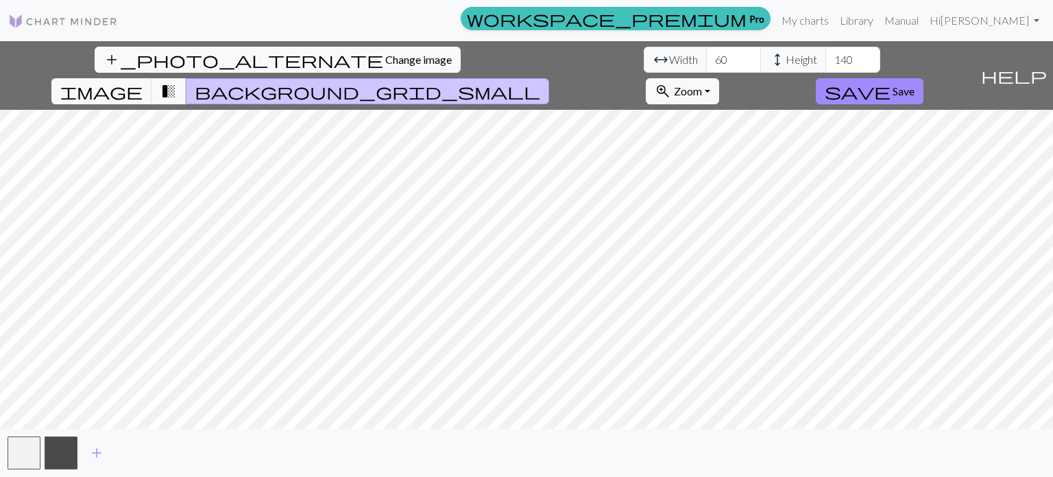
click at [187, 78] on button "transition_fade" at bounding box center [169, 91] width 35 height 26
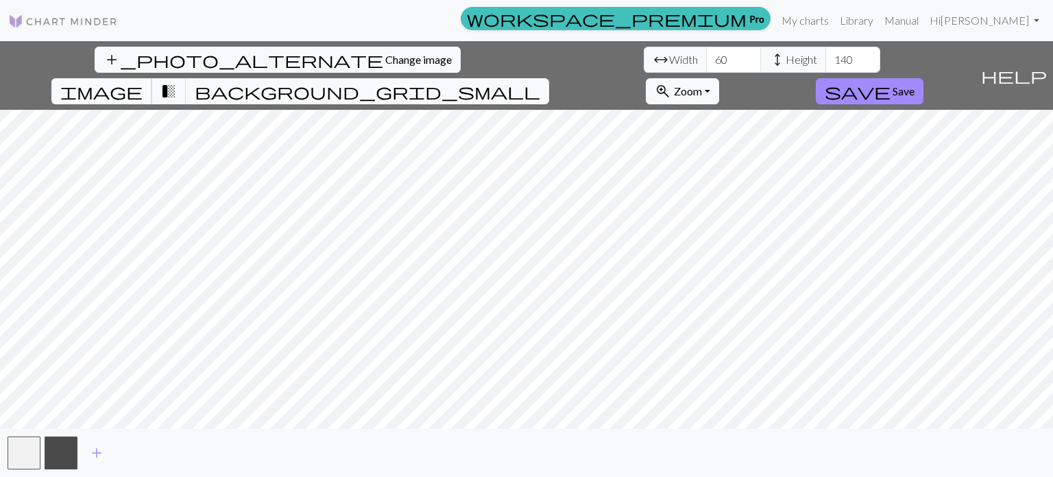
click at [143, 82] on span "image" at bounding box center [101, 91] width 82 height 19
click at [187, 78] on button "transition_fade" at bounding box center [169, 91] width 35 height 26
click at [152, 78] on button "image" at bounding box center [101, 91] width 101 height 26
click at [521, 441] on div "add_photo_alternate Change image arrow_range Width 60 height Height 140 image t…" at bounding box center [526, 258] width 1053 height 435
click at [177, 82] on span "transition_fade" at bounding box center [168, 91] width 16 height 19
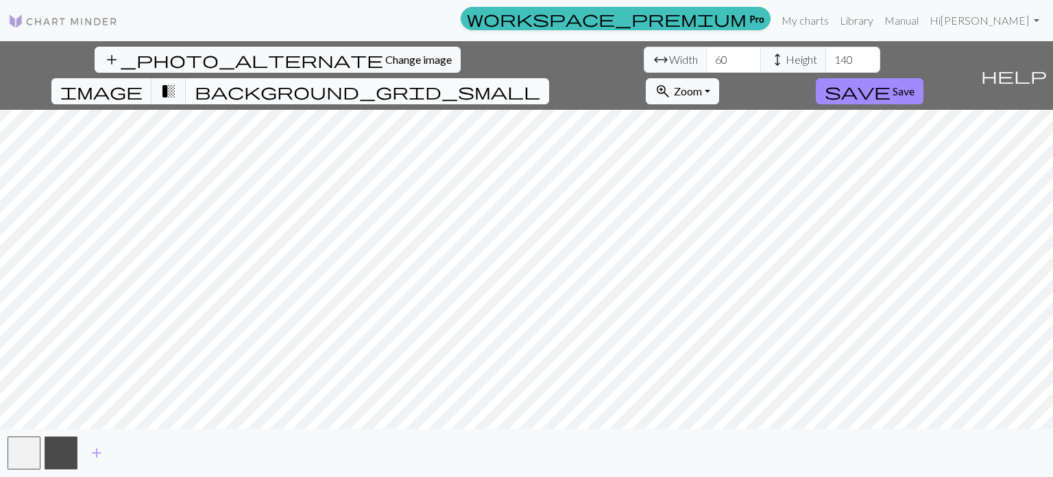
click at [549, 78] on button "background_grid_small" at bounding box center [367, 91] width 363 height 26
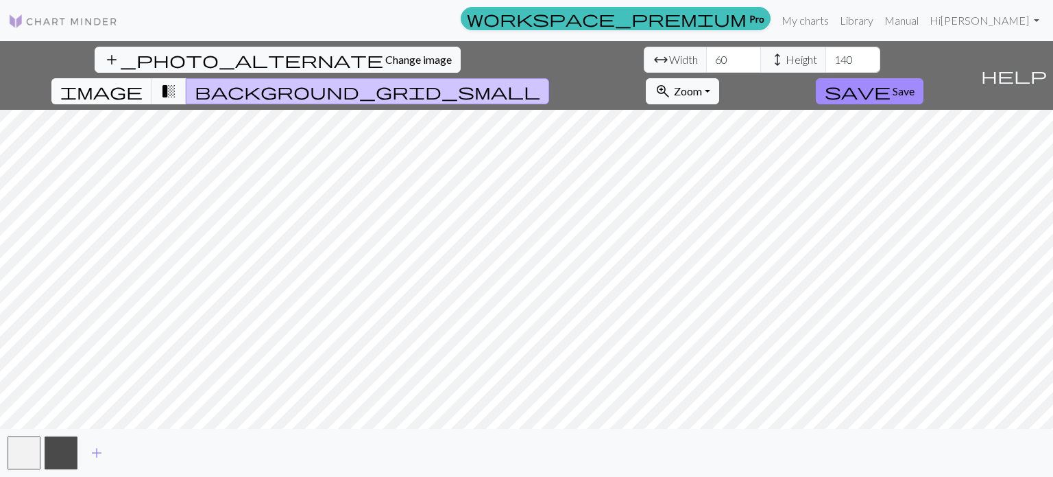
click at [549, 78] on div "image transition_fade background_grid_small" at bounding box center [300, 91] width 498 height 26
click at [177, 82] on span "transition_fade" at bounding box center [168, 91] width 16 height 19
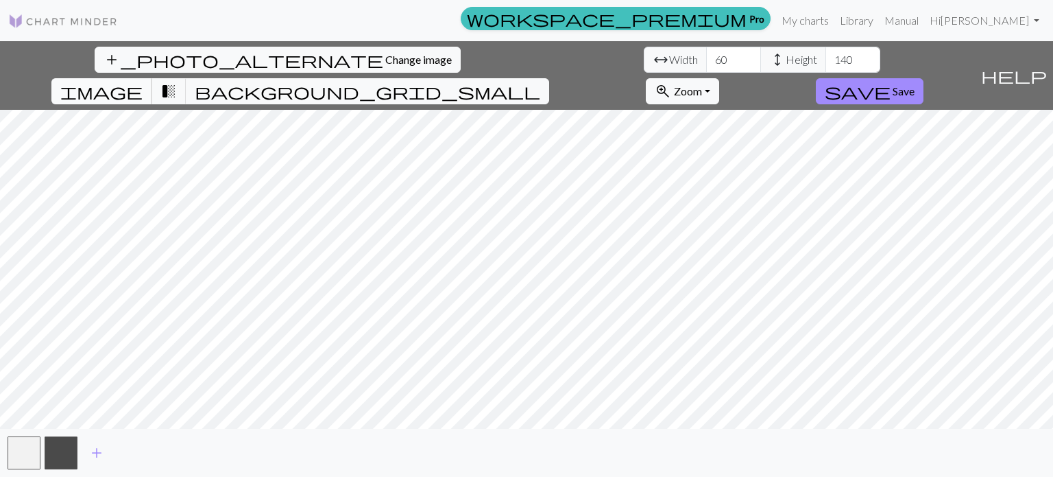
click at [143, 82] on span "image" at bounding box center [101, 91] width 82 height 19
click at [177, 82] on span "transition_fade" at bounding box center [168, 91] width 16 height 19
drag, startPoint x: 320, startPoint y: 49, endPoint x: 326, endPoint y: 52, distance: 7.1
click at [706, 52] on input "60" at bounding box center [733, 60] width 55 height 26
click at [706, 52] on input "66" at bounding box center [733, 60] width 55 height 26
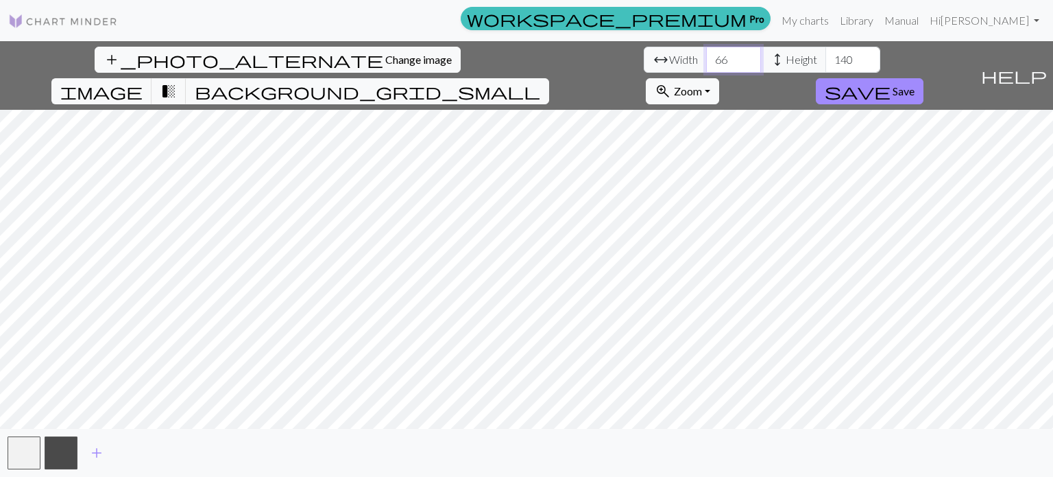
click at [706, 52] on input "66" at bounding box center [733, 60] width 55 height 26
type input "6"
type input "5"
type input "6"
type input "7"
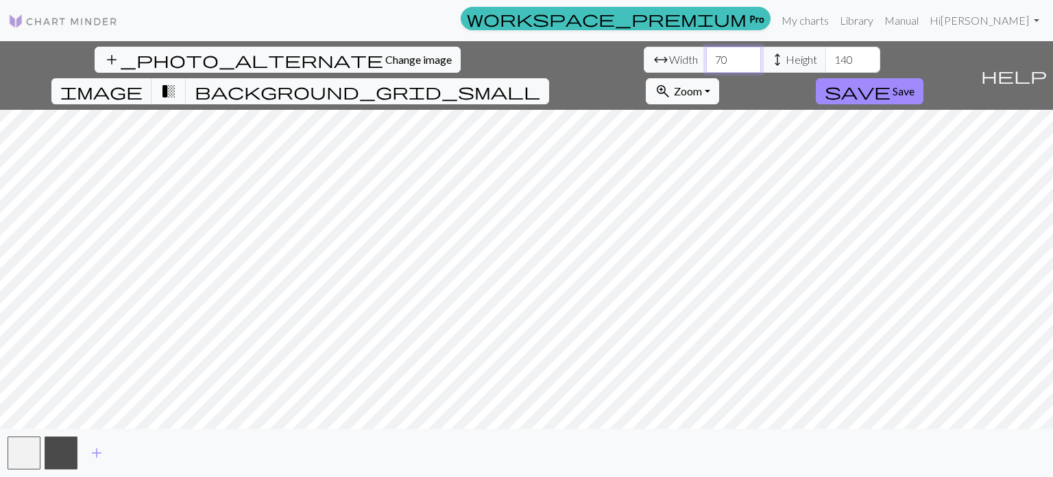
type input "7"
type input "2"
type input "1"
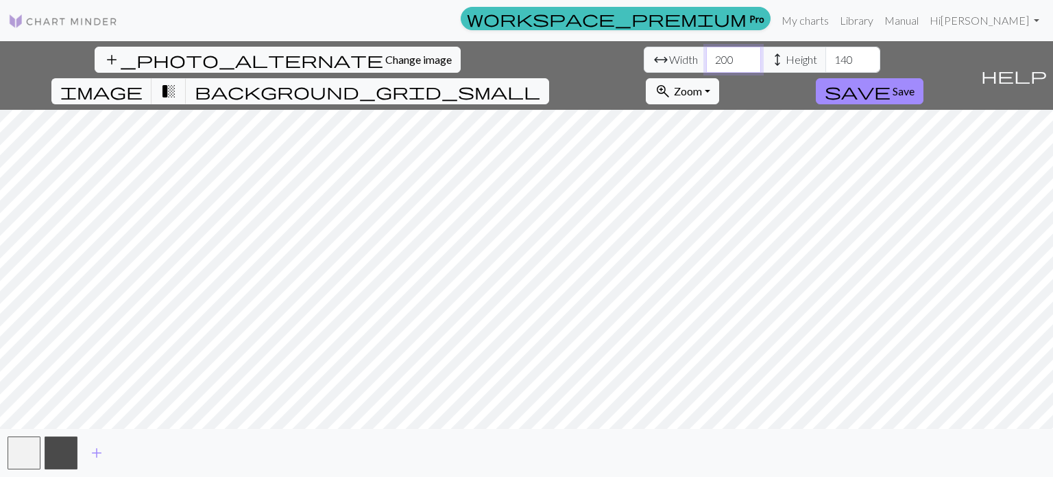
click at [706, 60] on input "200" at bounding box center [733, 60] width 55 height 26
type input "70"
click at [177, 82] on span "transition_fade" at bounding box center [168, 91] width 16 height 19
click at [549, 78] on button "background_grid_small" at bounding box center [367, 91] width 363 height 26
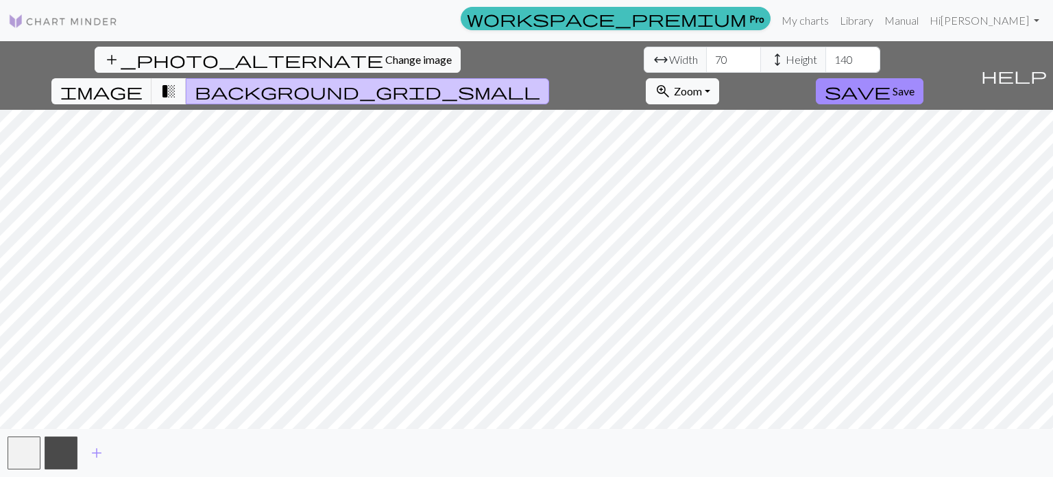
click at [540, 82] on span "background_grid_small" at bounding box center [368, 91] width 346 height 19
click at [564, 61] on div "add_photo_alternate Change image arrow_range Width 70 height Height 140 image t…" at bounding box center [487, 75] width 975 height 69
click at [590, 46] on div "add_photo_alternate Change image arrow_range Width 70 height Height 140 image t…" at bounding box center [487, 75] width 975 height 69
click at [143, 82] on span "image" at bounding box center [101, 91] width 82 height 19
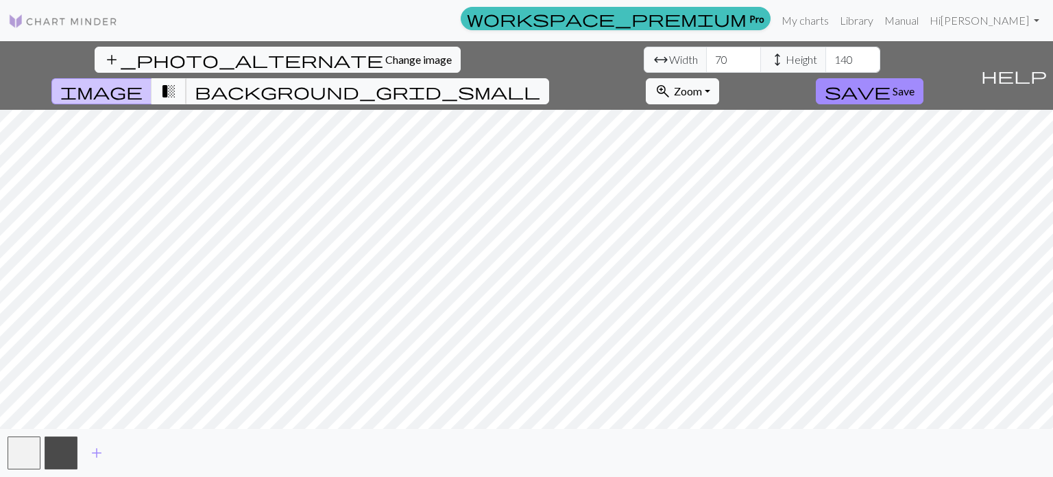
click at [177, 82] on span "transition_fade" at bounding box center [168, 91] width 16 height 19
click at [143, 82] on span "image" at bounding box center [101, 91] width 82 height 19
click at [177, 82] on span "transition_fade" at bounding box center [168, 91] width 16 height 19
click at [891, 82] on span "save" at bounding box center [858, 91] width 66 height 19
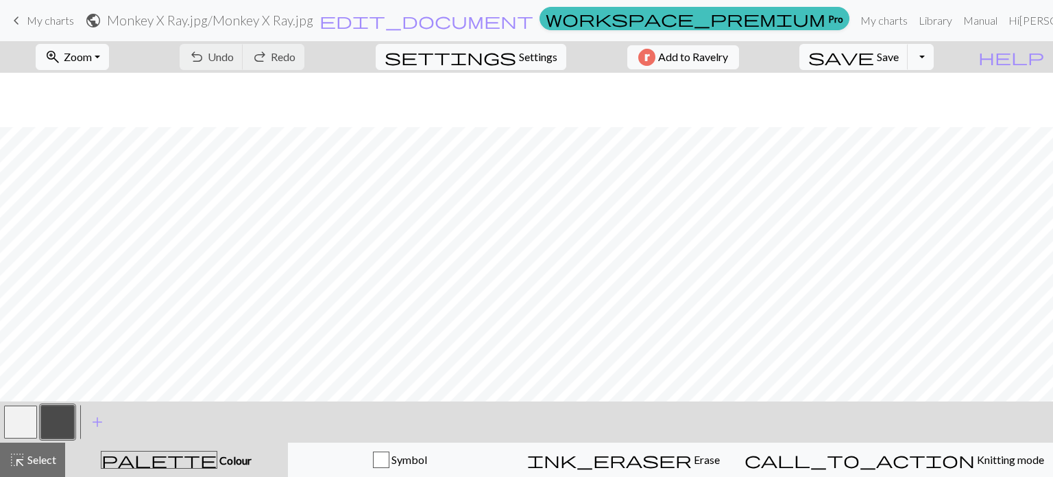
scroll to position [211, 0]
click at [529, 54] on span "Settings" at bounding box center [538, 57] width 38 height 16
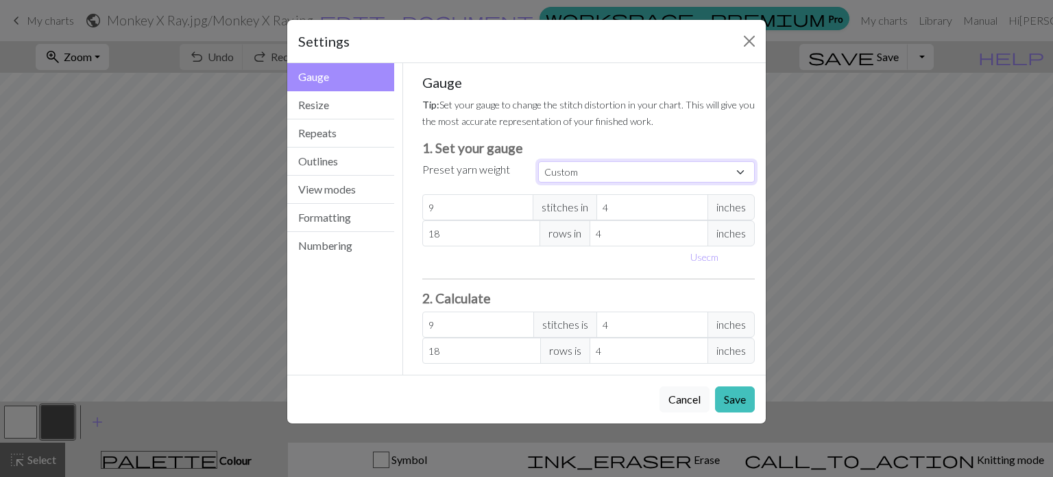
click at [667, 177] on select "Custom Square Lace Light Fingering Fingering Sport Double knit Worsted Aran Bul…" at bounding box center [646, 171] width 217 height 21
select select "fingering"
click at [538, 161] on select "Custom Square Lace Light Fingering Fingering Sport Double knit Worsted Aran Bul…" at bounding box center [646, 171] width 217 height 21
type input "28"
type input "36"
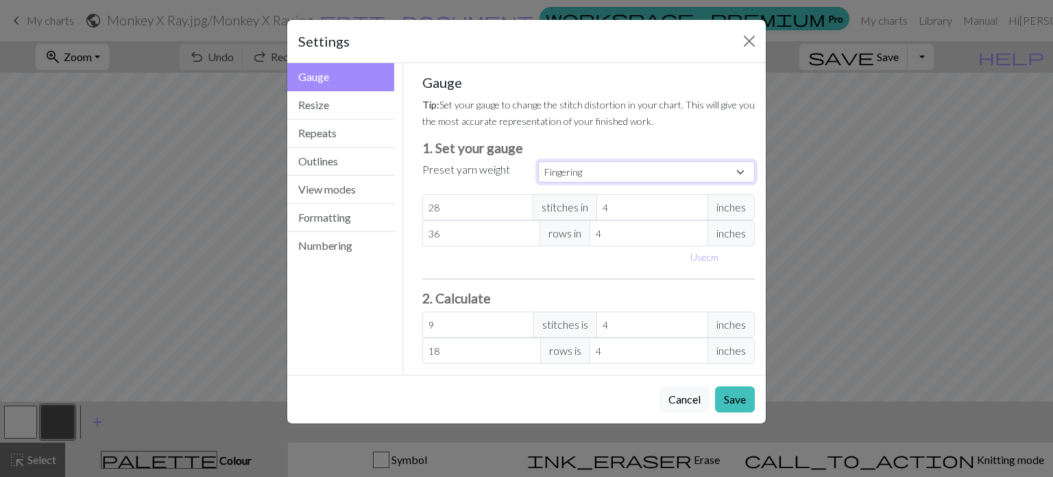
type input "28"
type input "36"
click at [734, 397] on button "Save" at bounding box center [735, 399] width 40 height 26
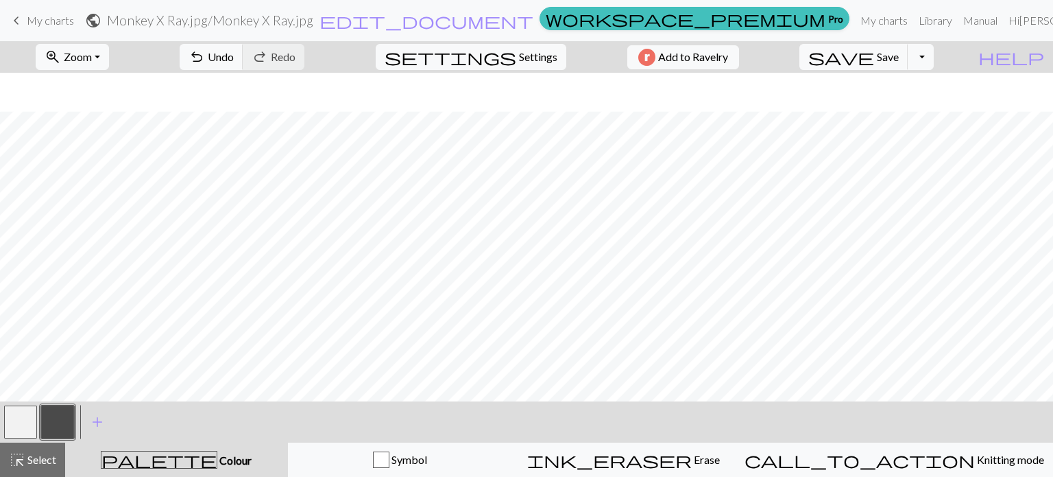
scroll to position [38, 0]
click at [909, 55] on button "save Save Save" at bounding box center [854, 57] width 109 height 26
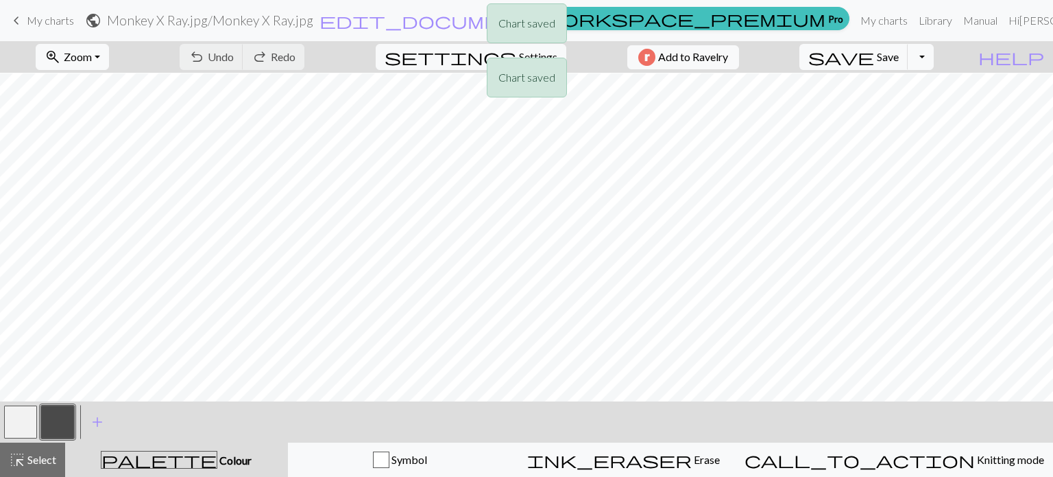
click at [949, 60] on div "Chart saved Chart saved" at bounding box center [526, 54] width 1053 height 108
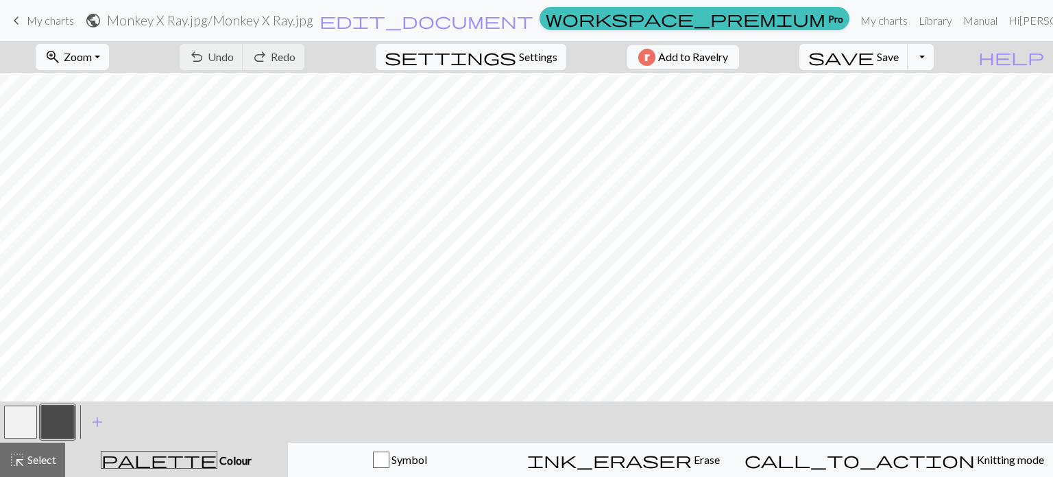
click at [934, 56] on button "Toggle Dropdown" at bounding box center [921, 57] width 26 height 26
click at [920, 109] on button "save_alt Download" at bounding box center [821, 109] width 226 height 22
click at [714, 62] on span "Add to Ravelry" at bounding box center [693, 57] width 70 height 17
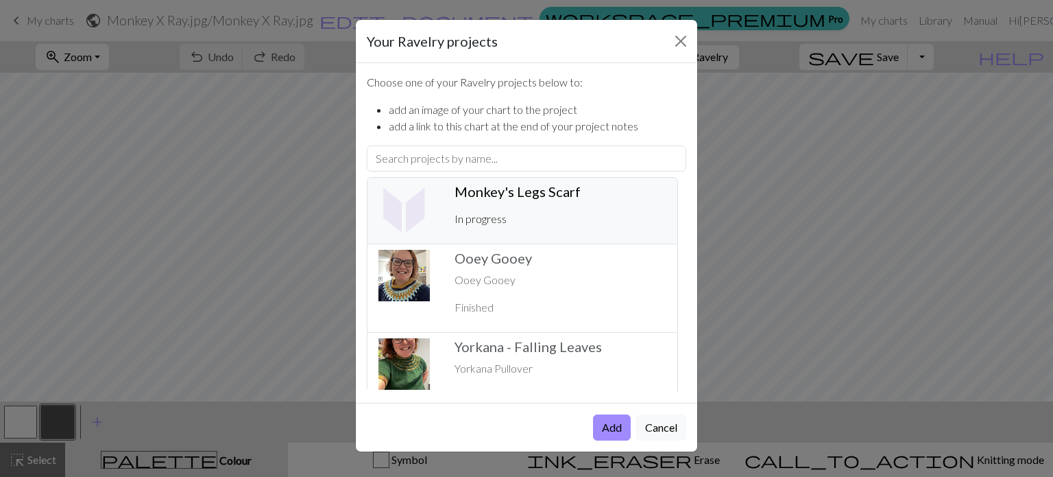
click at [536, 216] on p "In progress" at bounding box center [561, 219] width 212 height 16
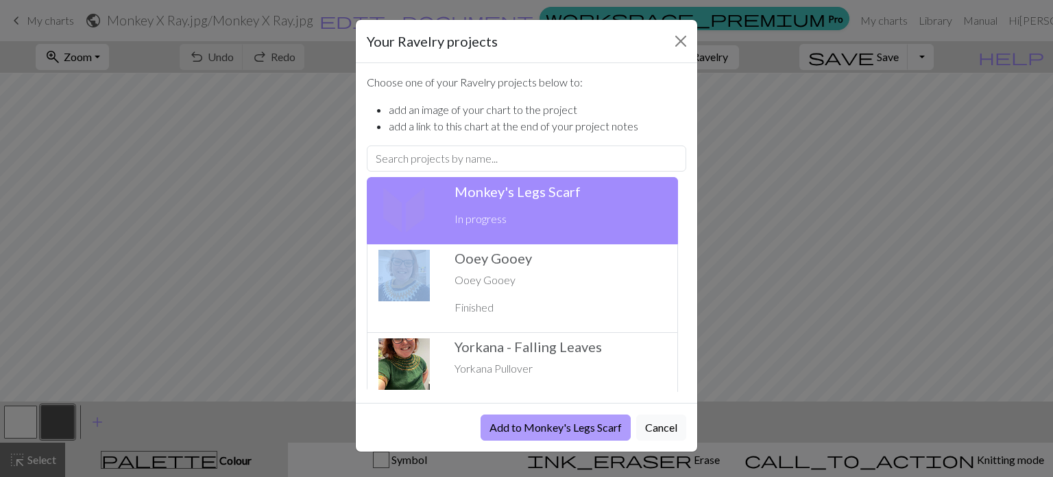
click at [527, 424] on button "Add to Monkey's Legs Scarf" at bounding box center [556, 427] width 150 height 26
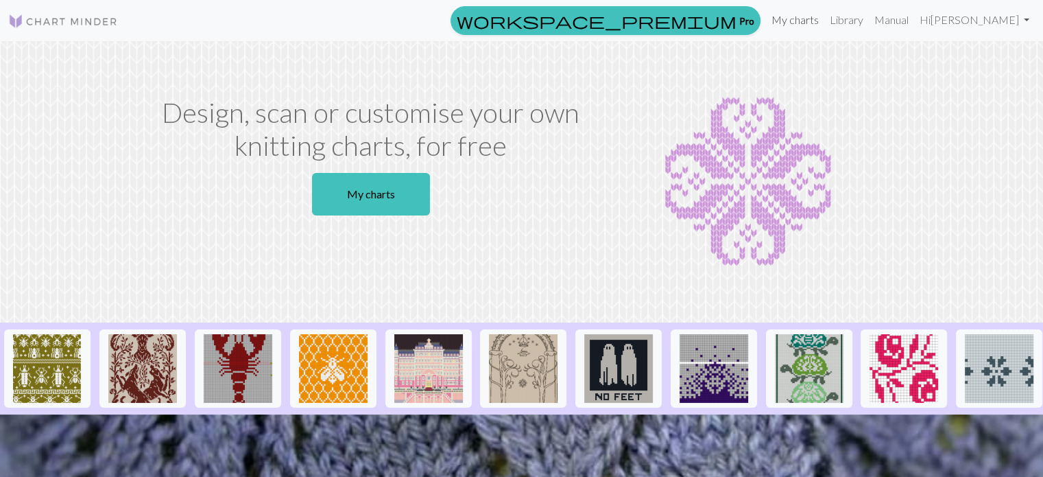
click at [824, 25] on link "My charts" at bounding box center [795, 19] width 58 height 27
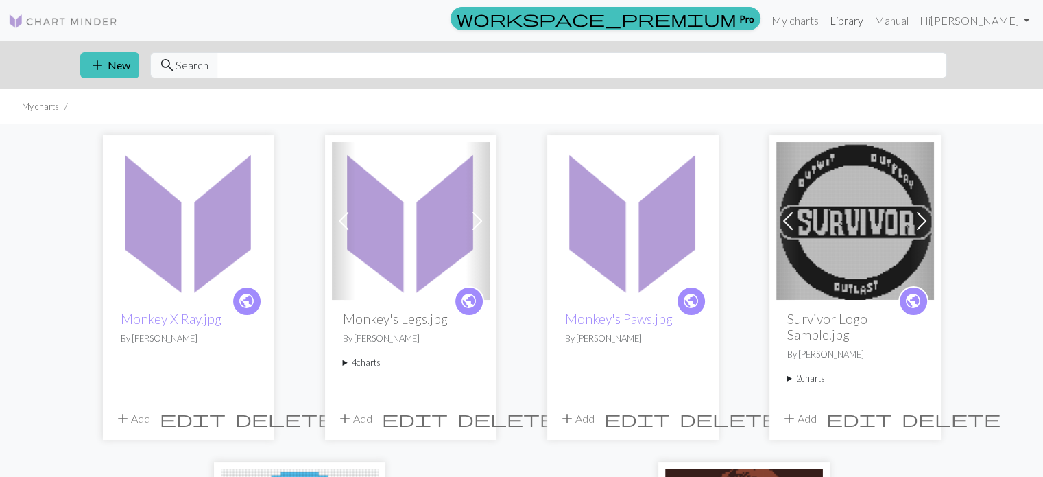
click at [869, 18] on link "Library" at bounding box center [846, 20] width 45 height 27
click at [914, 23] on link "Manual" at bounding box center [891, 20] width 45 height 27
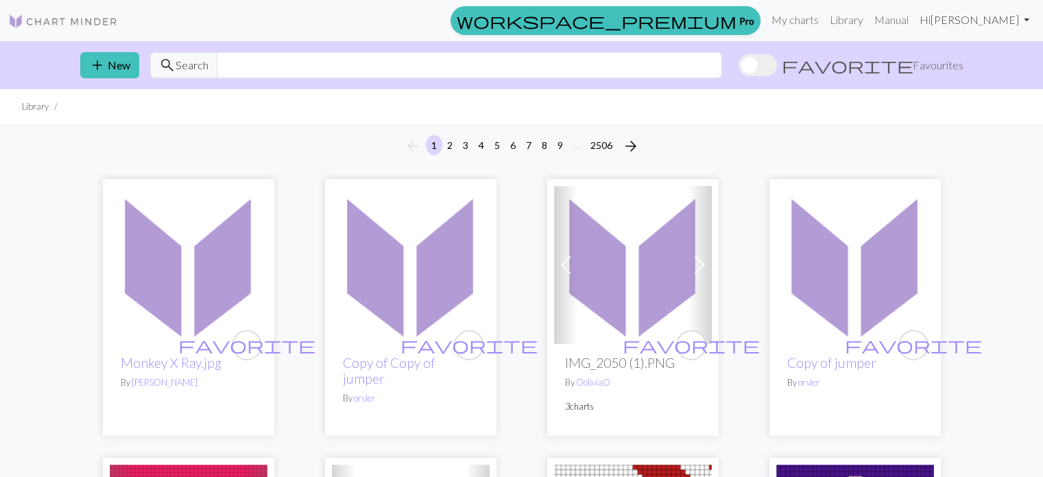
click at [515, 17] on link "Hi [PERSON_NAME]" at bounding box center [974, 19] width 121 height 27
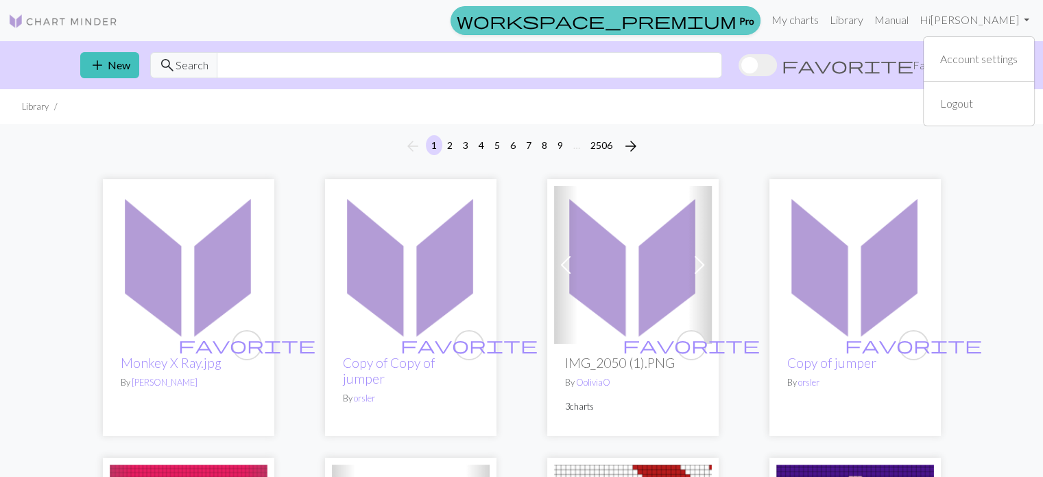
click at [515, 23] on link "workspace_premium Pro" at bounding box center [606, 20] width 310 height 29
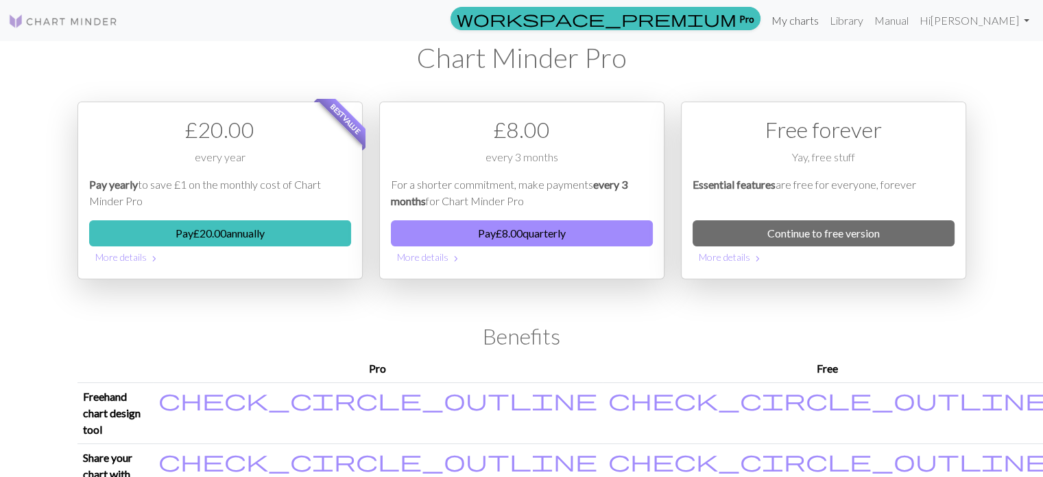
click at [515, 23] on link "My charts" at bounding box center [795, 20] width 58 height 27
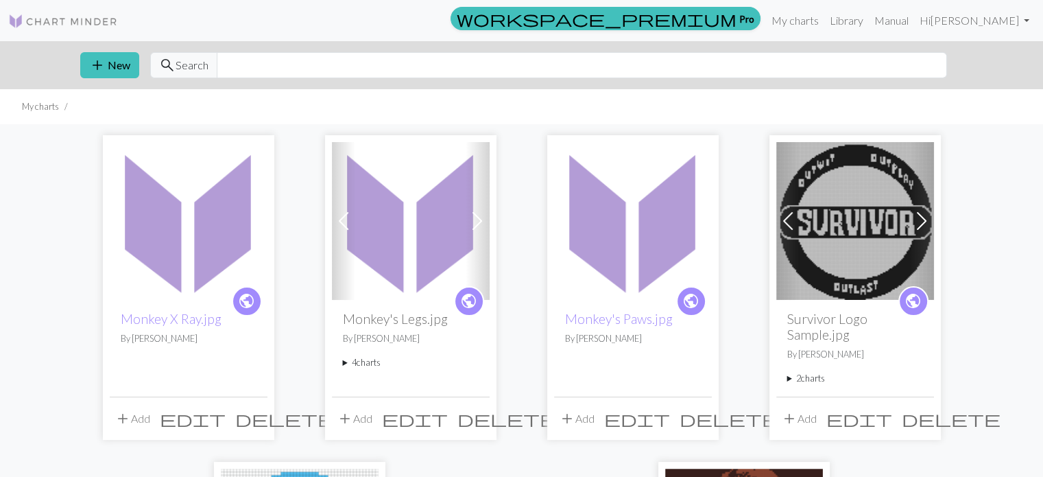
click at [255, 296] on span "public" at bounding box center [246, 300] width 17 height 21
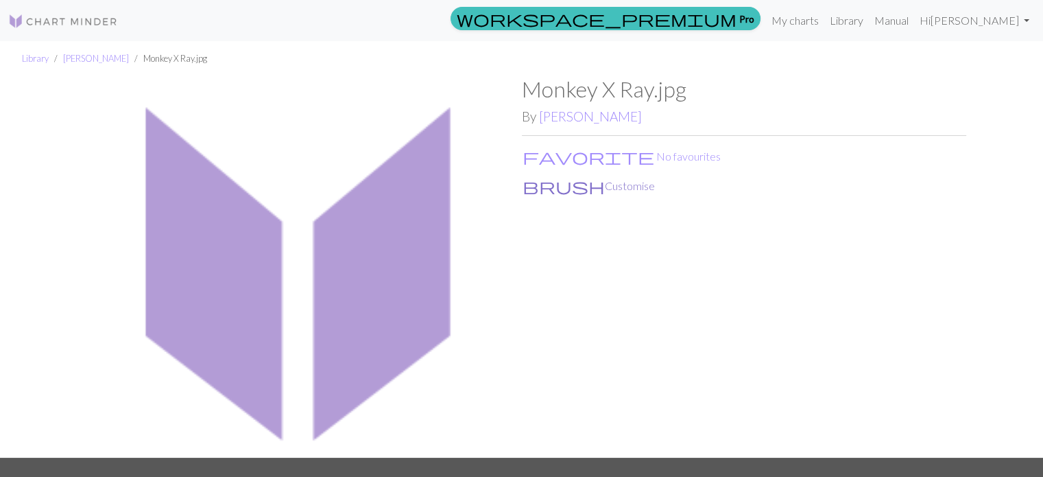
click at [515, 188] on button "brush Customise" at bounding box center [589, 186] width 134 height 18
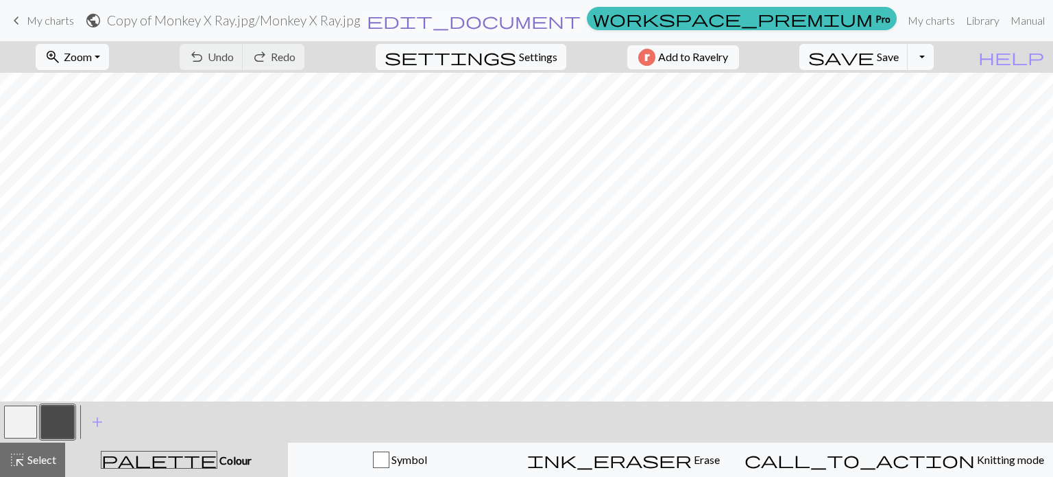
click at [515, 21] on span "edit_document" at bounding box center [474, 20] width 214 height 19
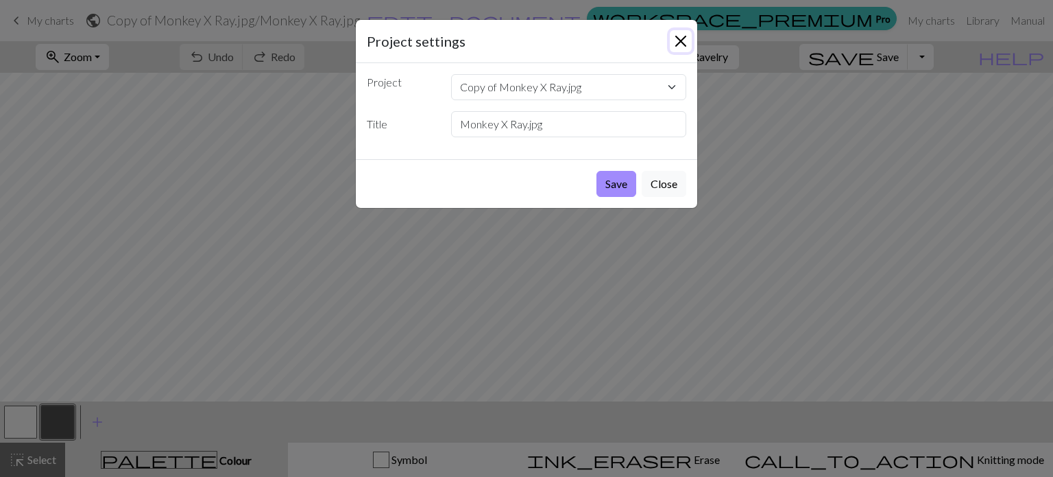
click at [515, 43] on button "Close" at bounding box center [681, 41] width 22 height 22
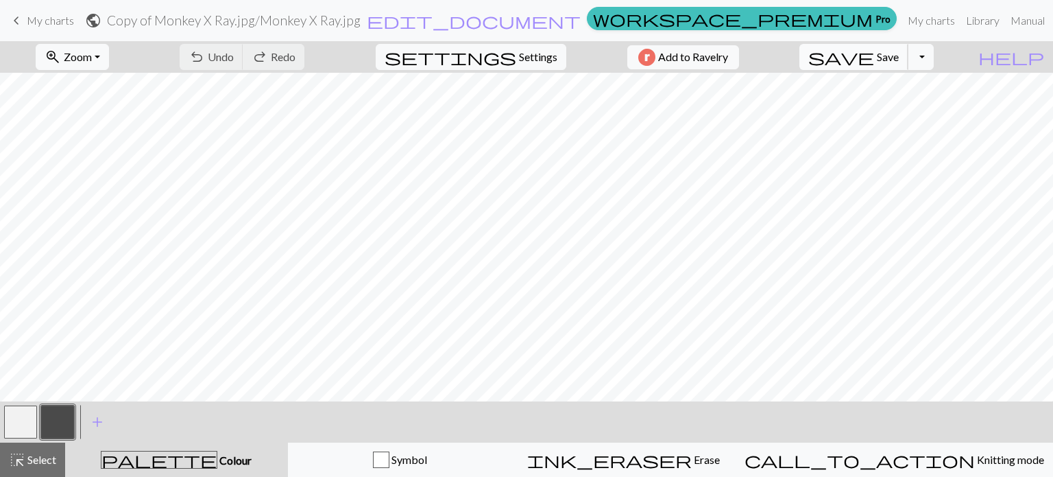
click at [515, 57] on span "Save" at bounding box center [888, 56] width 22 height 13
click at [515, 58] on span "Save" at bounding box center [888, 56] width 22 height 13
click at [515, 64] on button "Toggle Dropdown" at bounding box center [921, 57] width 26 height 26
click at [515, 111] on button "save_alt Download" at bounding box center [821, 109] width 226 height 22
click at [515, 64] on button "Toggle Dropdown" at bounding box center [921, 57] width 26 height 26
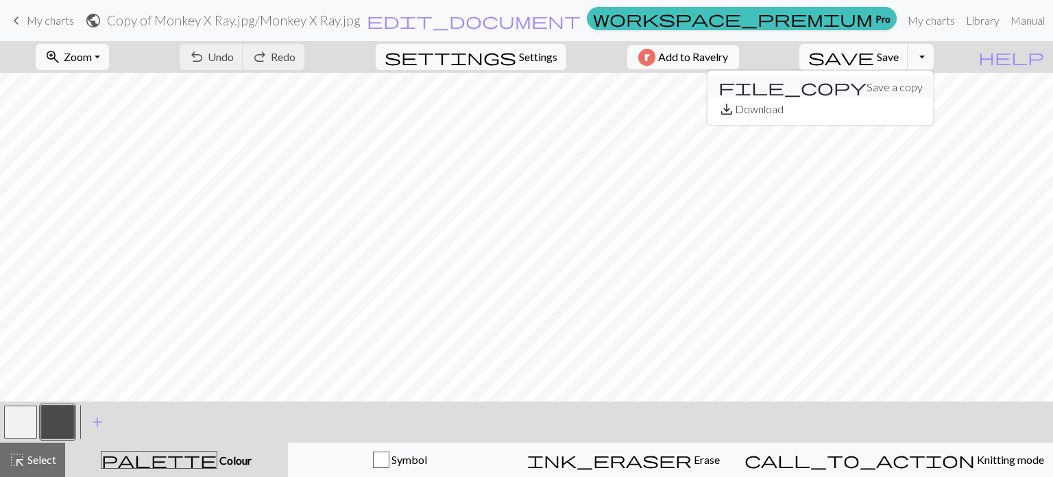
click at [515, 93] on button "file_copy Save a copy" at bounding box center [821, 87] width 226 height 22
click at [515, 51] on button "Toggle Dropdown" at bounding box center [921, 57] width 26 height 26
click at [515, 113] on button "save_alt Download" at bounding box center [821, 109] width 226 height 22
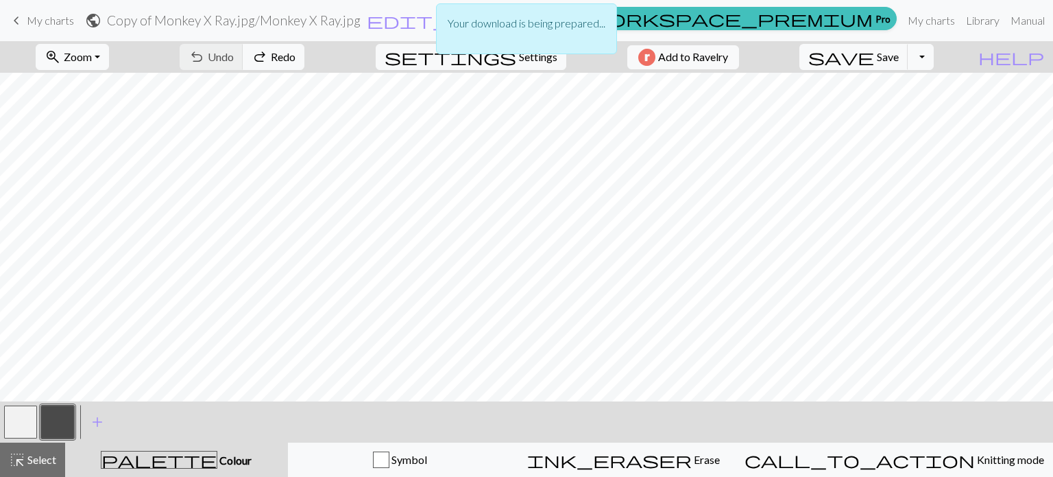
click at [515, 43] on div "Your download is being prepared..." at bounding box center [526, 32] width 1053 height 65
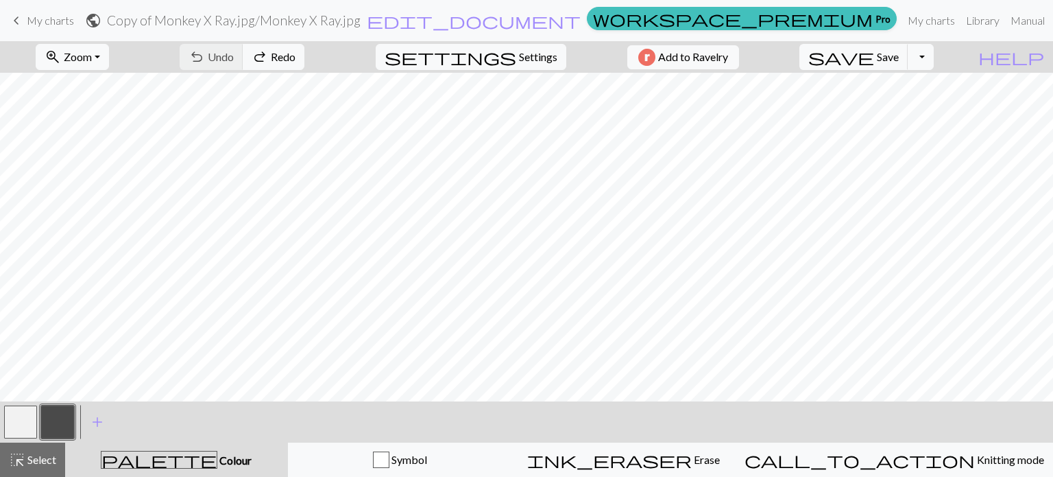
click at [515, 58] on span "Add to Ravelry" at bounding box center [693, 57] width 70 height 17
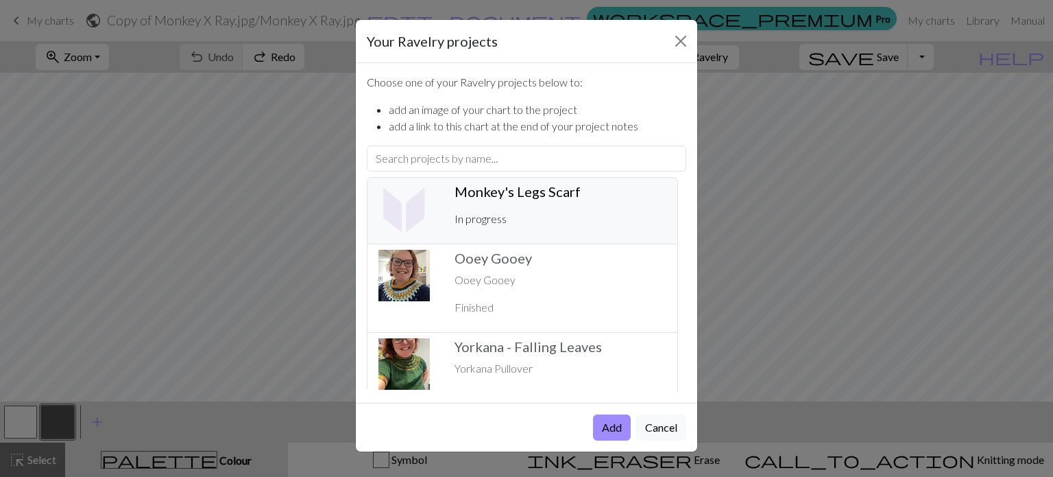
click at [515, 208] on div "Monkey's Legs Scarf ️ In progress" at bounding box center [560, 210] width 228 height 55
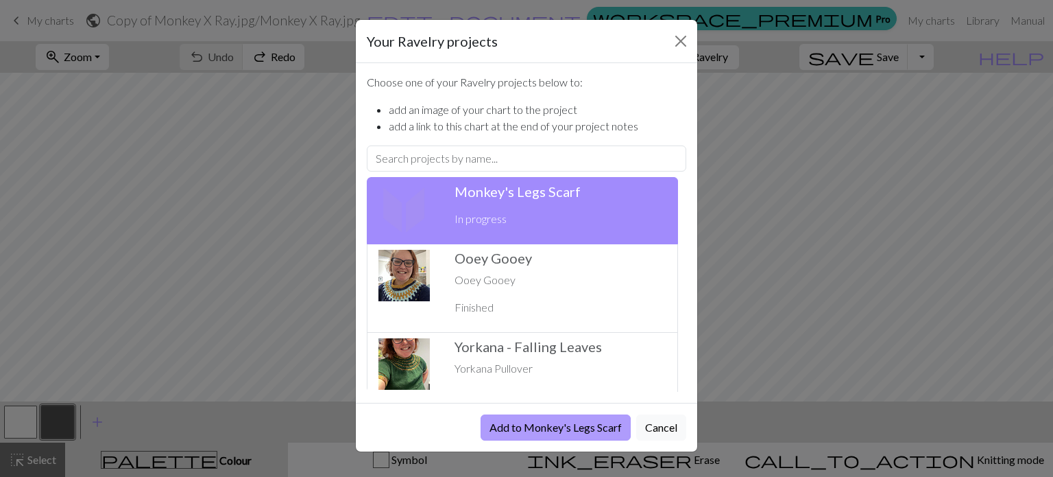
click at [515, 422] on button "Add to Monkey's Legs Scarf" at bounding box center [556, 427] width 150 height 26
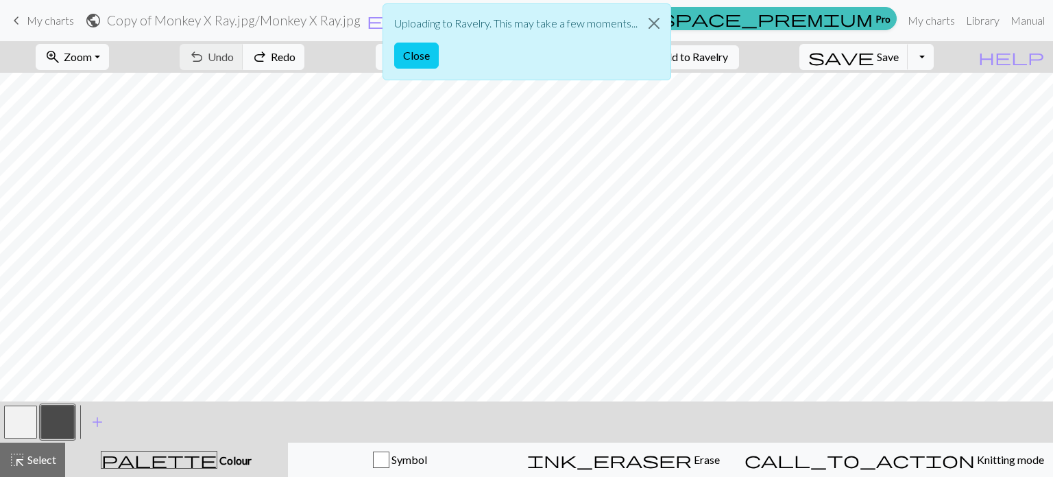
drag, startPoint x: 187, startPoint y: 23, endPoint x: 200, endPoint y: 31, distance: 15.4
click at [200, 31] on div "Uploading to Ravelry. This may take a few moments... Close" at bounding box center [526, 45] width 1053 height 91
click at [515, 8] on div "Uploading to Ravelry. This may take a few moments... Close" at bounding box center [526, 45] width 1053 height 91
drag, startPoint x: 545, startPoint y: 68, endPoint x: 619, endPoint y: 8, distance: 95.5
click at [515, 8] on div "Uploading to Ravelry. This may take a few moments... Close" at bounding box center [527, 41] width 289 height 77
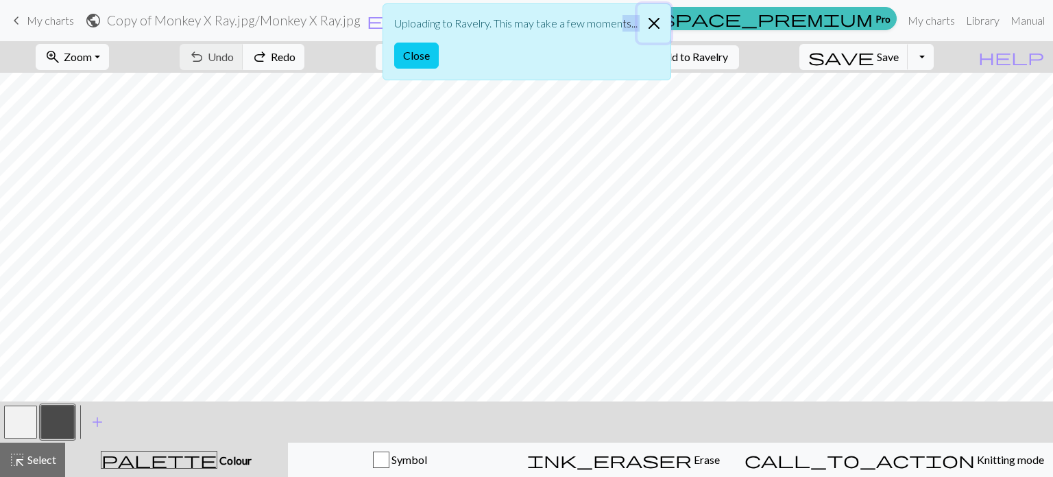
click at [515, 38] on button "Close" at bounding box center [654, 23] width 33 height 38
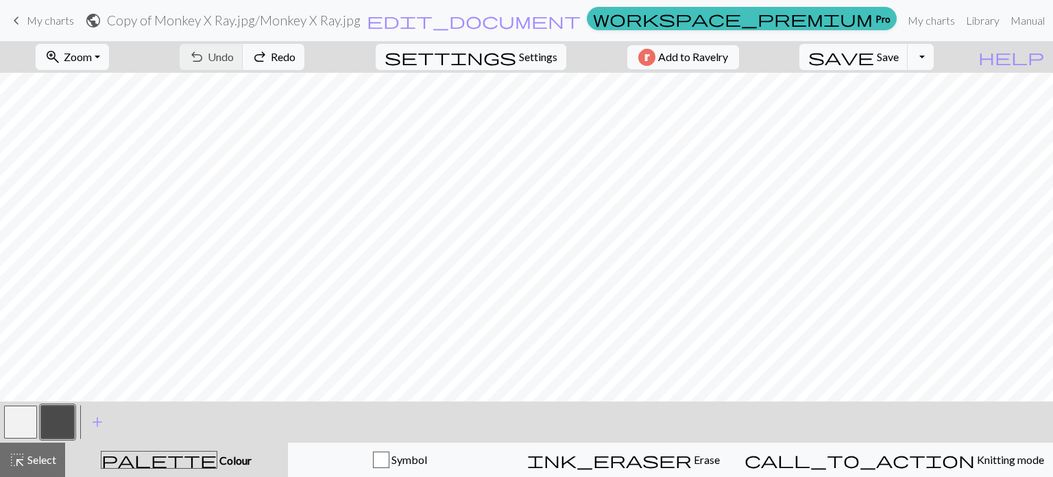
click at [515, 47] on div "zoom_in Zoom Zoom Fit all Fit width Fit height 50% 100% 150% 200% undo Undo Und…" at bounding box center [485, 57] width 970 height 32
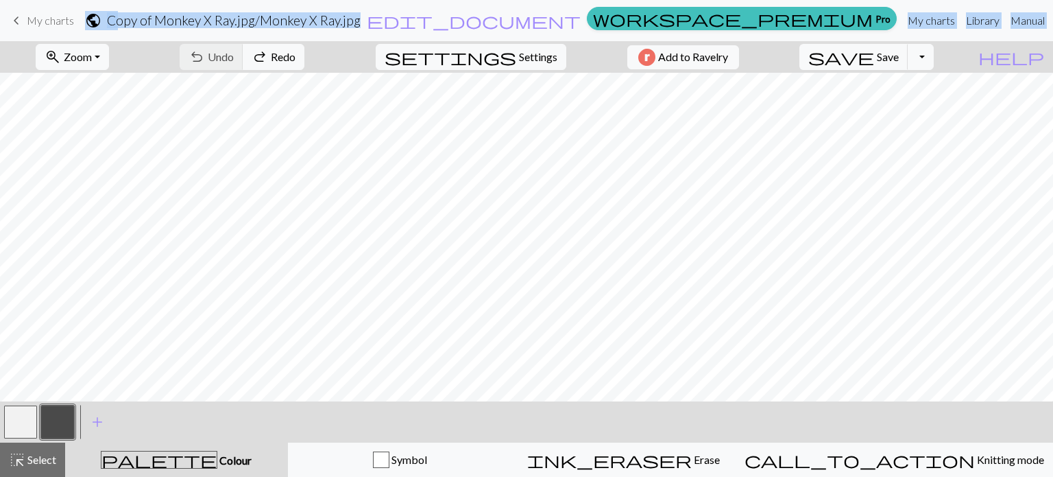
click at [63, 108] on div "keyboard_arrow_left My charts public Copy of Monkey X Ray.jpg / Monkey X Ray.jp…" at bounding box center [526, 238] width 1053 height 477
click at [90, 61] on span "Zoom" at bounding box center [78, 56] width 28 height 13
click at [88, 84] on button "Fit all" at bounding box center [90, 87] width 108 height 22
click at [515, 59] on span "help" at bounding box center [1012, 56] width 66 height 19
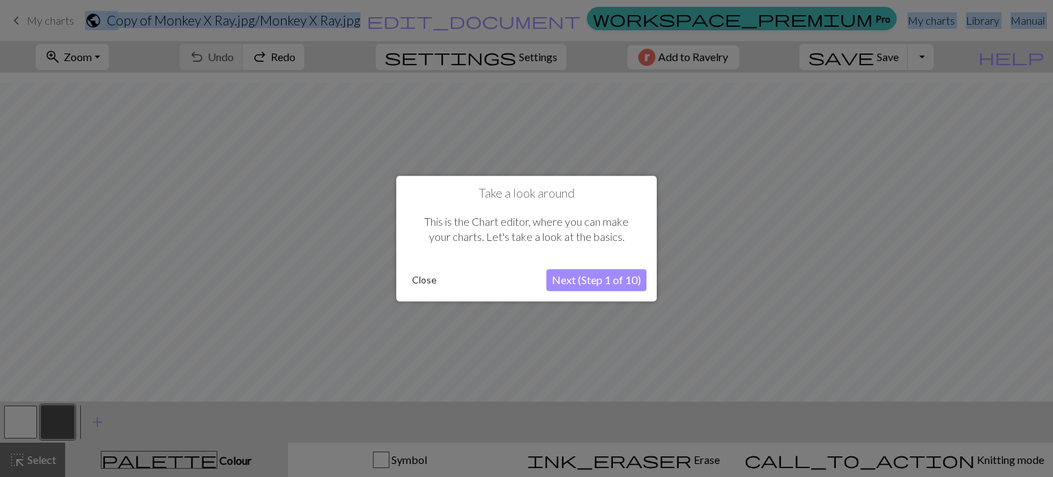
click at [515, 277] on button "Next (Step 1 of 10)" at bounding box center [597, 280] width 100 height 22
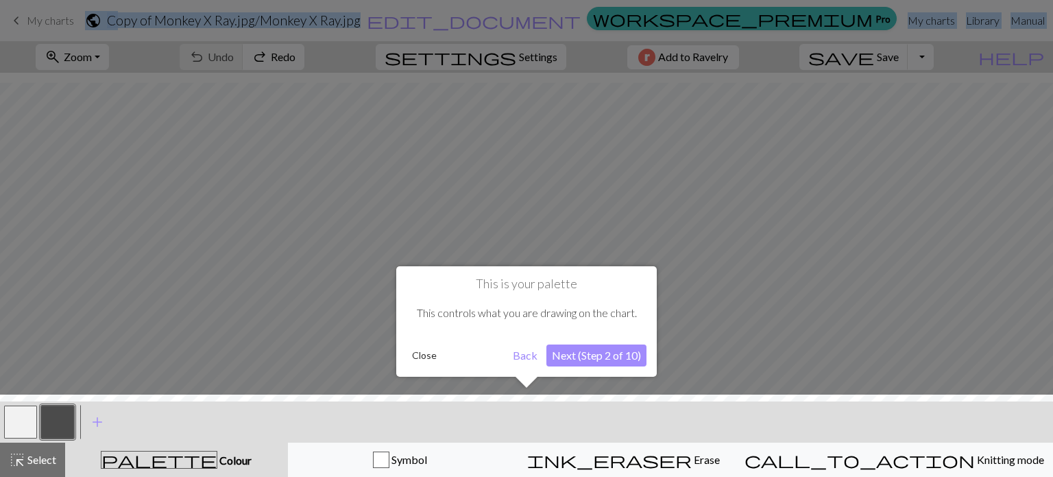
click at [515, 363] on button "Next (Step 2 of 10)" at bounding box center [597, 355] width 100 height 22
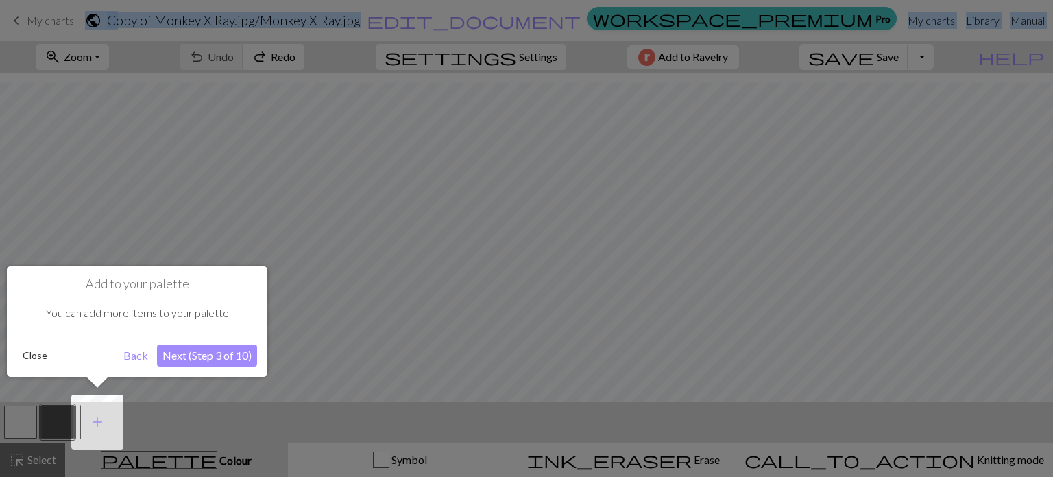
click at [228, 355] on button "Next (Step 3 of 10)" at bounding box center [207, 355] width 100 height 22
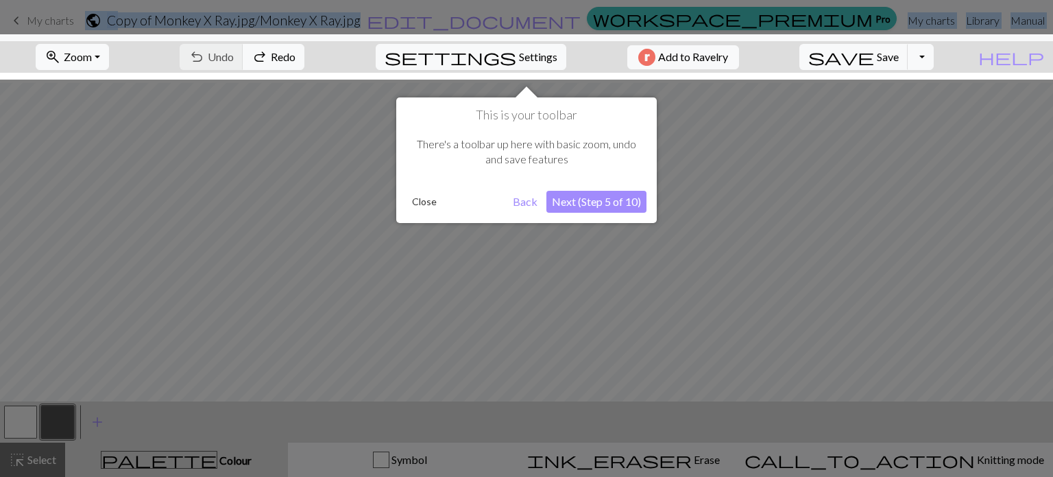
click at [515, 206] on button "Next (Step 5 of 10)" at bounding box center [597, 202] width 100 height 22
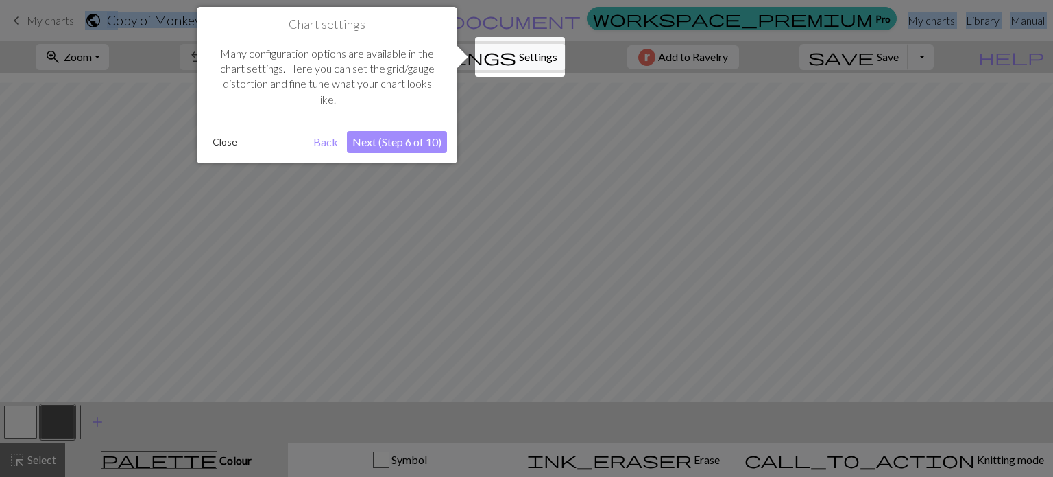
click at [390, 144] on button "Next (Step 6 of 10)" at bounding box center [397, 142] width 100 height 22
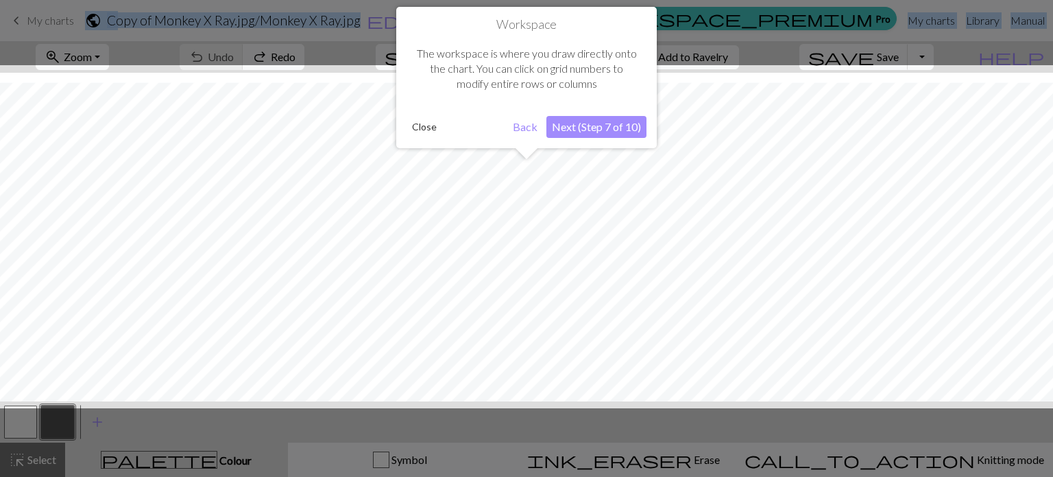
click at [515, 124] on button "Next (Step 7 of 10)" at bounding box center [597, 127] width 100 height 22
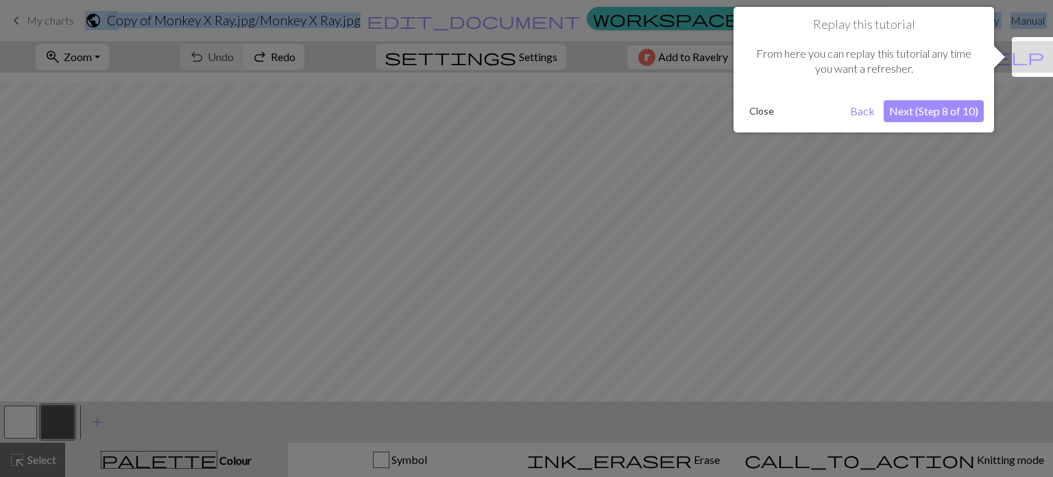
click at [515, 110] on button "Next (Step 8 of 10)" at bounding box center [934, 111] width 100 height 22
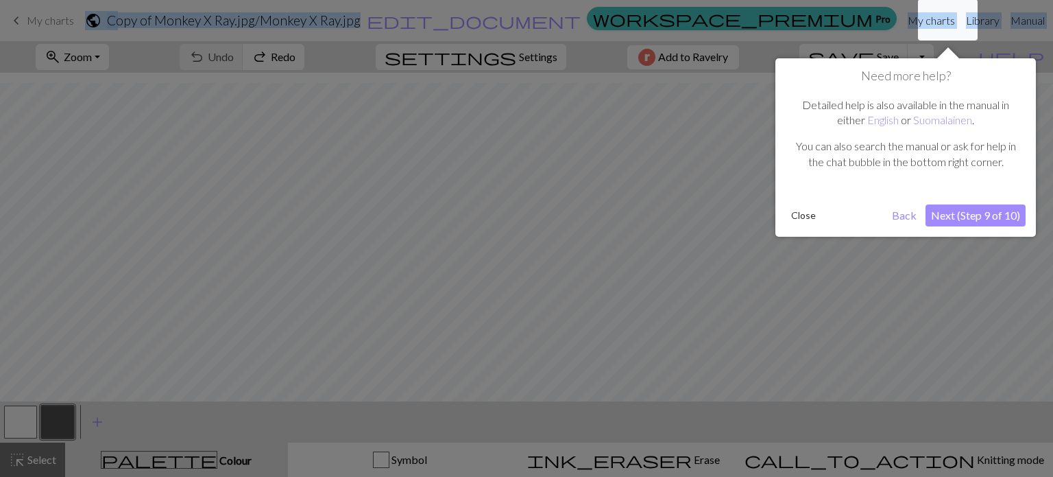
click at [515, 211] on button "Next (Step 9 of 10)" at bounding box center [976, 215] width 100 height 22
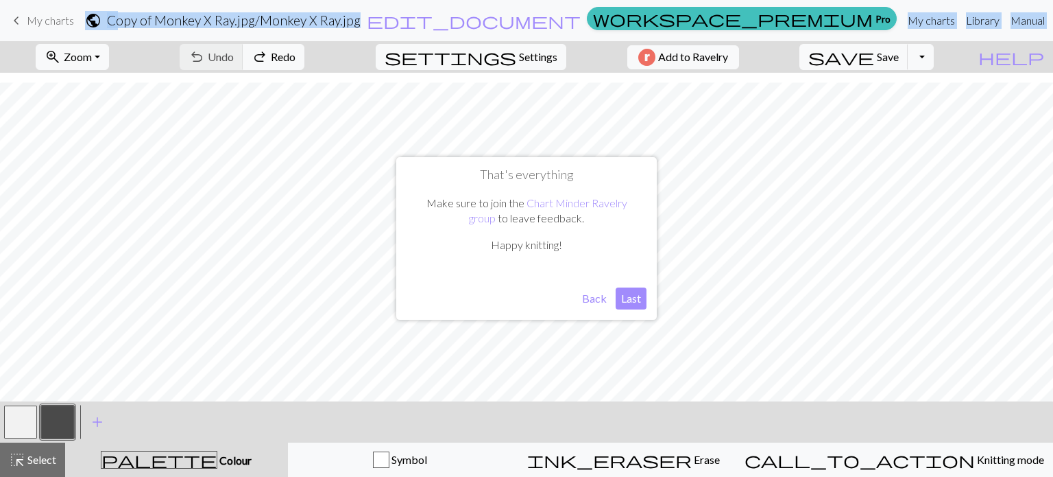
click at [515, 297] on button "Last" at bounding box center [631, 298] width 31 height 22
click at [515, 63] on span "Settings" at bounding box center [538, 57] width 38 height 16
select select "fingering"
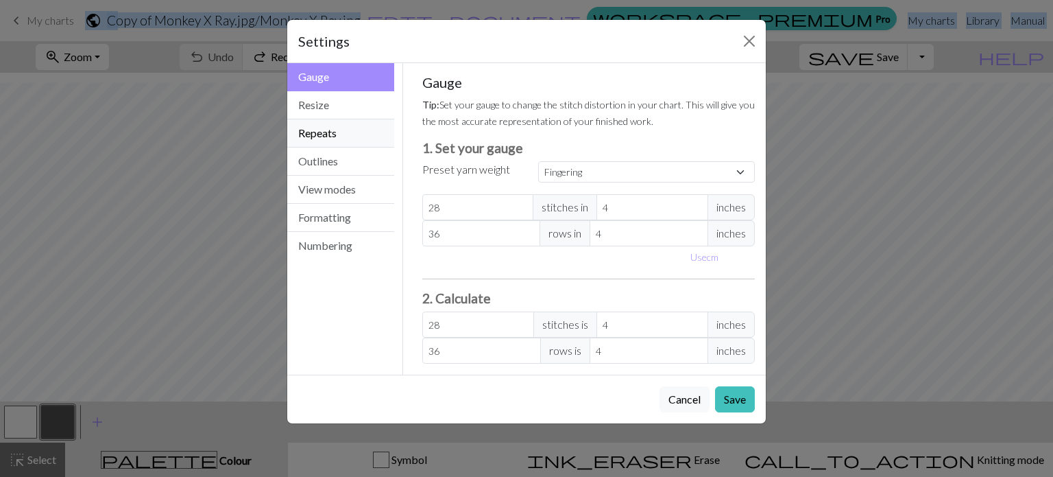
click at [351, 126] on button "Repeats" at bounding box center [340, 133] width 107 height 28
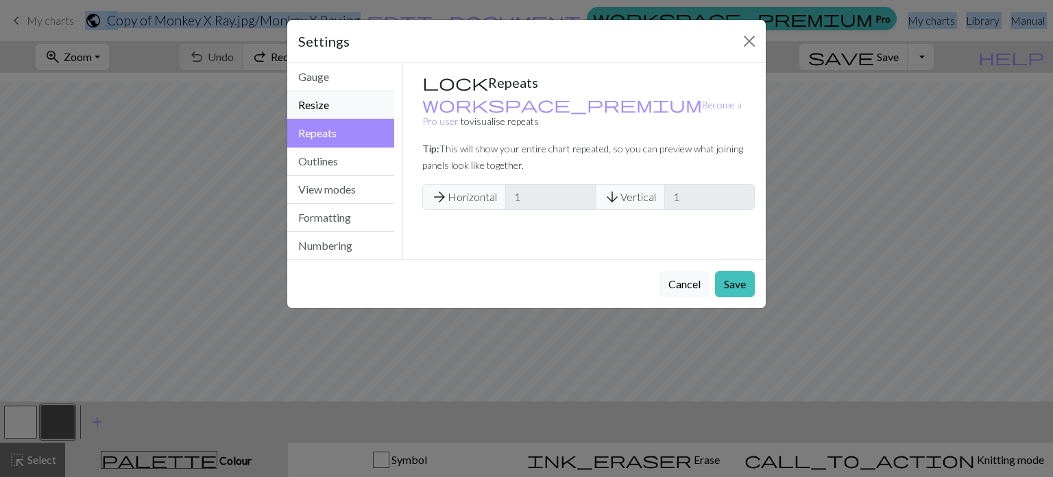
click at [344, 108] on button "Resize" at bounding box center [340, 105] width 107 height 28
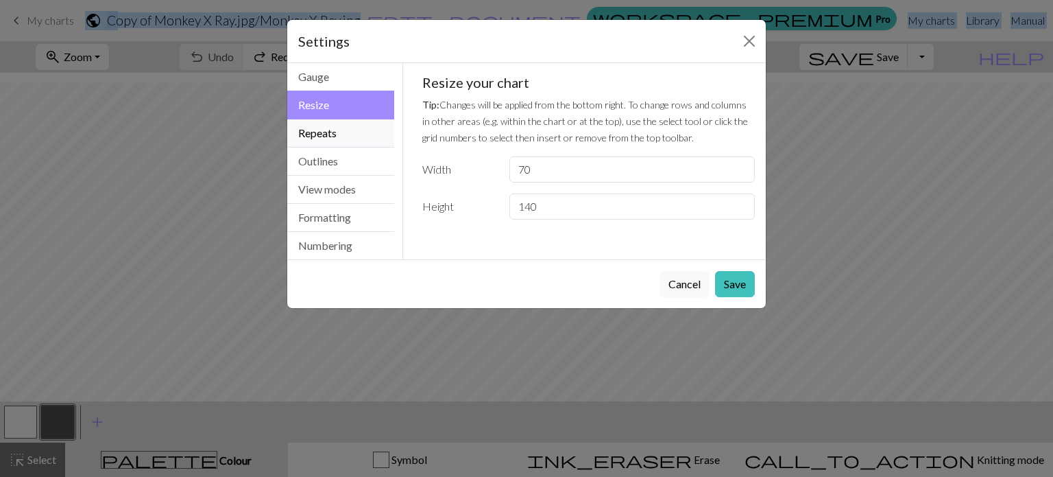
click at [340, 136] on button "Repeats" at bounding box center [340, 133] width 107 height 28
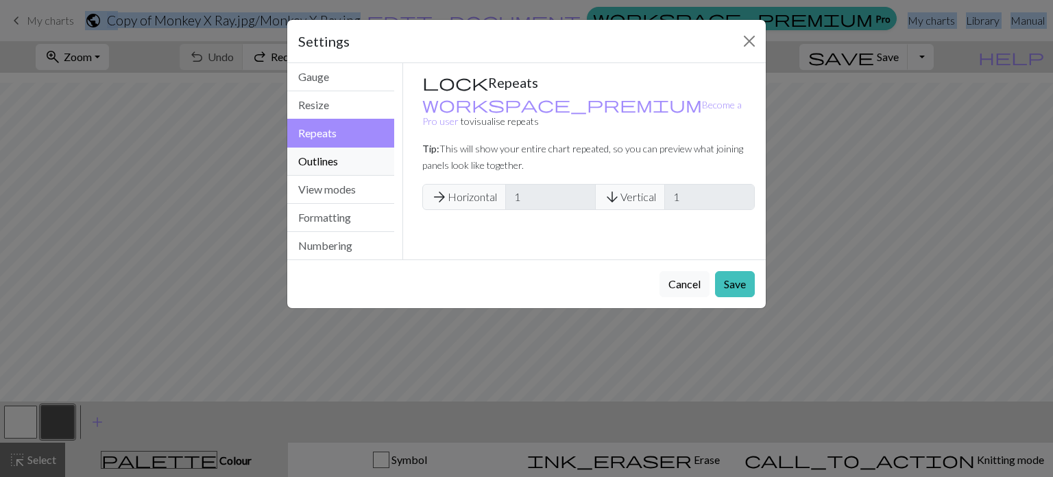
click at [342, 154] on button "Outlines" at bounding box center [340, 161] width 107 height 28
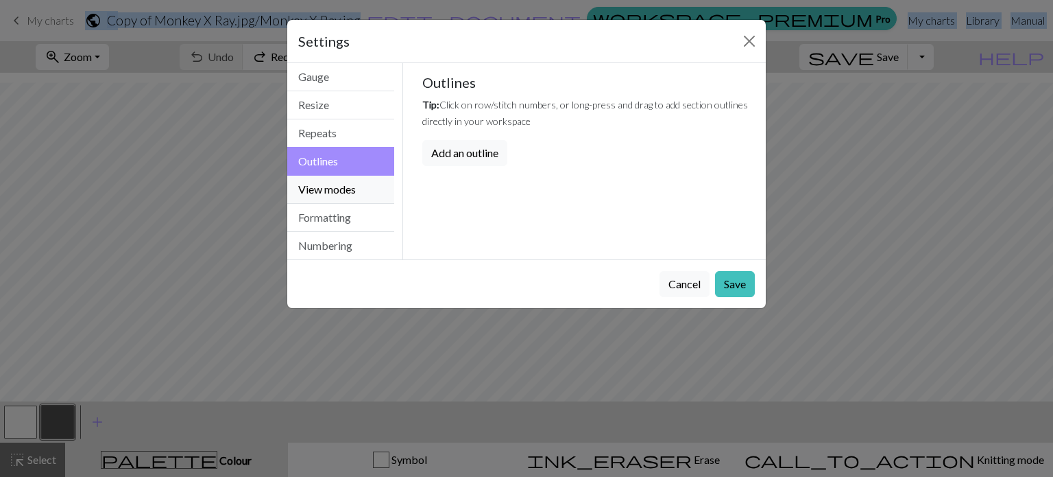
click at [349, 191] on button "View modes" at bounding box center [340, 190] width 107 height 28
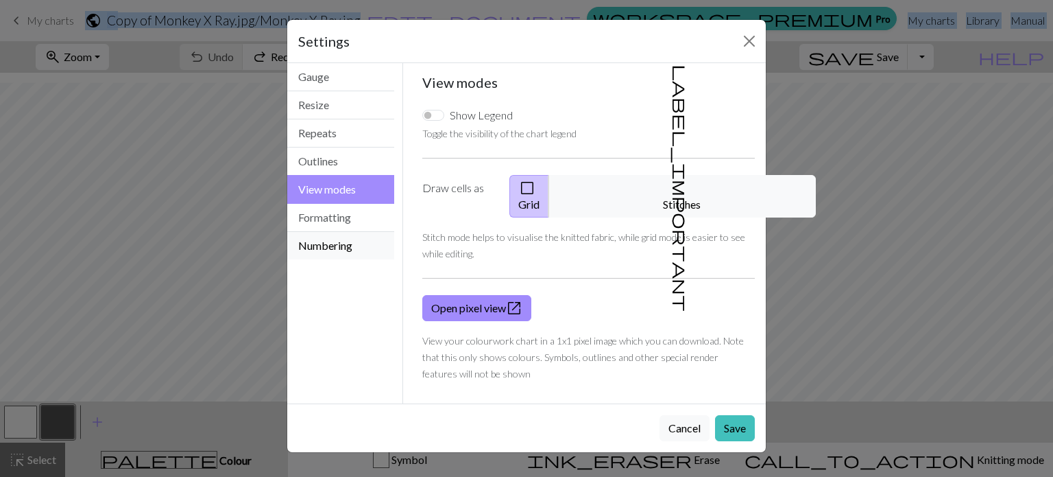
click at [333, 246] on button "Numbering" at bounding box center [340, 245] width 107 height 27
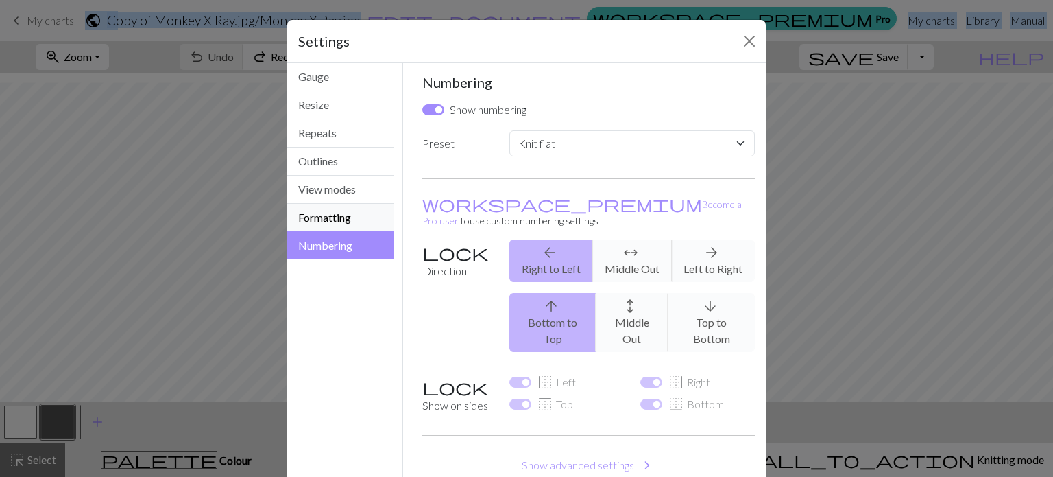
click at [329, 219] on button "Formatting" at bounding box center [340, 218] width 107 height 28
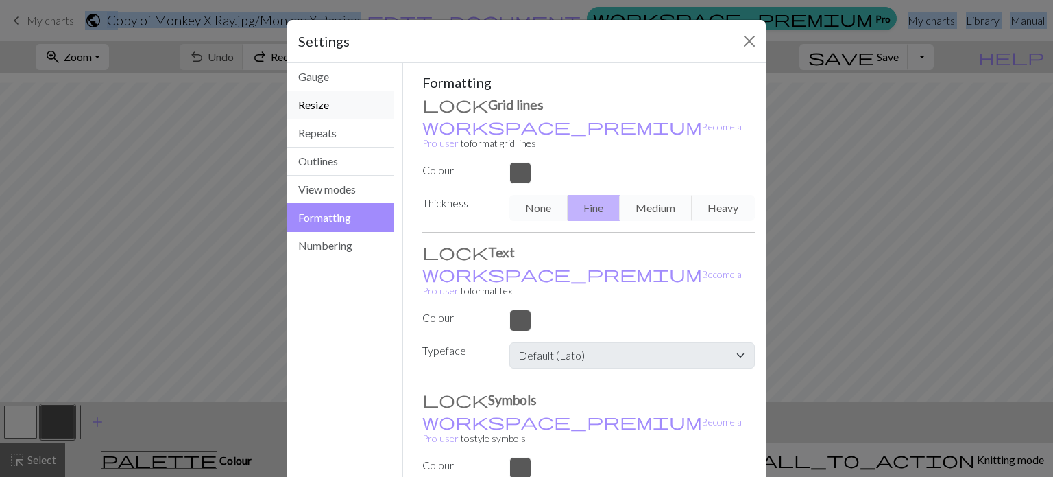
click at [317, 95] on button "Resize" at bounding box center [340, 105] width 107 height 28
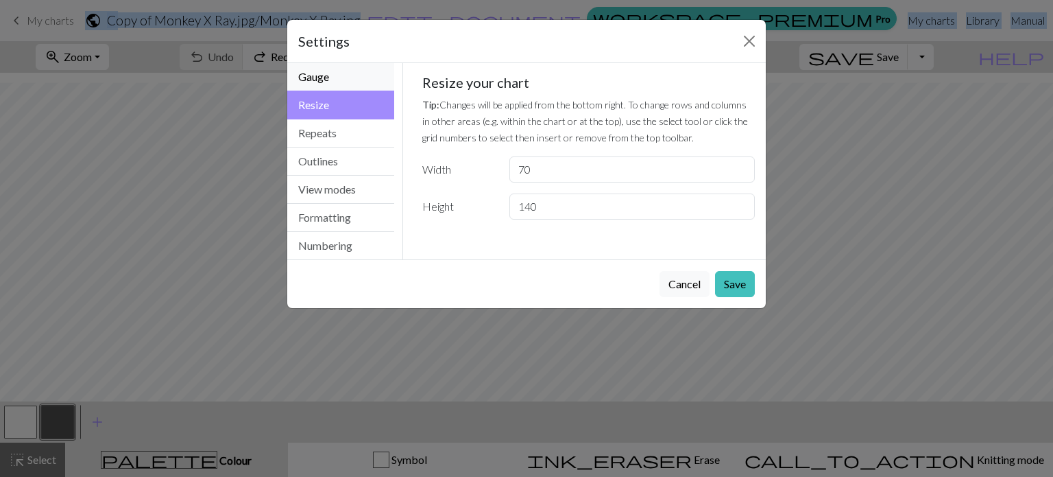
click at [318, 73] on button "Gauge" at bounding box center [340, 77] width 107 height 28
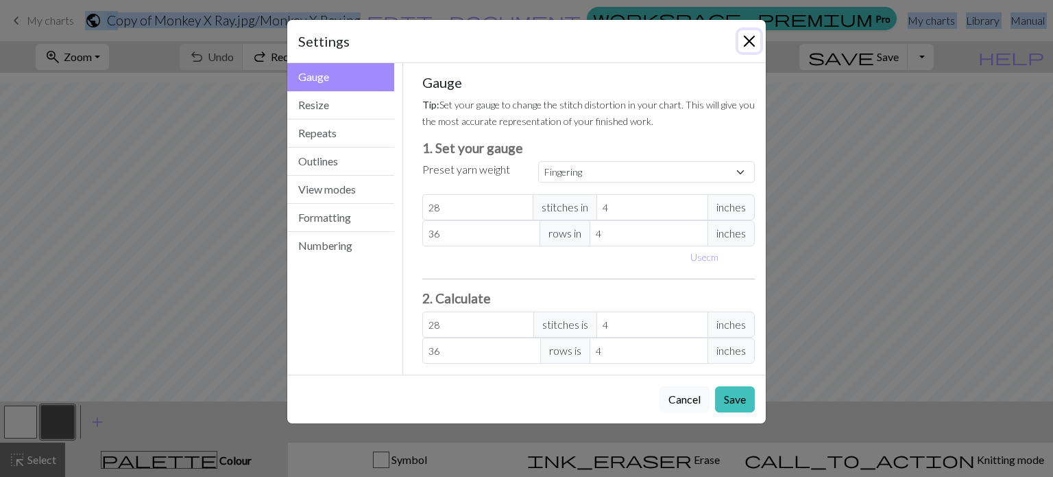
click at [515, 46] on button "Close" at bounding box center [750, 41] width 22 height 22
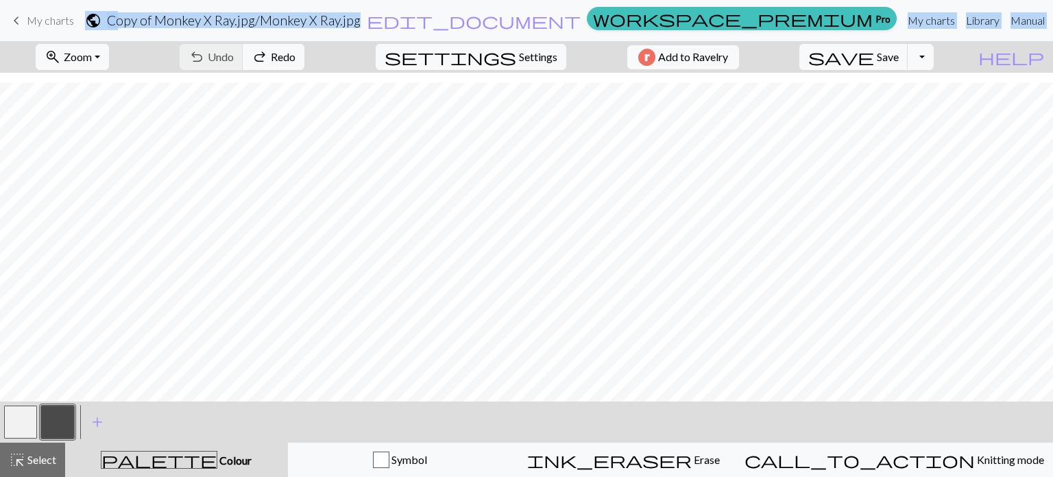
click at [515, 10] on form "public Copy of Monkey X Ray.jpg / Monkey X Ray.jpg edit_document Edit settings" at bounding box center [333, 20] width 496 height 27
click at [515, 60] on div "zoom_in Zoom Zoom Fit all Fit width Fit height 50% 100% 150% 200% undo Undo Und…" at bounding box center [485, 57] width 970 height 32
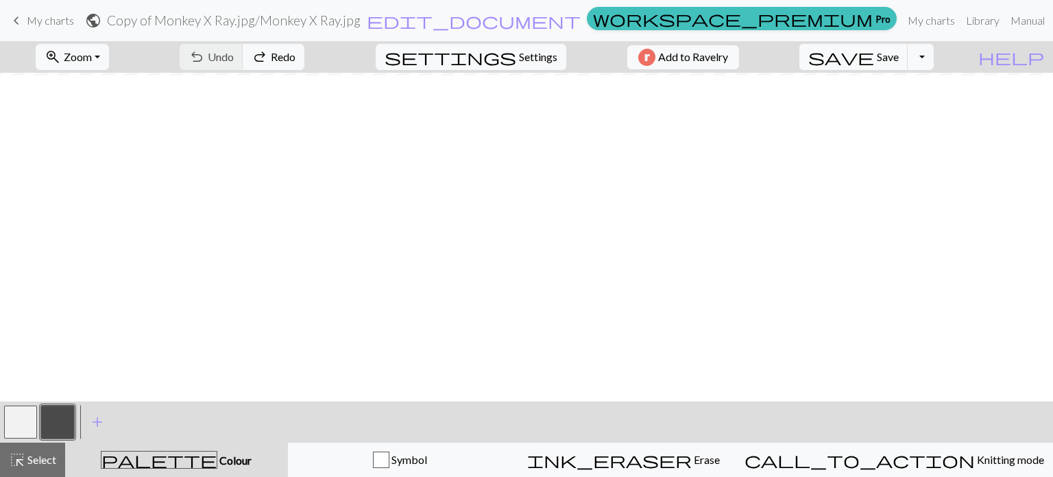
scroll to position [0, 0]
click at [515, 60] on span "Settings" at bounding box center [538, 57] width 38 height 16
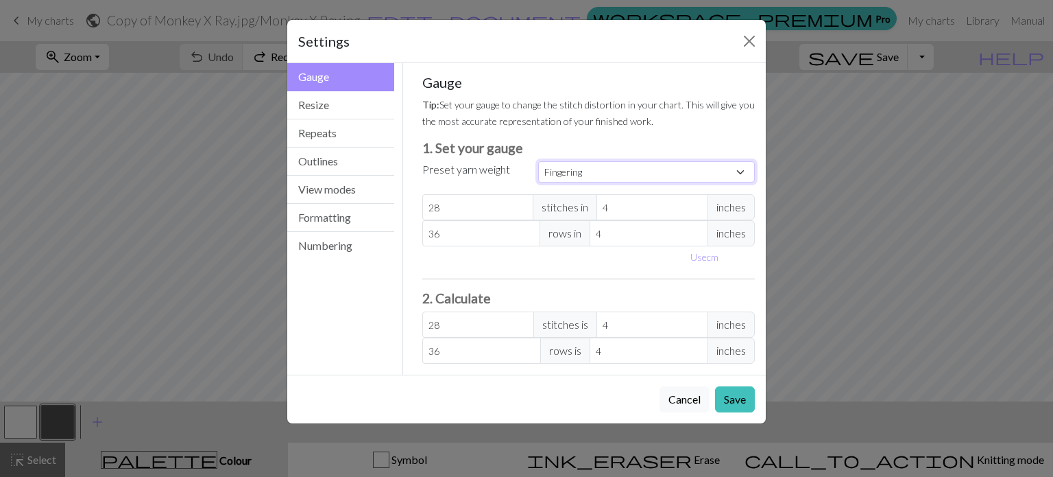
click at [515, 169] on select "Custom Square Lace Light Fingering Fingering Sport Double knit Worsted Aran Bul…" at bounding box center [646, 171] width 217 height 21
select select "sport"
click at [515, 161] on select "Custom Square Lace Light Fingering Fingering Sport Double knit Worsted Aran Bul…" at bounding box center [646, 171] width 217 height 21
type input "24"
type input "34"
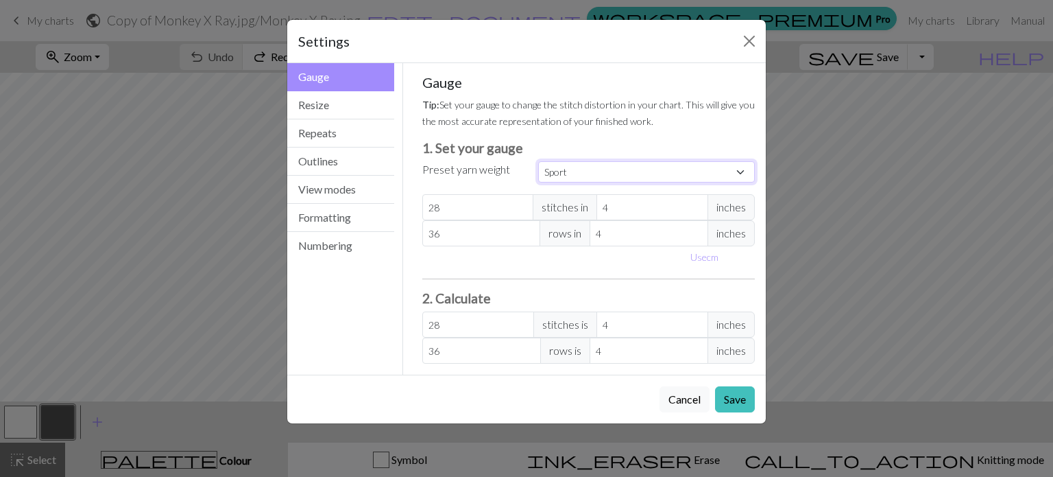
type input "24"
type input "34"
click at [515, 174] on select "Custom Square Lace Light Fingering Fingering Sport Double knit Worsted Aran Bul…" at bounding box center [646, 171] width 217 height 21
click at [515, 161] on select "Custom Square Lace Light Fingering Fingering Sport Double knit Worsted Aran Bul…" at bounding box center [646, 171] width 217 height 21
click at [515, 402] on button "Save" at bounding box center [735, 399] width 40 height 26
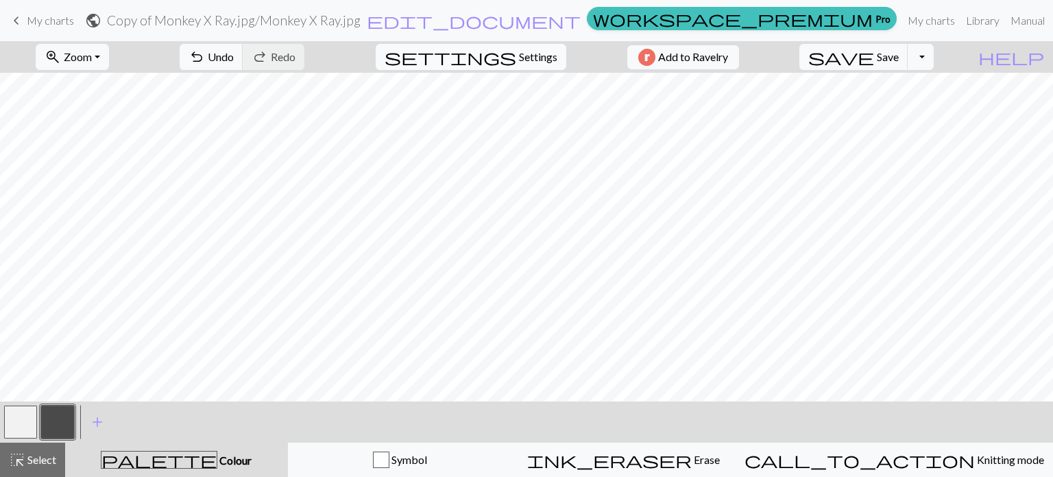
click at [515, 62] on span "Settings" at bounding box center [538, 57] width 38 height 16
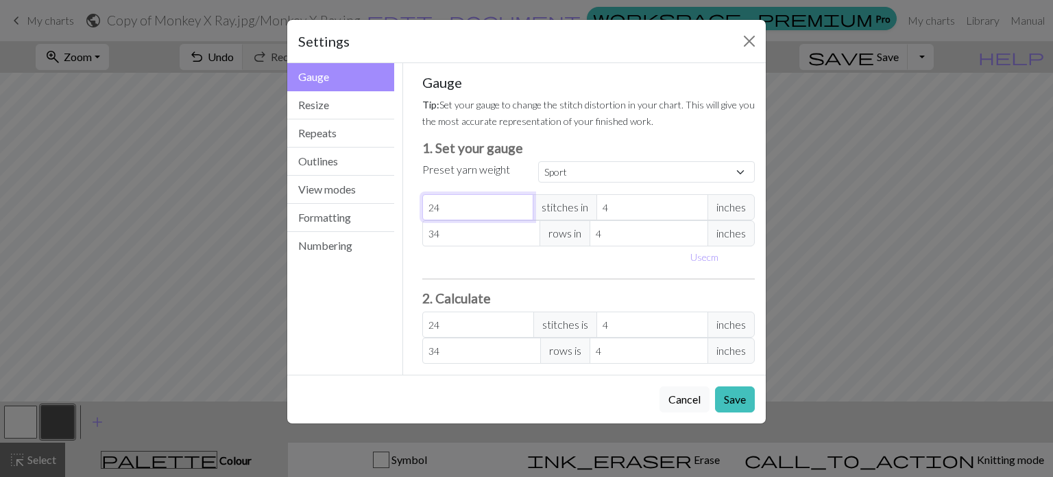
drag, startPoint x: 464, startPoint y: 202, endPoint x: 434, endPoint y: 204, distance: 29.6
click at [434, 204] on input "24" at bounding box center [478, 207] width 112 height 26
drag, startPoint x: 449, startPoint y: 232, endPoint x: 428, endPoint y: 233, distance: 21.3
click at [428, 233] on input "34" at bounding box center [481, 233] width 119 height 26
select select "custom"
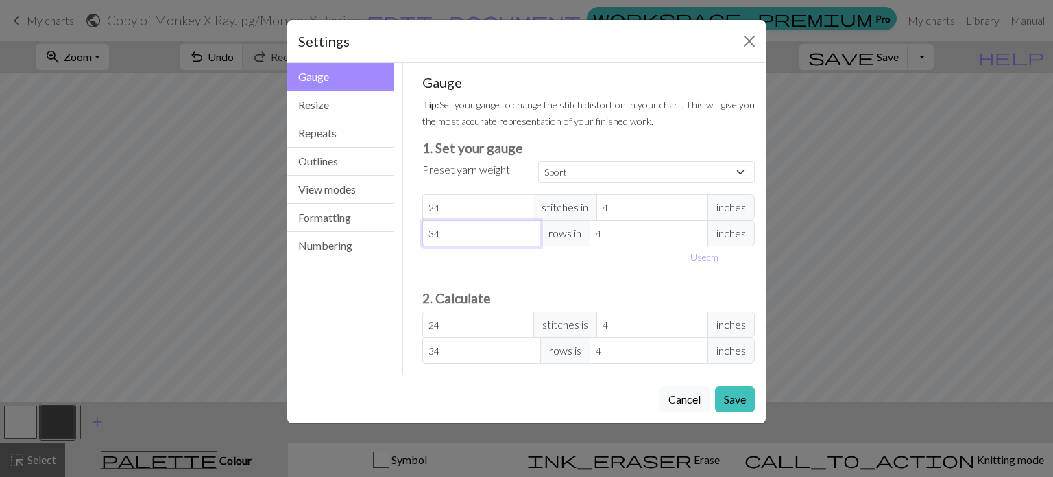
type input "4"
type input "40"
type input "4"
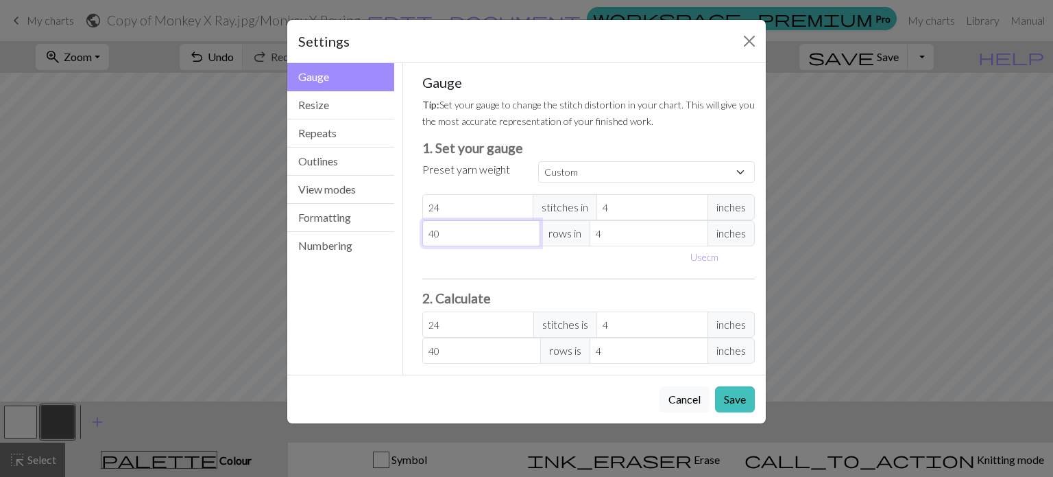
type input "4"
type input "0"
type input "5"
type input "0"
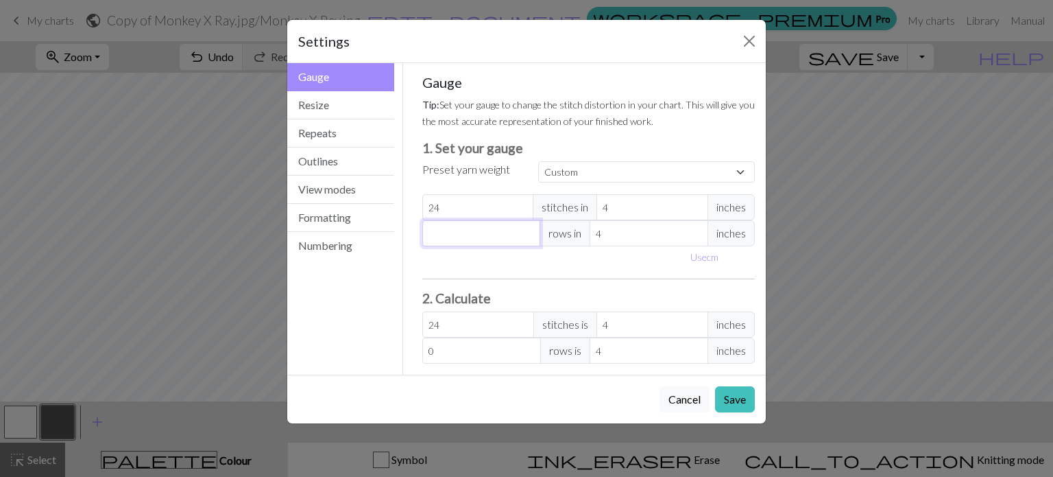
type input "4"
type input "0"
type input "3"
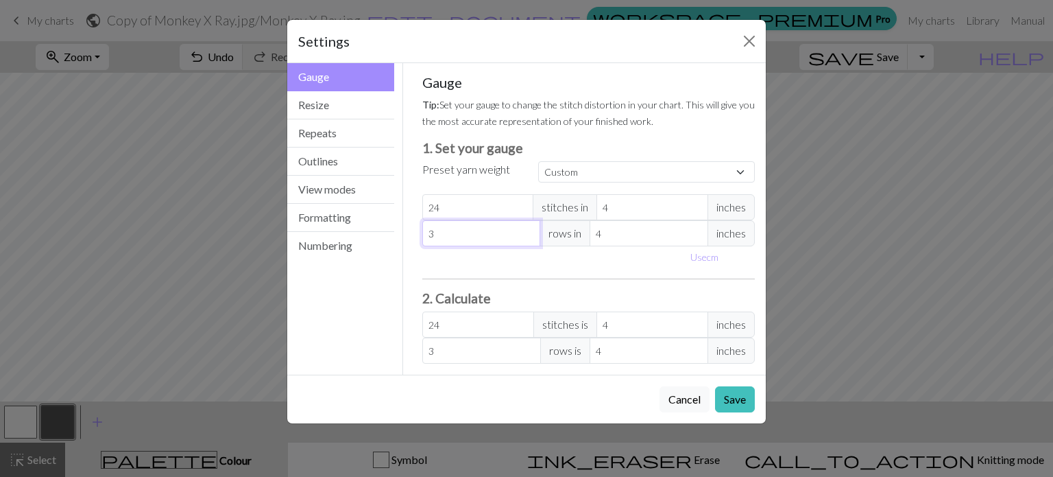
type input "36"
click at [515, 389] on button "Save" at bounding box center [735, 399] width 40 height 26
